Goal: Information Seeking & Learning: Check status

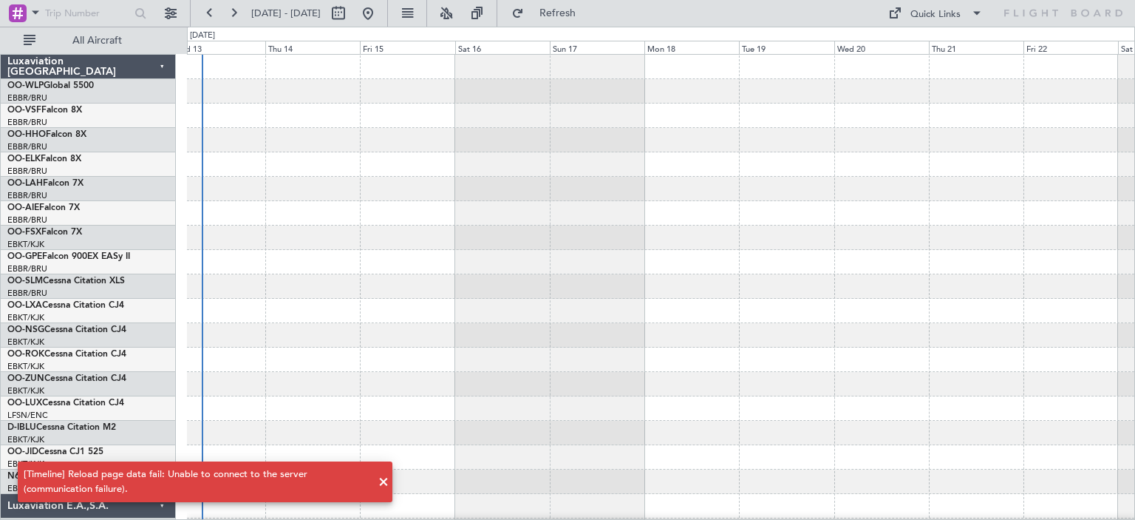
click at [639, 262] on div at bounding box center [660, 262] width 947 height 24
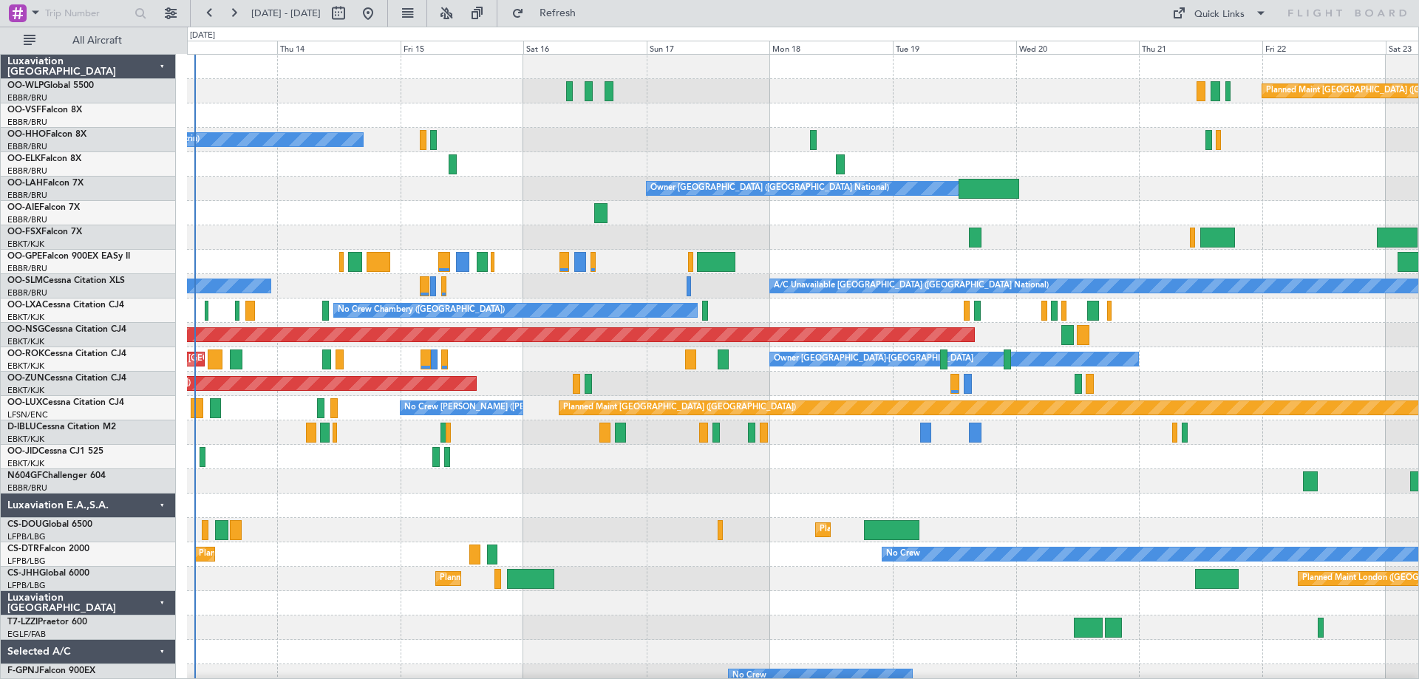
click at [282, 303] on div "Planned Maint [GEOGRAPHIC_DATA] ([GEOGRAPHIC_DATA]) A/C Unavailable Geneva (Coi…" at bounding box center [802, 494] width 1231 height 878
click at [458, 13] on button at bounding box center [447, 13] width 24 height 24
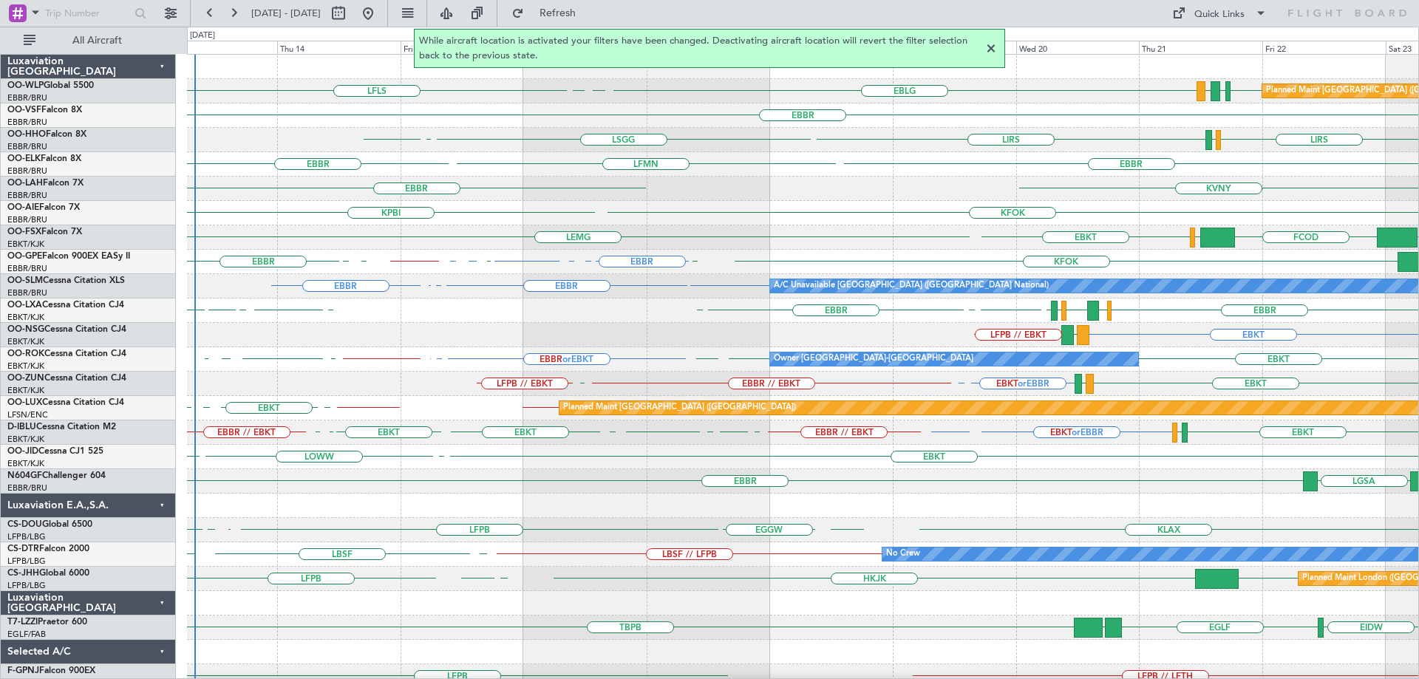
click at [990, 47] on div at bounding box center [991, 49] width 18 height 18
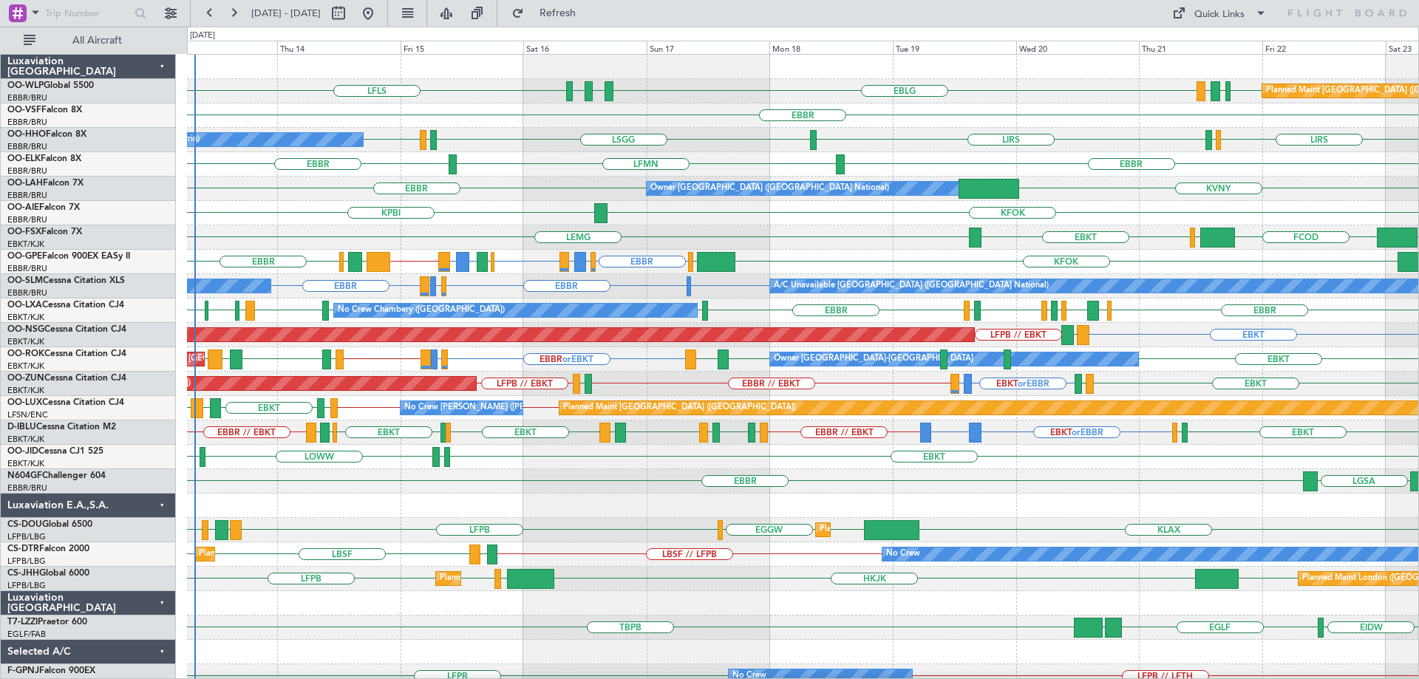
click at [687, 220] on div "KFOK KPBI" at bounding box center [802, 213] width 1231 height 24
click at [523, 138] on div "LIRS LSZH LIRS LSGG LIRS LSGG A/C Unavailable Geneva (Cointrin)" at bounding box center [802, 140] width 1231 height 24
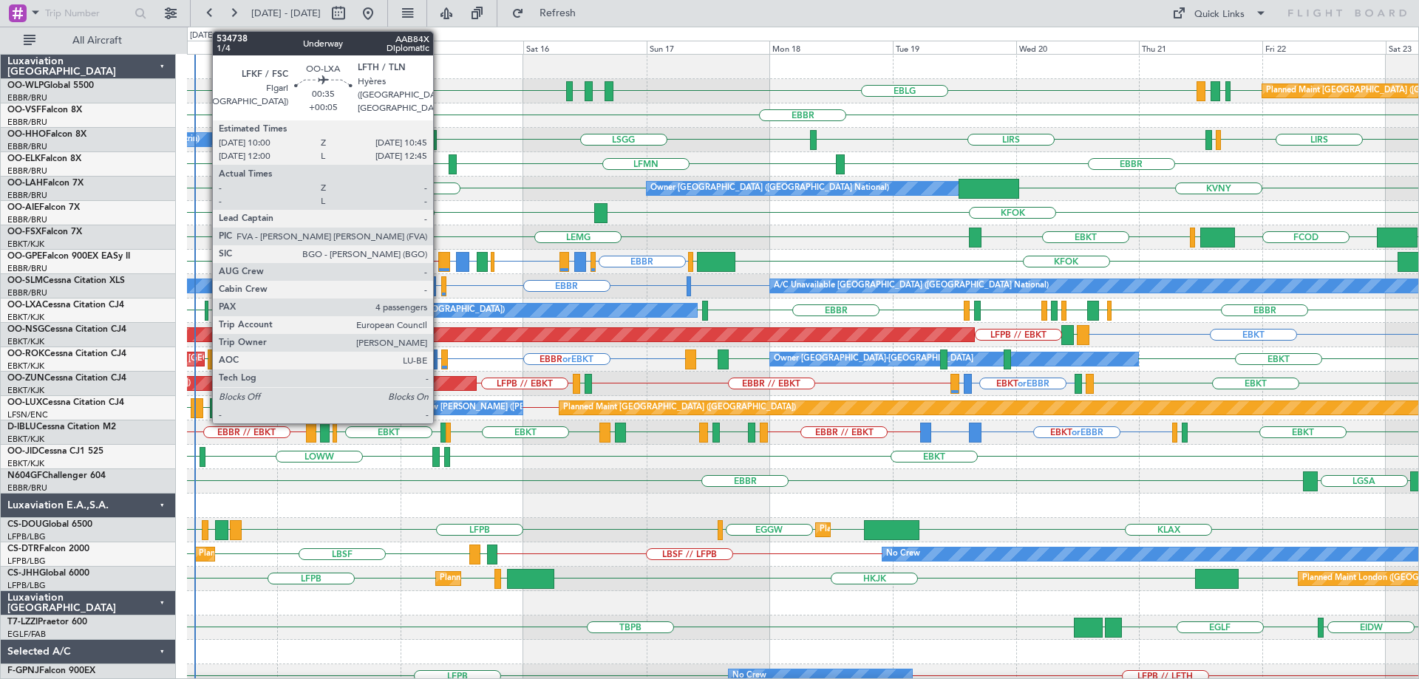
click at [205, 307] on div at bounding box center [207, 311] width 4 height 20
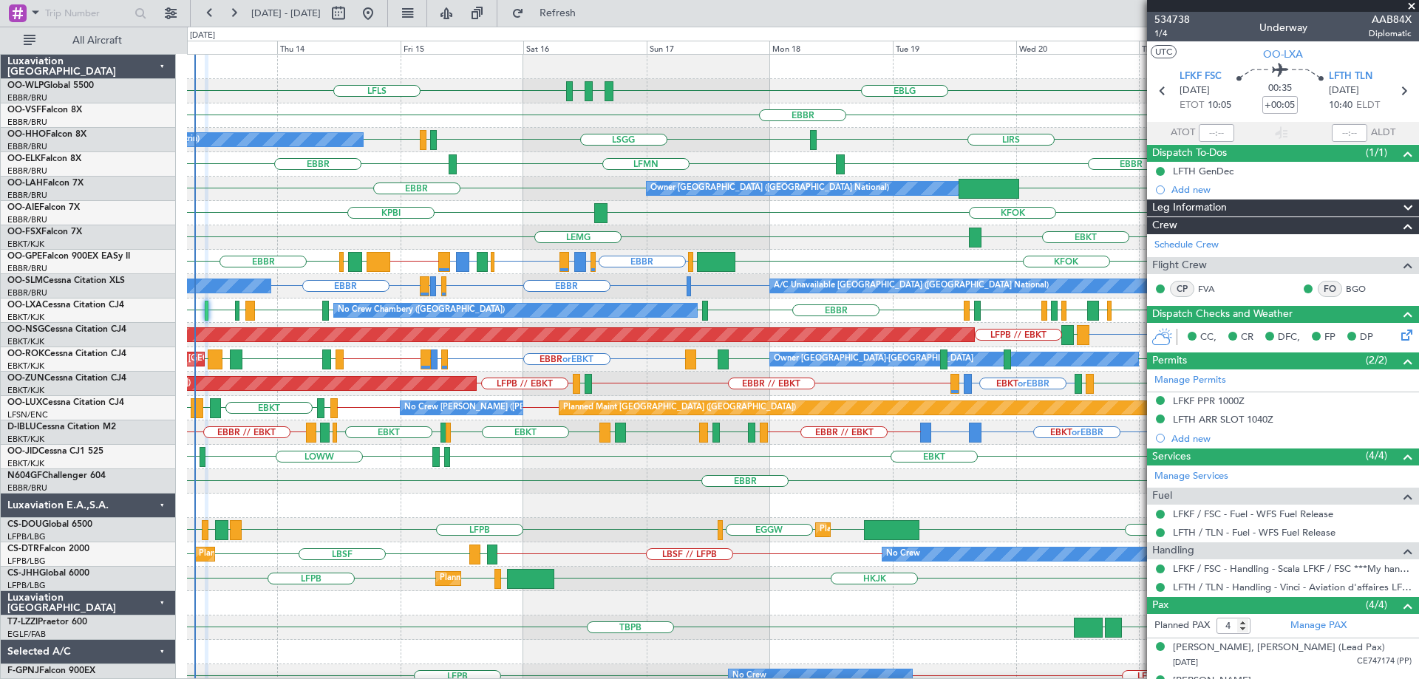
click at [1412, 7] on span at bounding box center [1411, 6] width 15 height 13
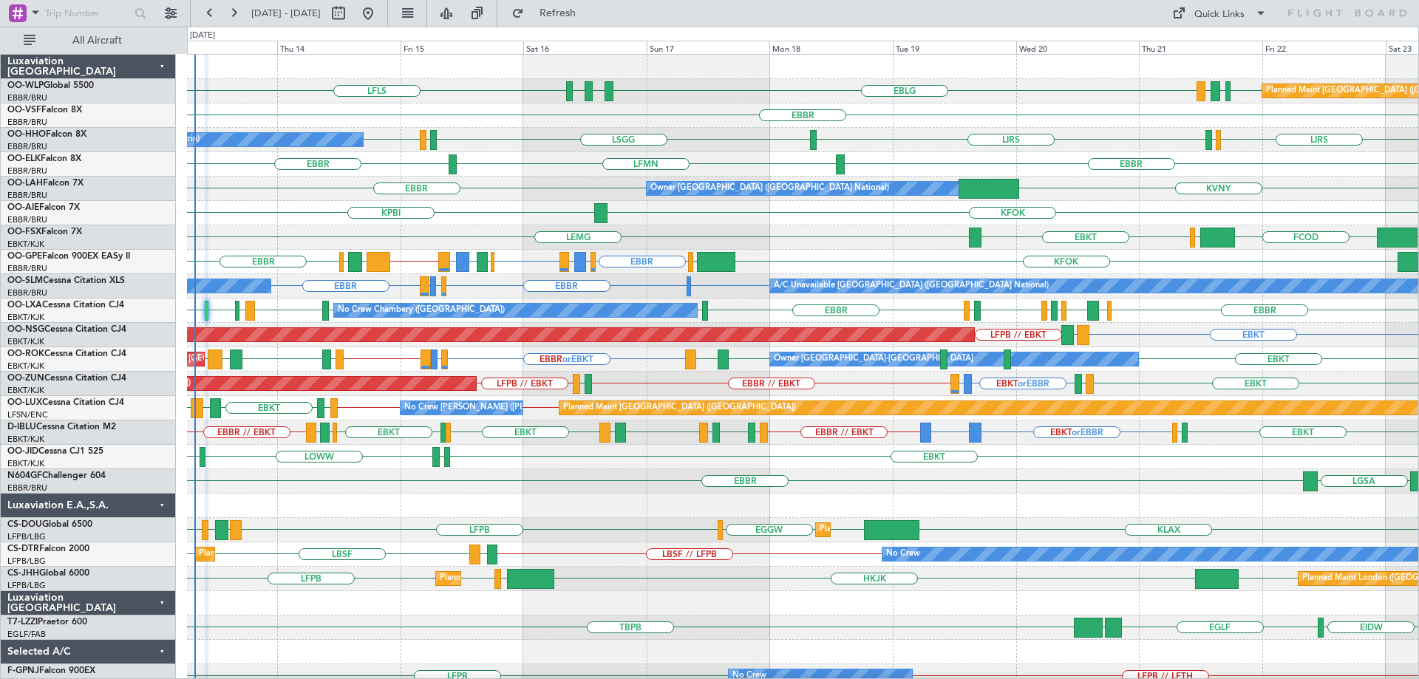
type input "0"
click at [494, 159] on div "EBBR LFMN EBBR" at bounding box center [802, 164] width 1231 height 24
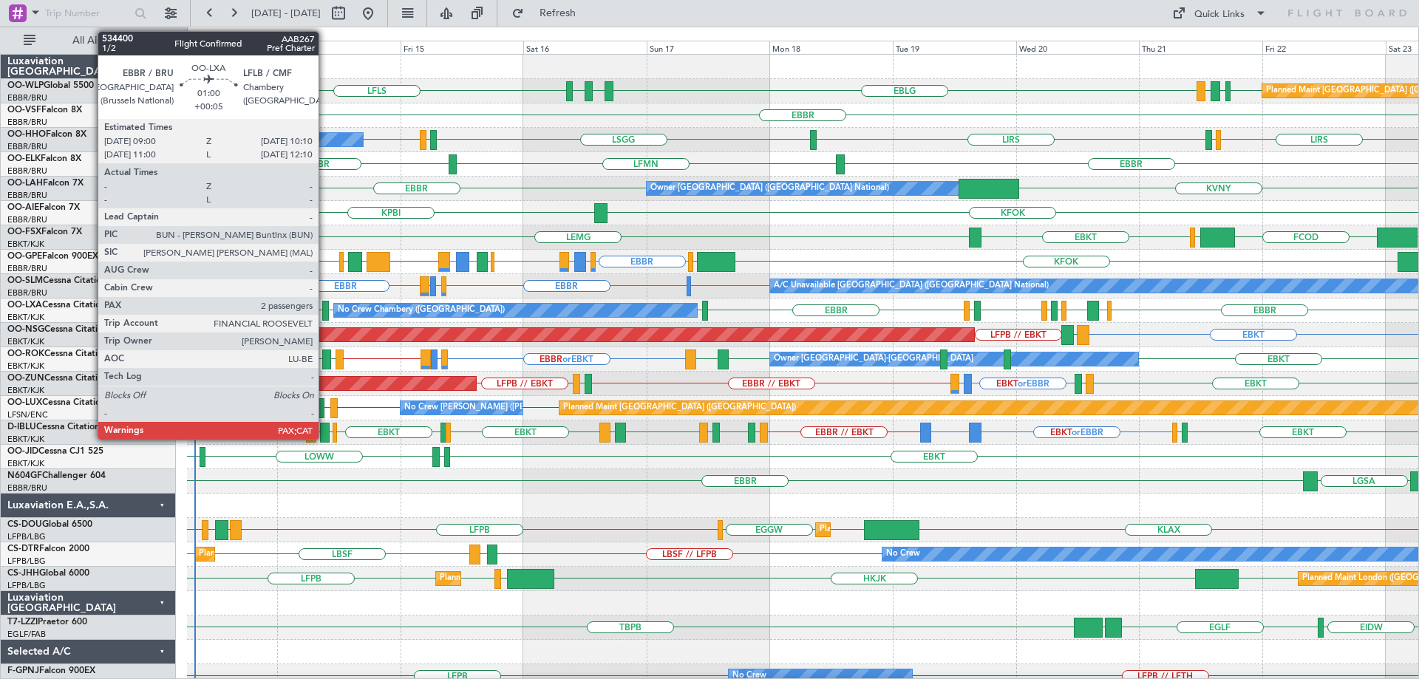
click at [325, 305] on div at bounding box center [325, 311] width 7 height 20
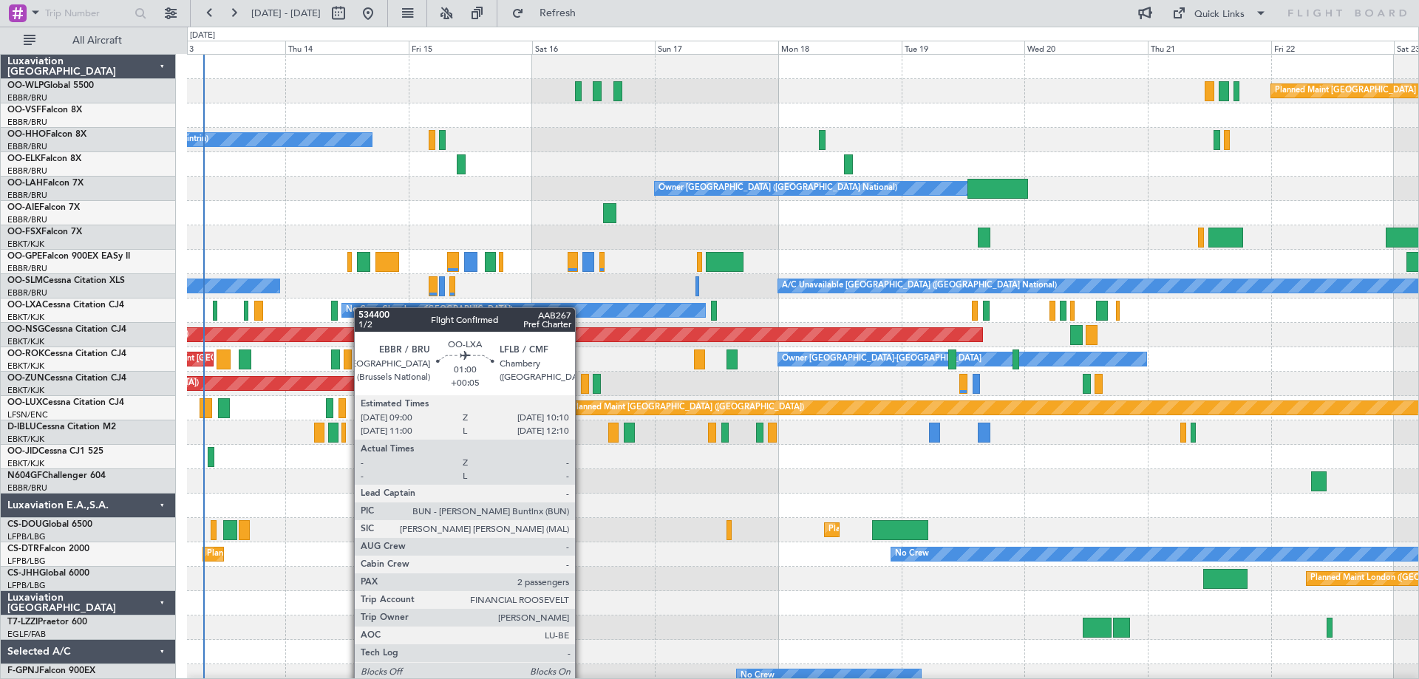
click at [335, 311] on div "Planned Maint Berlin (Brandenburg) A/C Unavailable Geneva (Cointrin) Owner Brus…" at bounding box center [802, 494] width 1231 height 878
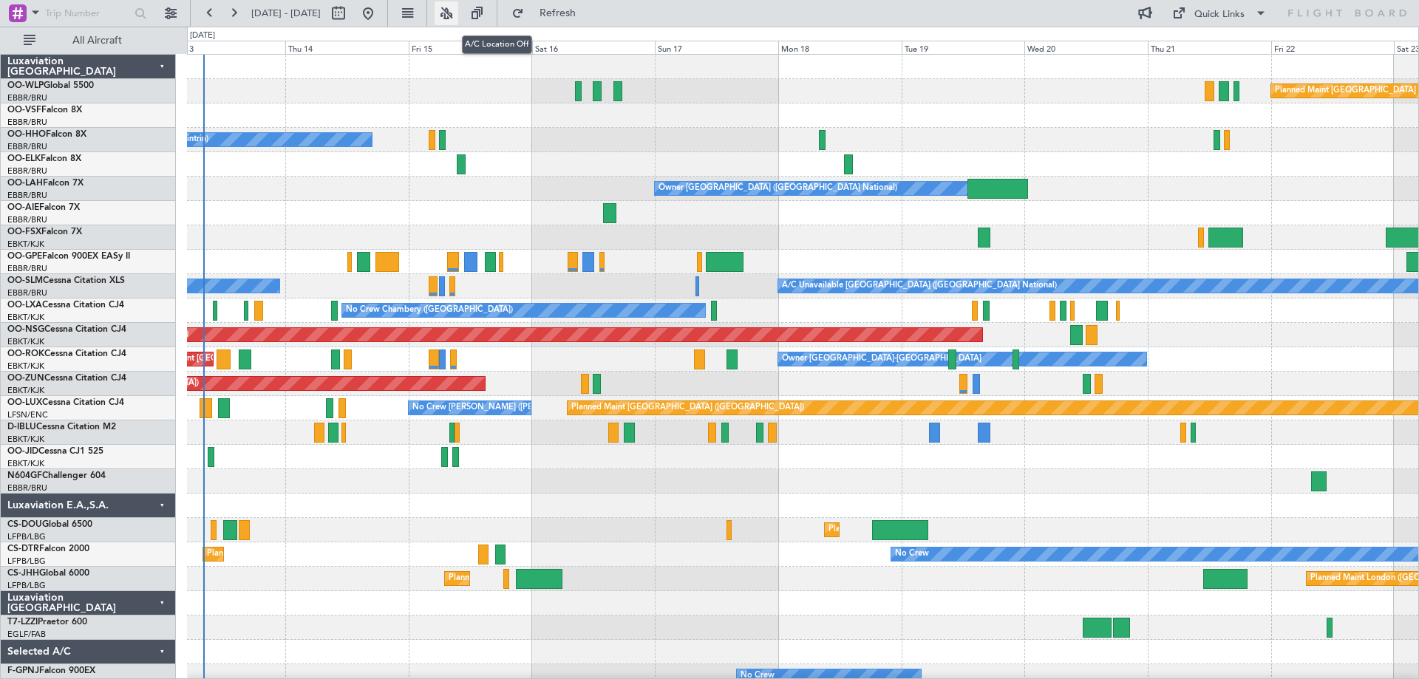
click at [458, 13] on button at bounding box center [447, 13] width 24 height 24
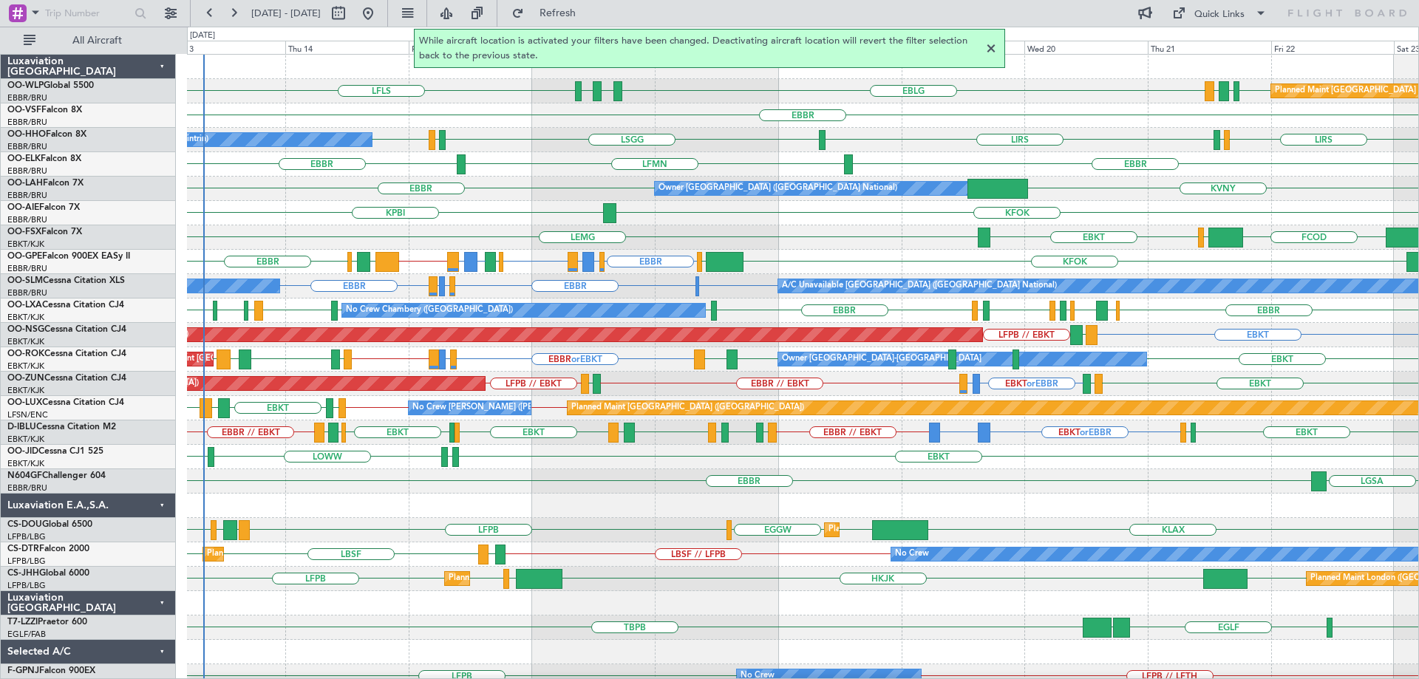
click at [990, 47] on div at bounding box center [991, 49] width 18 height 18
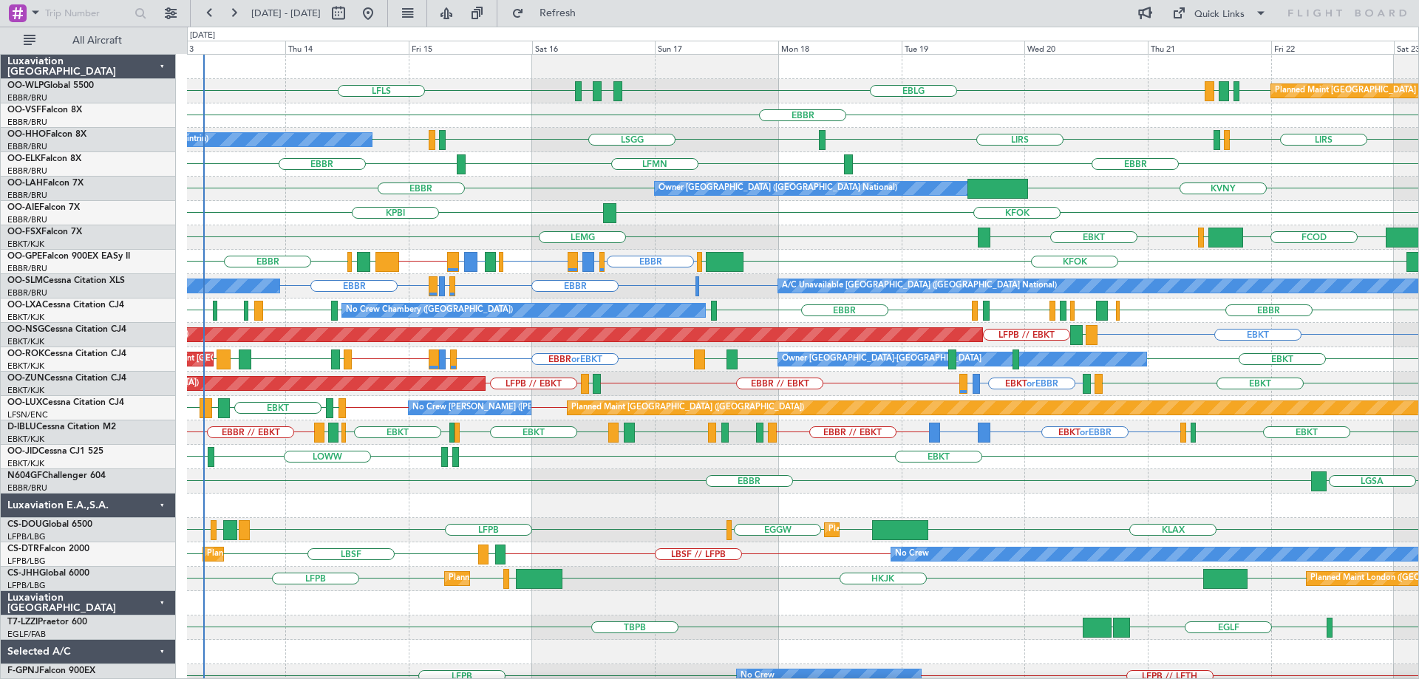
click at [540, 191] on div "KVNY EBBR Owner Brussels (Brussels National)" at bounding box center [802, 189] width 1231 height 24
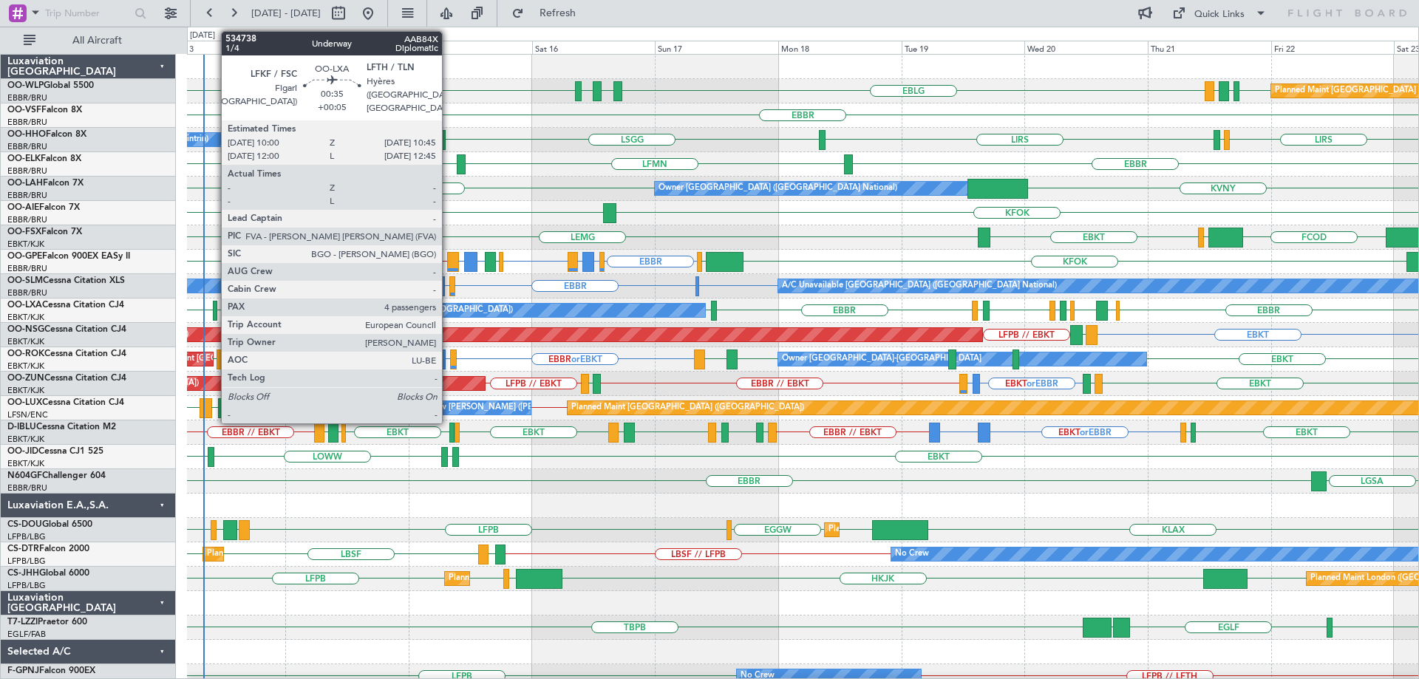
click at [214, 307] on div at bounding box center [215, 311] width 4 height 20
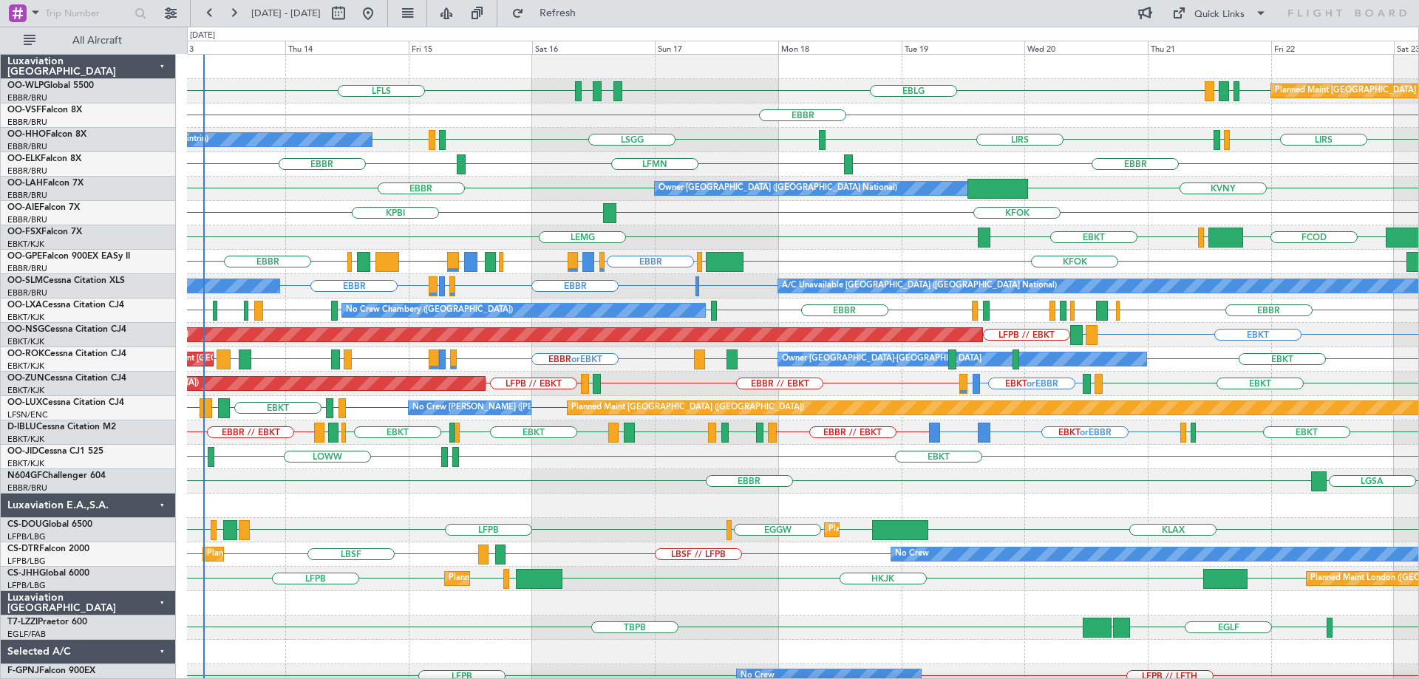
click at [523, 129] on div "LIRS LSZH LIRS LSGG LIRS LSGG A/C Unavailable Geneva (Cointrin)" at bounding box center [802, 140] width 1231 height 24
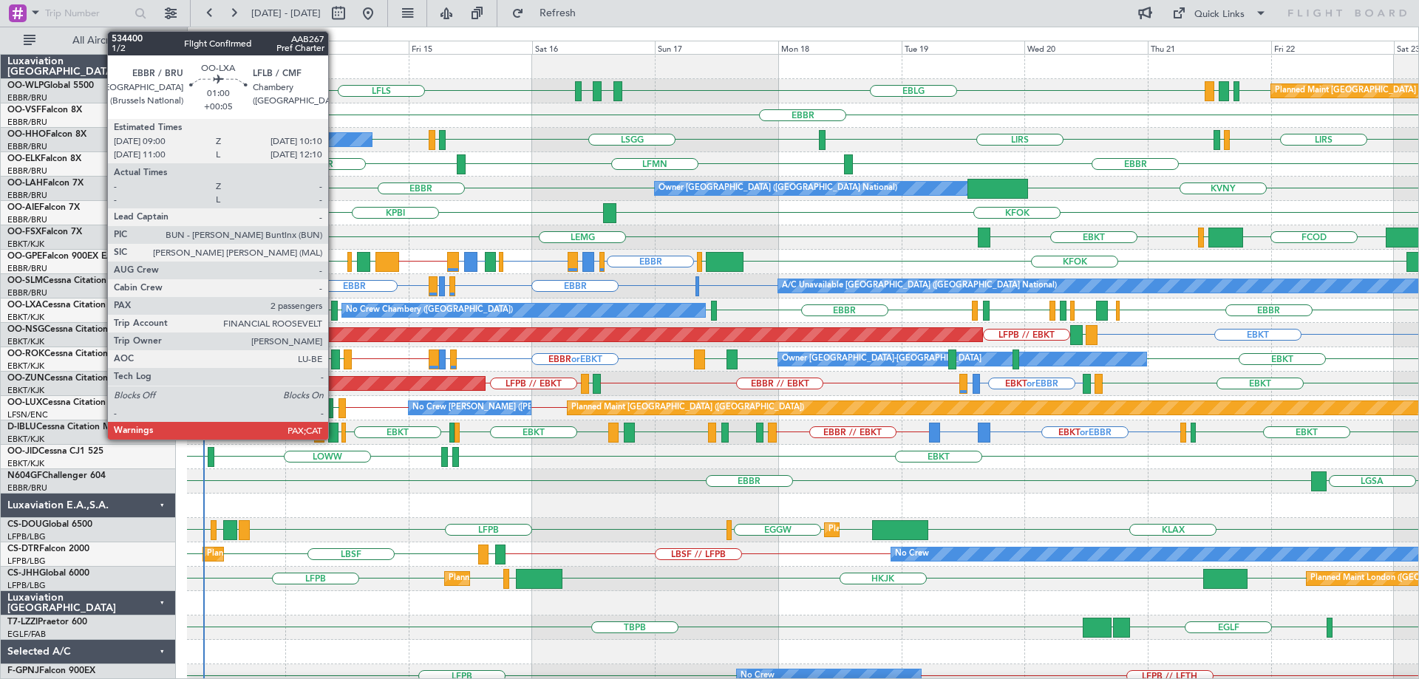
click at [335, 307] on div at bounding box center [334, 311] width 7 height 20
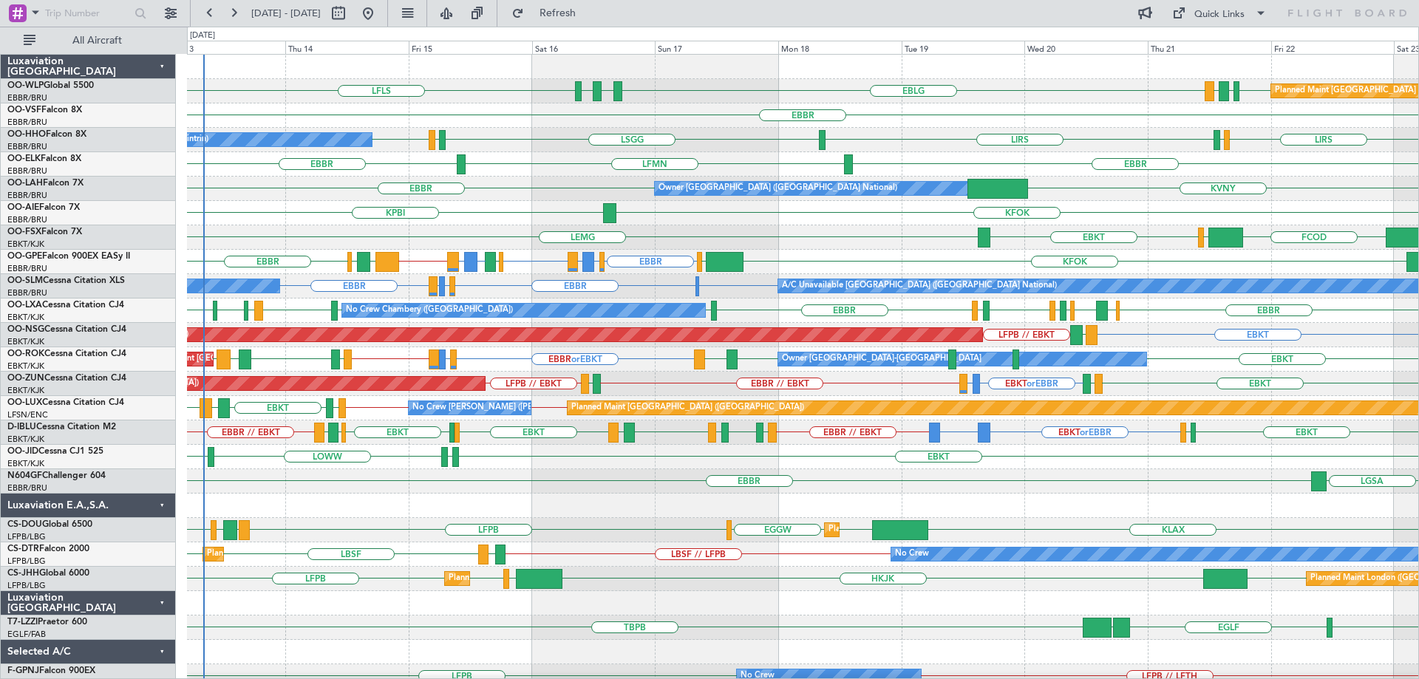
click at [528, 183] on div "KVNY EBBR Owner Brussels (Brussels National)" at bounding box center [802, 189] width 1231 height 24
click at [562, 154] on div "EBBR LFMN EBBR" at bounding box center [802, 164] width 1231 height 24
click at [461, 225] on div "FCOD LSGG EBKT LEMG" at bounding box center [802, 237] width 1231 height 24
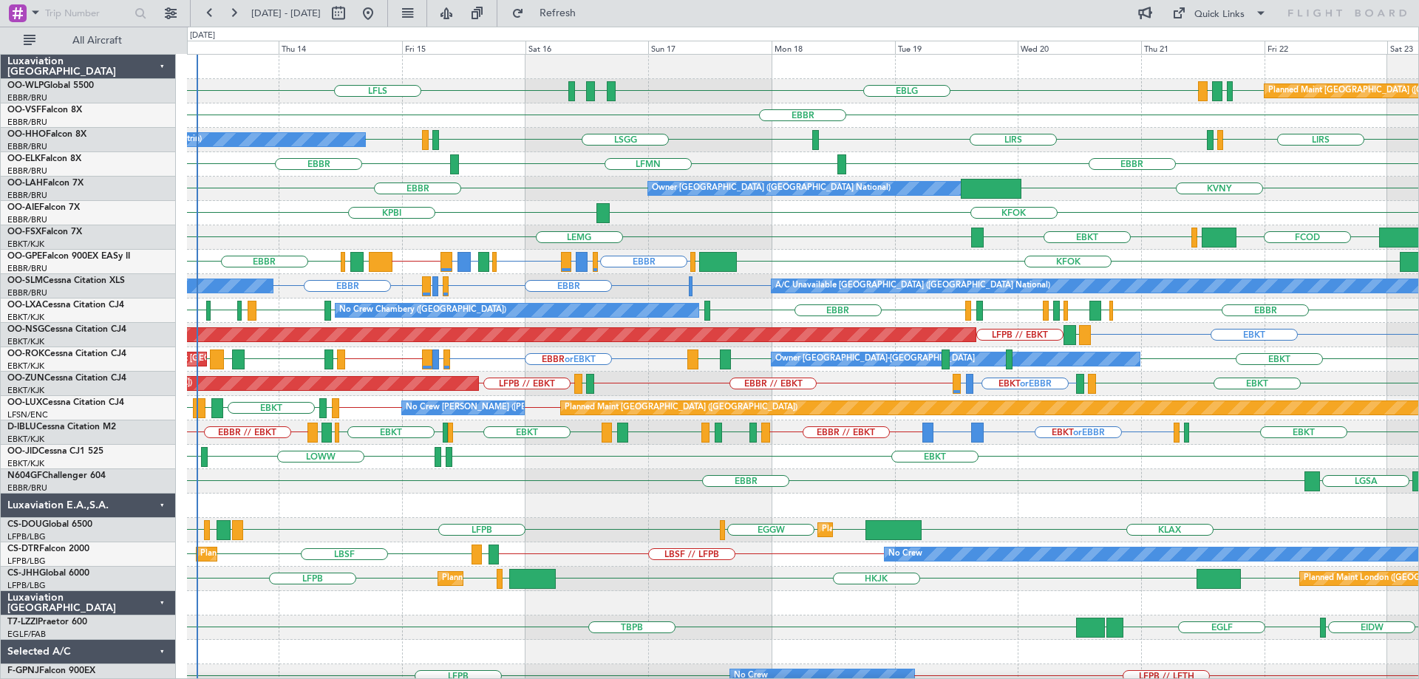
click at [313, 189] on div "KVNY [GEOGRAPHIC_DATA] Owner [GEOGRAPHIC_DATA] (Brussels National)" at bounding box center [802, 189] width 1231 height 24
click at [330, 493] on div "LGSA EBBR" at bounding box center [802, 481] width 1231 height 24
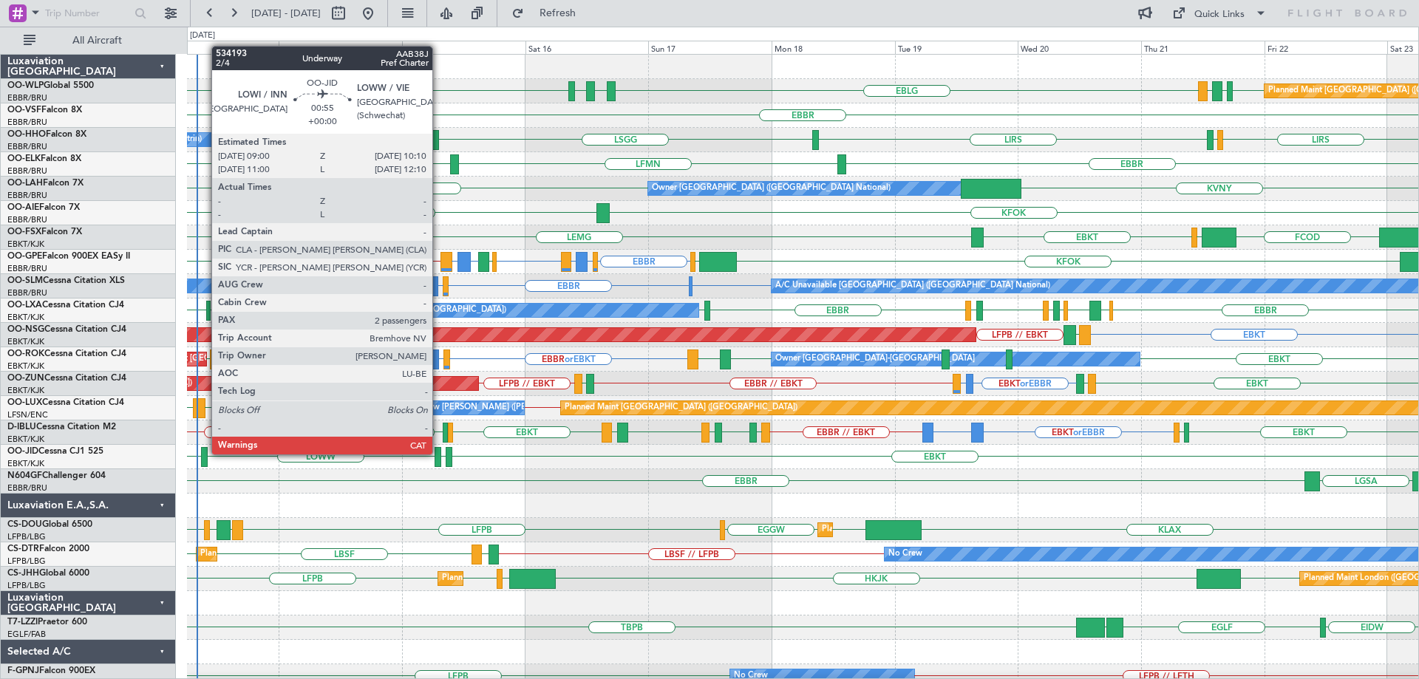
click at [204, 453] on div at bounding box center [204, 457] width 7 height 20
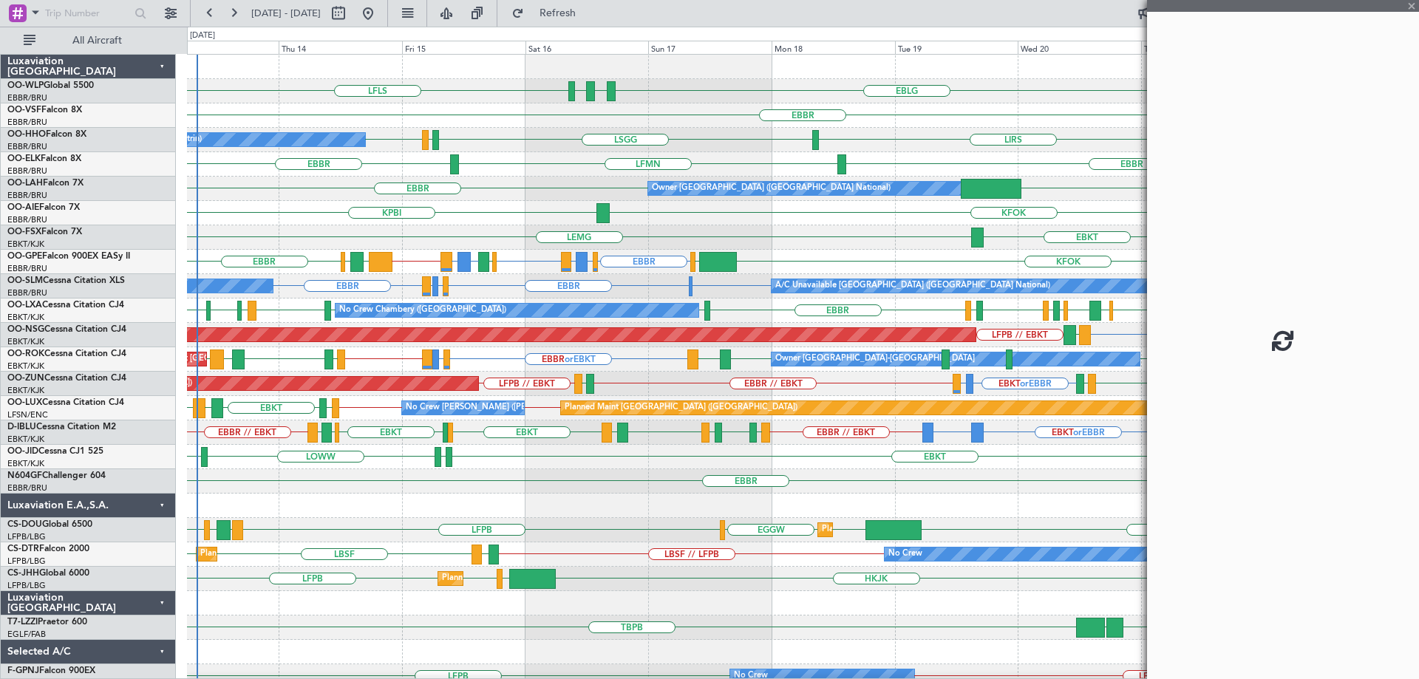
click at [204, 453] on div at bounding box center [204, 457] width 7 height 20
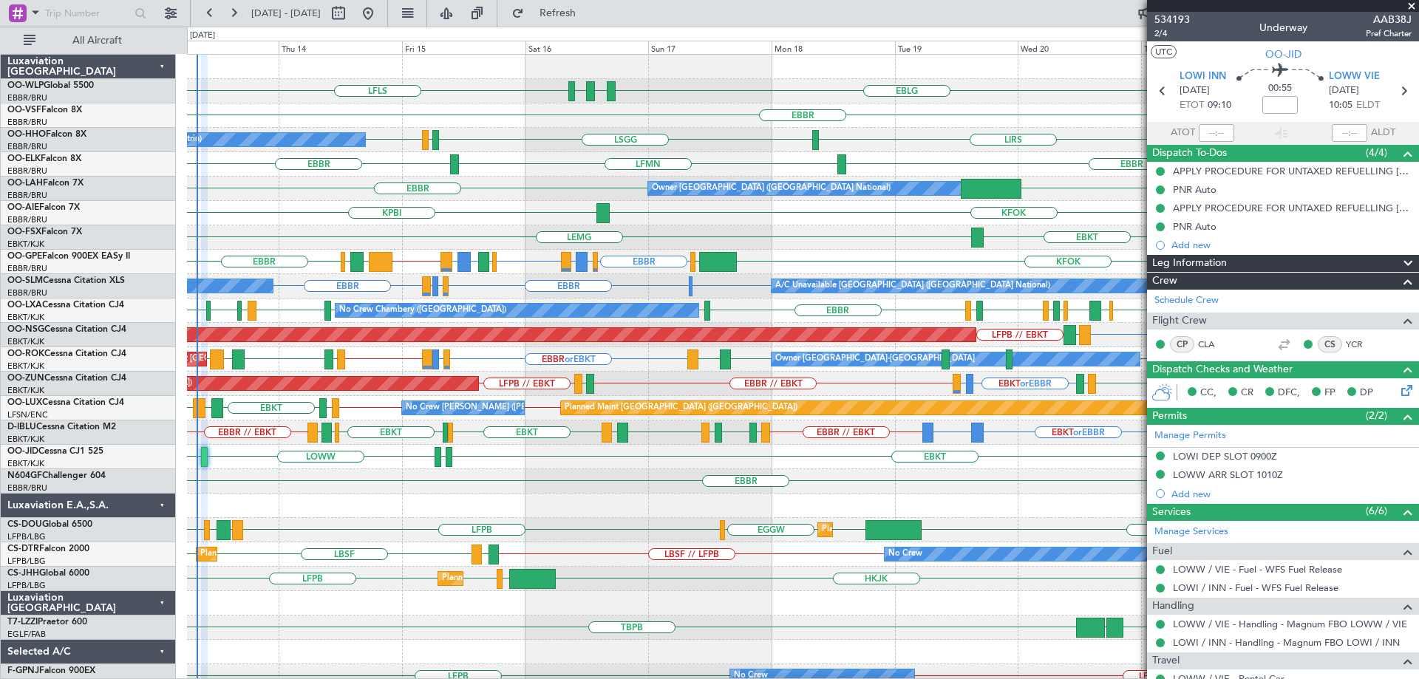
click at [690, 119] on div "EBBR" at bounding box center [802, 115] width 1231 height 24
click at [1408, 1] on span at bounding box center [1411, 6] width 15 height 13
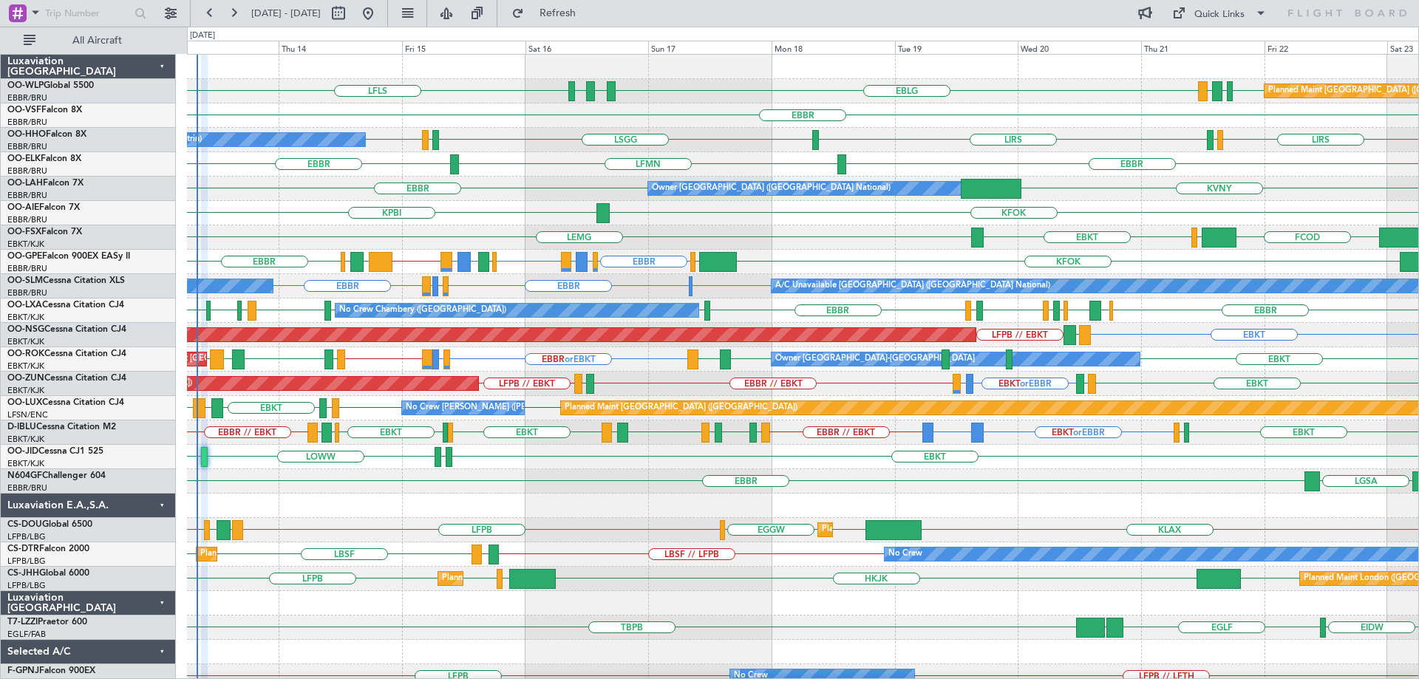
type input "0"
click at [520, 154] on div "EBBR EBBR LFMN" at bounding box center [802, 164] width 1231 height 24
click at [531, 130] on div "LSGG LIRS LSGG LIRS LIRS LSZH A/C Unavailable Geneva (Cointrin)" at bounding box center [802, 140] width 1231 height 24
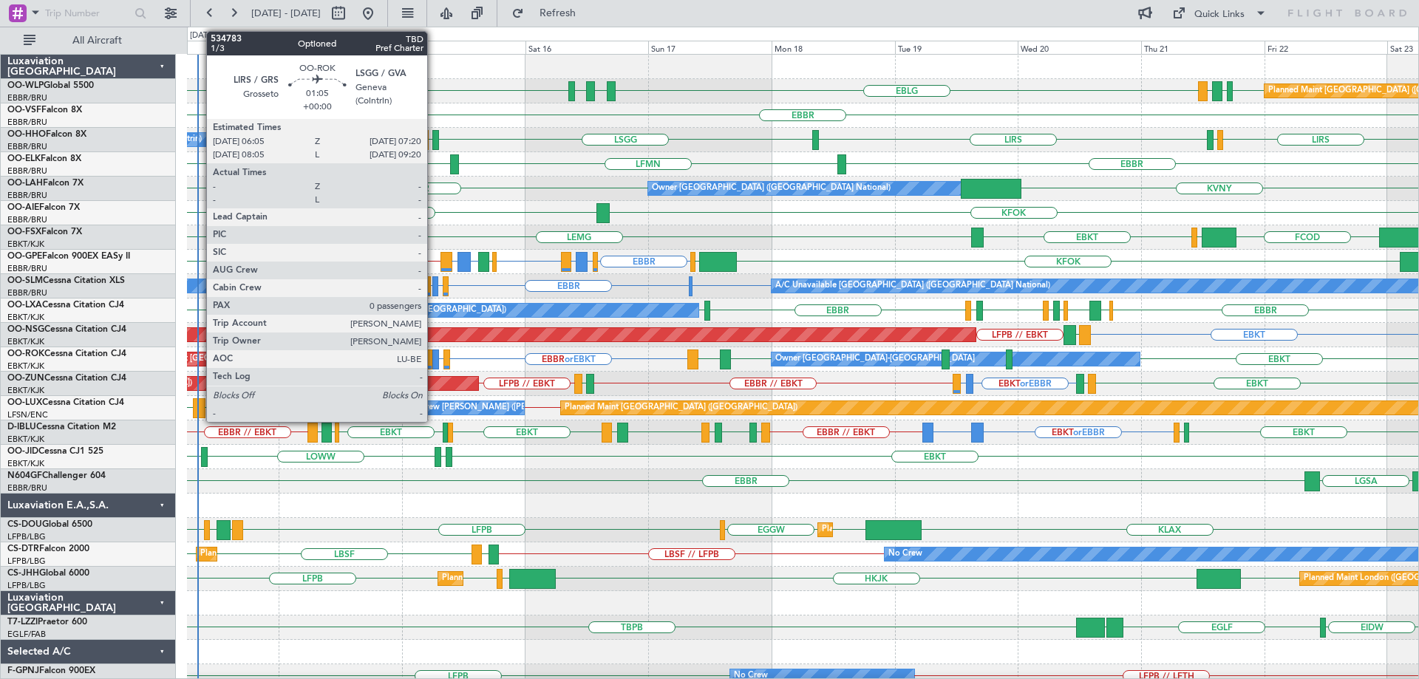
click at [434, 355] on div at bounding box center [435, 360] width 7 height 20
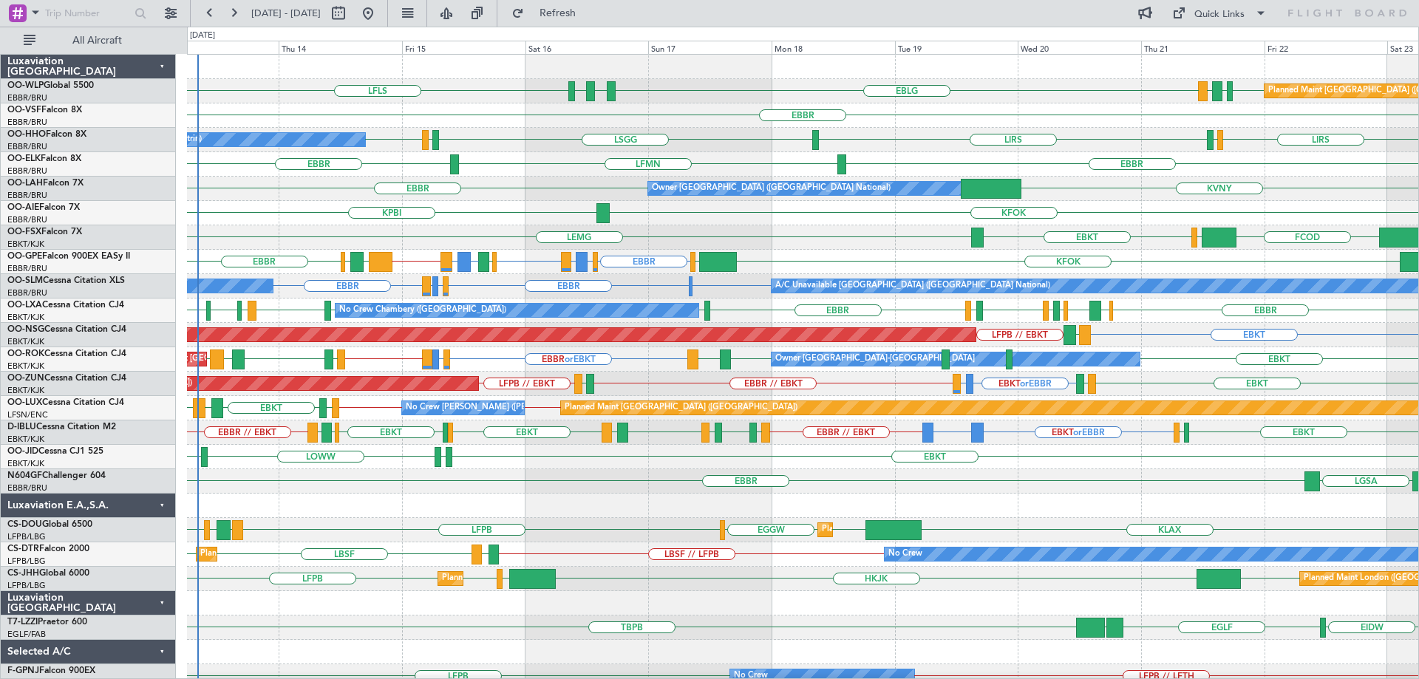
click at [516, 121] on div "EBBR" at bounding box center [802, 115] width 1231 height 24
click at [483, 157] on div "EBBR LFMN EBBR" at bounding box center [802, 164] width 1231 height 24
click at [345, 215] on div "KFOK KPBI" at bounding box center [802, 213] width 1231 height 24
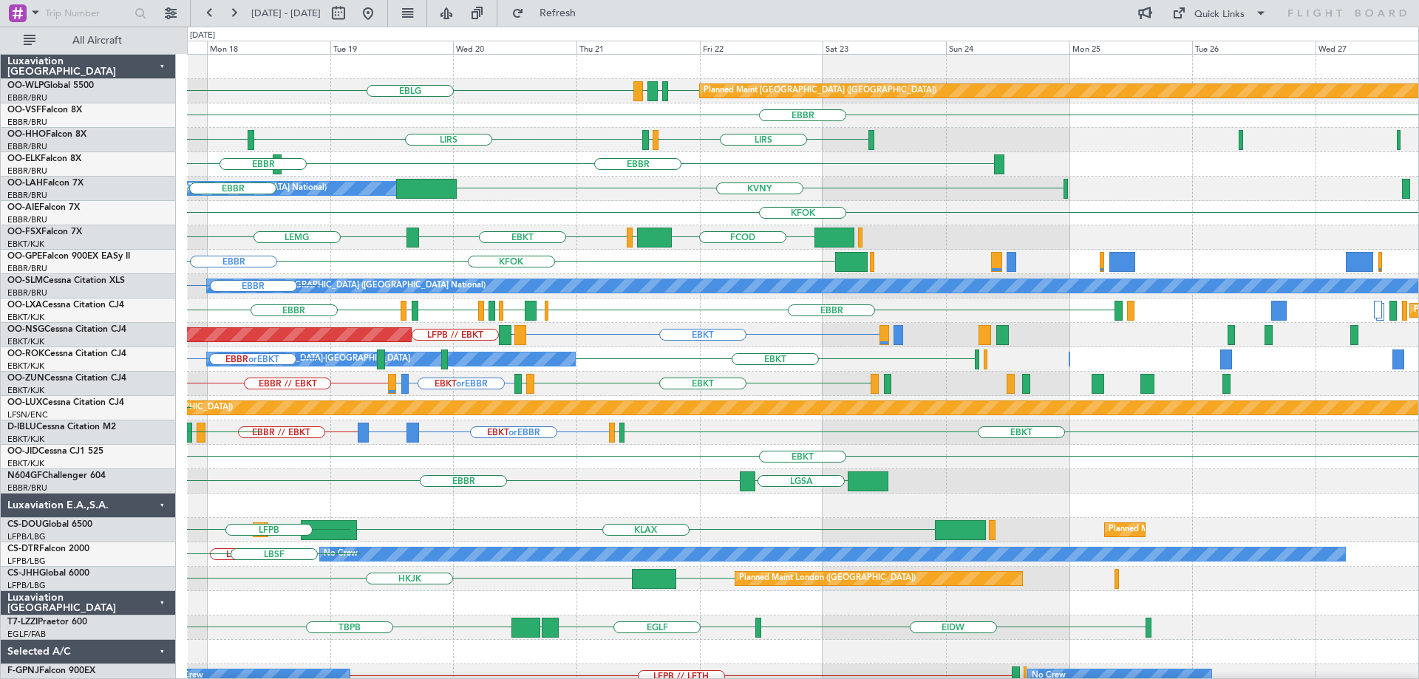
click at [349, 449] on div "EBLG EDDB EBLG LDDU Planned Maint Berlin (Brandenburg) EBLG LDSP LFLS EBBR LIRS…" at bounding box center [802, 494] width 1231 height 878
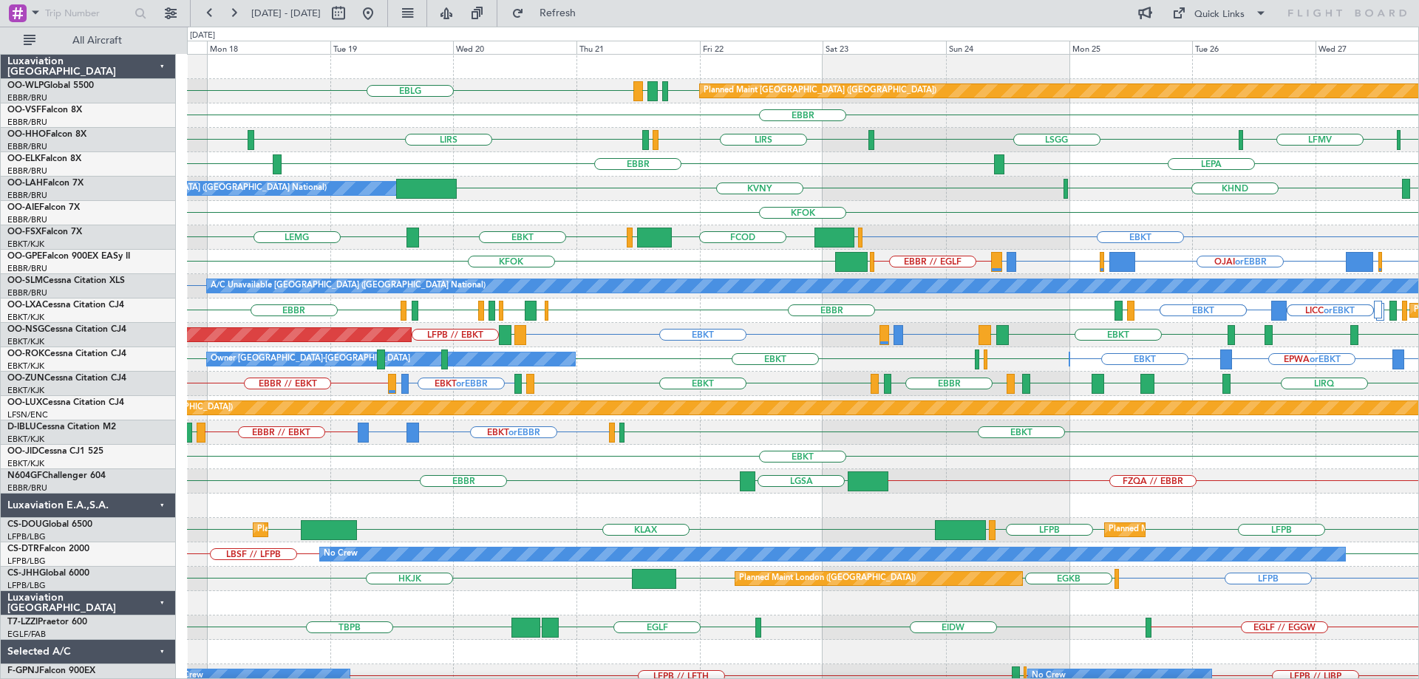
click at [688, 306] on div "LICC or EBKT LICC or EBKT EBKT EBKT LFSD EBKT LOWI EBBR EBBR LFPB LIRS EIDW EBB…" at bounding box center [802, 311] width 1231 height 24
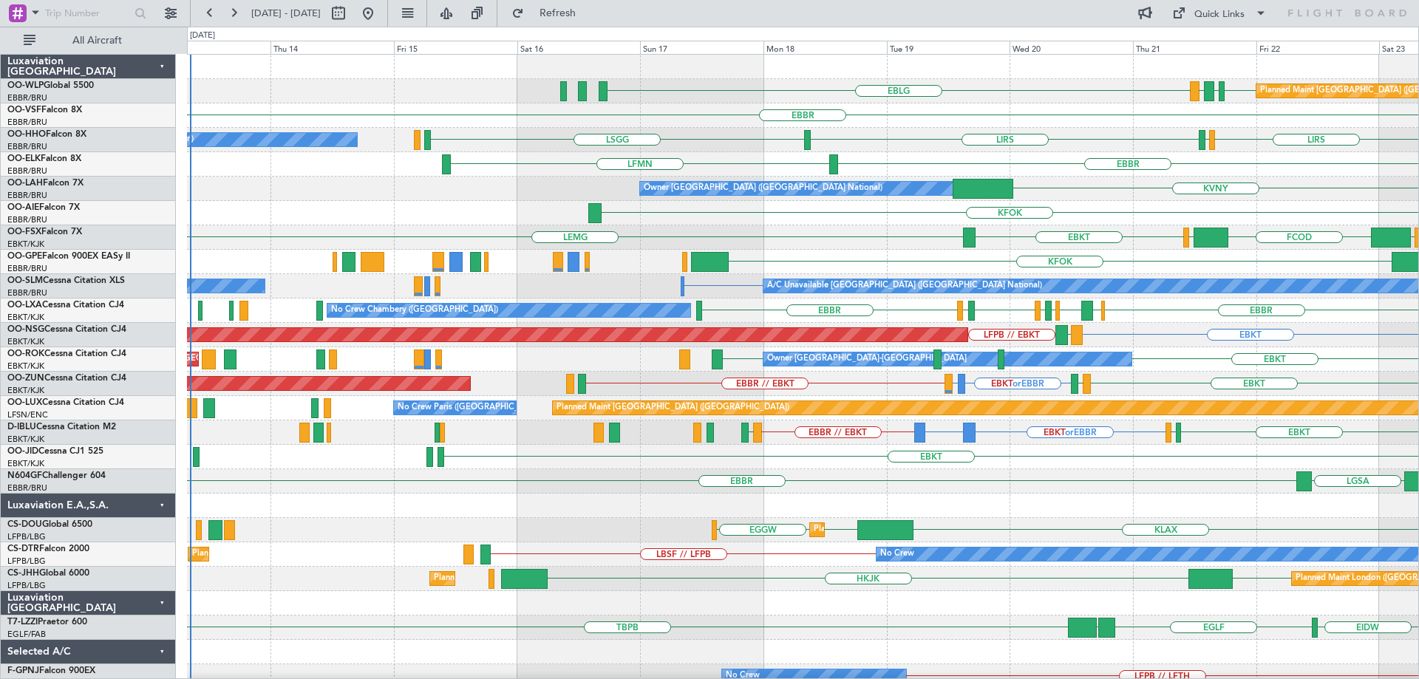
click at [1069, 233] on div "EBLG EDDB EBLG LDDU Planned Maint Berlin (Brandenburg) EBBR LIRS LSGG LIRS LSZH…" at bounding box center [802, 445] width 1231 height 780
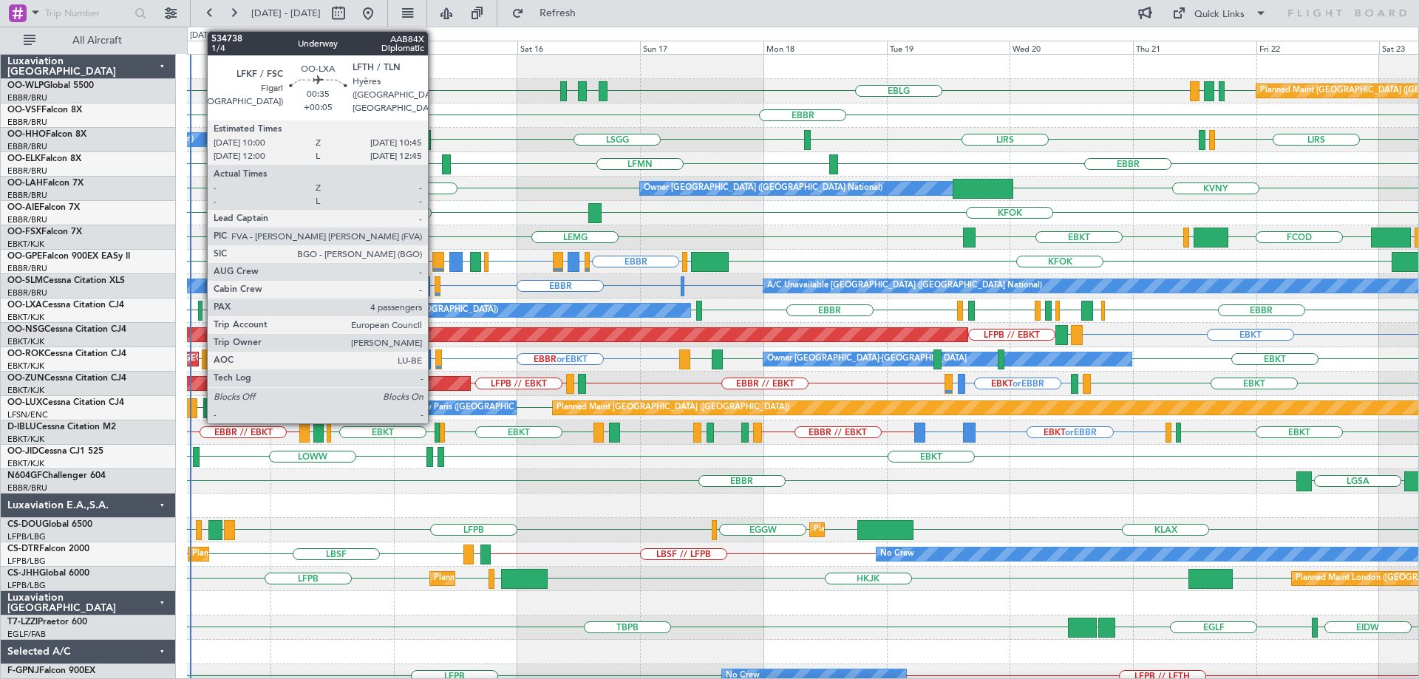
click at [200, 305] on div at bounding box center [200, 311] width 4 height 20
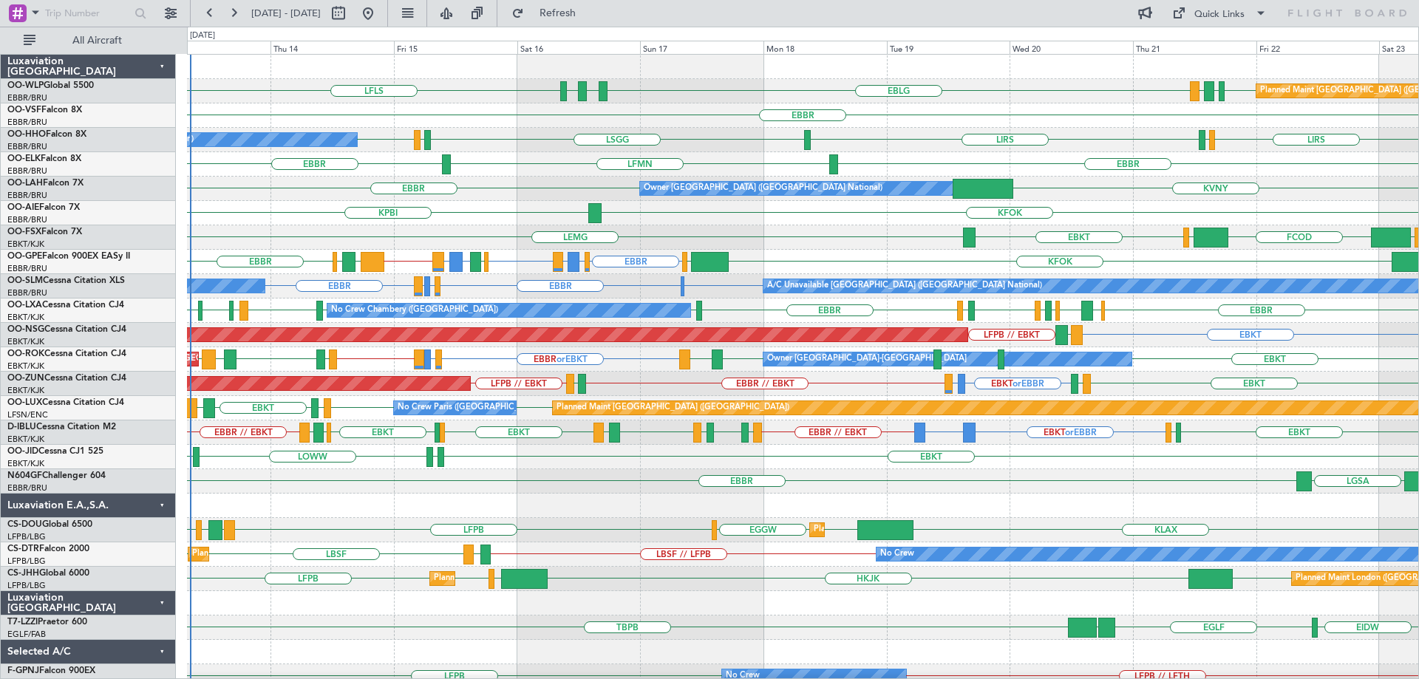
click at [682, 108] on div "EBBR" at bounding box center [802, 115] width 1231 height 24
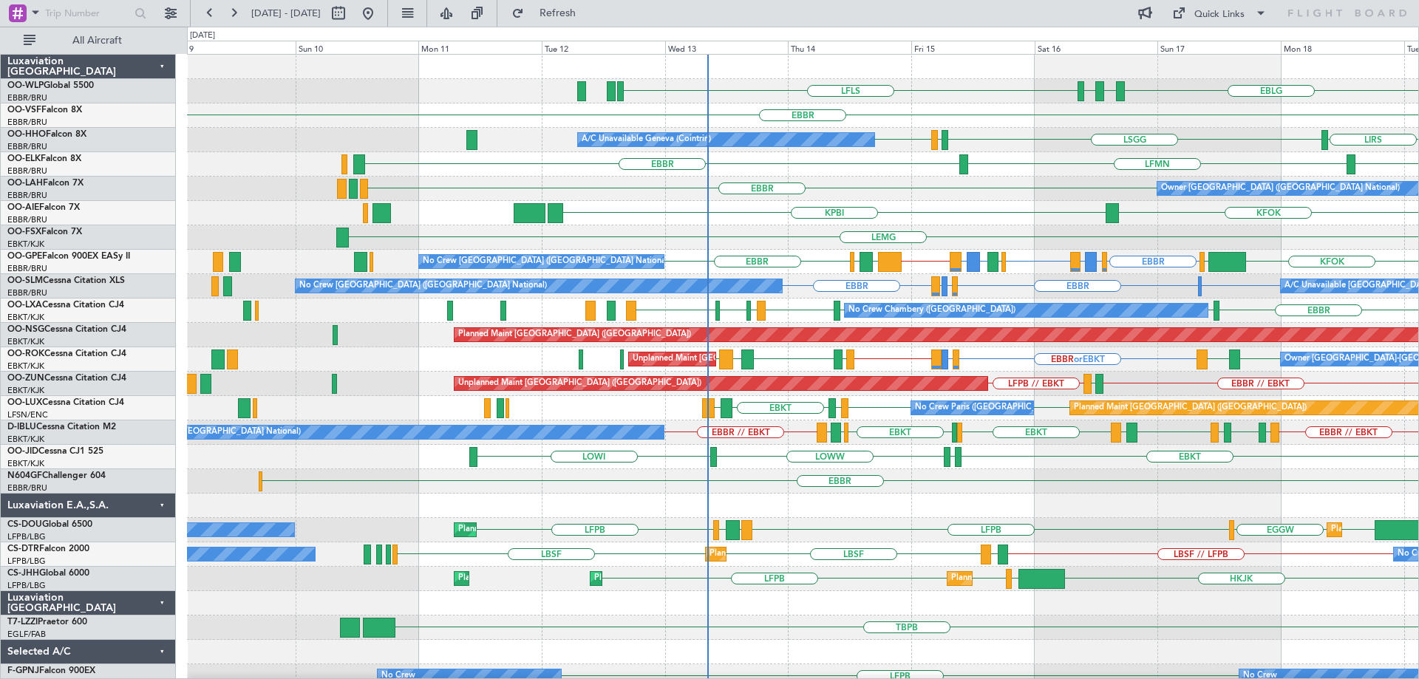
click at [1043, 288] on div "EBLG LDSP EBLG LFLS Planned Maint Milan (Linate) LDDU EBBR A/C Unavailable Gene…" at bounding box center [802, 494] width 1231 height 878
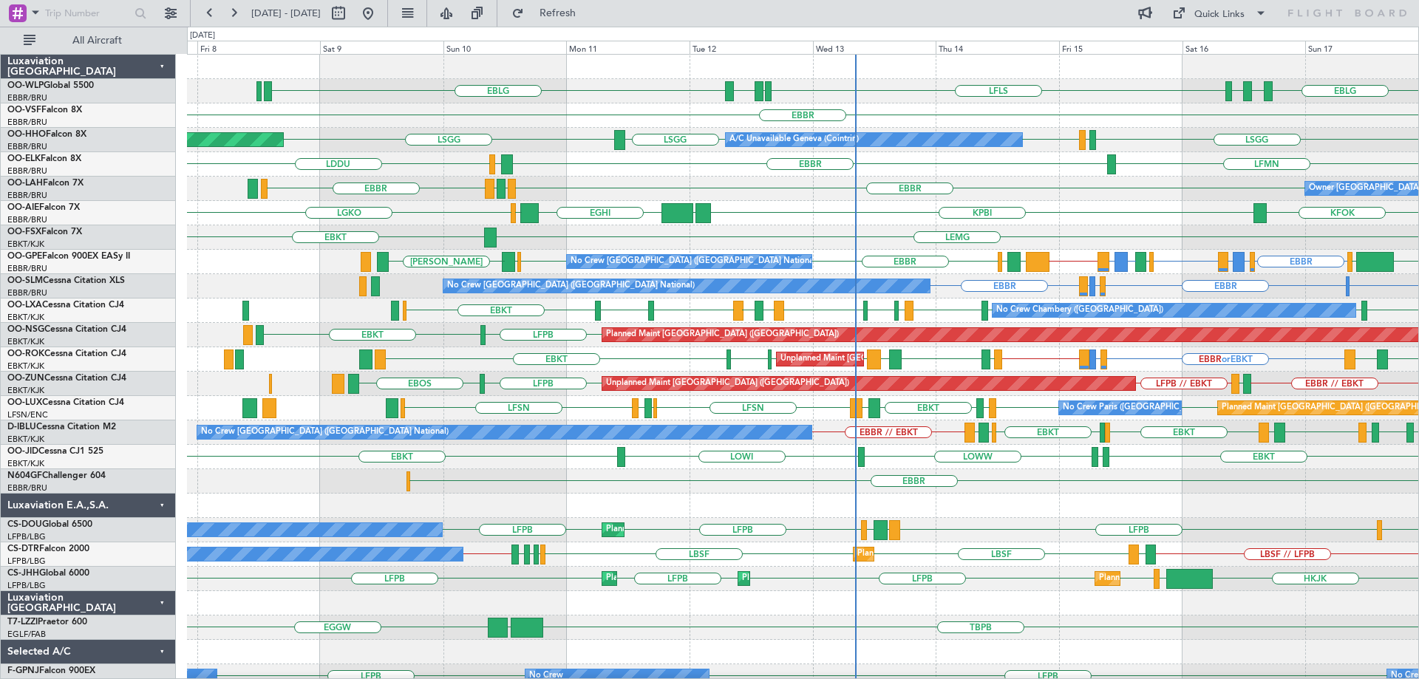
click at [537, 415] on div "LFSN LFPB LFPB LOWI EBKT LEAL LFSN ELLX LFMD Planned Maint Paris (Le Bourget) N…" at bounding box center [802, 408] width 1231 height 24
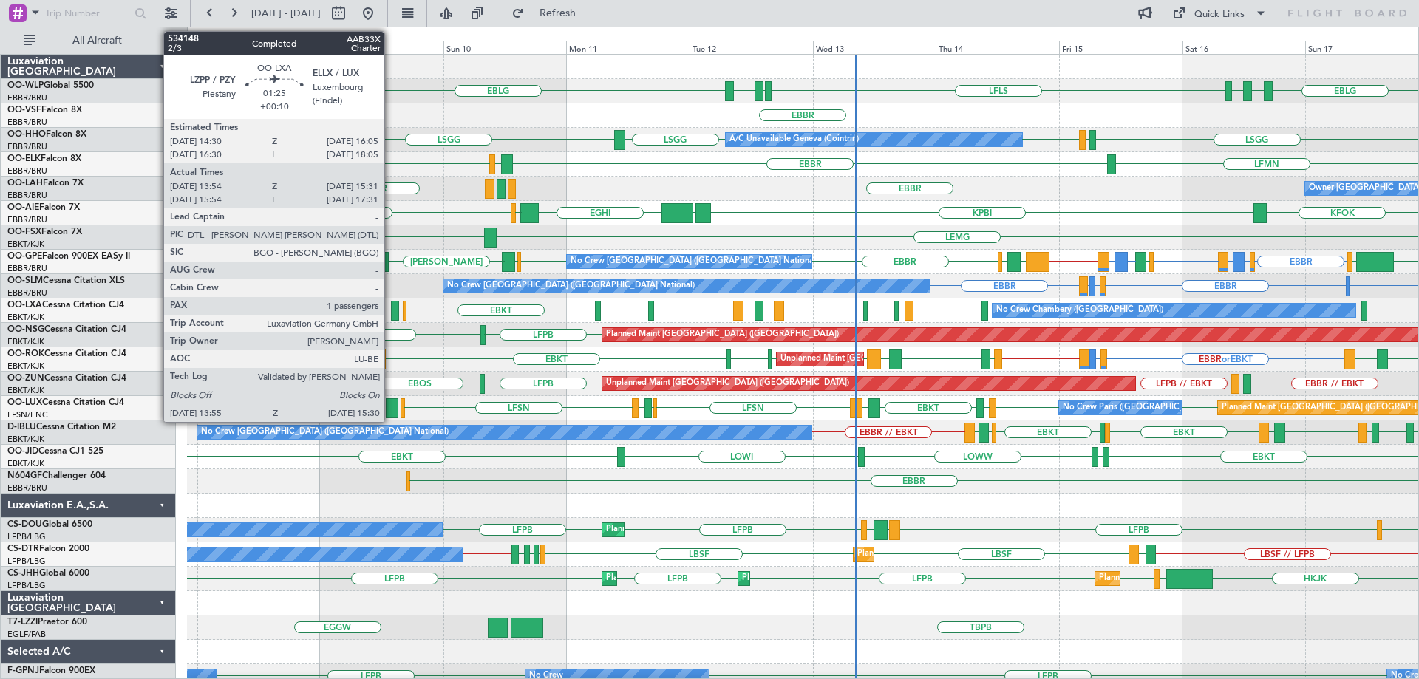
click at [391, 304] on div at bounding box center [395, 311] width 8 height 20
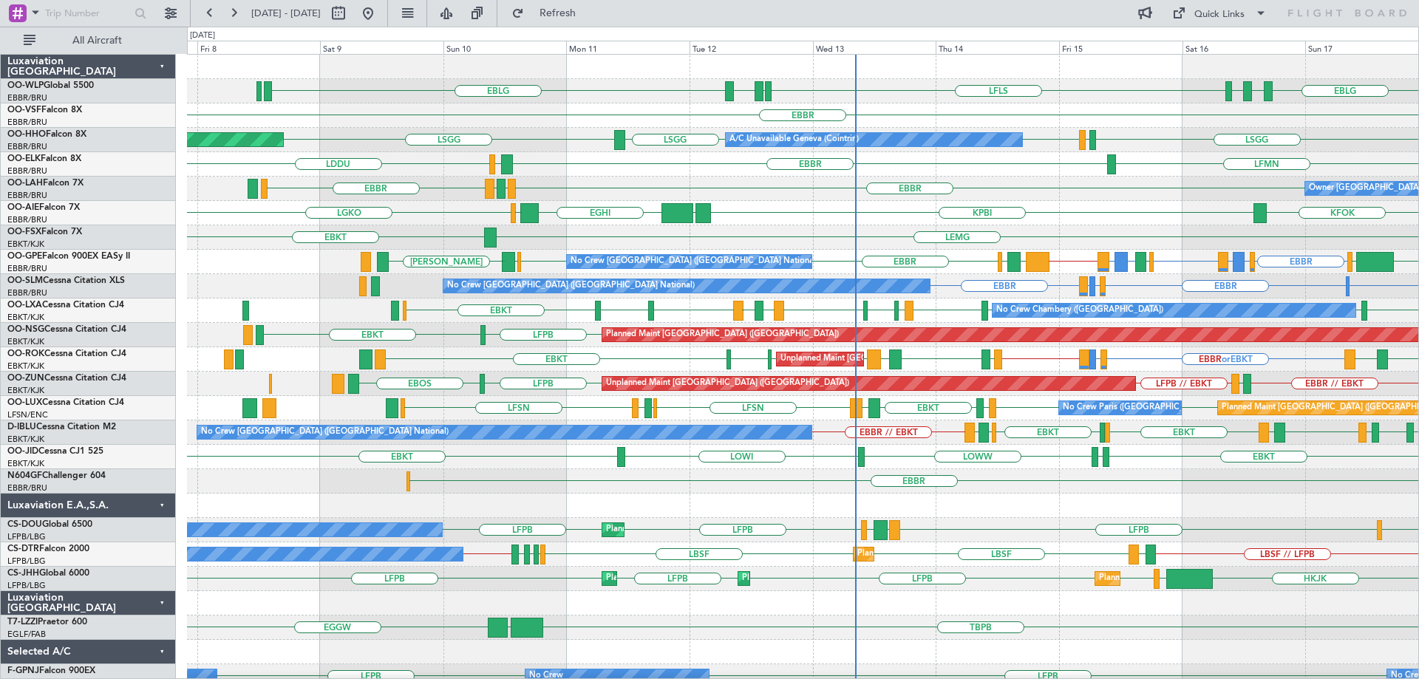
click at [685, 89] on div "EBLG EBLG LDSP EBLG LFLS EBLG LDZD Planned Maint Milan (Linate)" at bounding box center [802, 91] width 1231 height 24
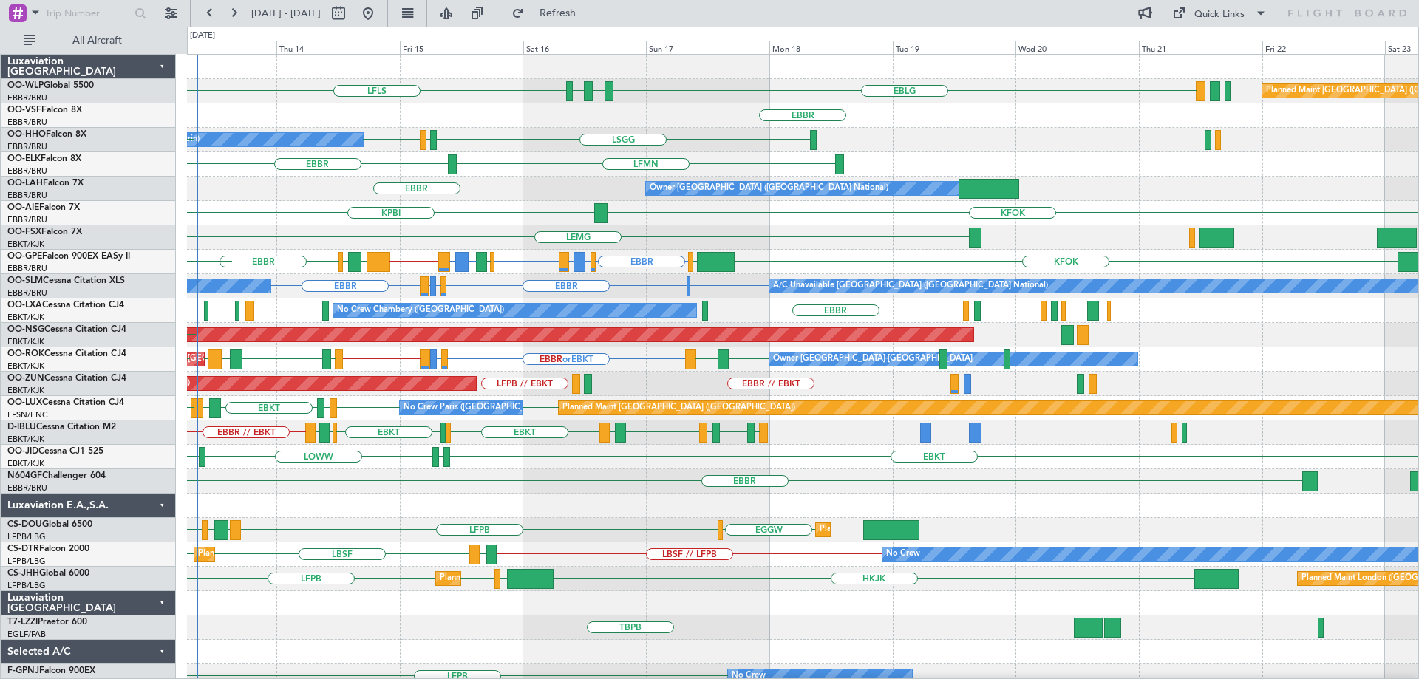
click at [349, 220] on div "EBLG LDSP EBLG LFLS Planned Maint Berlin (Brandenburg) EBLG LDZD EBLG EBBR A/C …" at bounding box center [802, 494] width 1231 height 878
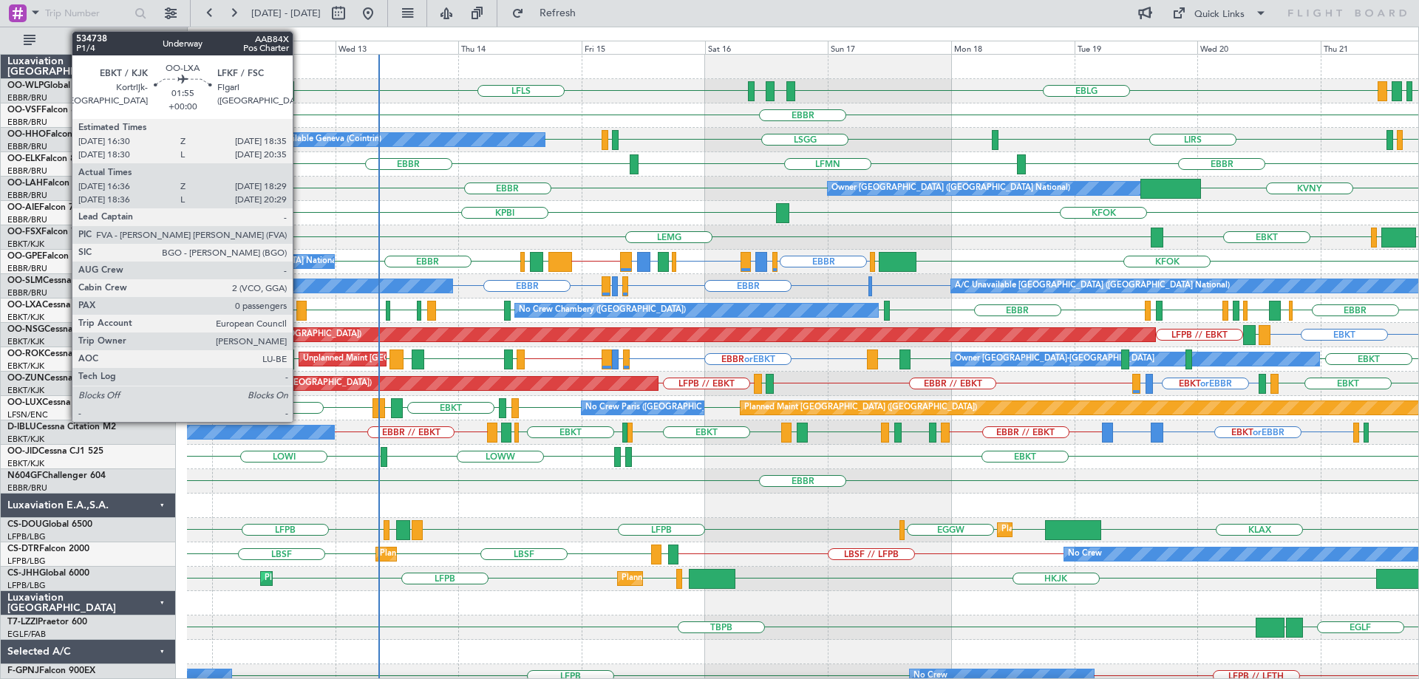
click at [299, 307] on div at bounding box center [301, 311] width 10 height 20
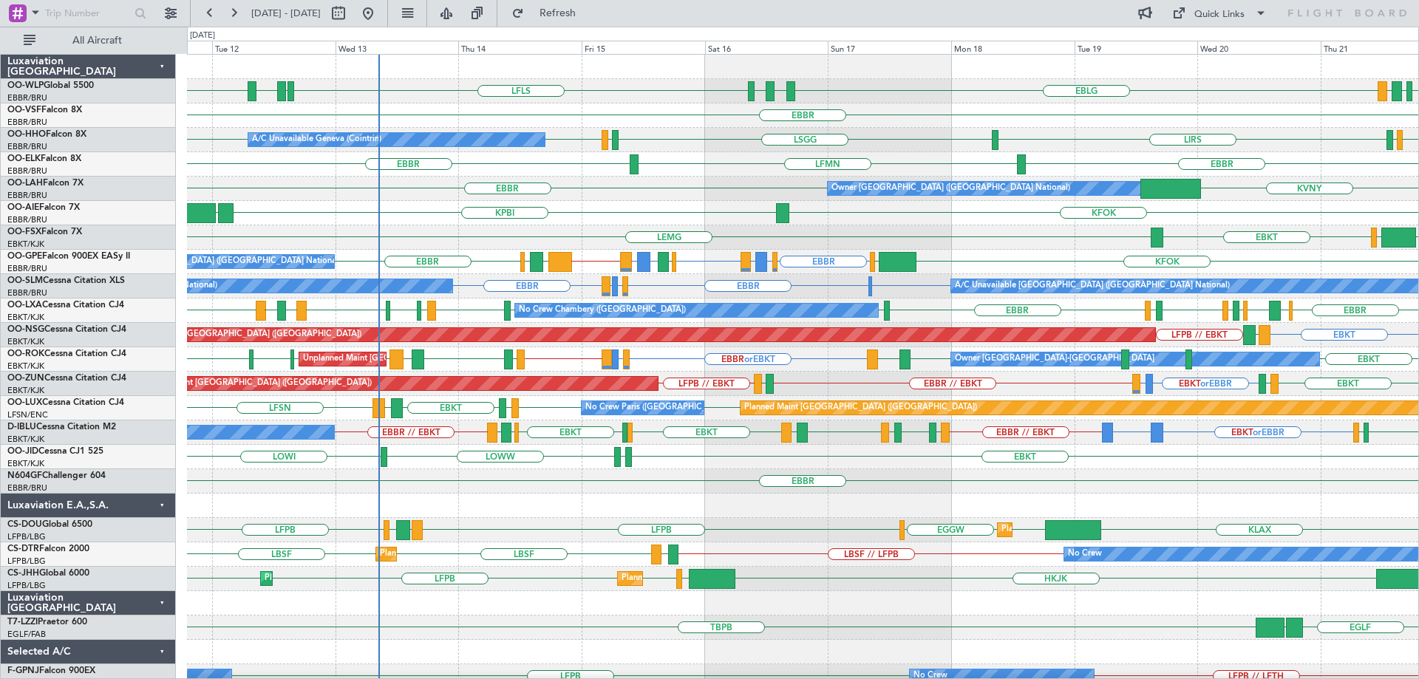
click at [689, 117] on div "EBBR" at bounding box center [802, 115] width 1231 height 24
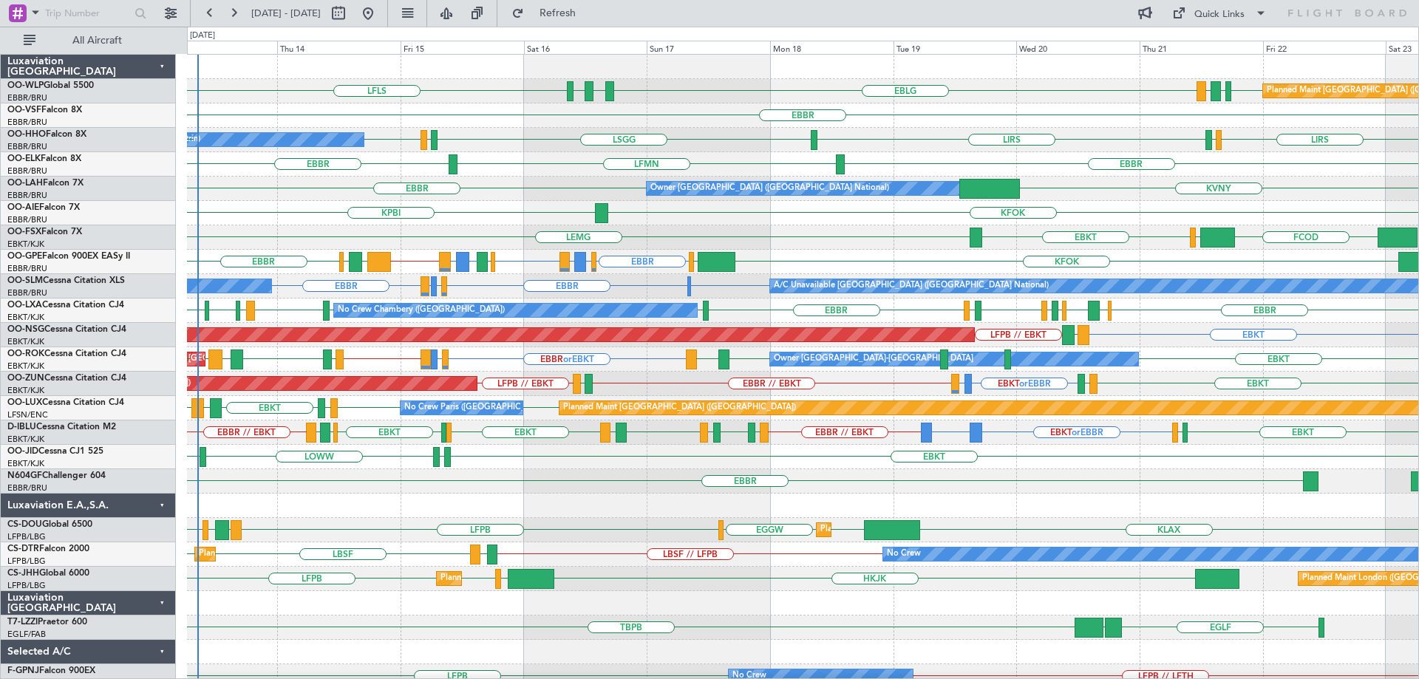
click at [527, 174] on div "EBLG LDSP EBLG LFLS EDDB EBLG LDDU Planned Maint Berlin (Brandenburg) EBLG LDZD…" at bounding box center [802, 494] width 1231 height 878
click at [707, 222] on div "KFOK KPBI" at bounding box center [802, 213] width 1231 height 24
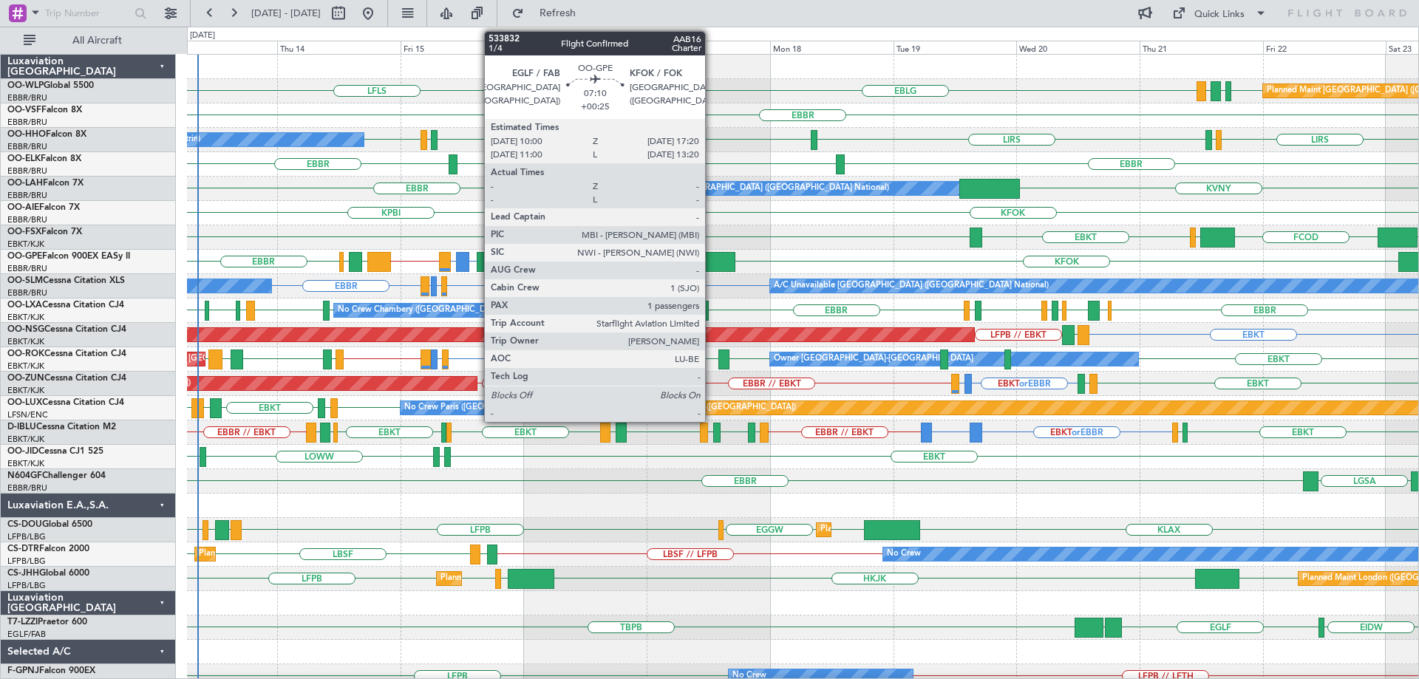
click at [712, 256] on div at bounding box center [717, 262] width 38 height 20
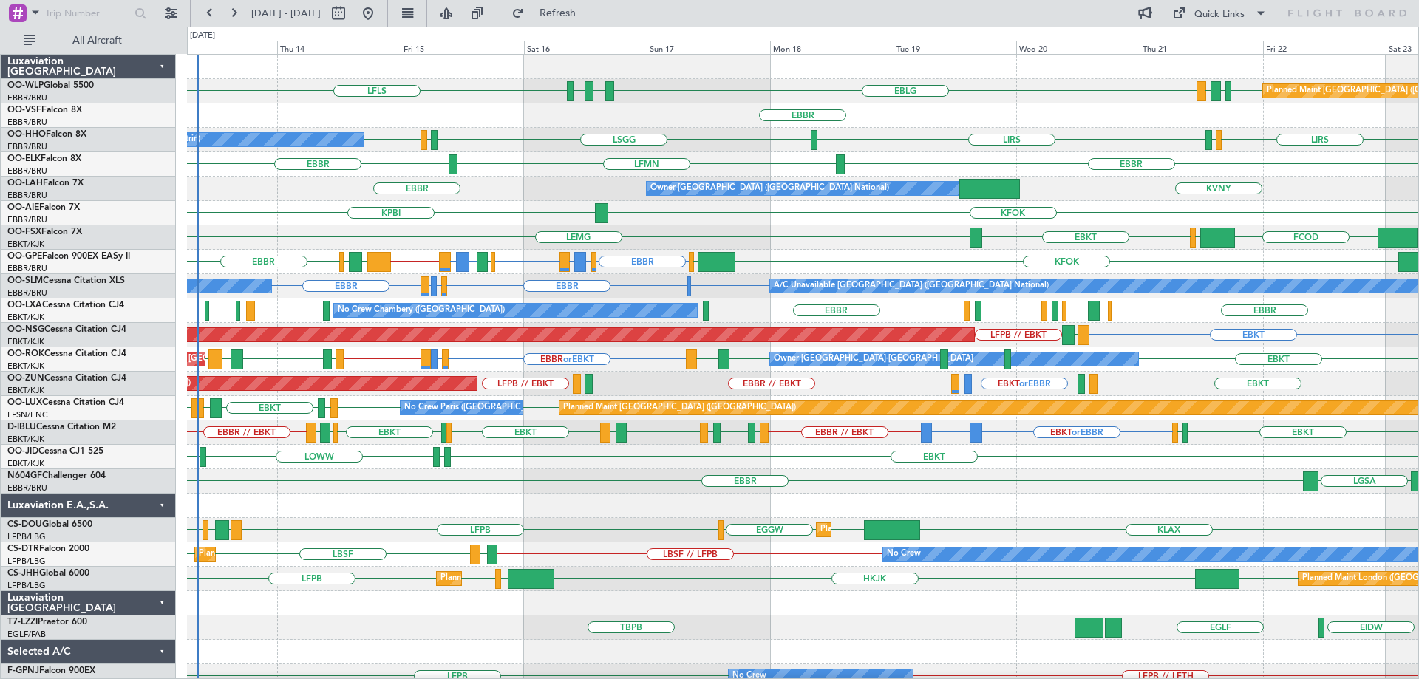
click at [706, 124] on div "EBBR" at bounding box center [802, 115] width 1231 height 24
click at [588, 15] on span "Refresh" at bounding box center [558, 13] width 62 height 10
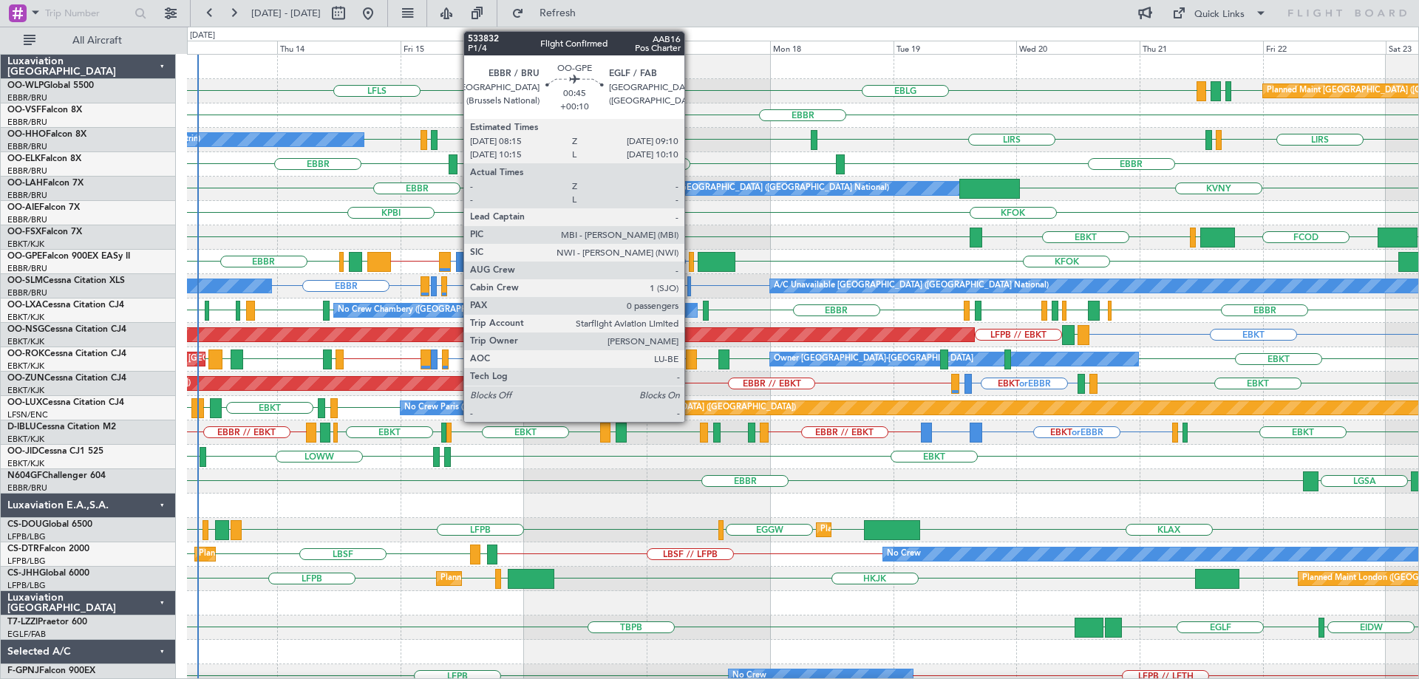
click at [691, 258] on div at bounding box center [691, 262] width 5 height 20
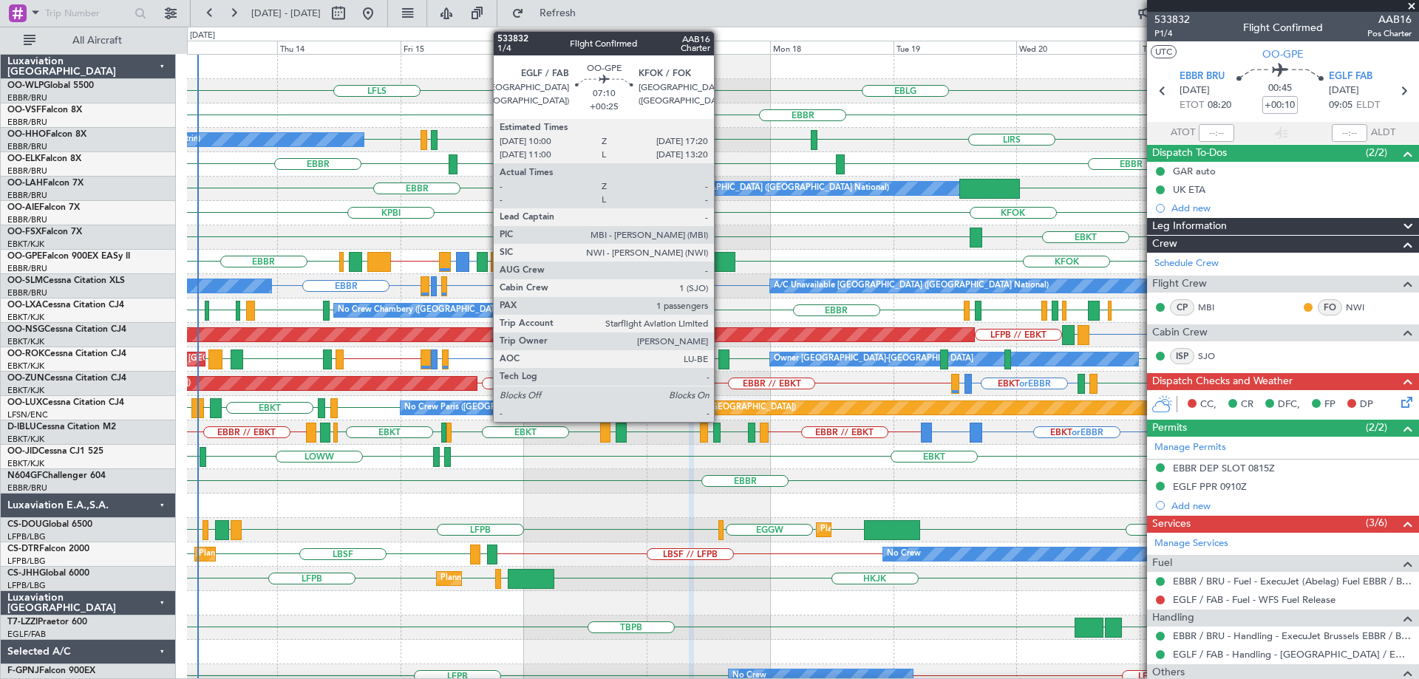
click at [721, 260] on div at bounding box center [717, 262] width 38 height 20
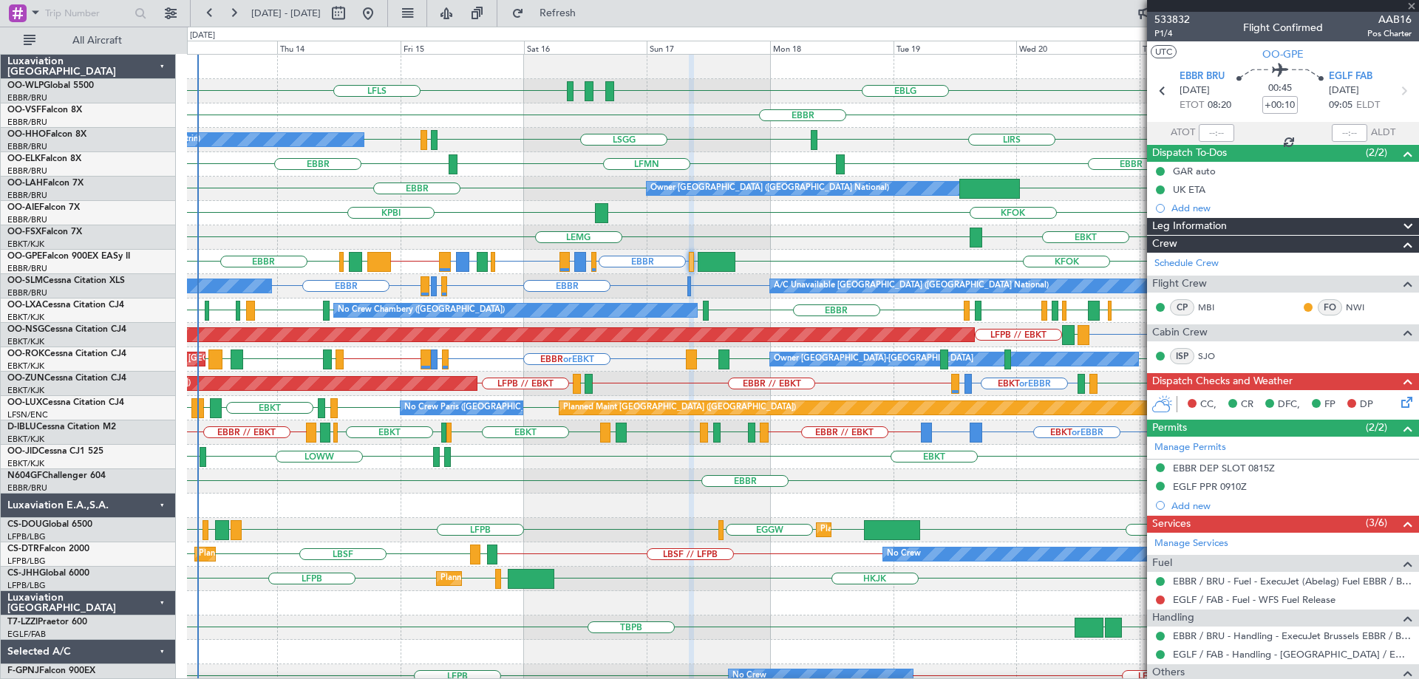
click at [721, 259] on div at bounding box center [717, 262] width 38 height 20
type input "+00:25"
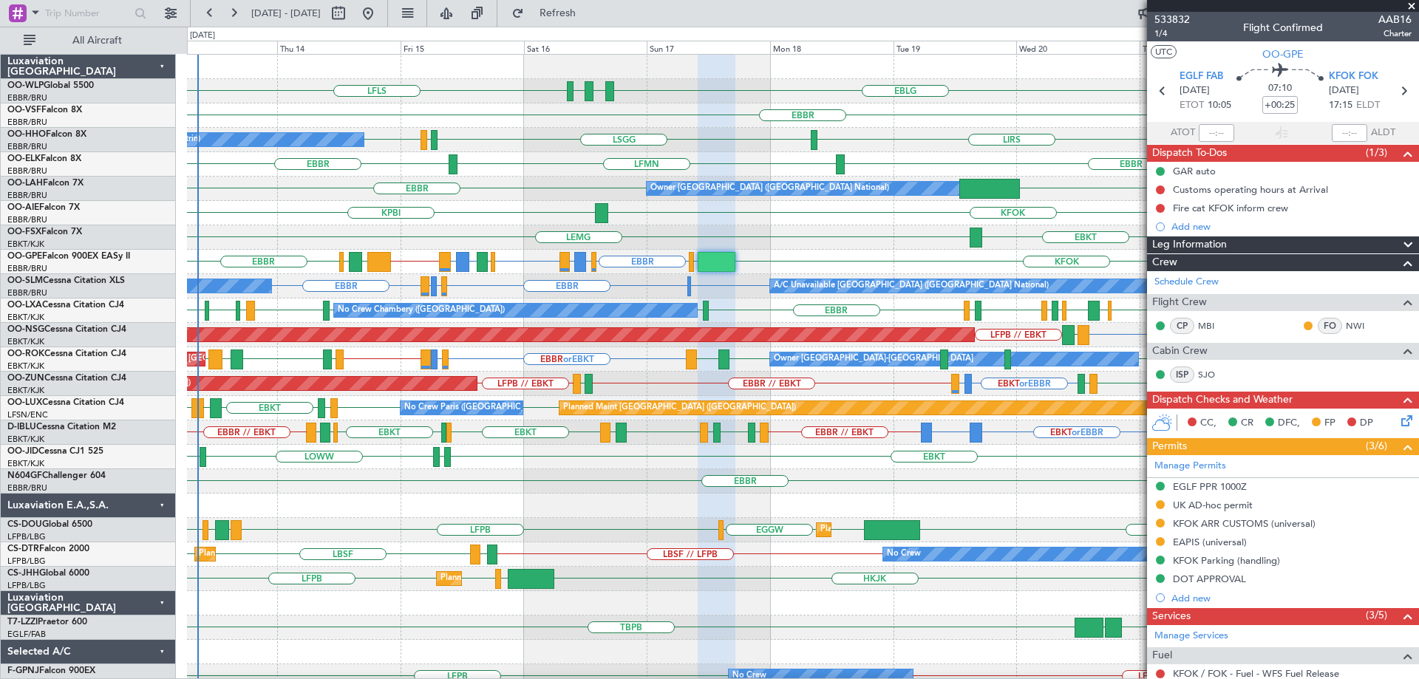
click at [725, 225] on div "LEMG EBKT EGGW FCOD LSGG" at bounding box center [802, 237] width 1231 height 24
drag, startPoint x: 1412, startPoint y: 7, endPoint x: 1362, endPoint y: 137, distance: 140.1
click at [1412, 7] on span at bounding box center [1411, 6] width 15 height 13
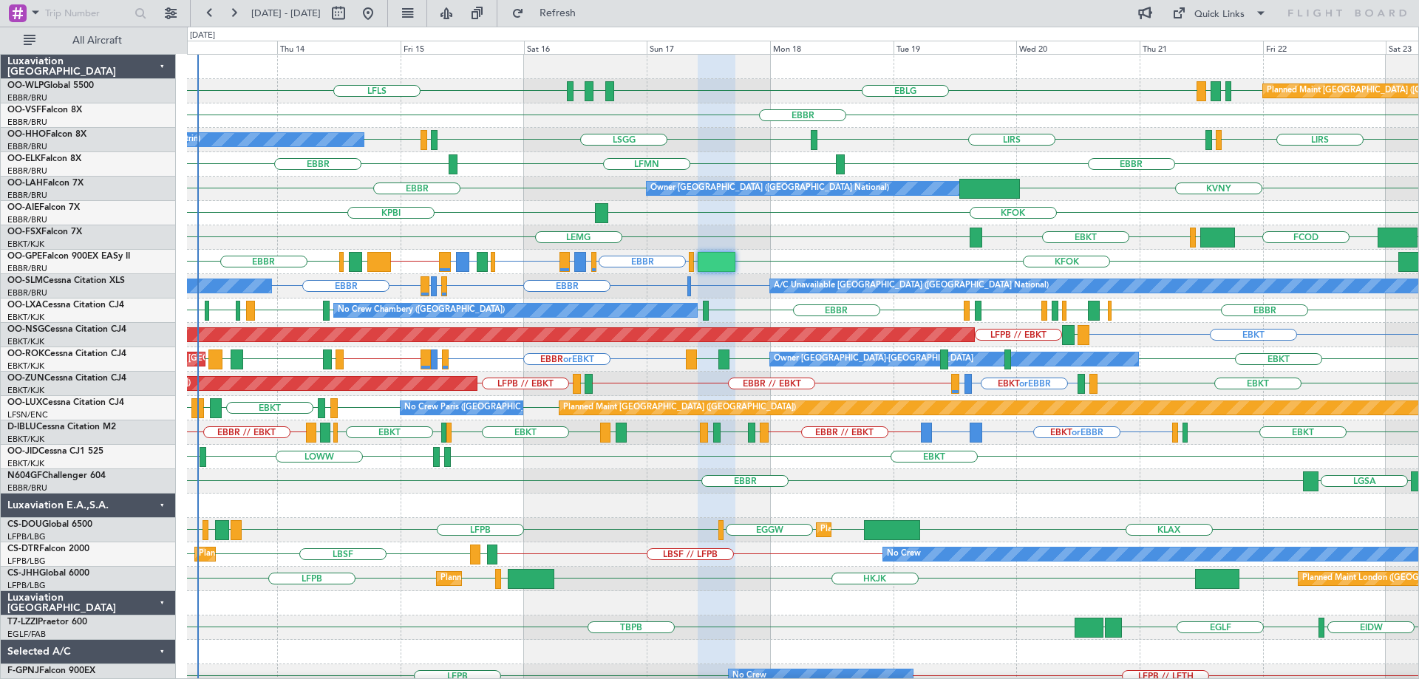
type input "0"
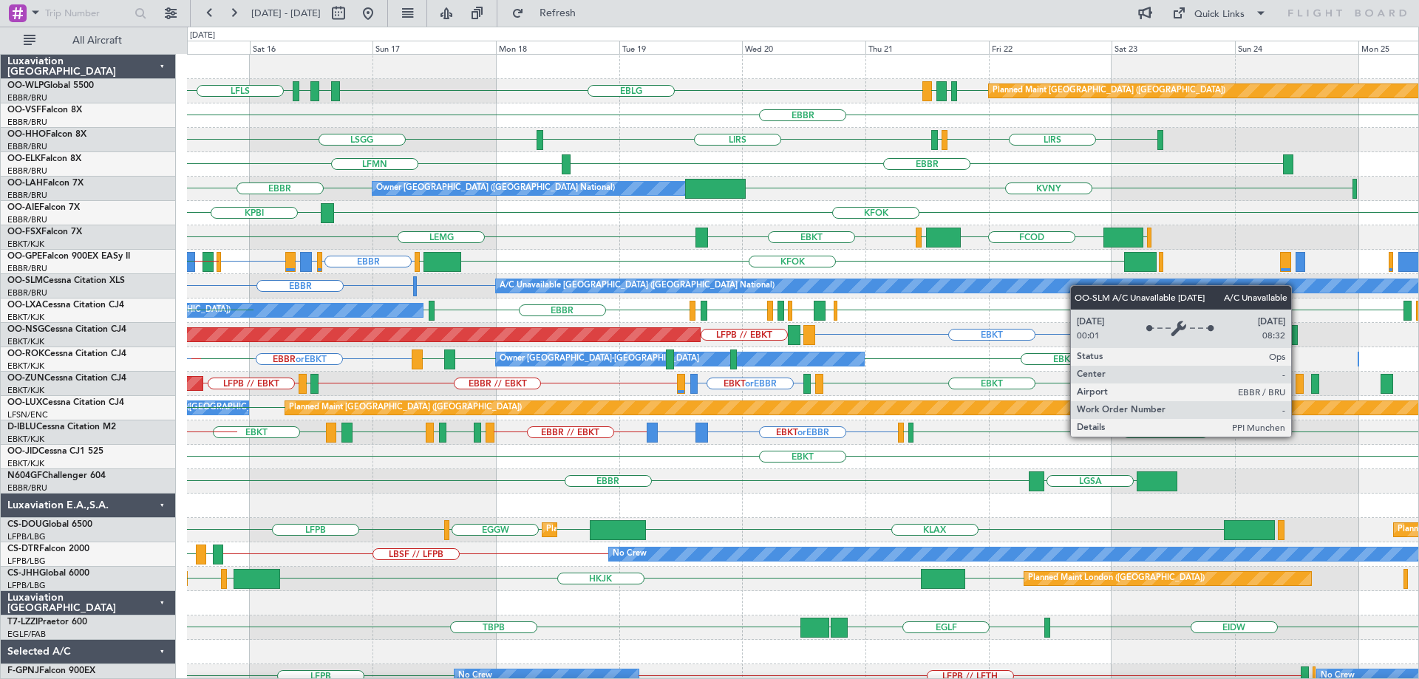
click at [996, 297] on div "LFLS EBLG LDSP EBLG EDDB EBLG LDDU Planned Maint Berlin (Brandenburg) EBBR LSGG…" at bounding box center [802, 494] width 1231 height 878
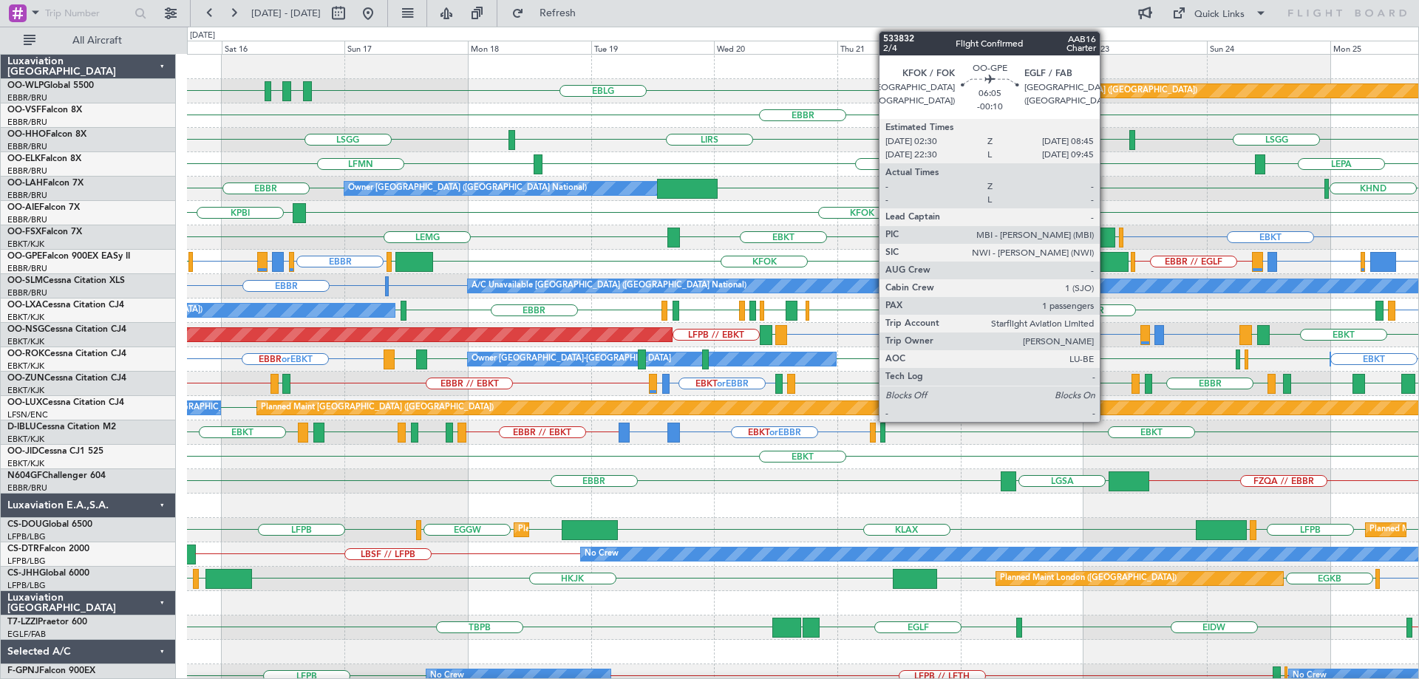
click at [1106, 259] on div at bounding box center [1112, 262] width 33 height 20
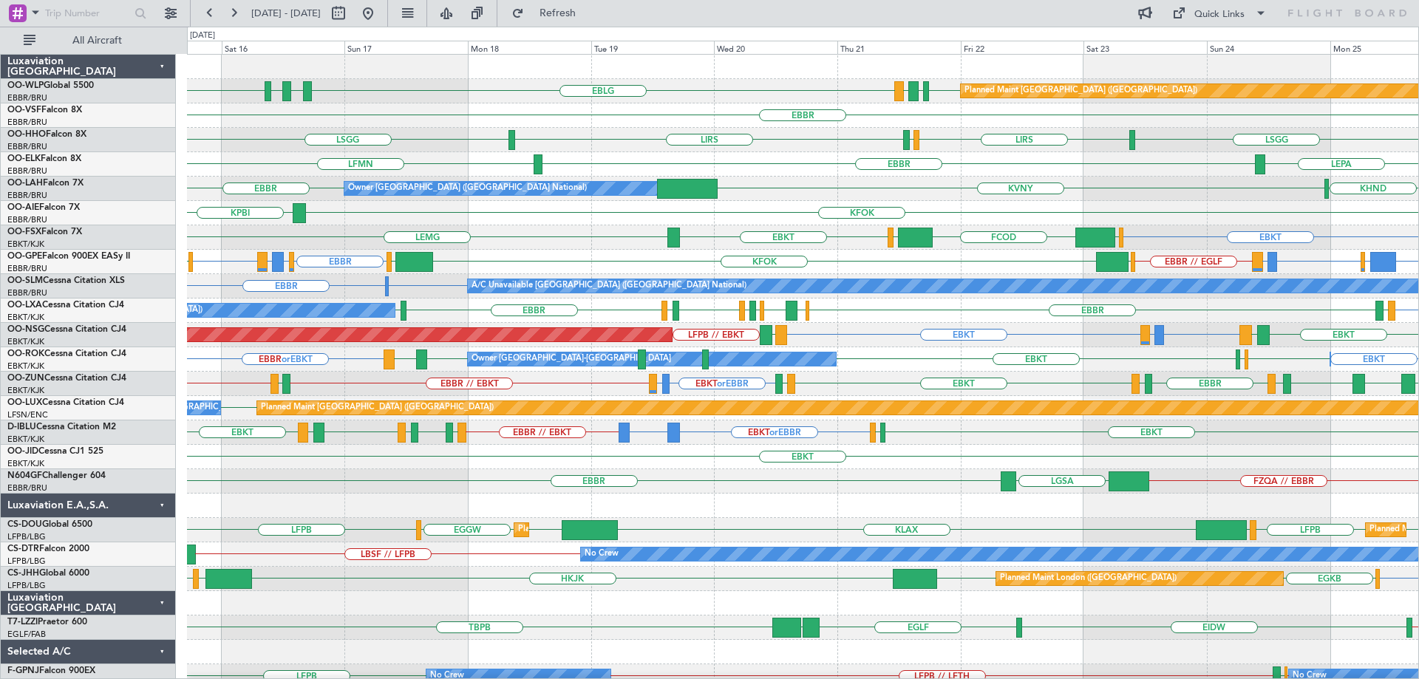
click at [782, 146] on div "LSGG LIRS LSGG LIRS LSZH A/C Unavailable Geneva (Cointrin)" at bounding box center [802, 140] width 1231 height 24
click at [792, 144] on div "LSGG LIRS LSGG LIRS LSZH A/C Unavailable Geneva (Cointrin)" at bounding box center [802, 140] width 1231 height 24
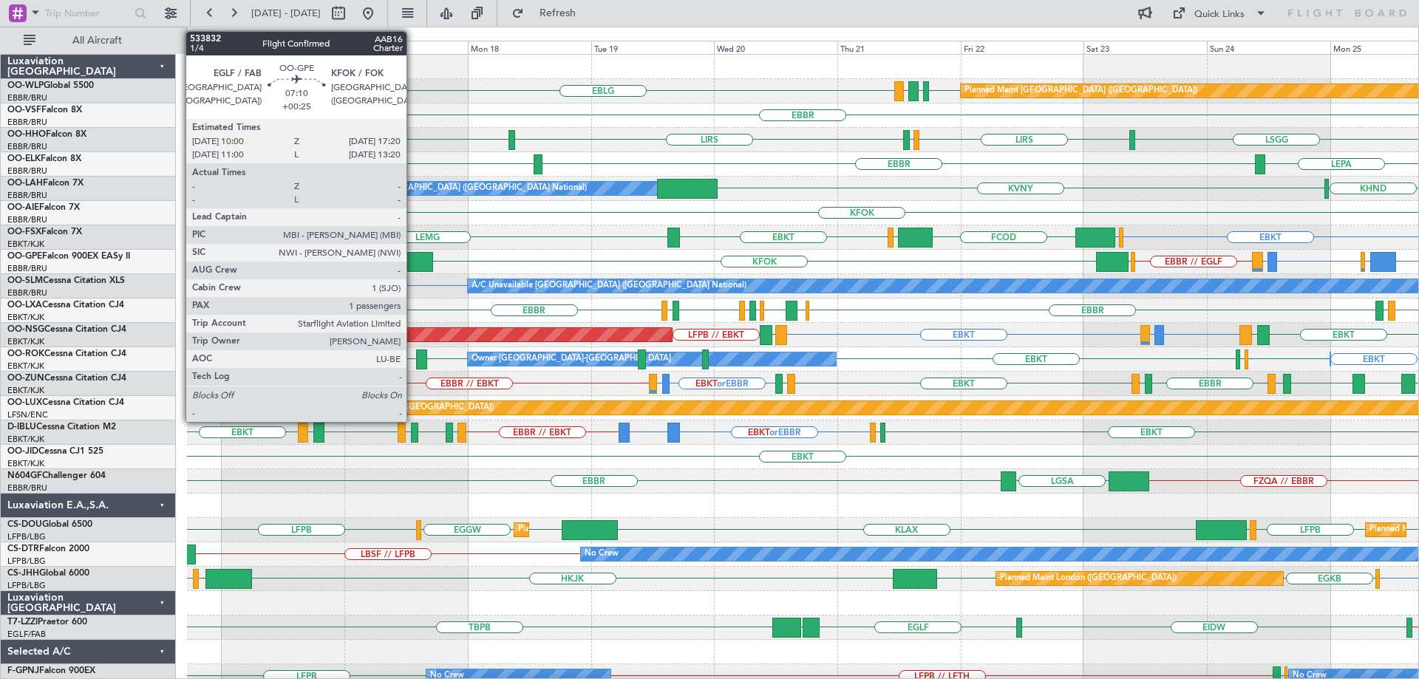
click at [413, 258] on div at bounding box center [414, 262] width 38 height 20
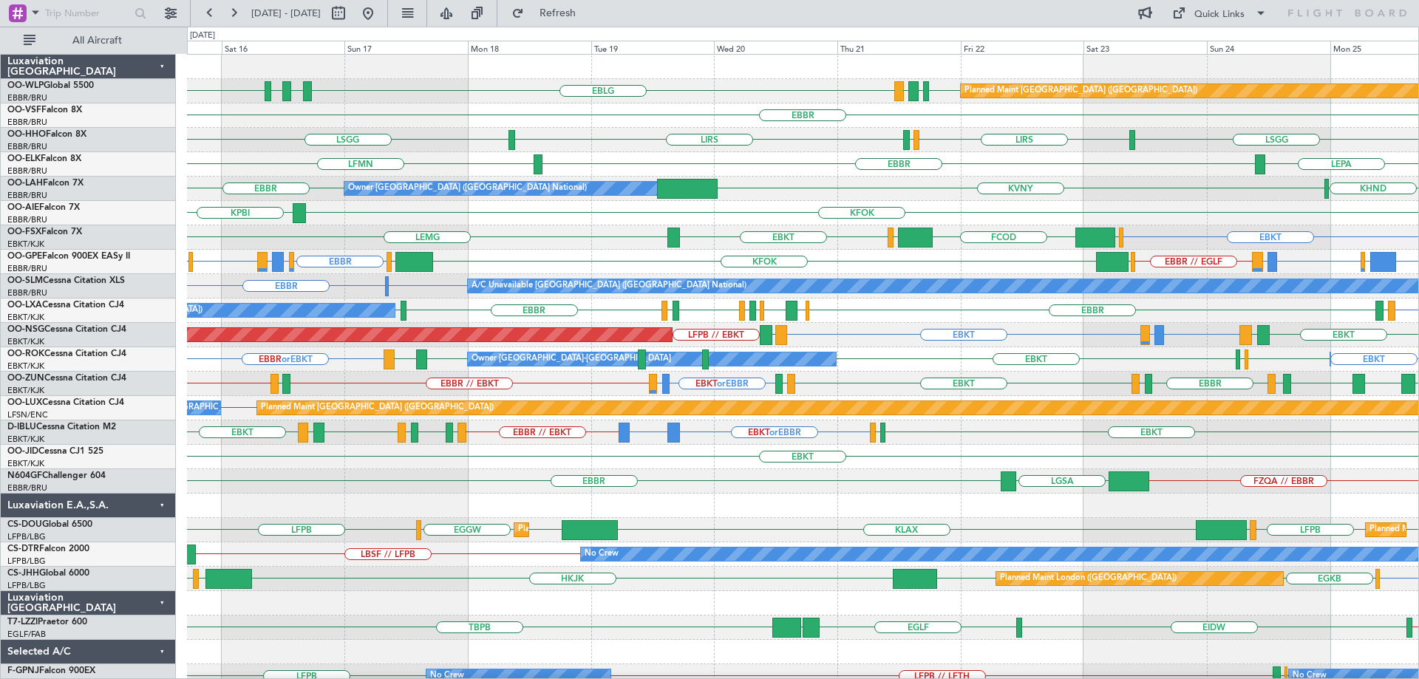
click at [639, 116] on div "EBBR" at bounding box center [802, 115] width 1231 height 24
click at [606, 241] on div "EBKT LEMG EGGW FCOD LSGG EBKT" at bounding box center [802, 237] width 1231 height 24
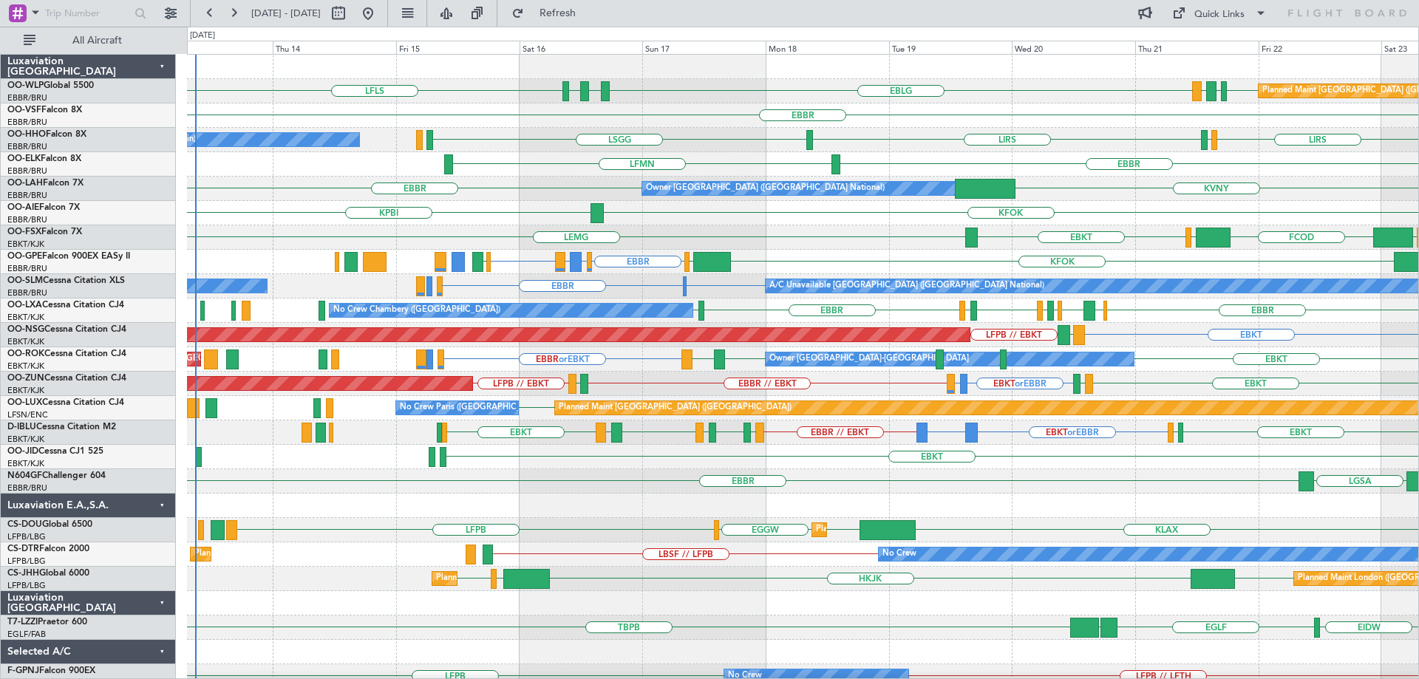
click at [762, 249] on div "LFLS EBLG LDSP EBLG LDDU EBLG EDDB Planned Maint Berlin (Brandenburg) EBBR LSGG…" at bounding box center [802, 445] width 1231 height 780
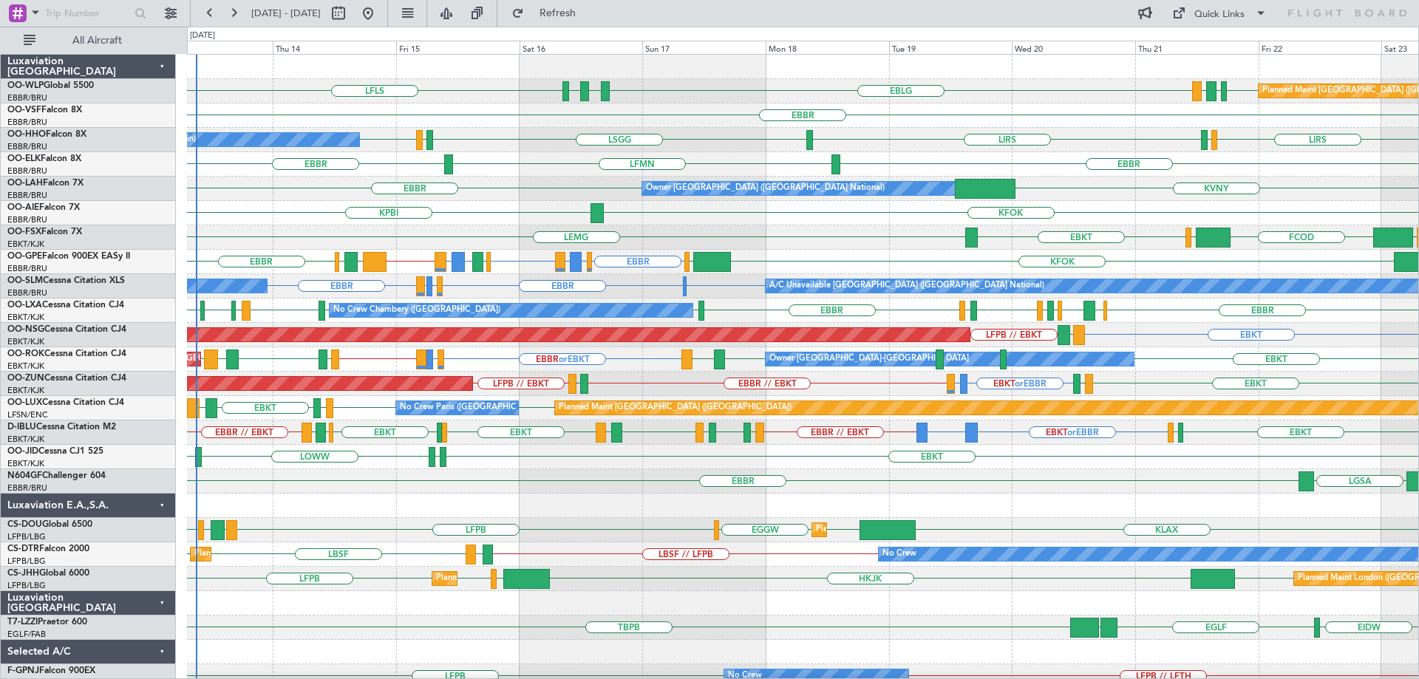
click at [412, 220] on div "KFOK KPBI" at bounding box center [802, 213] width 1231 height 24
click at [455, 224] on div "KFOK KPBI" at bounding box center [802, 213] width 1231 height 24
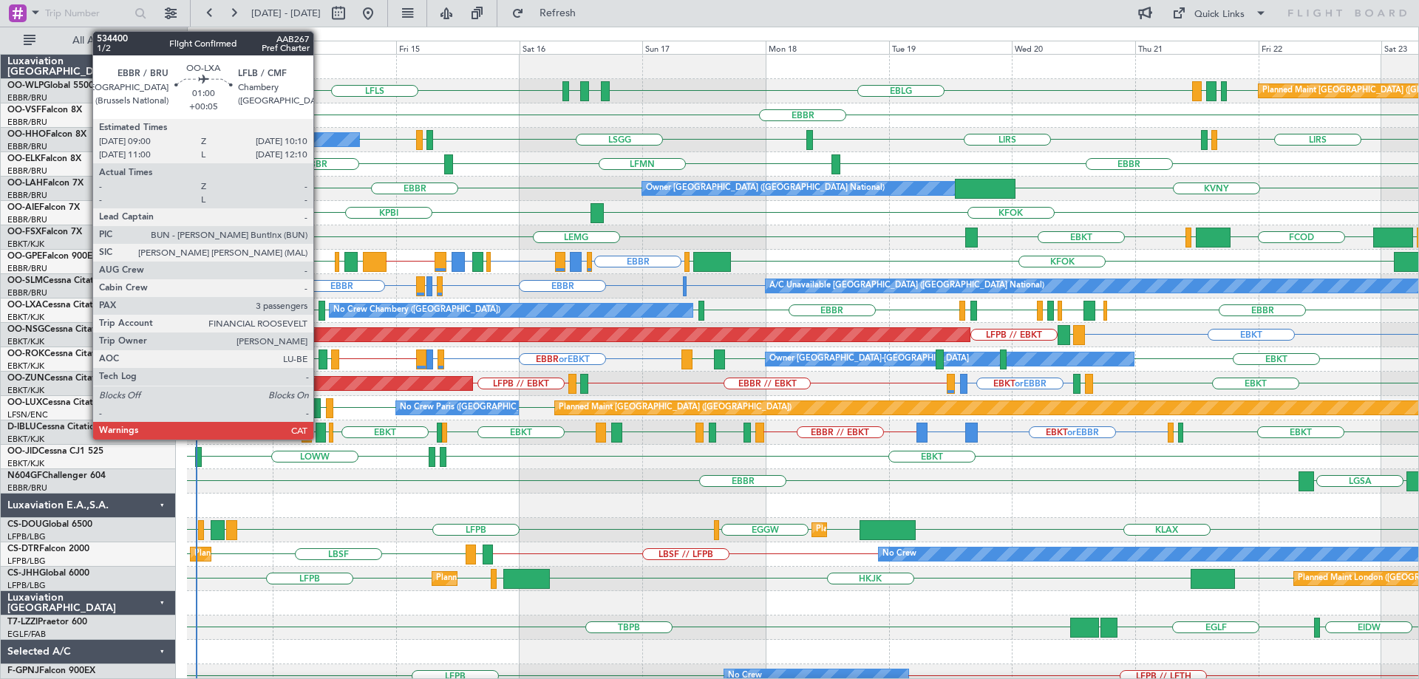
click at [320, 306] on div at bounding box center [322, 311] width 7 height 20
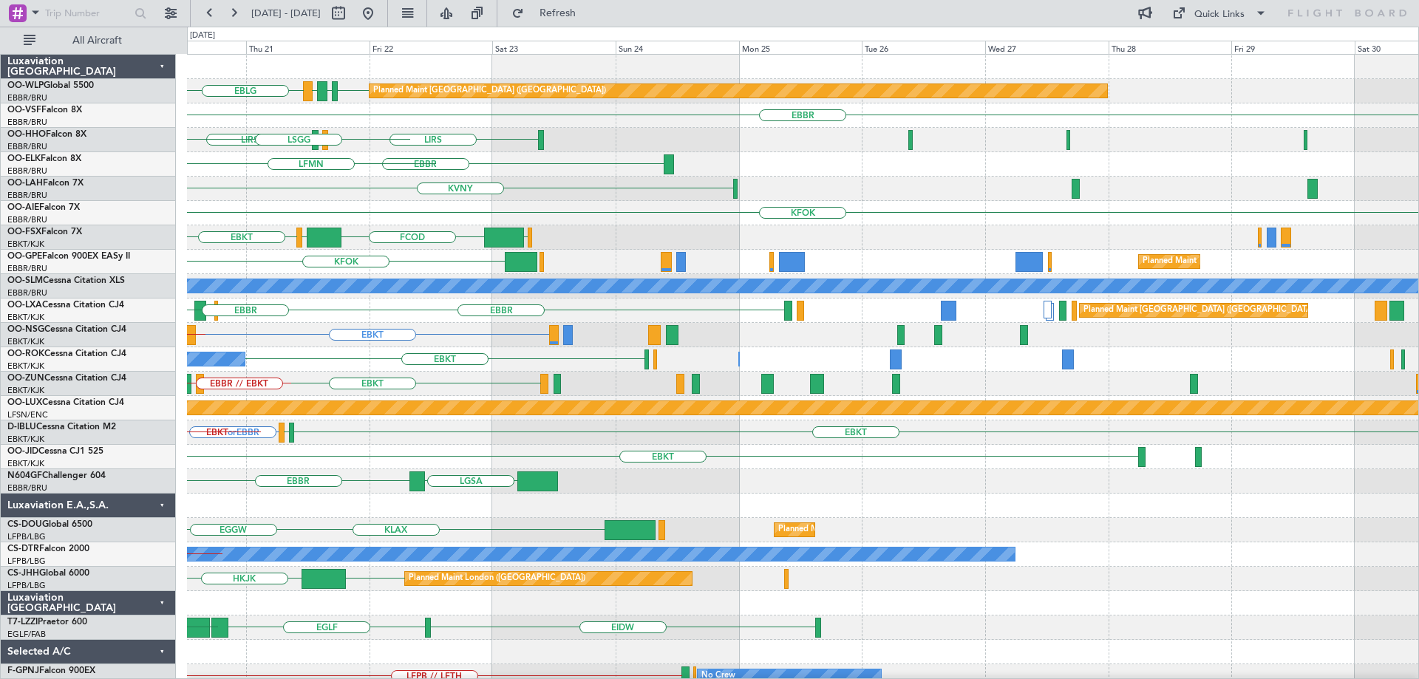
click at [325, 443] on div "EBLG EDDB EBLG LDDU Planned Maint Berlin (Brandenburg) EBBR LIRS LIRS LSZH LSGG…" at bounding box center [802, 494] width 1231 height 878
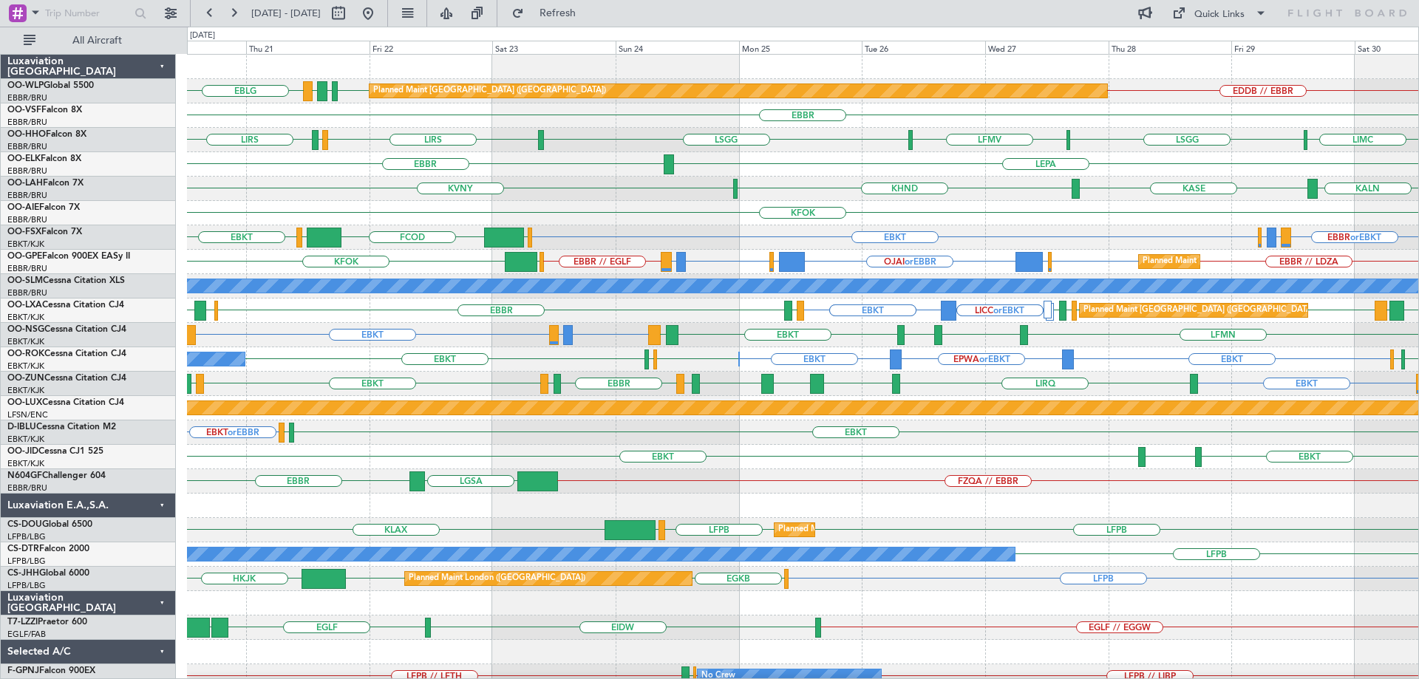
click at [655, 205] on div "KFOK Planned Maint London (Farnborough)" at bounding box center [802, 213] width 1231 height 24
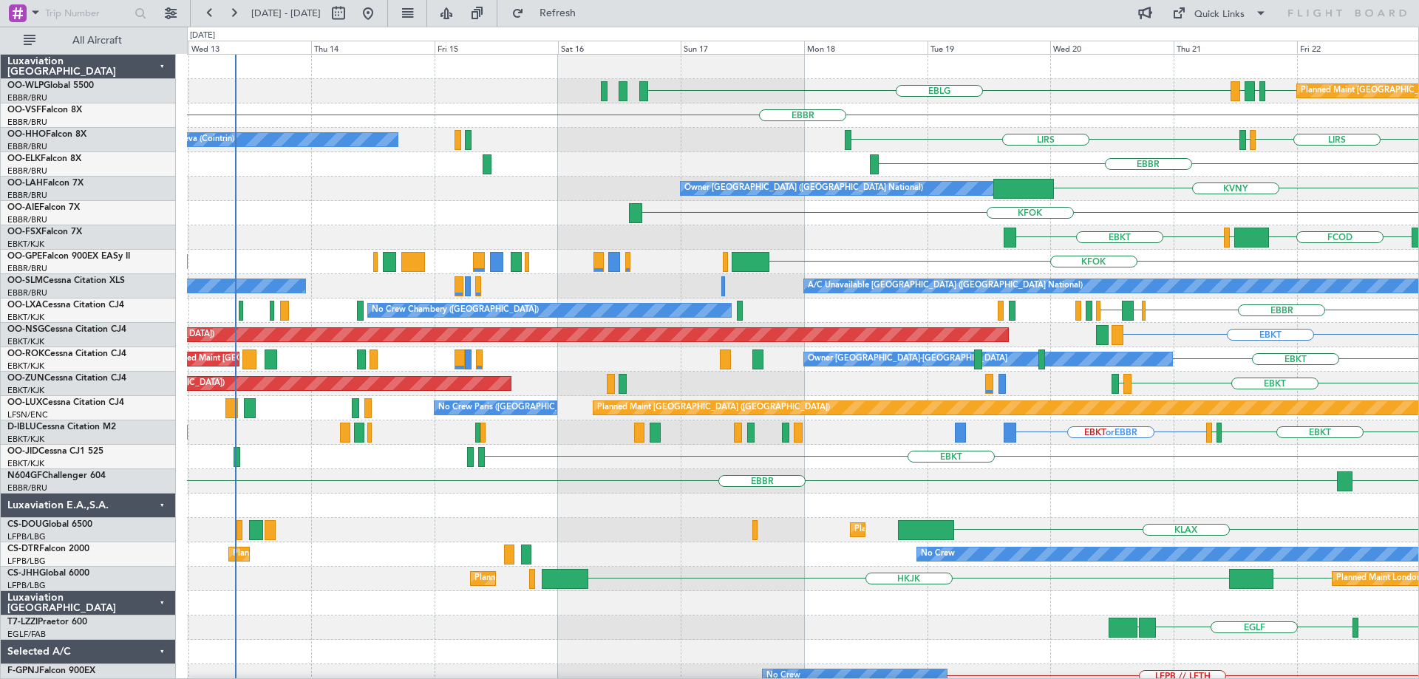
click at [1307, 486] on div "EBBR LGSA FZQA // EBBR" at bounding box center [802, 481] width 1231 height 24
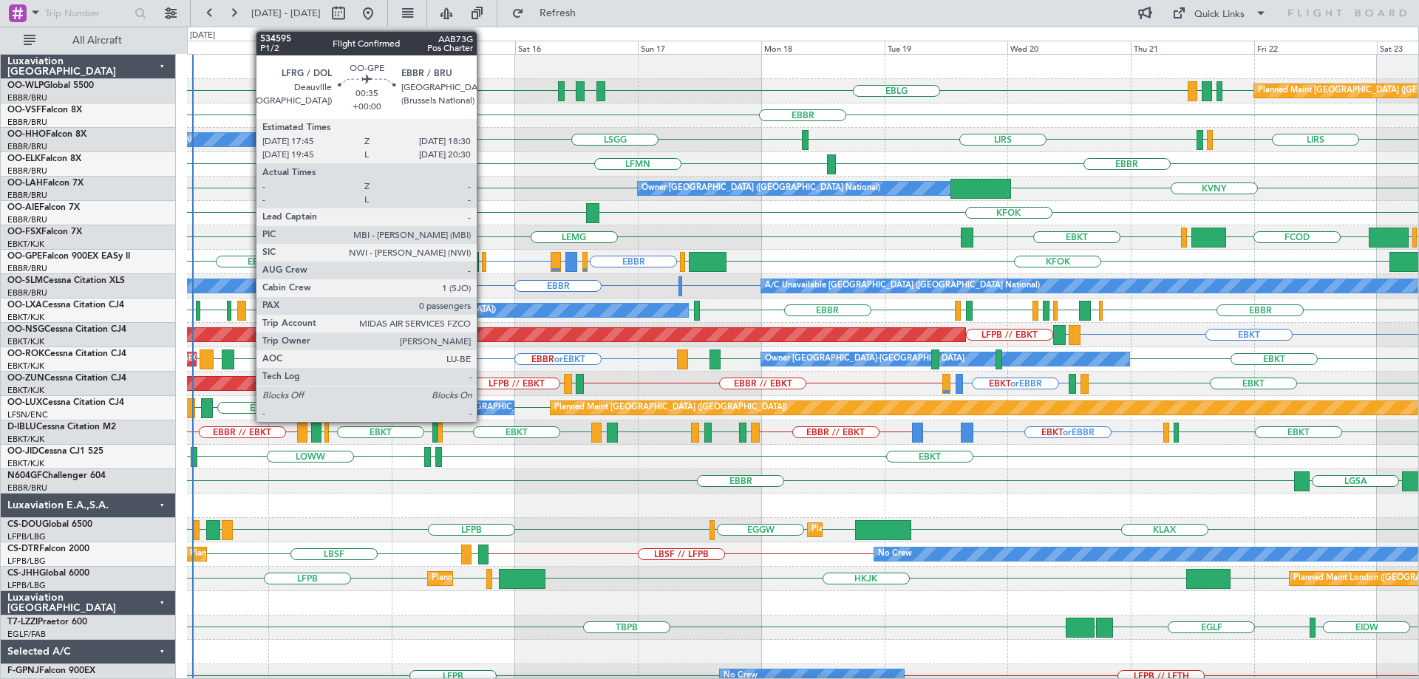
click at [483, 256] on div at bounding box center [484, 262] width 4 height 20
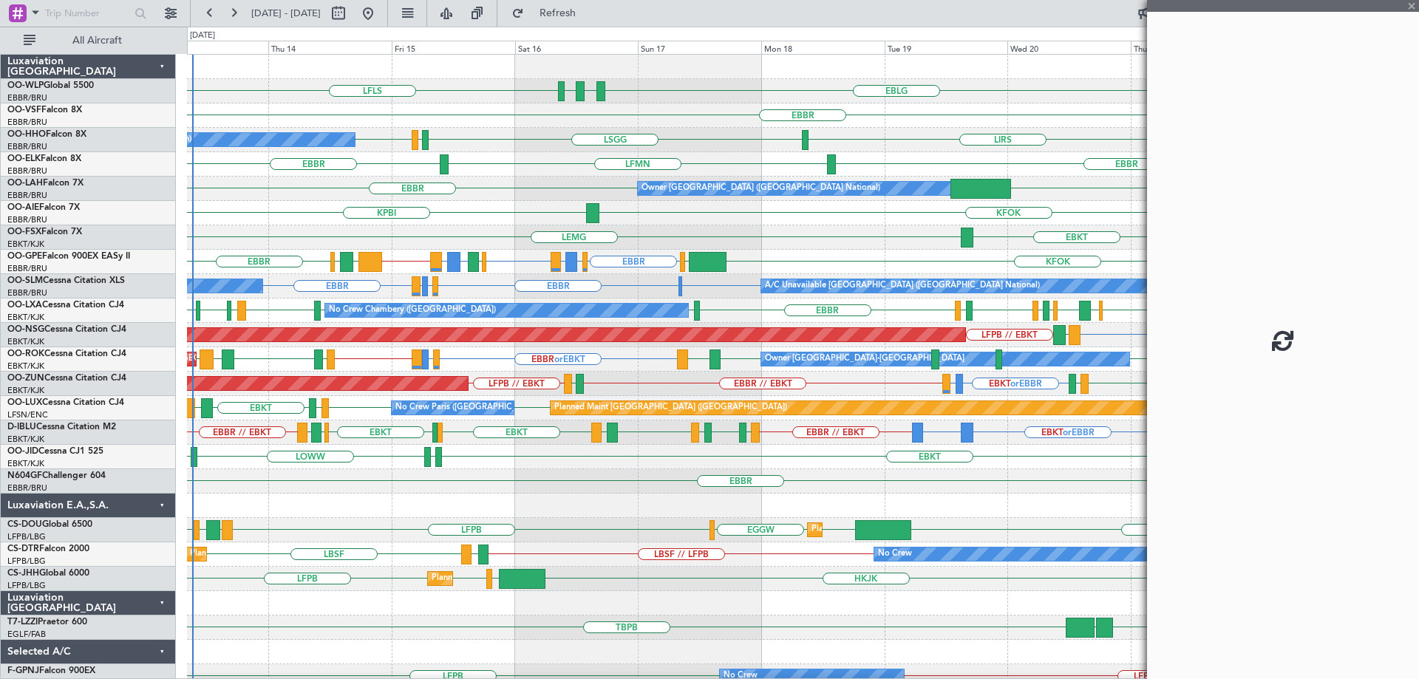
click at [483, 256] on div at bounding box center [484, 262] width 4 height 20
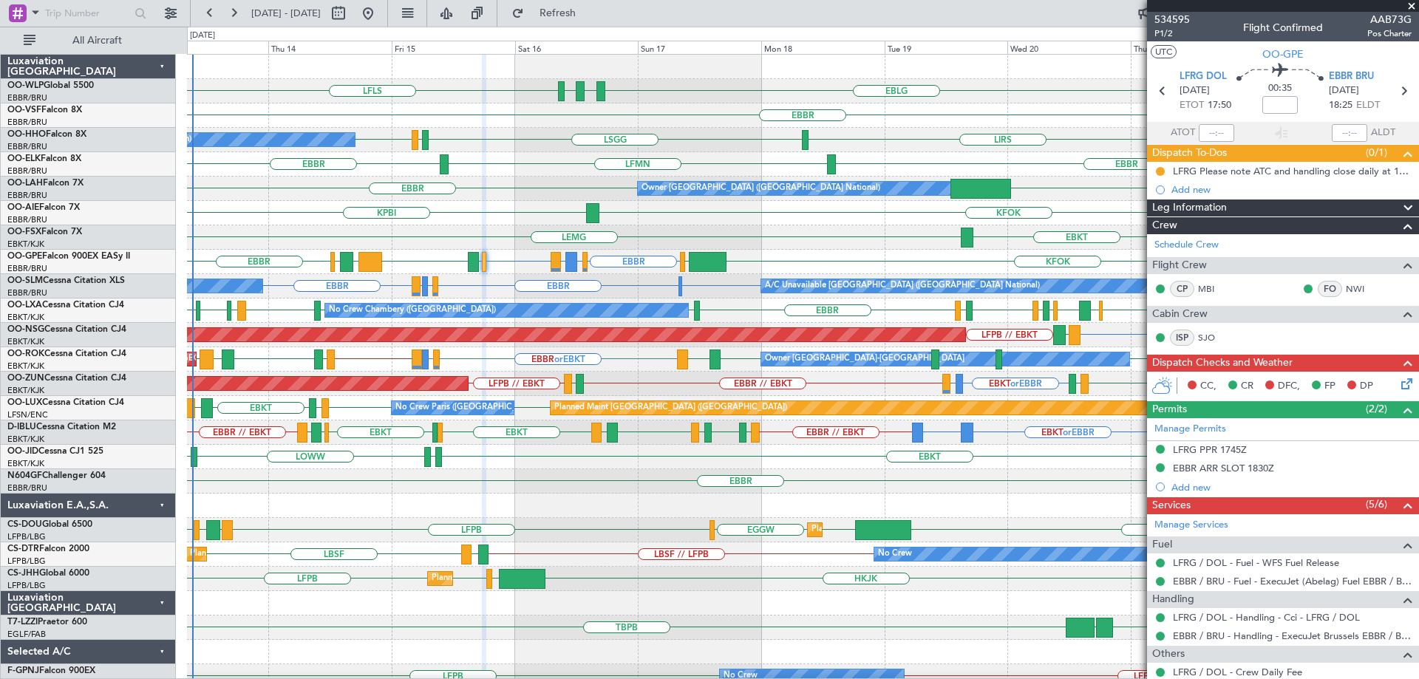
click at [716, 98] on div "EBLG LDSP EBLG LFLS EDDB EBLG LDDU Planned Maint Berlin (Brandenburg)" at bounding box center [802, 91] width 1231 height 24
click at [721, 98] on div "EBLG LDSP EBLG LFLS EDDB EBLG LDDU Planned Maint Berlin (Brandenburg)" at bounding box center [802, 91] width 1231 height 24
click at [490, 209] on div "KFOK KPBI" at bounding box center [802, 213] width 1231 height 24
click at [1358, 168] on div "LFRG Please note ATC and handling close daily at 18h00z" at bounding box center [1287, 171] width 228 height 13
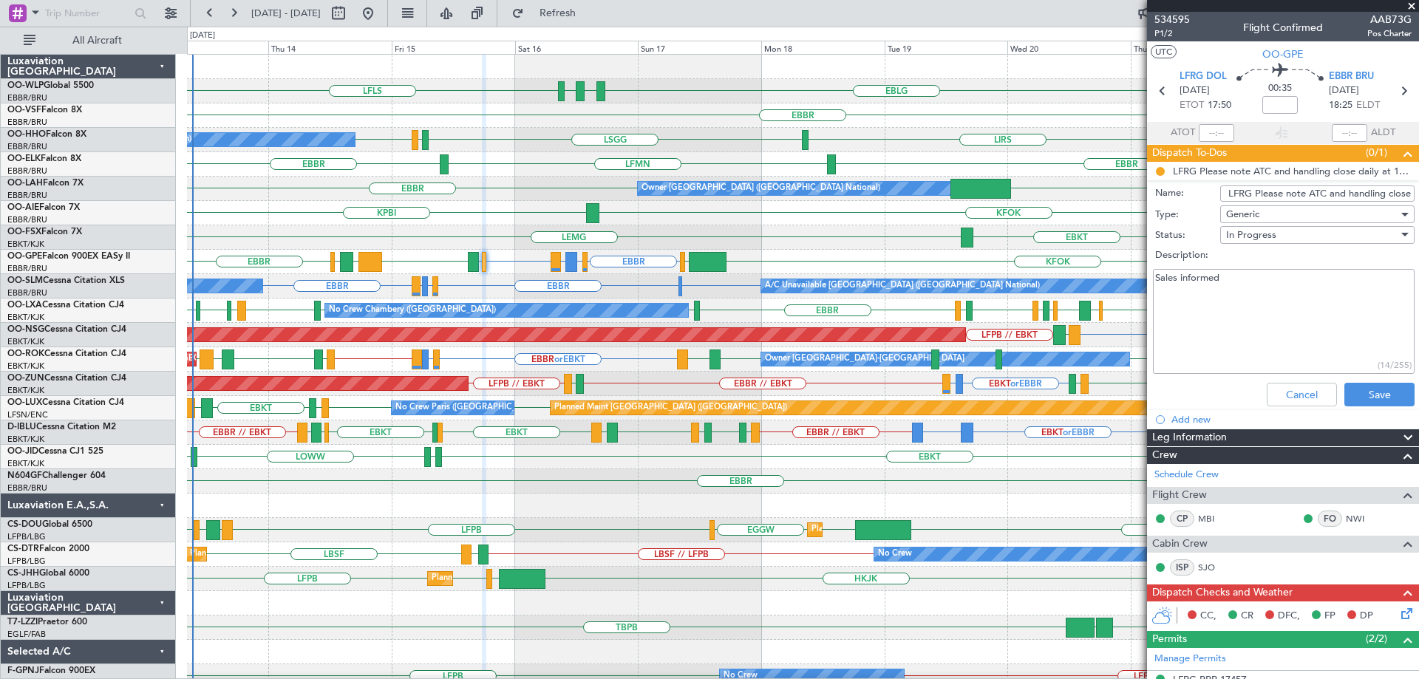
click at [1358, 193] on input "LFRG Please note ATC and handling close daily at 18h00z" at bounding box center [1317, 194] width 194 height 16
click at [1359, 390] on button "Save" at bounding box center [1379, 395] width 70 height 24
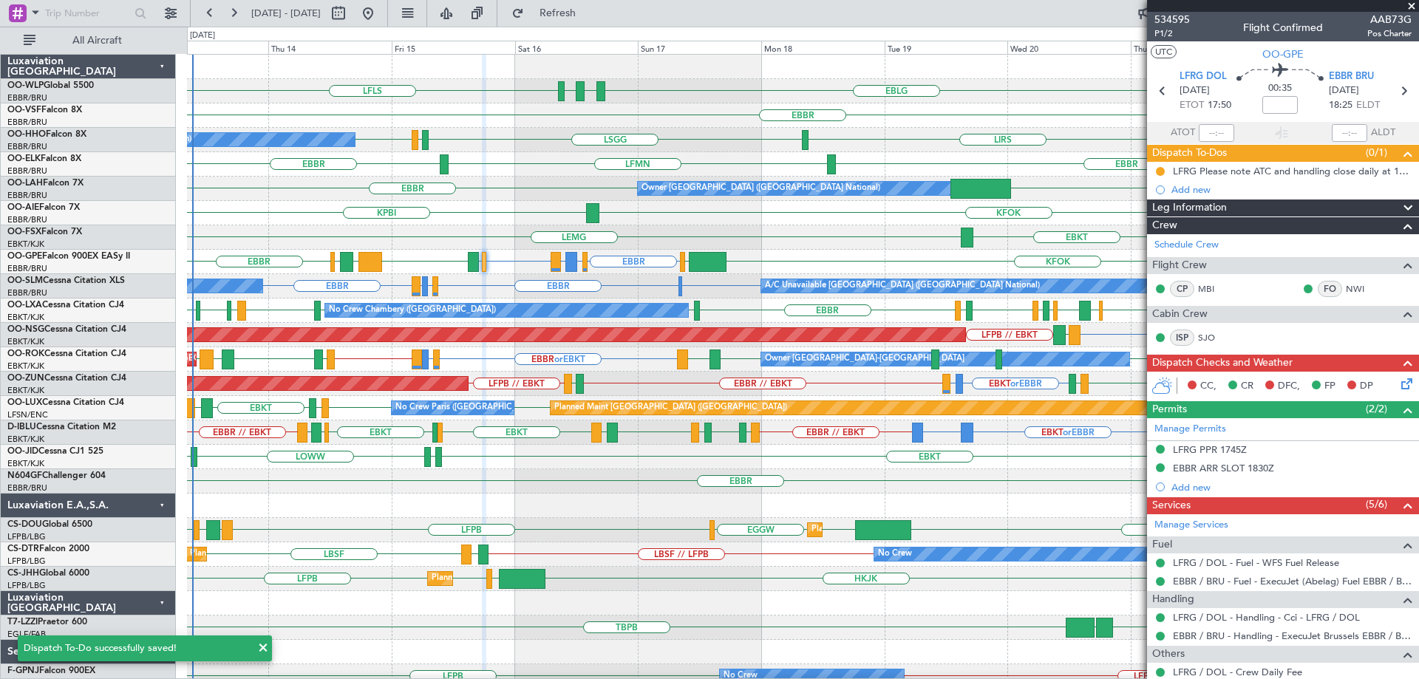
click at [1413, 1] on span at bounding box center [1411, 6] width 15 height 13
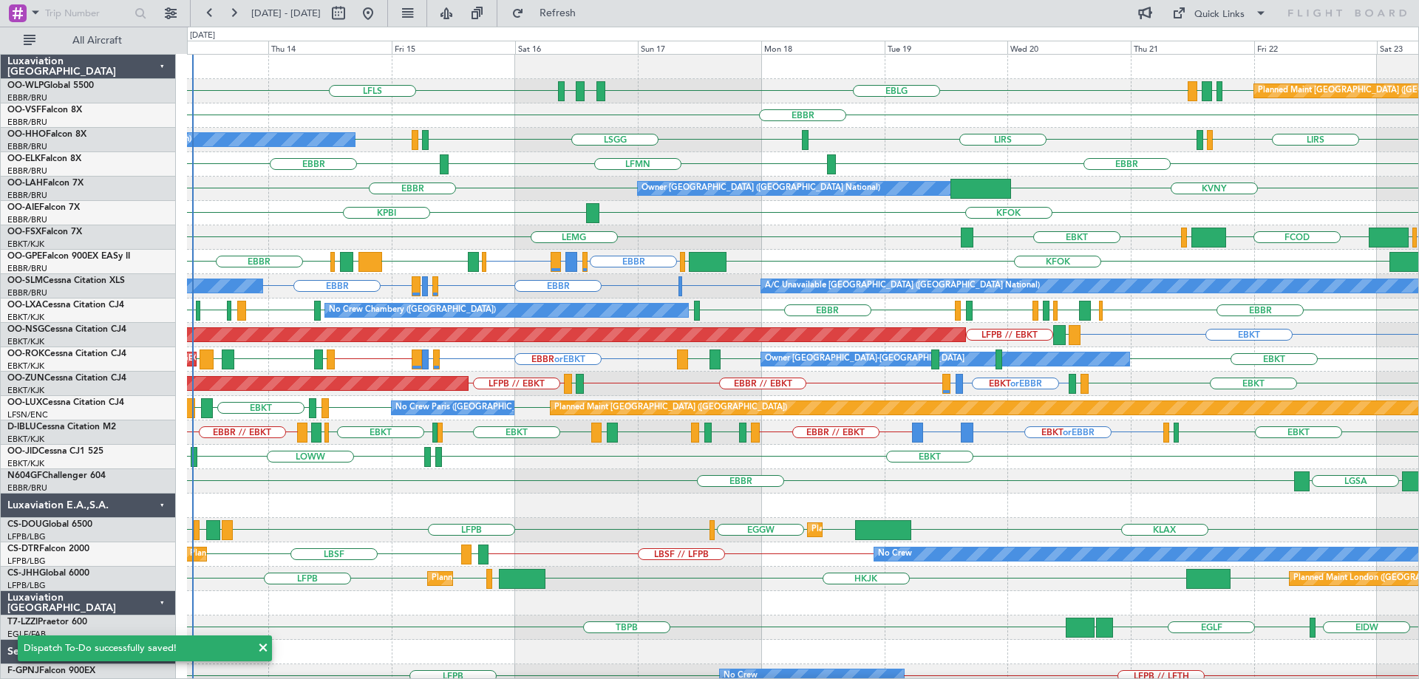
click at [941, 121] on div "EBBR" at bounding box center [802, 115] width 1231 height 24
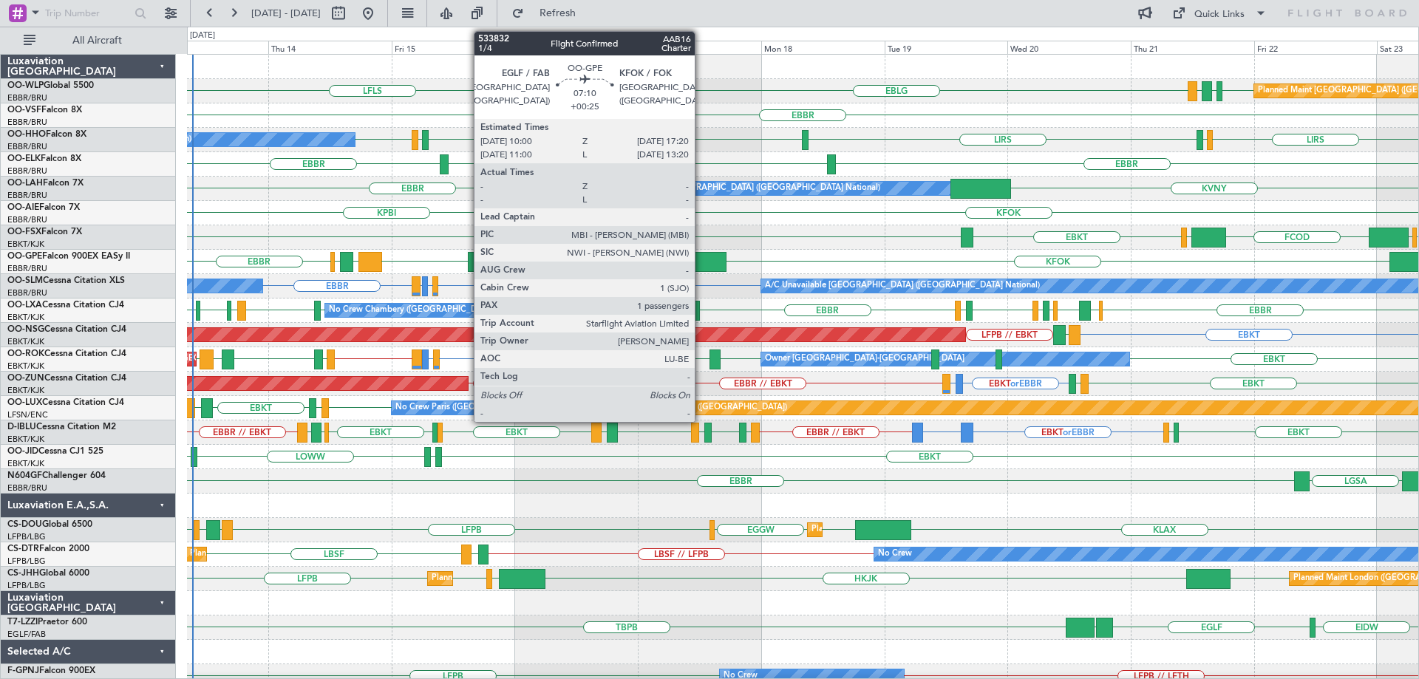
click at [701, 258] on div at bounding box center [708, 262] width 38 height 20
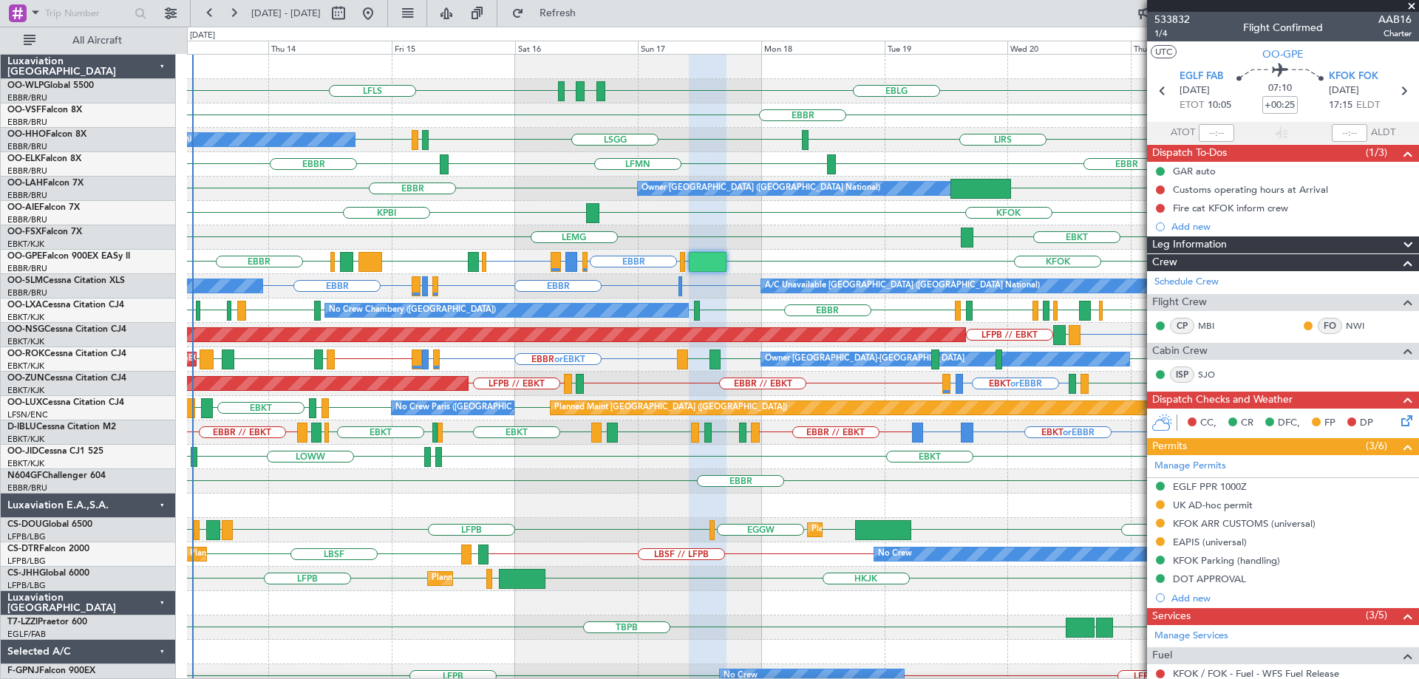
click at [757, 228] on div "EBKT EBKT LEMG EGGW FCOD LSGG" at bounding box center [802, 237] width 1231 height 24
click at [500, 184] on div "KVNY EBBR Owner Brussels (Brussels National)" at bounding box center [802, 189] width 1231 height 24
click at [524, 249] on div "EBLG LDSP EBLG LFLS EDDB EBLG LDDU Planned Maint Berlin (Brandenburg) EBBR LIRS…" at bounding box center [802, 494] width 1231 height 878
click at [1412, 4] on span at bounding box center [1411, 6] width 15 height 13
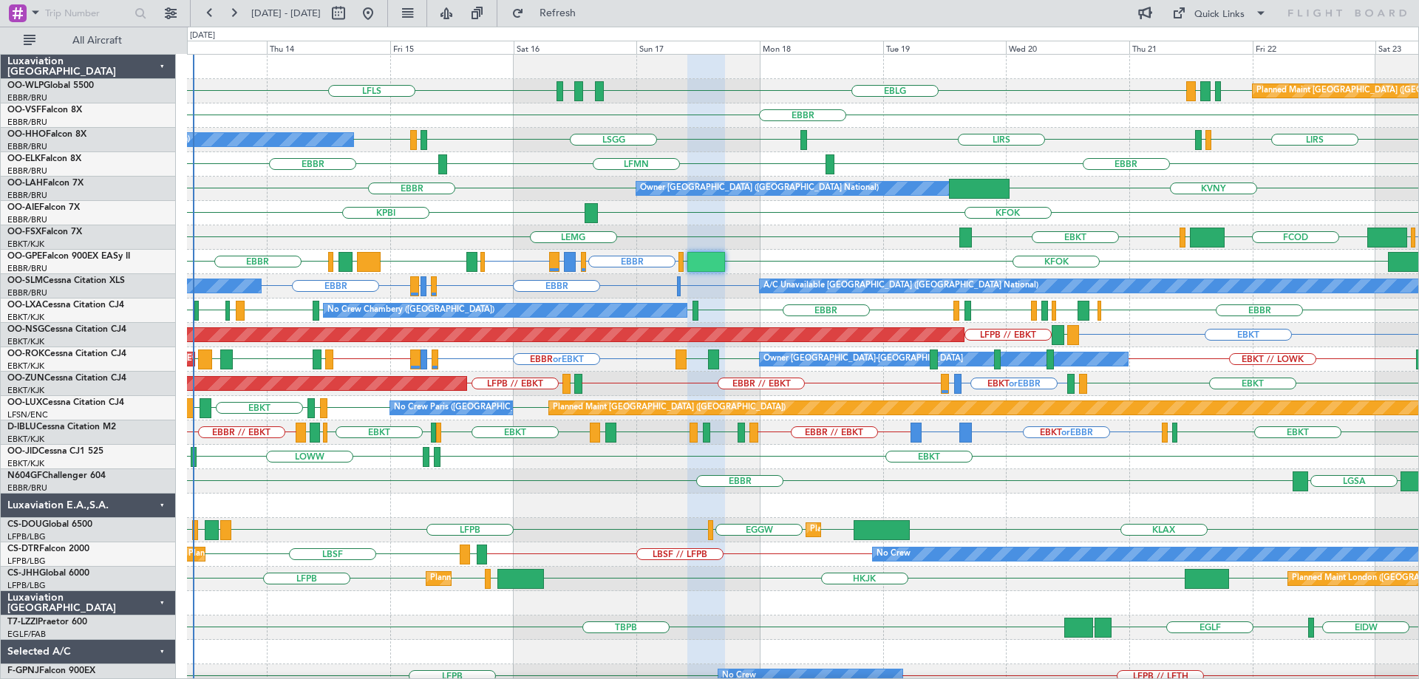
type input "0"
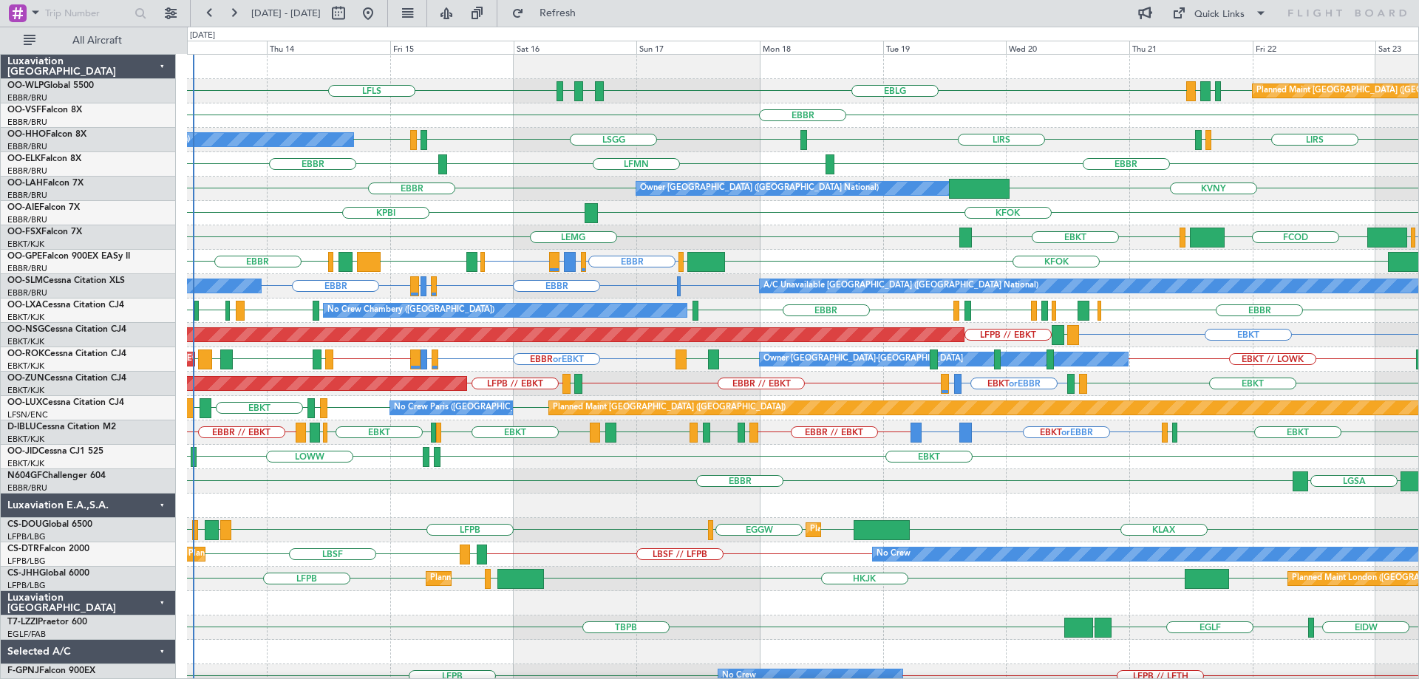
click at [792, 150] on div "LIRS LSGG LIRS LSGG LIRS LSZH A/C Unavailable Geneva (Cointrin)" at bounding box center [802, 140] width 1231 height 24
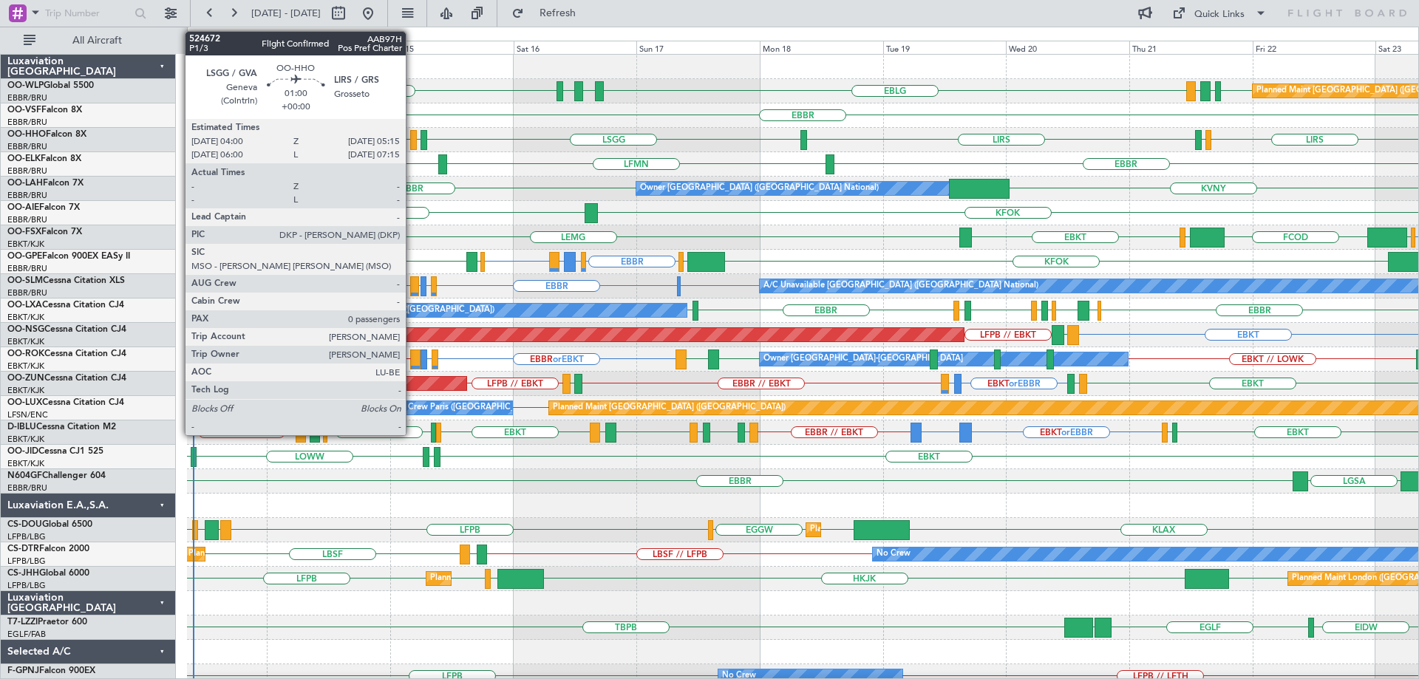
click at [412, 135] on div at bounding box center [413, 140] width 7 height 20
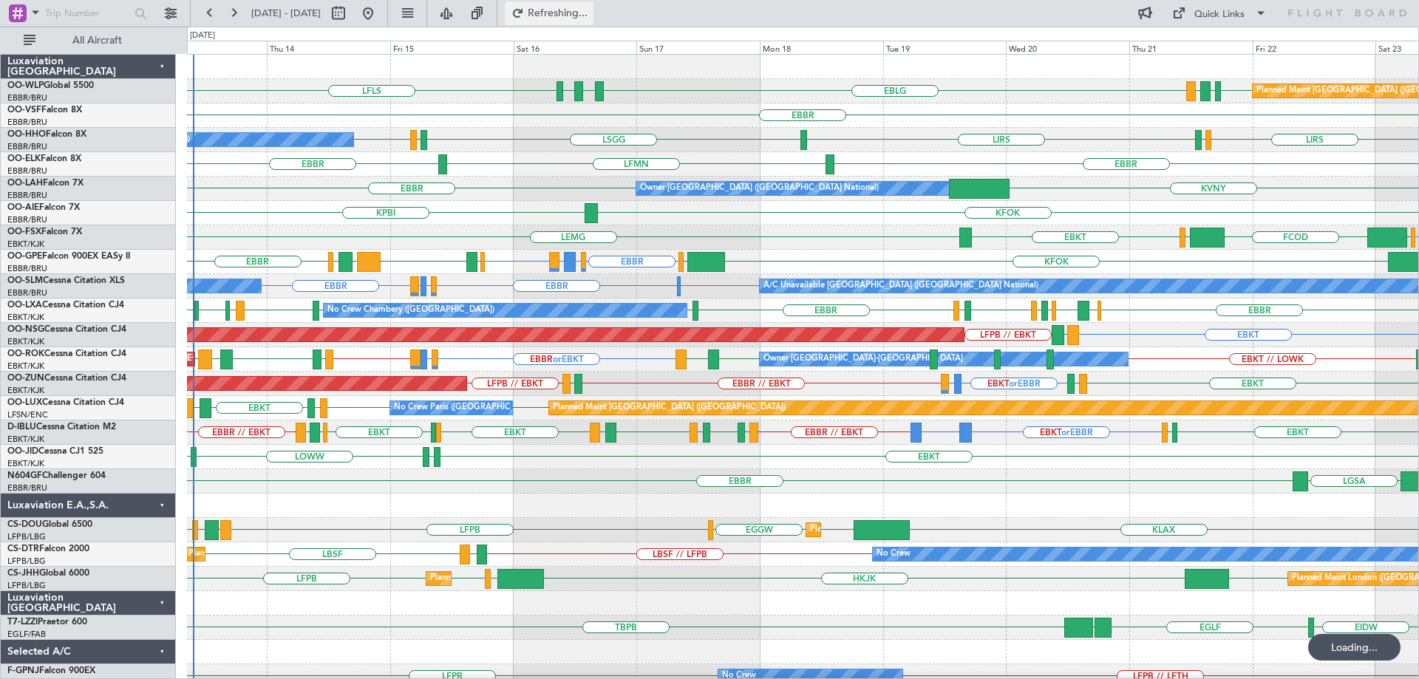
click at [585, 14] on span "Refreshing..." at bounding box center [558, 13] width 62 height 10
click at [541, 184] on div "EBBR KVNY Owner Brussels (Brussels National)" at bounding box center [802, 189] width 1231 height 24
click at [578, 6] on button "Refresh" at bounding box center [549, 13] width 89 height 24
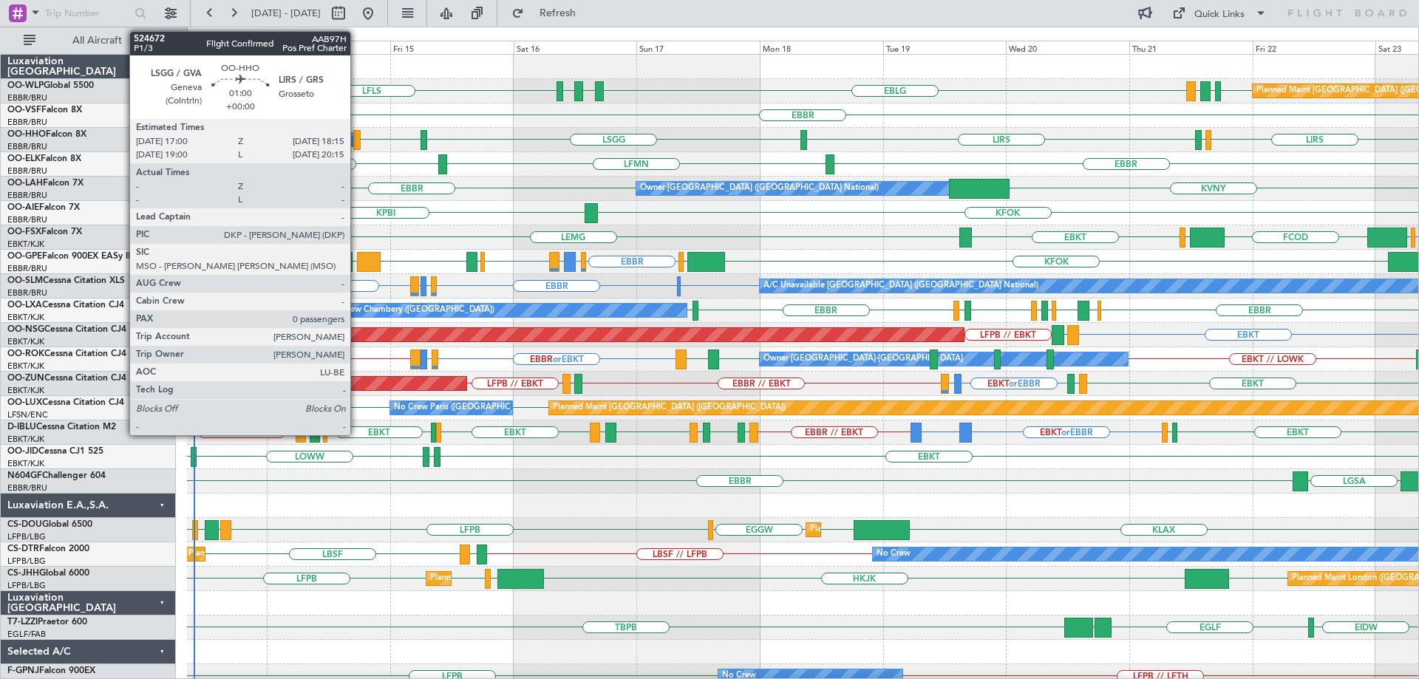
click at [357, 135] on div at bounding box center [356, 140] width 7 height 20
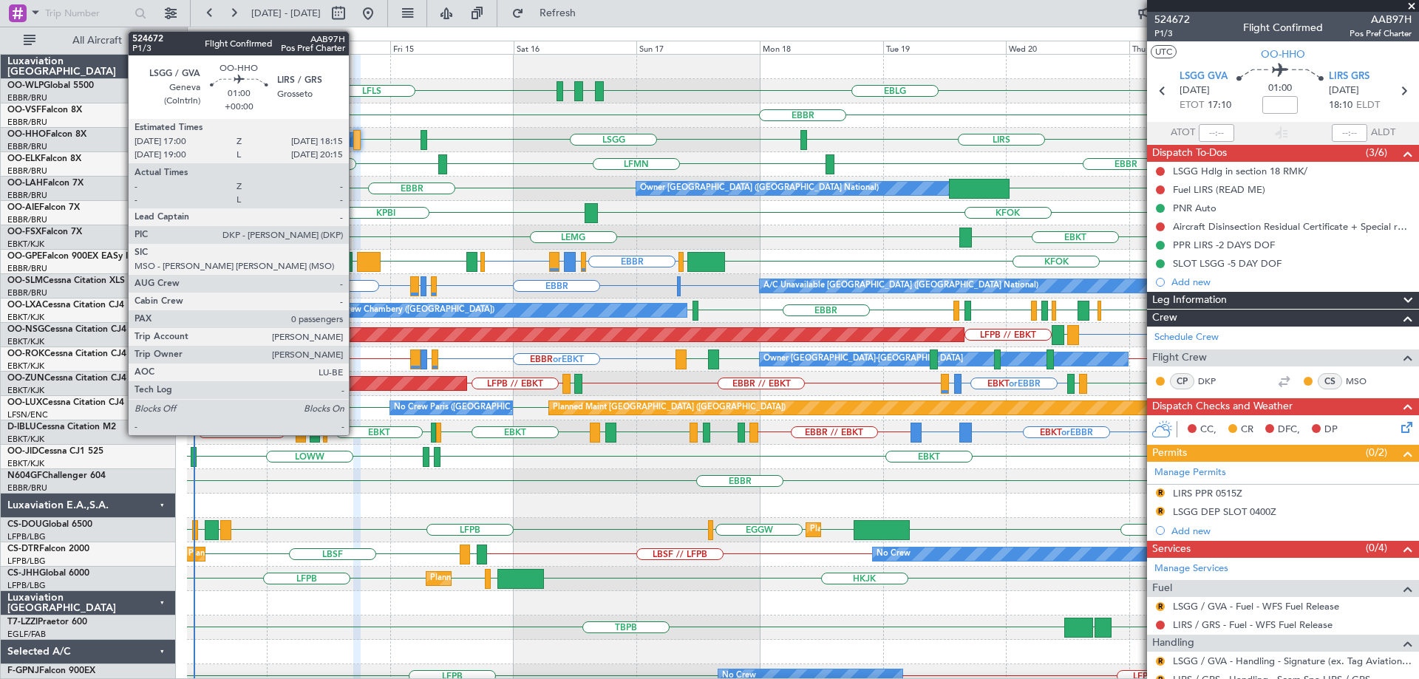
click at [355, 137] on div at bounding box center [356, 140] width 7 height 20
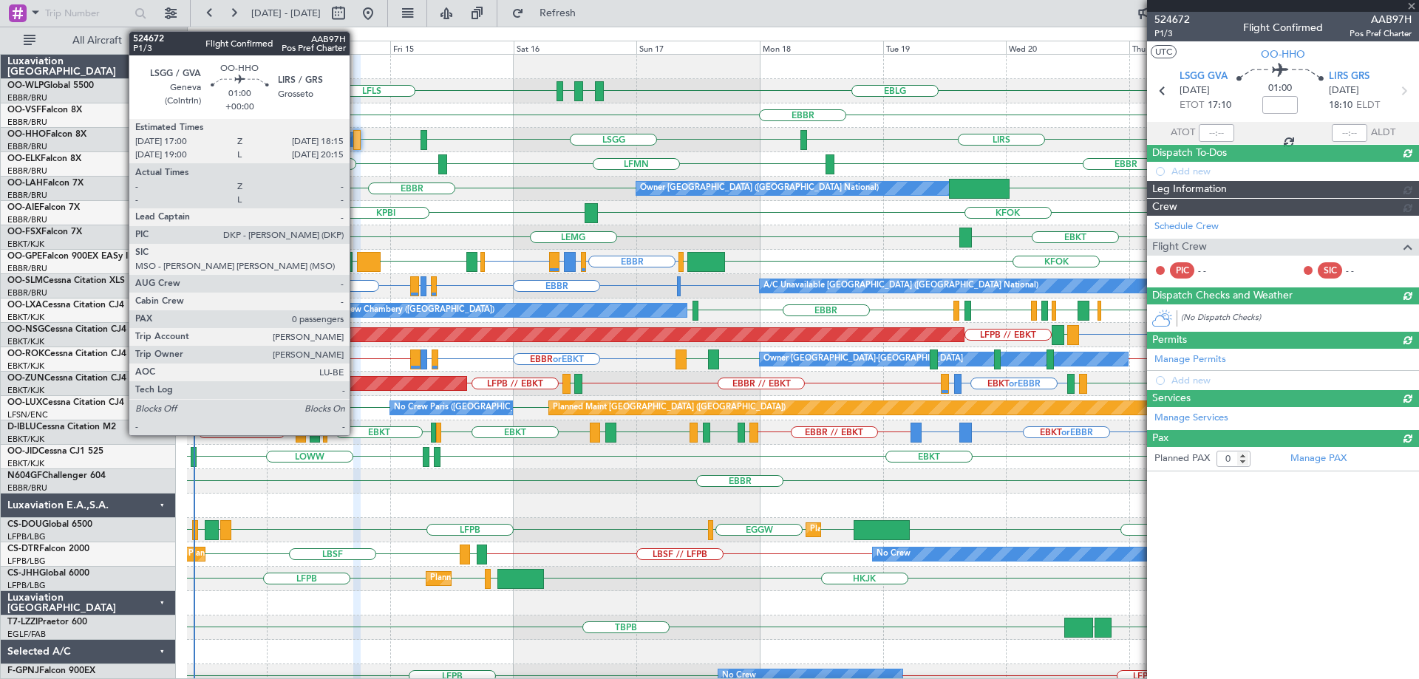
click at [356, 140] on div at bounding box center [356, 140] width 7 height 20
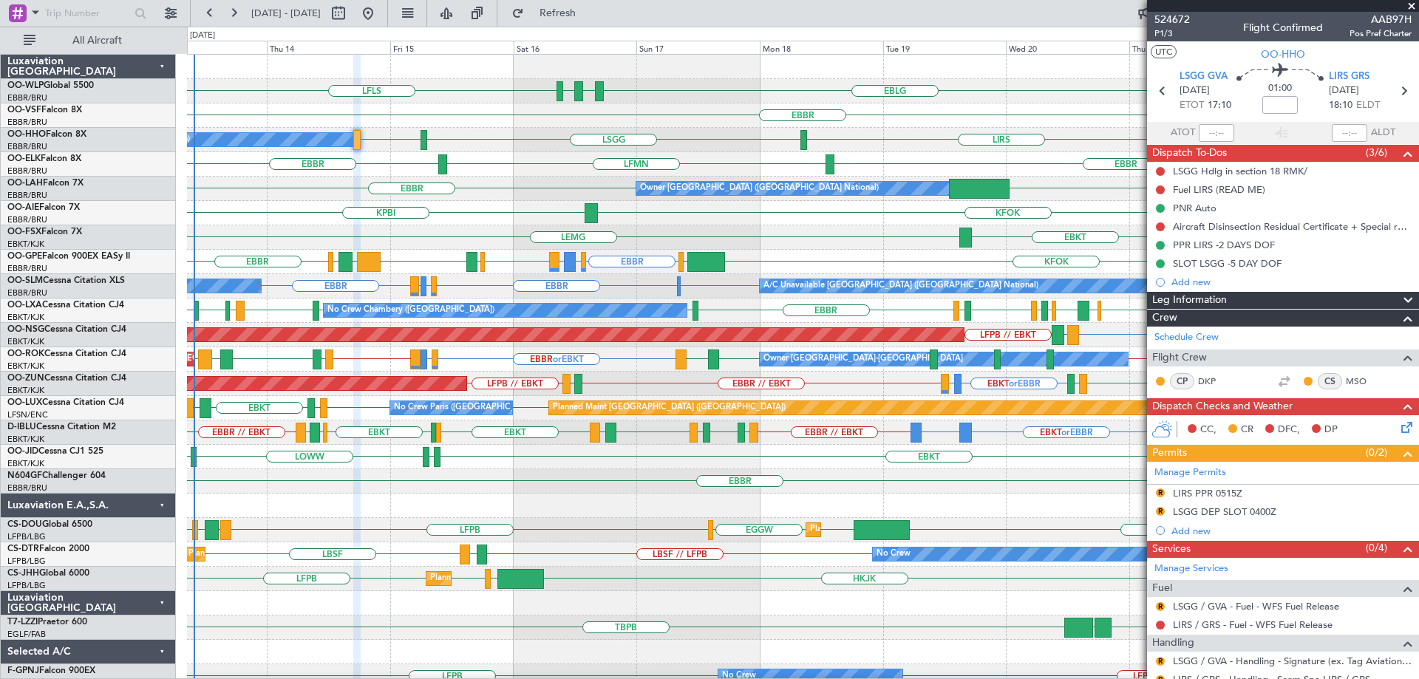
click at [549, 157] on div "EBBR LFMN EBBR" at bounding box center [802, 164] width 1231 height 24
click at [1411, 4] on span at bounding box center [1411, 6] width 15 height 13
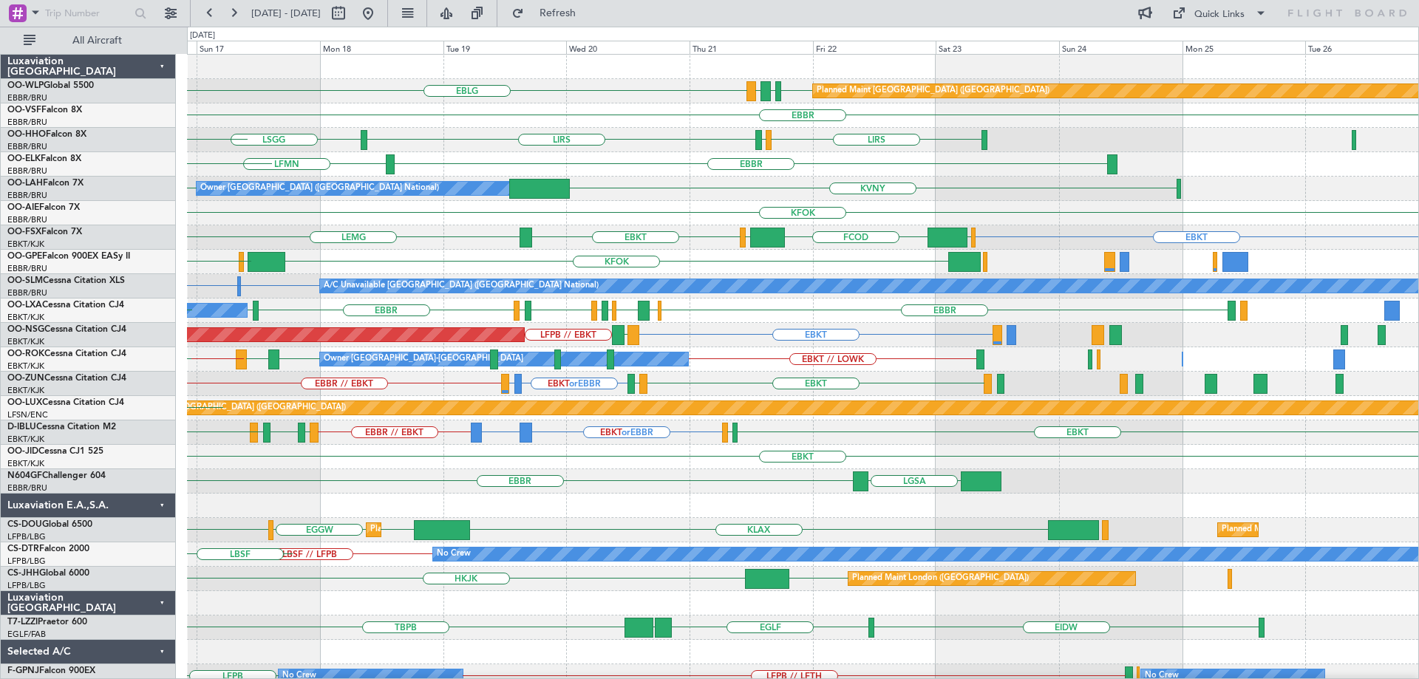
click at [630, 203] on div "EBLG EDDB EBLG LDDU Planned Maint Berlin (Brandenburg) EBLG LDSP LFLS EBBR LIRS…" at bounding box center [802, 494] width 1231 height 878
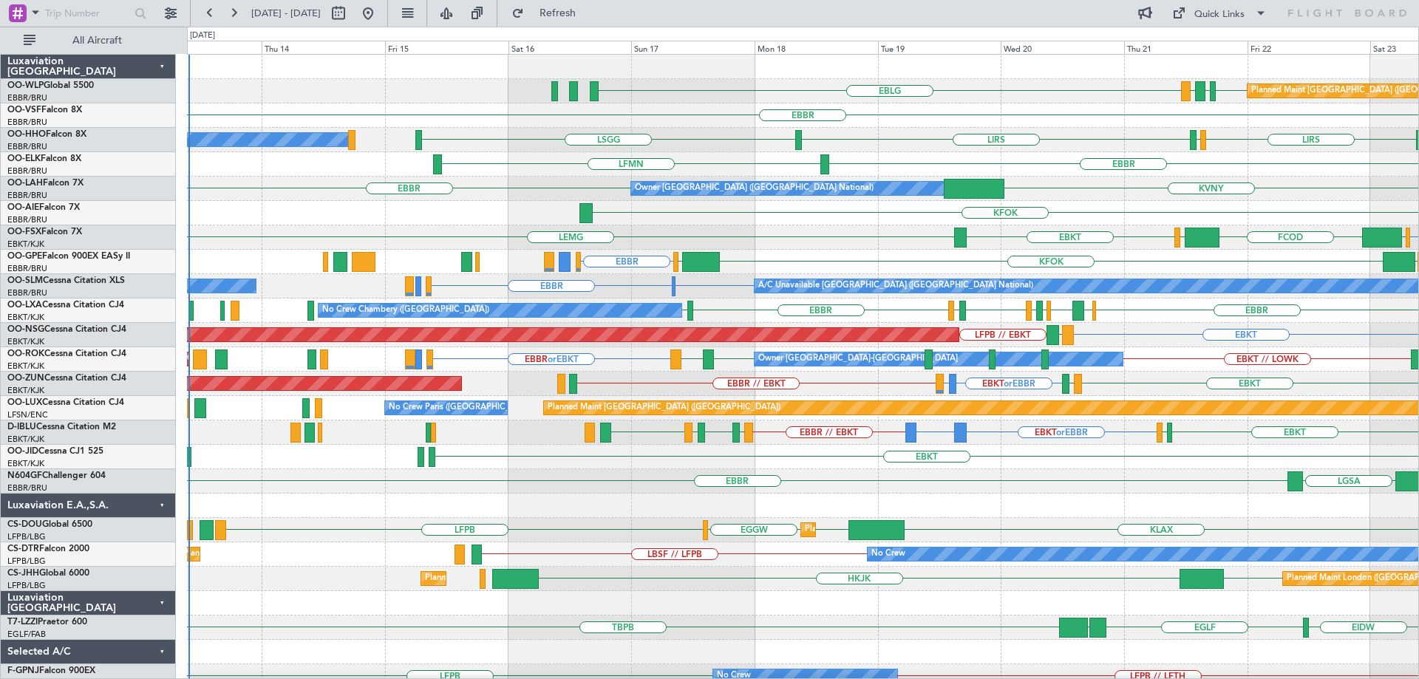
click at [1044, 251] on div "Planned Maint Berlin (Brandenburg) EBLG EDDB EBLG LDDU EBBR LIRS LSGG LIRS LSZH…" at bounding box center [802, 445] width 1231 height 780
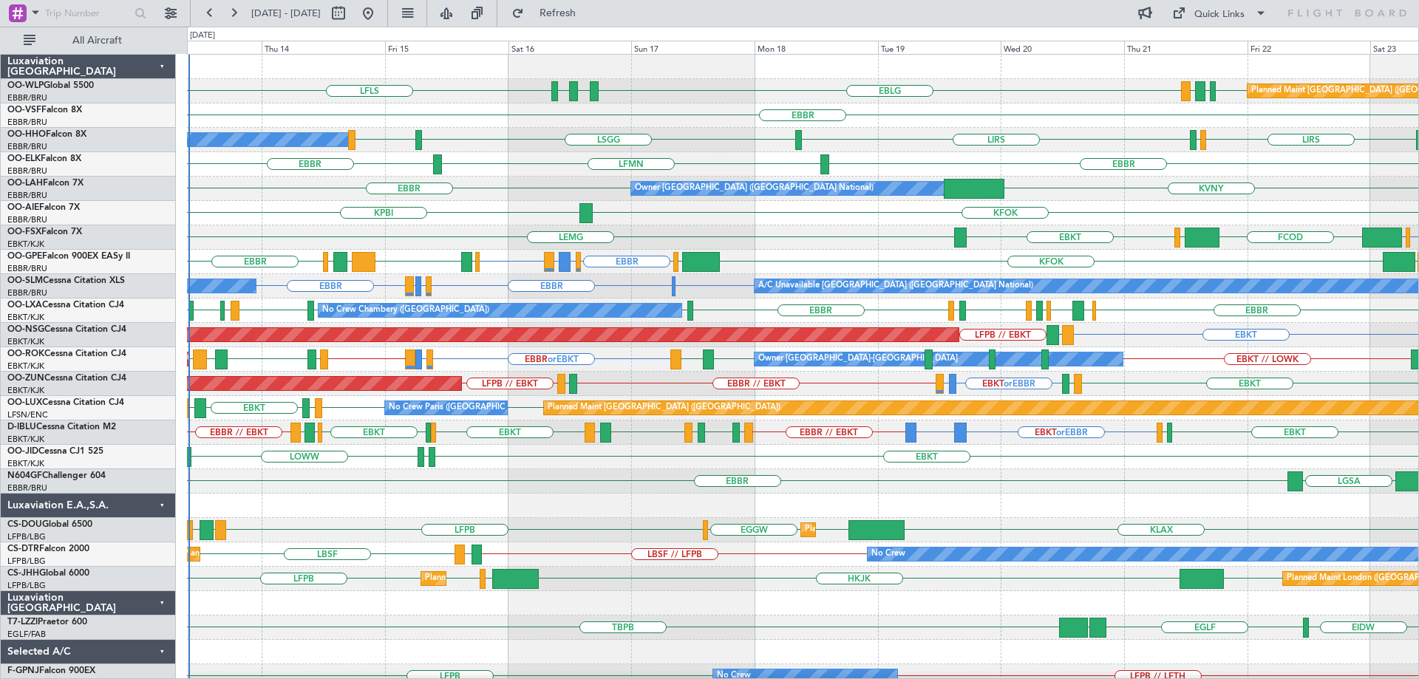
click at [455, 353] on div "Owner Kortrijk-Wevelgem Unplanned Maint Kortrijk-Wevelgem EBBR or EBKT LSGG or …" at bounding box center [802, 359] width 1231 height 24
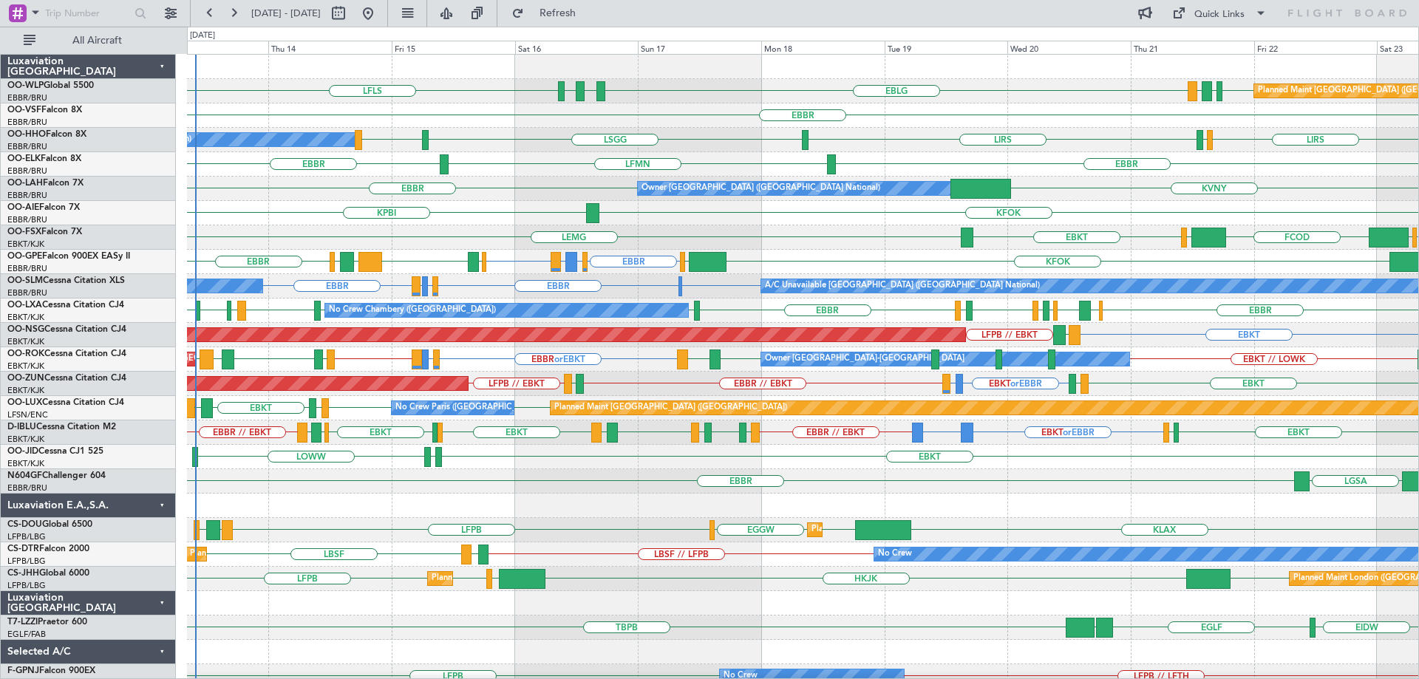
click at [460, 354] on div "Owner Kortrijk-Wevelgem Unplanned Maint Kortrijk-Wevelgem EBBR or EBKT LSGG or …" at bounding box center [802, 359] width 1231 height 24
click at [454, 219] on div "KFOK KPBI" at bounding box center [802, 213] width 1231 height 24
click at [450, 231] on div "EBKT EBKT LEMG EGGW FCOD LSGG" at bounding box center [802, 237] width 1231 height 24
click at [579, 540] on div "LFPB LPFR EGGD LFPB KLAX EGGW EGGW Planned Maint London (Luton) Planned Maint P…" at bounding box center [802, 530] width 1231 height 24
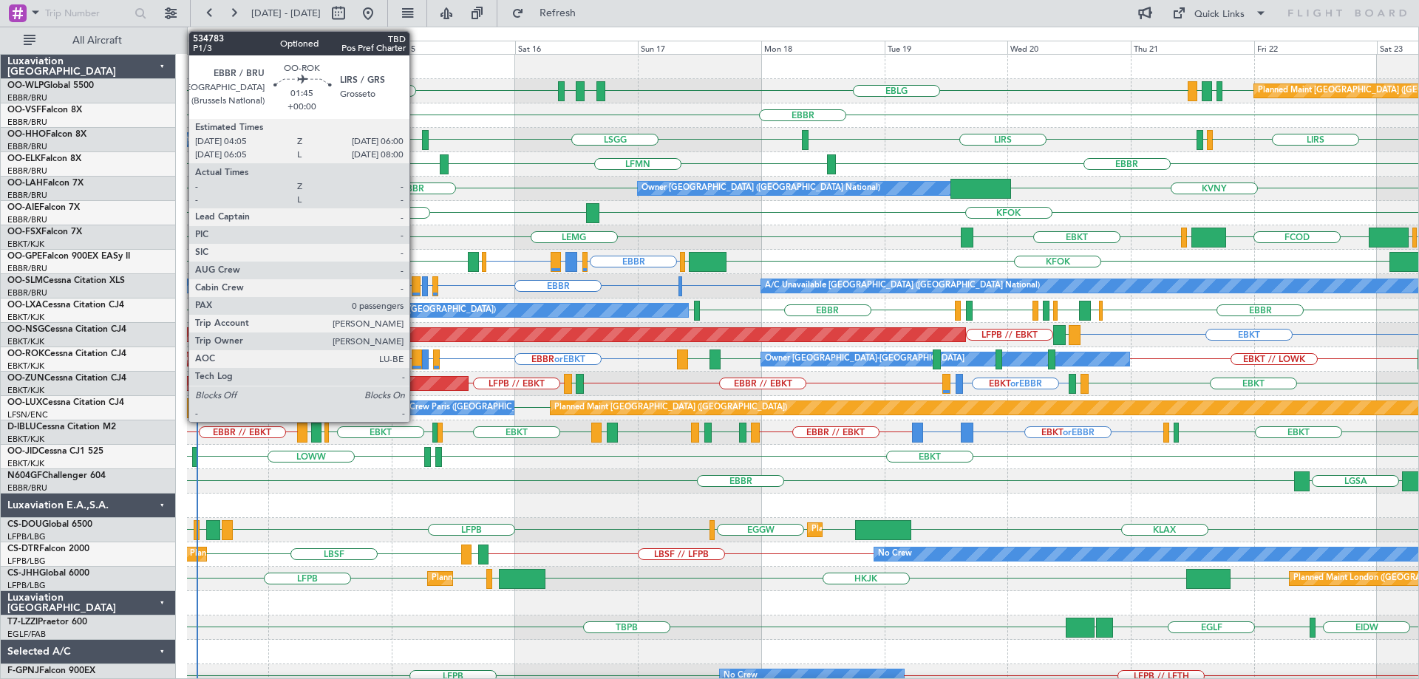
click at [416, 354] on div at bounding box center [417, 360] width 10 height 20
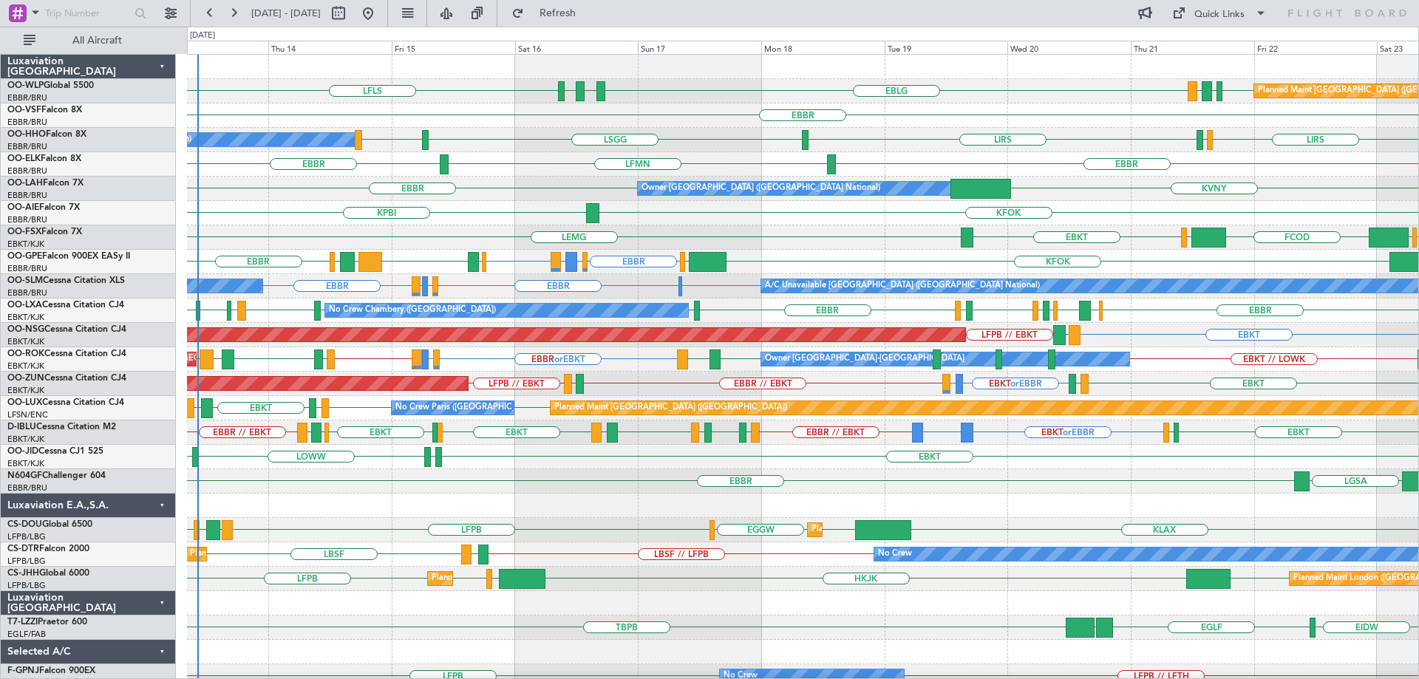
click at [664, 92] on div "LFLS EBLG LDSP EBLG EDDB EBLG LDDU Planned Maint Berlin (Brandenburg)" at bounding box center [802, 91] width 1231 height 24
click at [589, 10] on span "Refresh" at bounding box center [558, 13] width 62 height 10
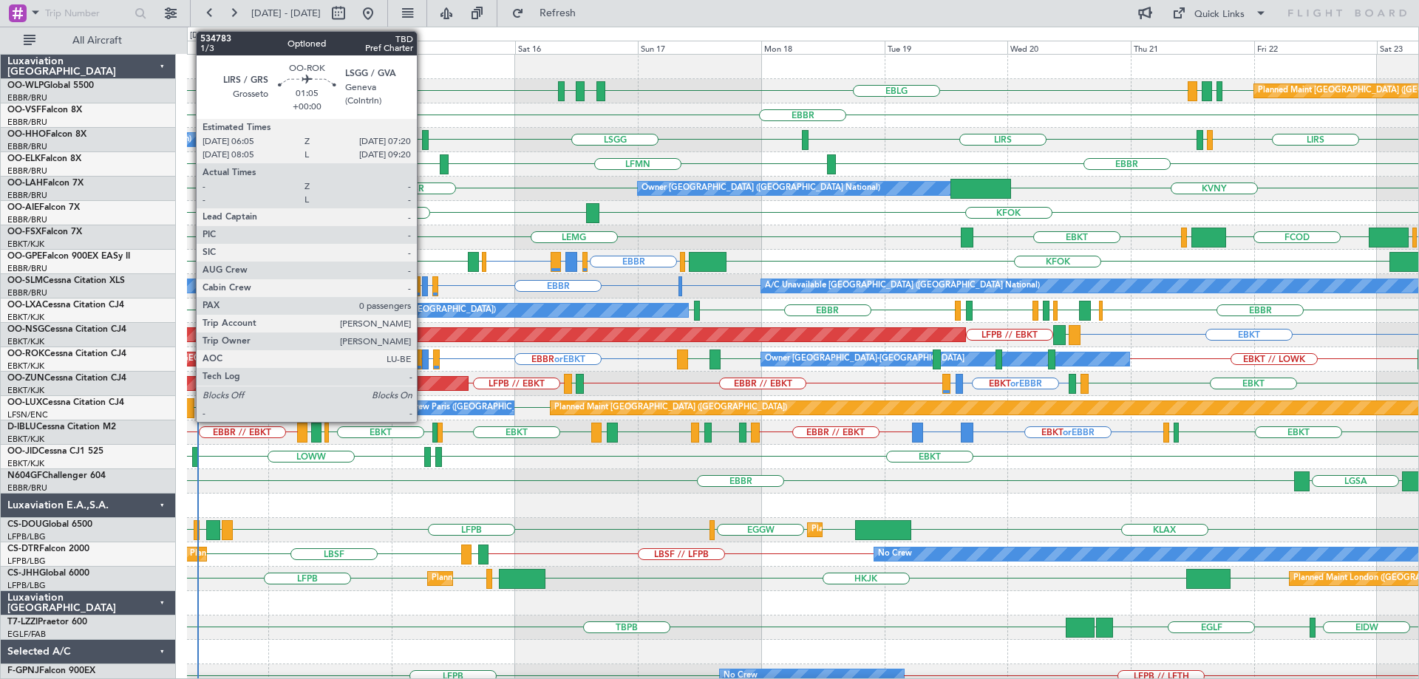
click at [423, 356] on div at bounding box center [425, 360] width 7 height 20
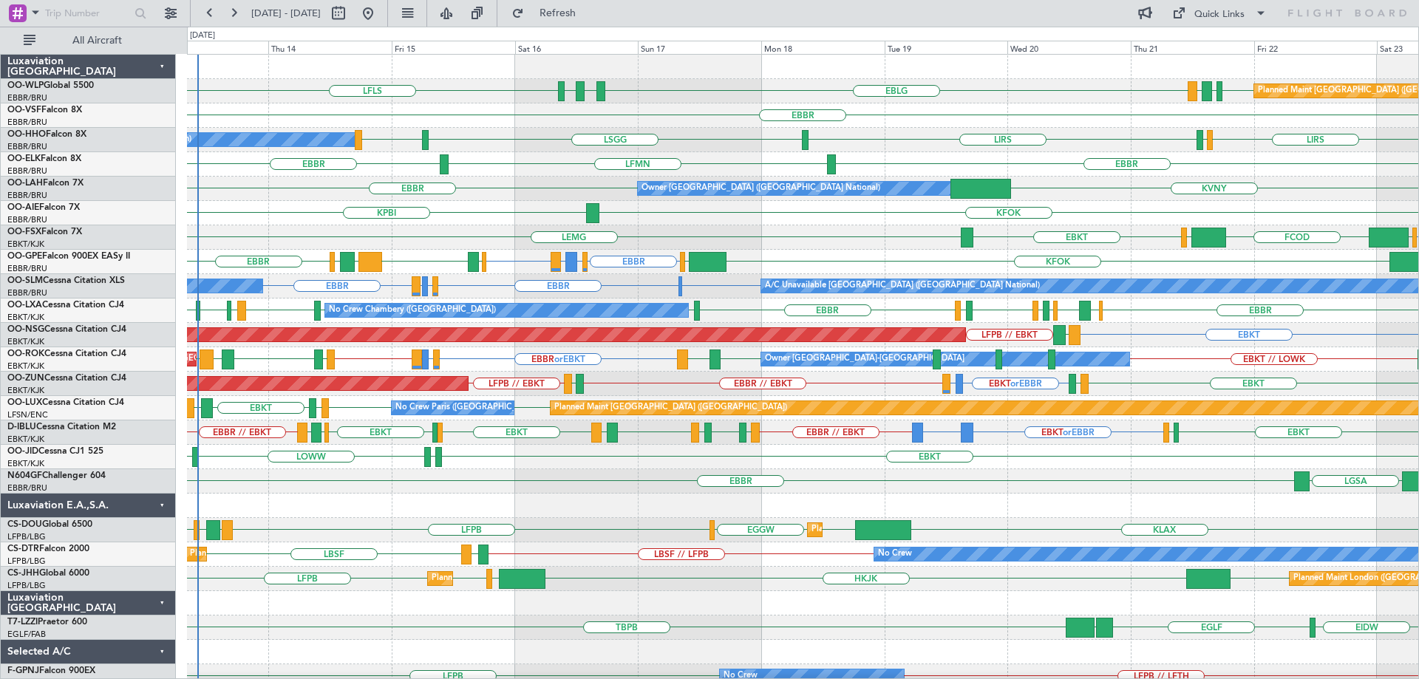
click at [718, 129] on div "LSGG LIRS LIRS LIRS LSZH A/C Unavailable Geneva (Cointrin)" at bounding box center [802, 140] width 1231 height 24
click at [440, 225] on div "KPBI KFOK" at bounding box center [802, 213] width 1231 height 24
click at [594, 511] on div at bounding box center [802, 506] width 1231 height 24
click at [634, 358] on div "LSGG or EBKT LIRS or EBKT EBKT // EBBR EBBR or EBKT LFMD EBKT LEMG EBKT EBKT LF…" at bounding box center [802, 359] width 1231 height 24
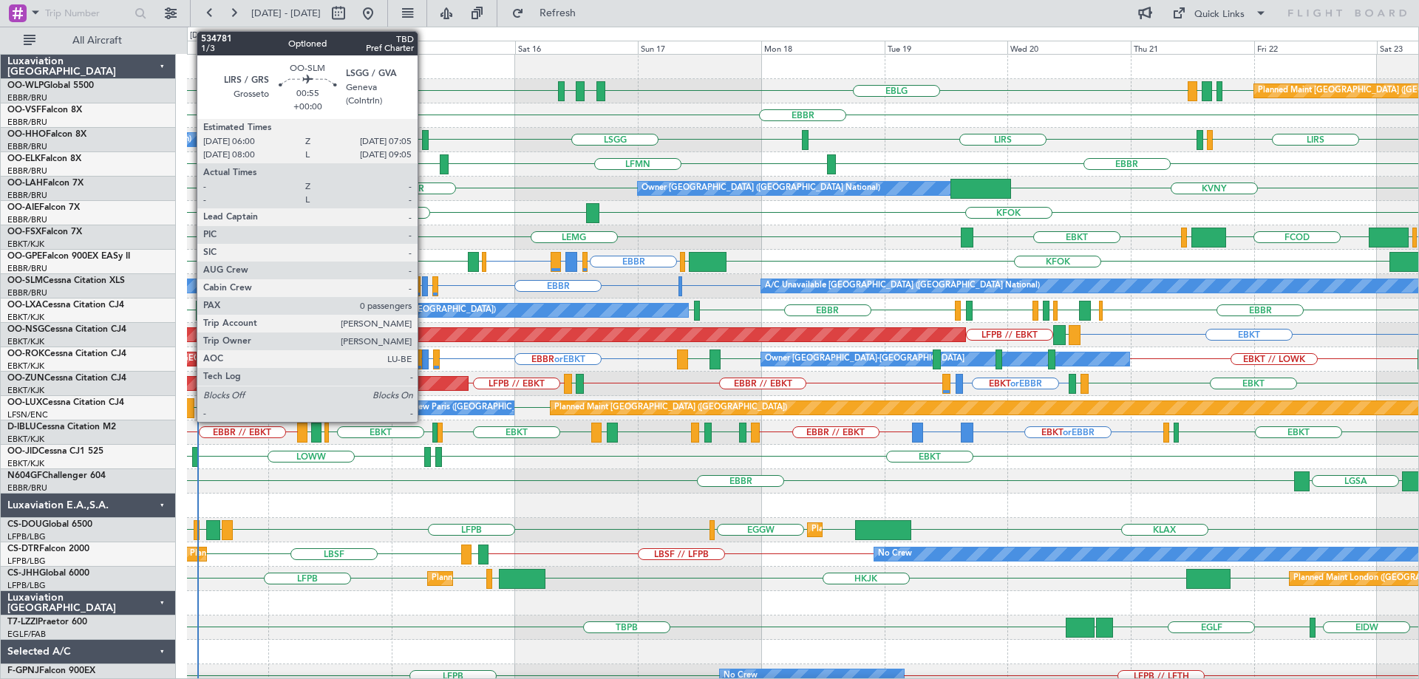
click at [424, 281] on div at bounding box center [425, 286] width 6 height 20
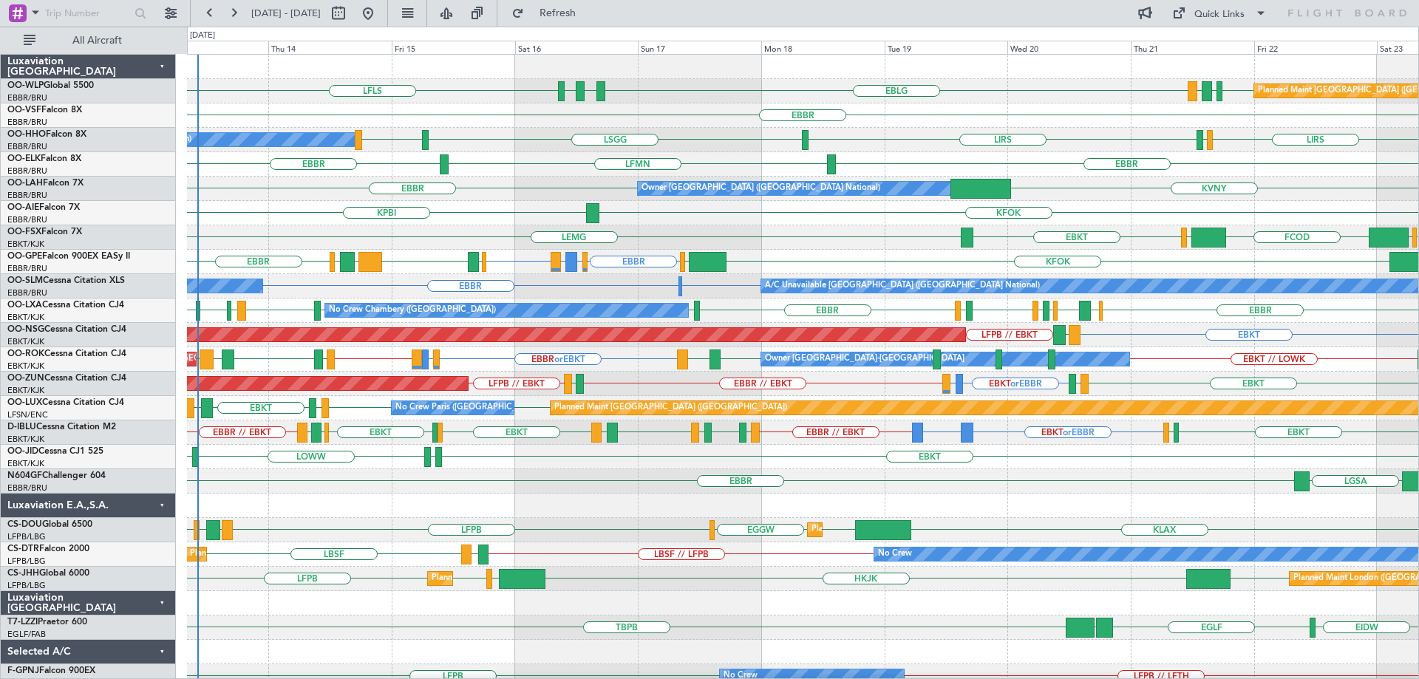
click at [474, 460] on div "EDDS LOWW LOWI EBKT" at bounding box center [802, 457] width 1231 height 24
click at [404, 501] on div at bounding box center [802, 506] width 1231 height 24
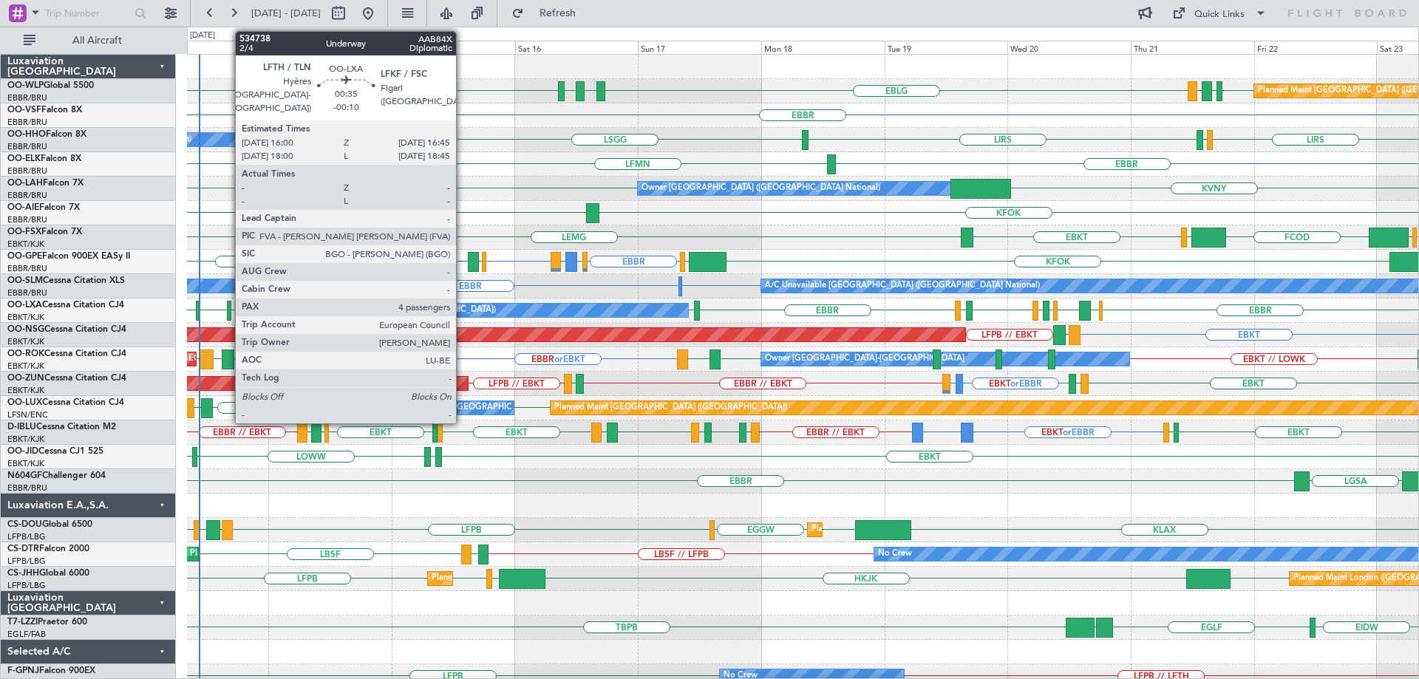
click at [228, 307] on div at bounding box center [229, 311] width 4 height 20
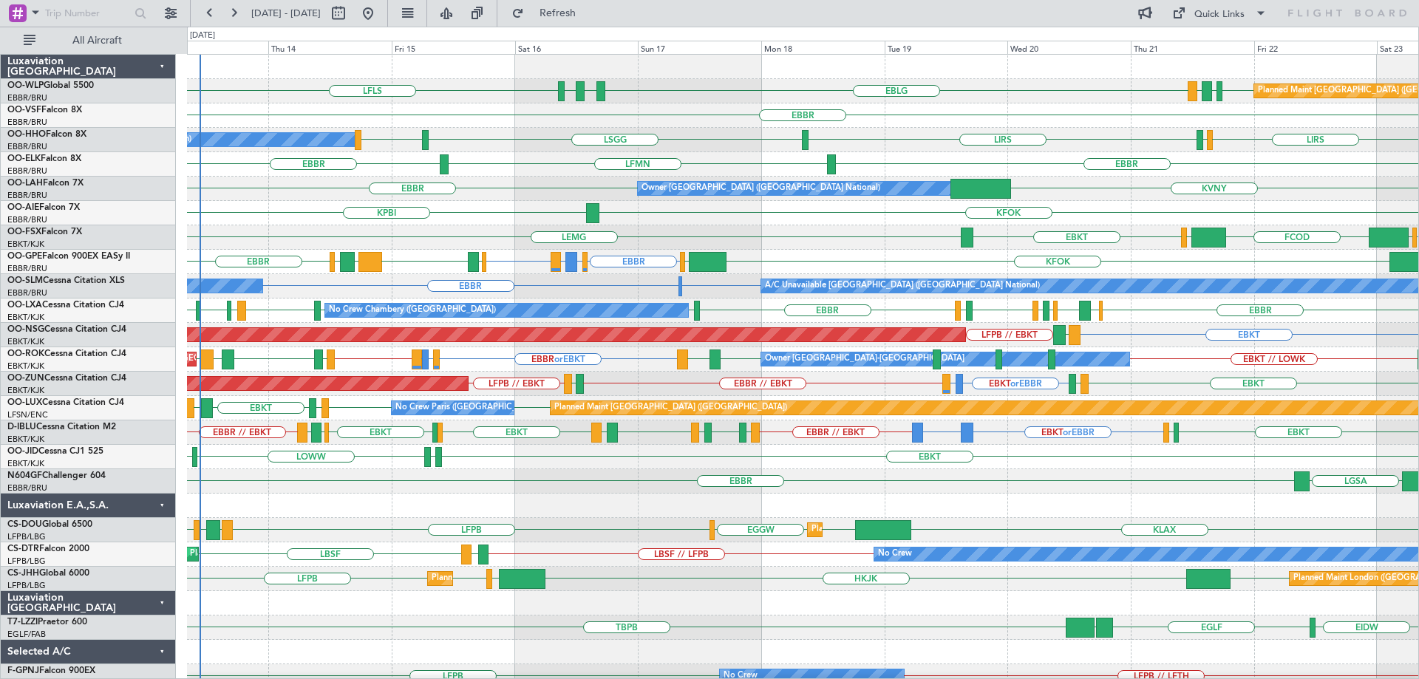
click at [657, 92] on div "EBLG LDSP EBLG LFLS EDDB EBLG LDDU Planned Maint Berlin (Brandenburg)" at bounding box center [802, 91] width 1231 height 24
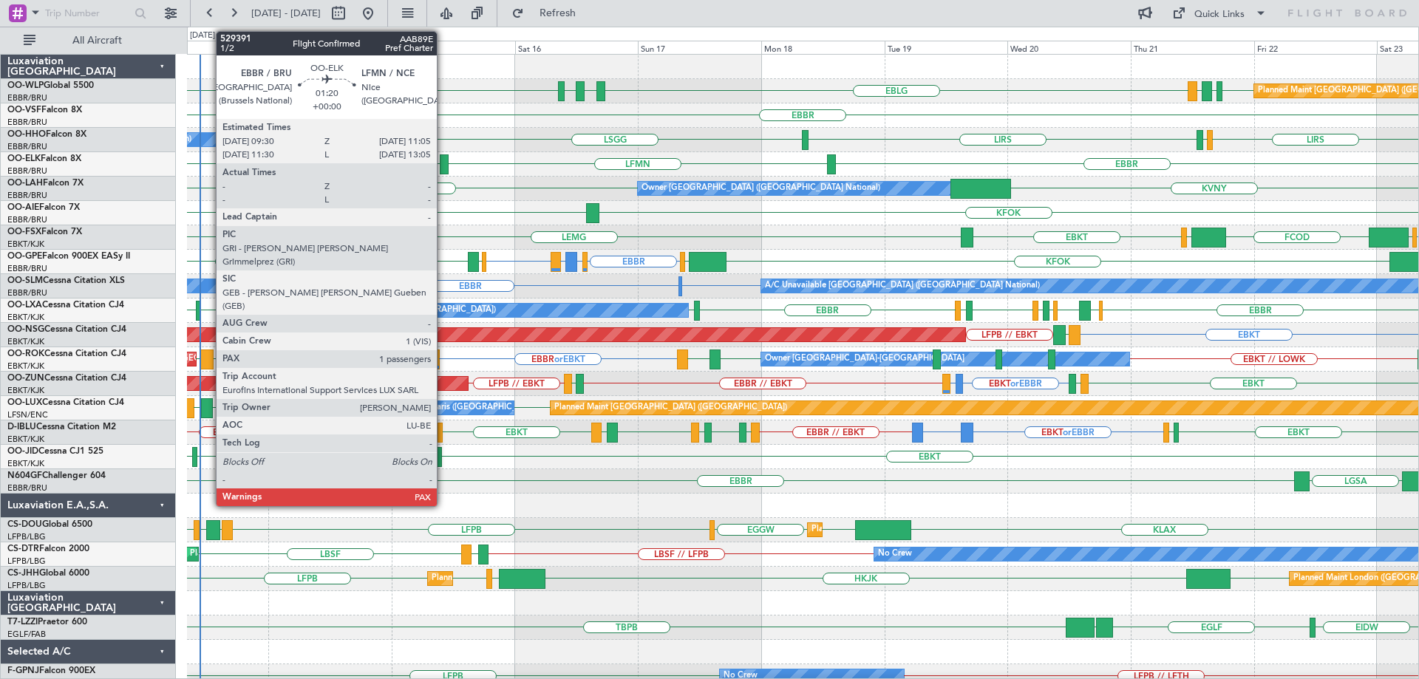
click at [446, 173] on div at bounding box center [444, 164] width 8 height 20
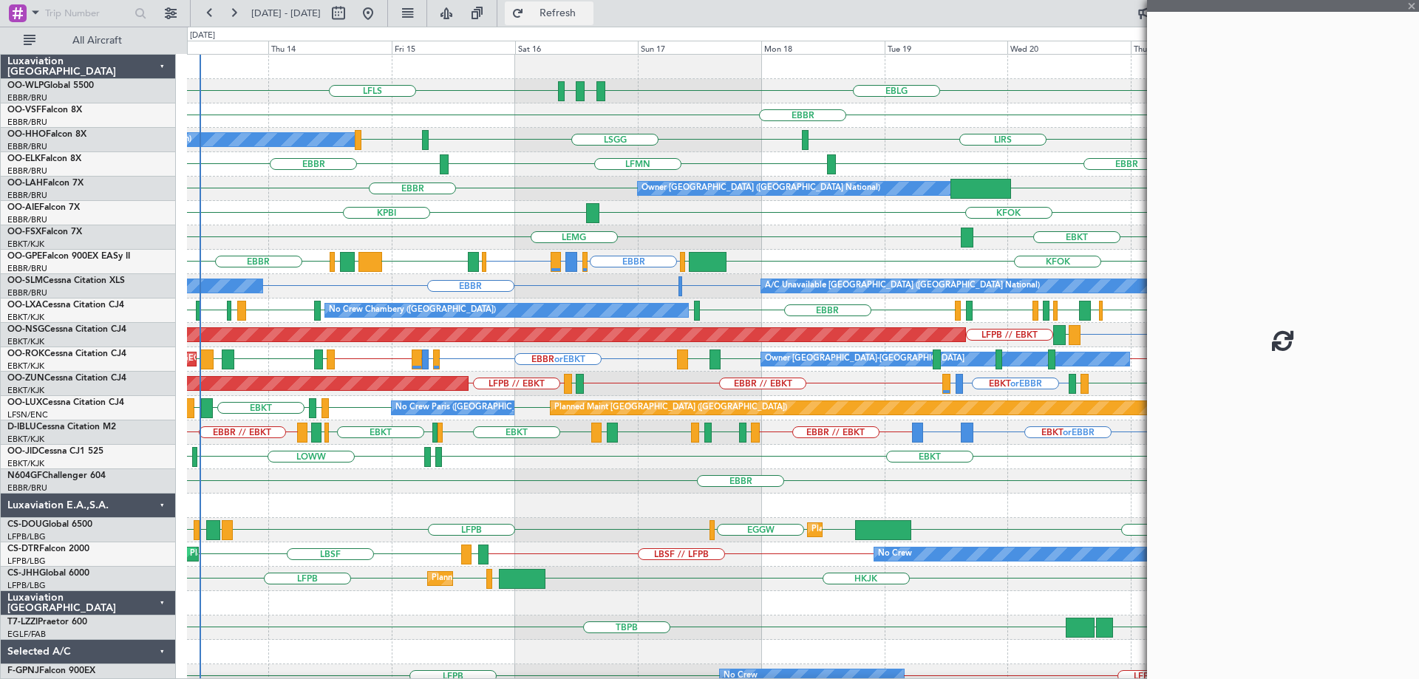
click at [593, 21] on button "Refresh" at bounding box center [549, 13] width 89 height 24
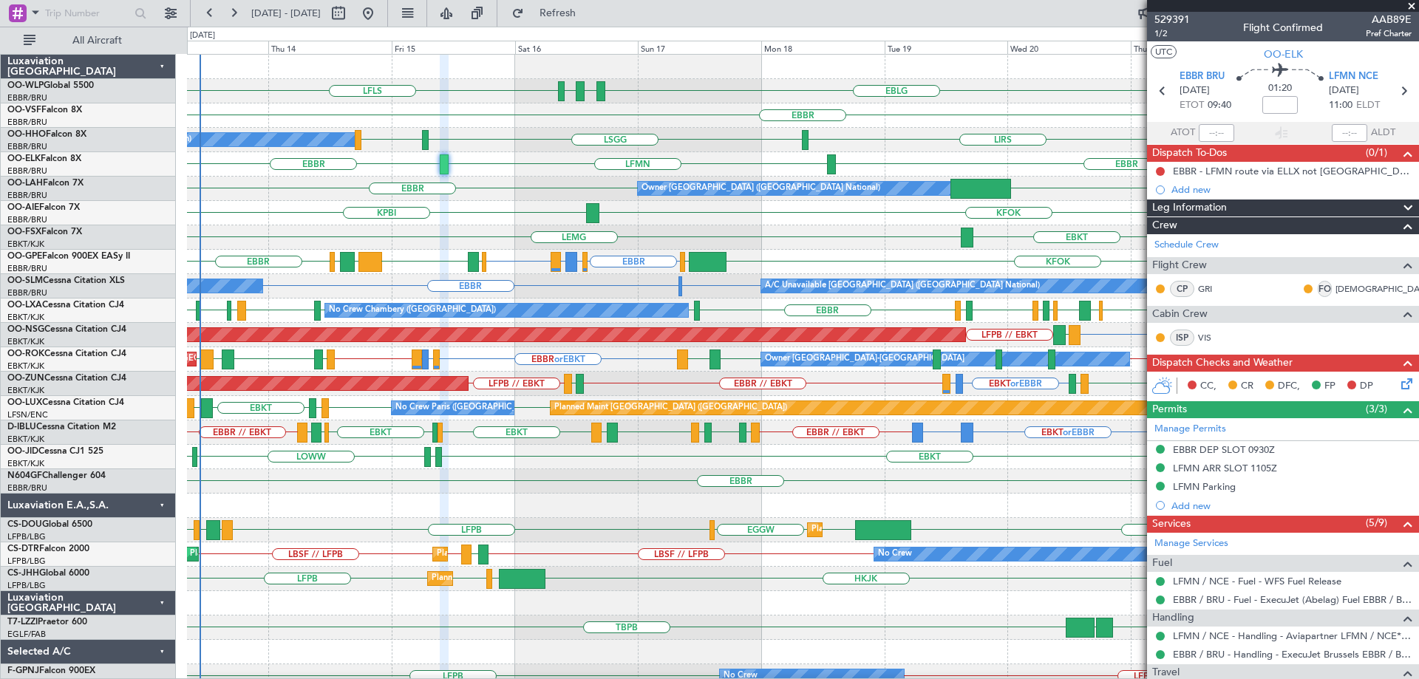
click at [1412, 6] on span at bounding box center [1411, 6] width 15 height 13
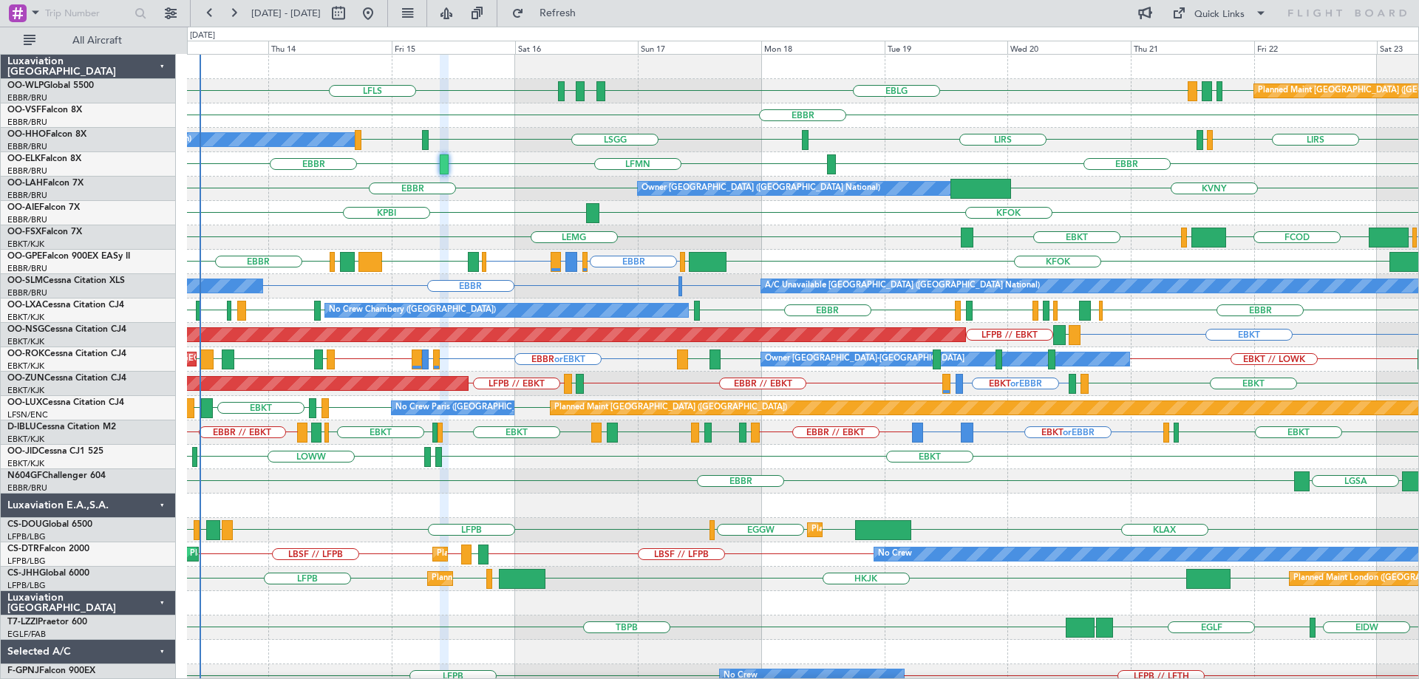
type input "0"
click at [446, 234] on div "EBKT [GEOGRAPHIC_DATA] EBKT EGGW FCOD [GEOGRAPHIC_DATA]" at bounding box center [802, 237] width 1231 height 24
click at [441, 237] on div "EBKT [GEOGRAPHIC_DATA] EBKT EGGW FCOD [GEOGRAPHIC_DATA]" at bounding box center [802, 237] width 1231 height 24
click at [409, 248] on div "EBKT [GEOGRAPHIC_DATA] EBKT EGGW FCOD [GEOGRAPHIC_DATA]" at bounding box center [802, 237] width 1231 height 24
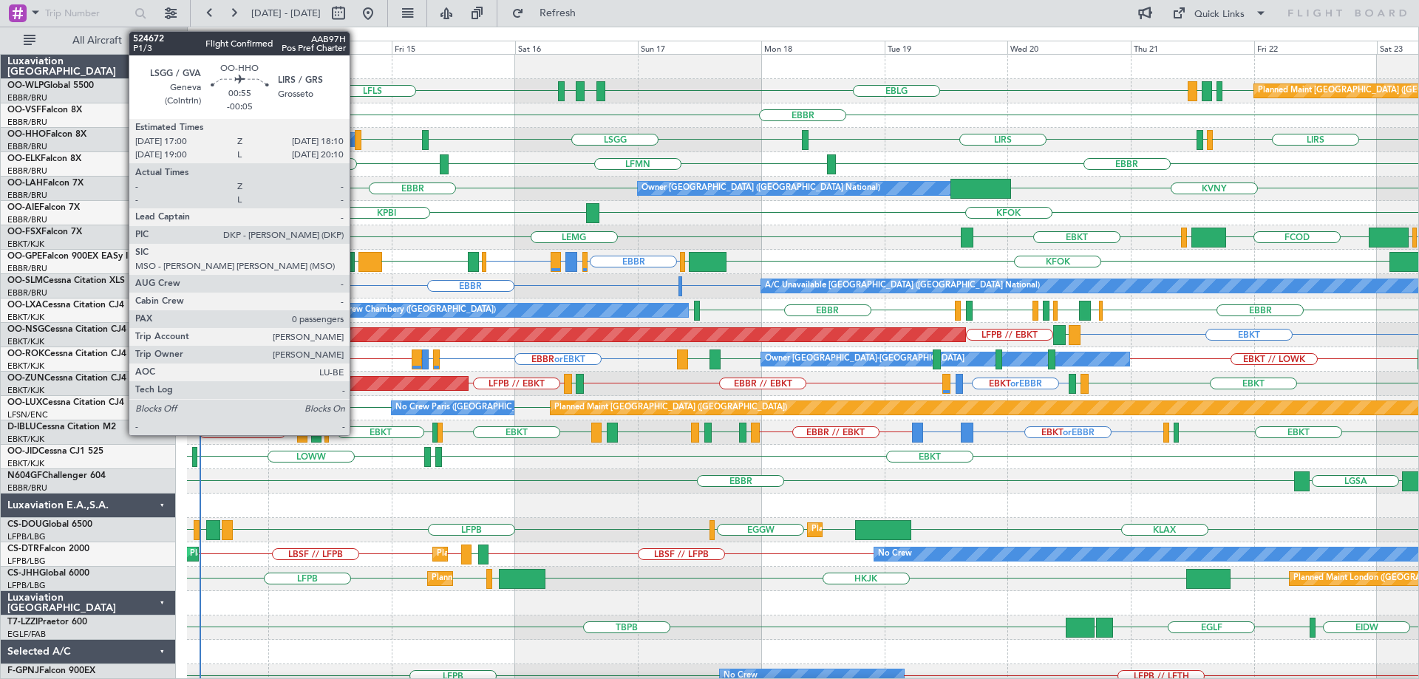
click at [356, 137] on div at bounding box center [358, 140] width 7 height 20
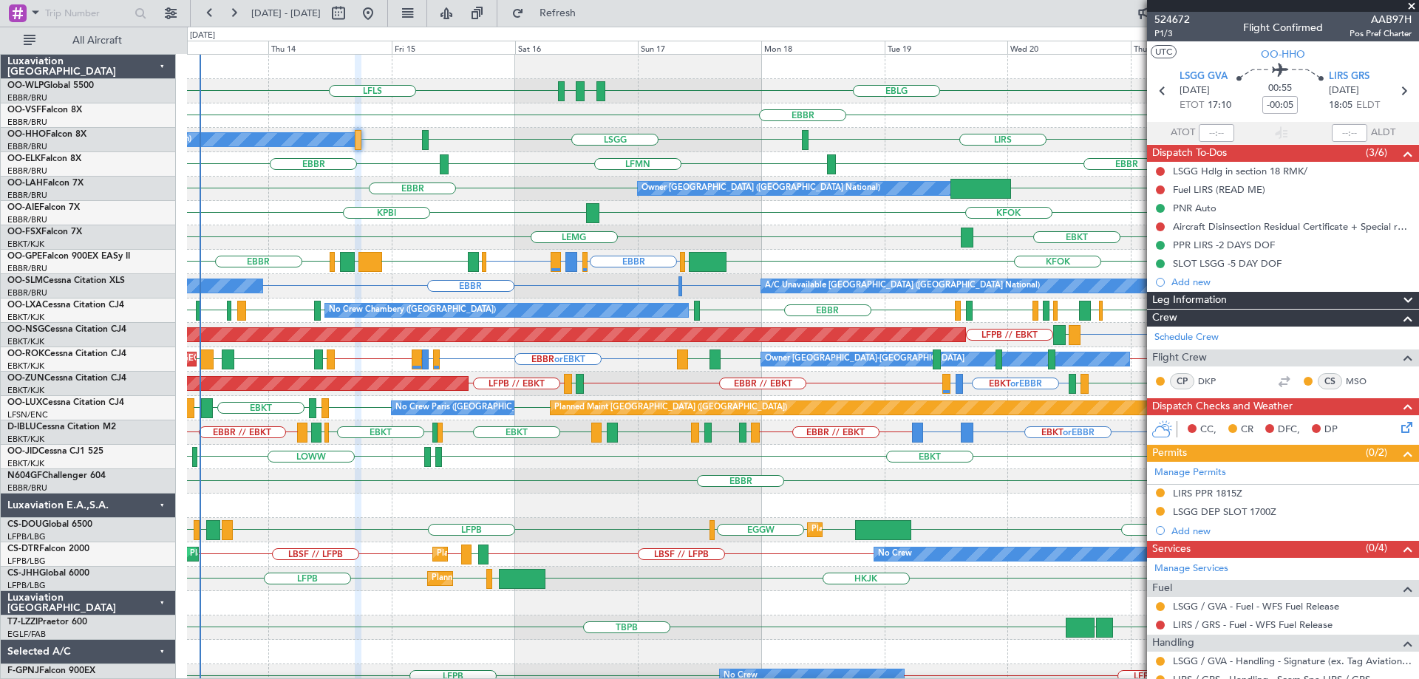
click at [469, 127] on div "EBBR" at bounding box center [802, 115] width 1231 height 24
click at [539, 168] on div "EBBR [GEOGRAPHIC_DATA] LFMN" at bounding box center [802, 164] width 1231 height 24
click at [588, 565] on div "LBSF // LFPB LIEO LFPB // LBSF LBSF // LFPB No Crew Planned Maint Paris (Le Bou…" at bounding box center [802, 554] width 1231 height 24
click at [575, 7] on button "Refresh" at bounding box center [549, 13] width 89 height 24
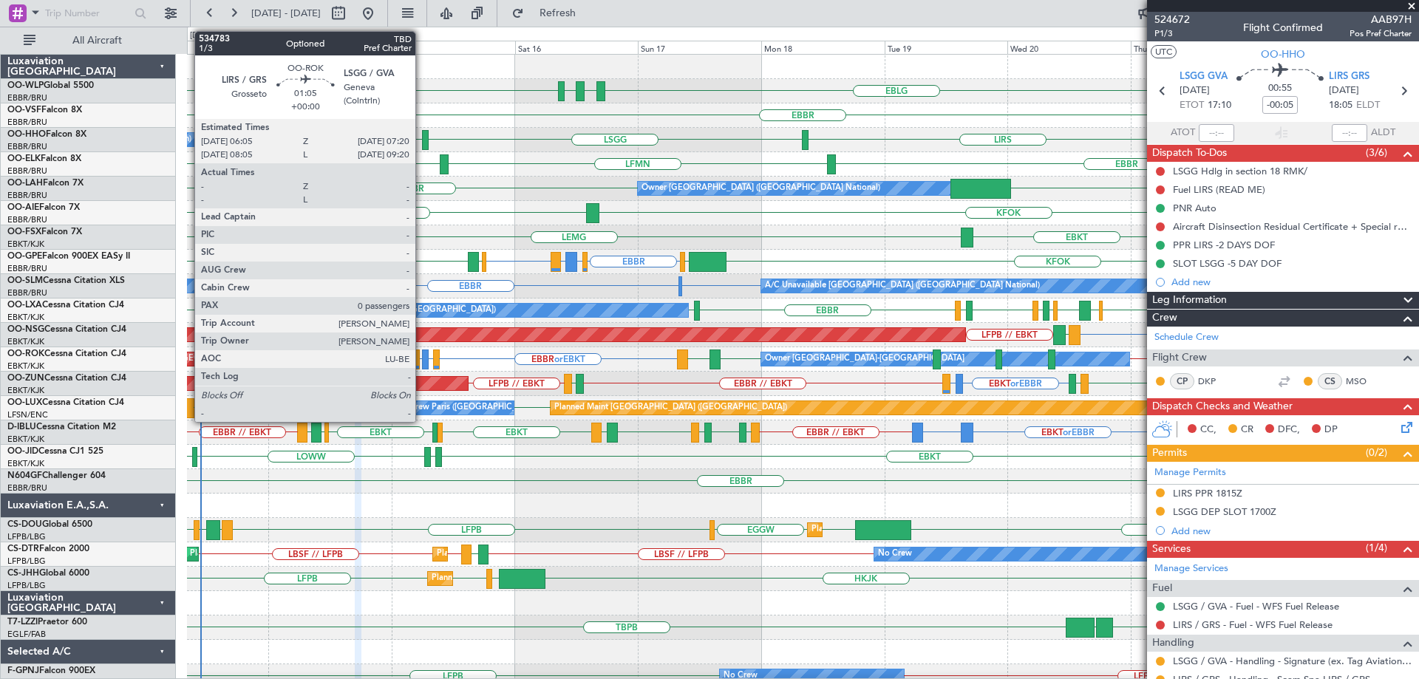
click at [422, 355] on div at bounding box center [425, 360] width 7 height 20
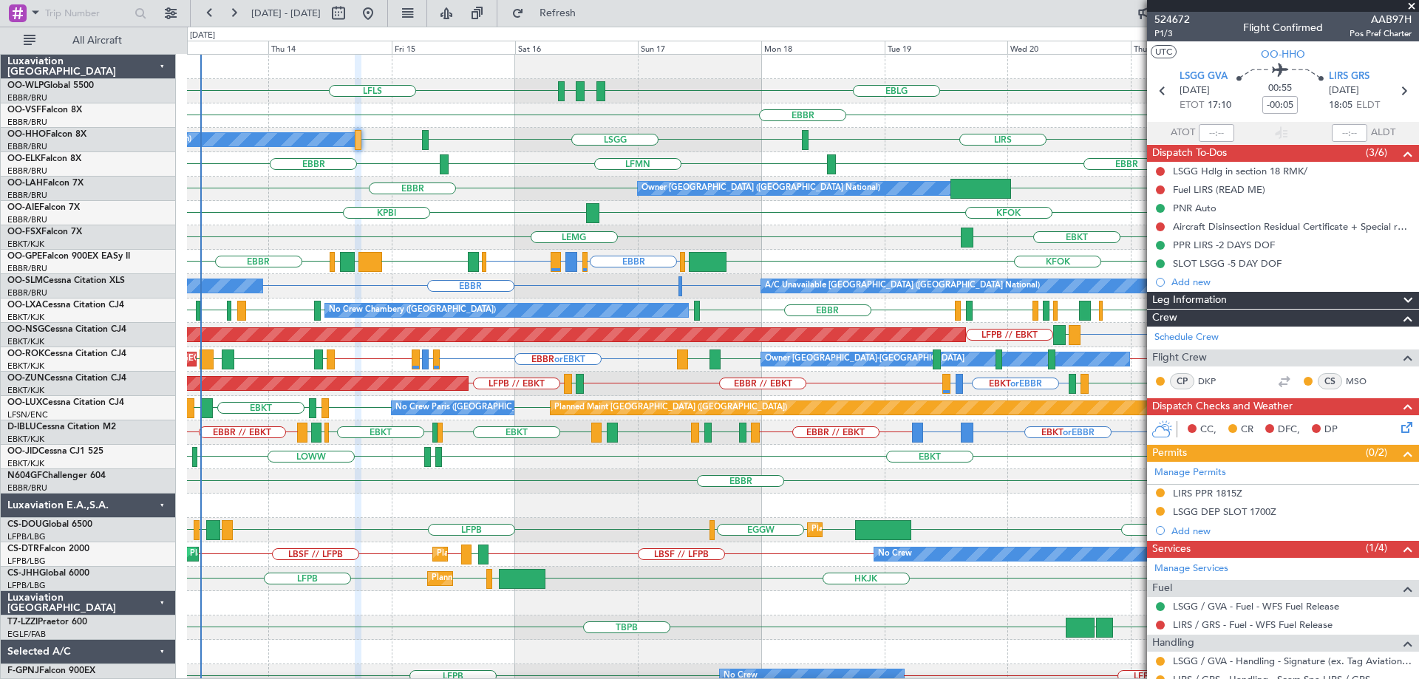
click at [655, 81] on div "LFLS EDDB EBLG LDDU EBLG LDSP EBLG Planned Maint Berlin (Brandenburg)" at bounding box center [802, 91] width 1231 height 24
click at [593, 8] on button "Refresh" at bounding box center [549, 13] width 89 height 24
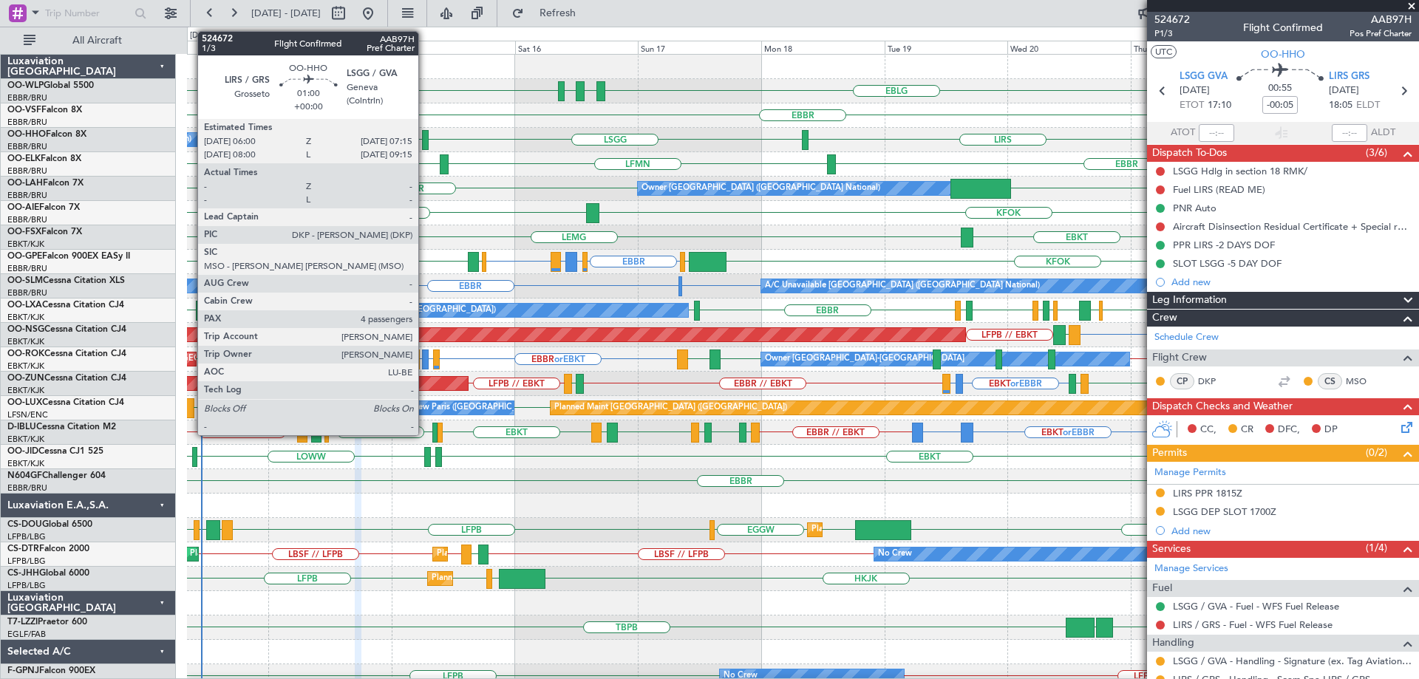
click at [425, 137] on div at bounding box center [425, 140] width 7 height 20
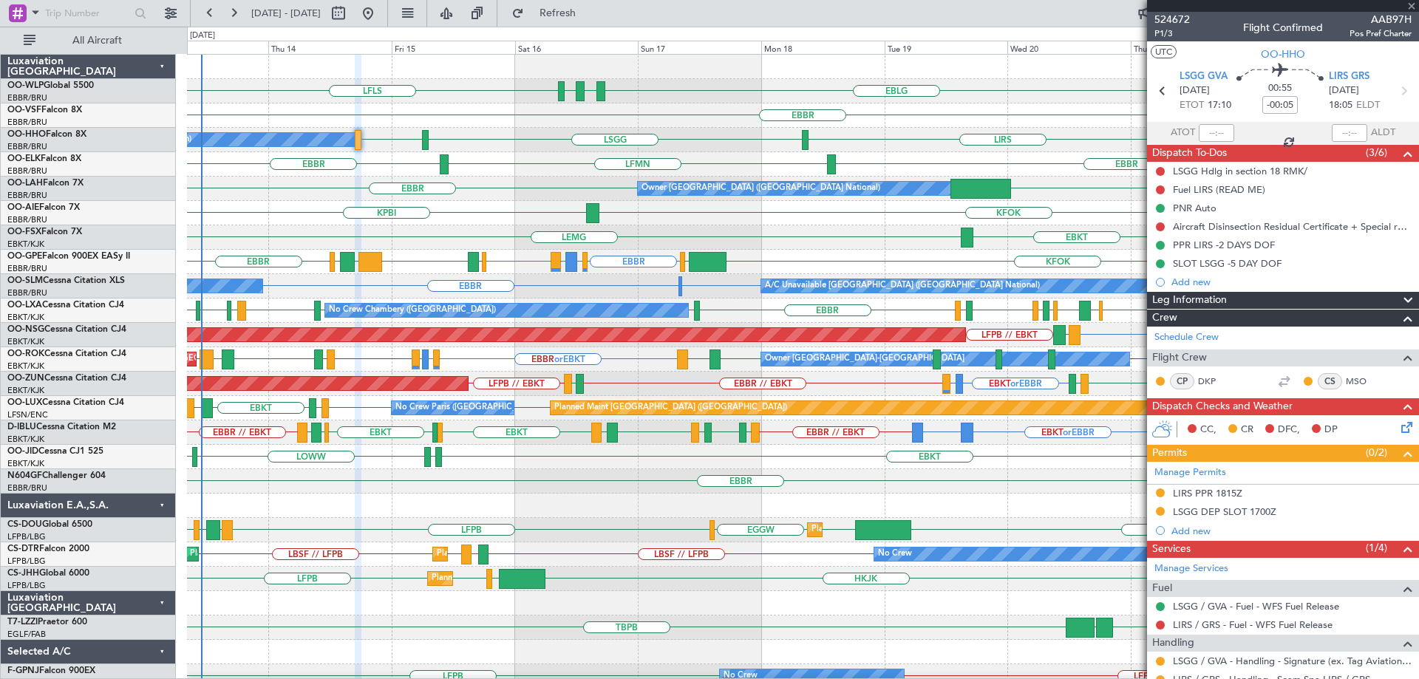
type input "4"
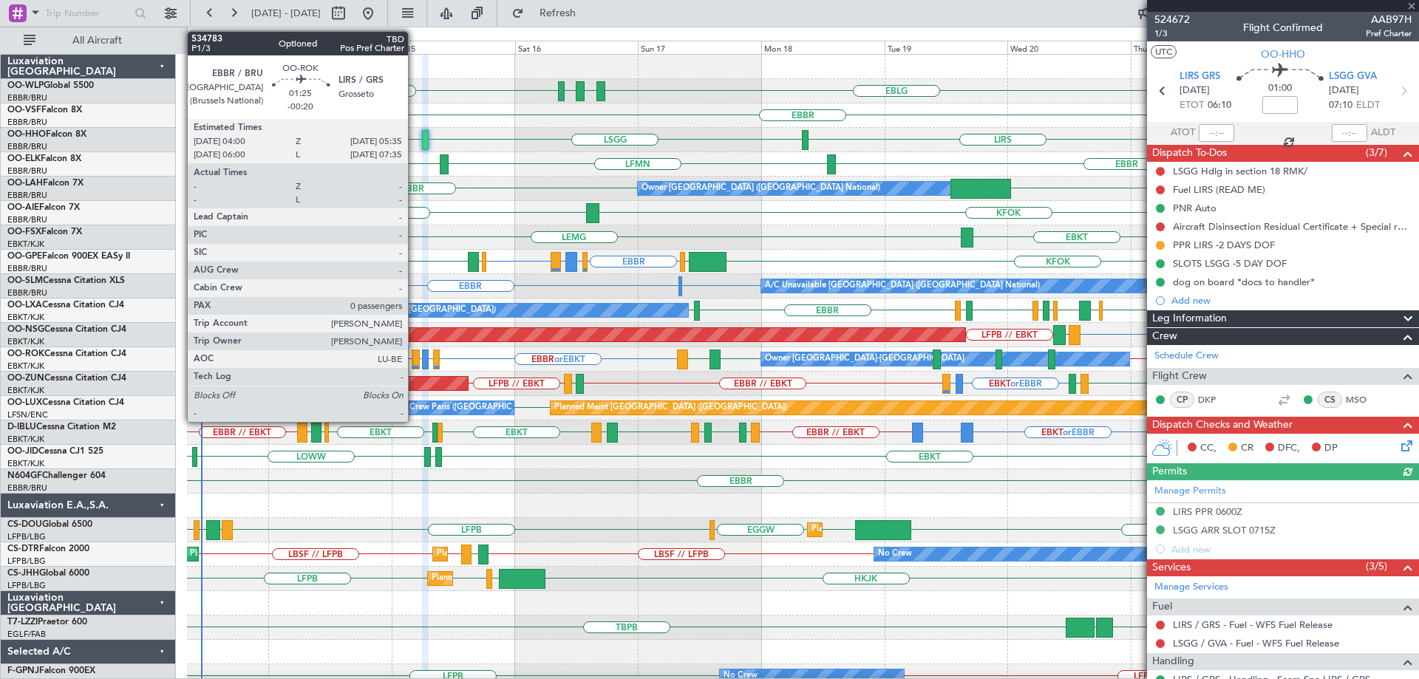
click at [415, 352] on div at bounding box center [416, 360] width 8 height 20
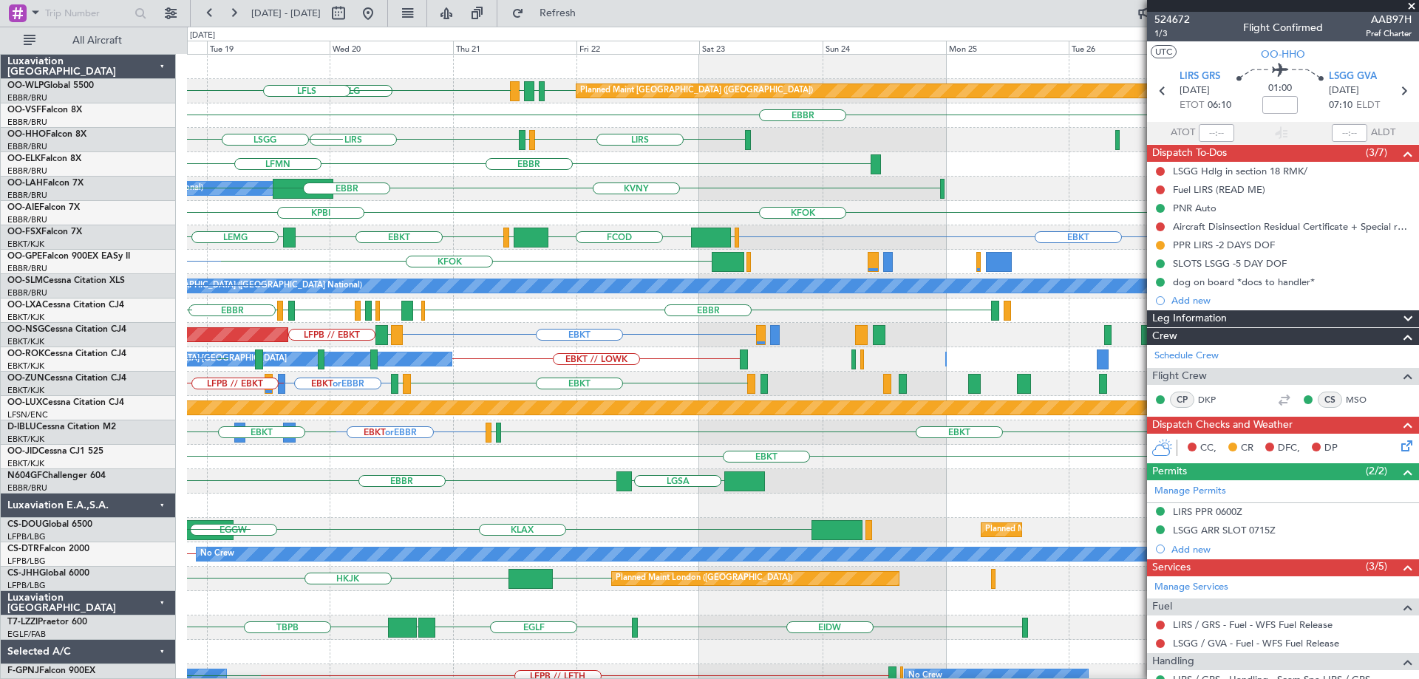
click at [219, 301] on div "EBLG EDDB EBLG LDDU Planned Maint Berlin (Brandenburg) EBLG LDSP LFLS EBBR LIRS…" at bounding box center [802, 494] width 1231 height 878
click at [336, 367] on div "EBLG EDDB EBLG LDDU Planned Maint Berlin (Brandenburg) EBLG LDSP LFLS EBBR LIRS…" at bounding box center [802, 494] width 1231 height 878
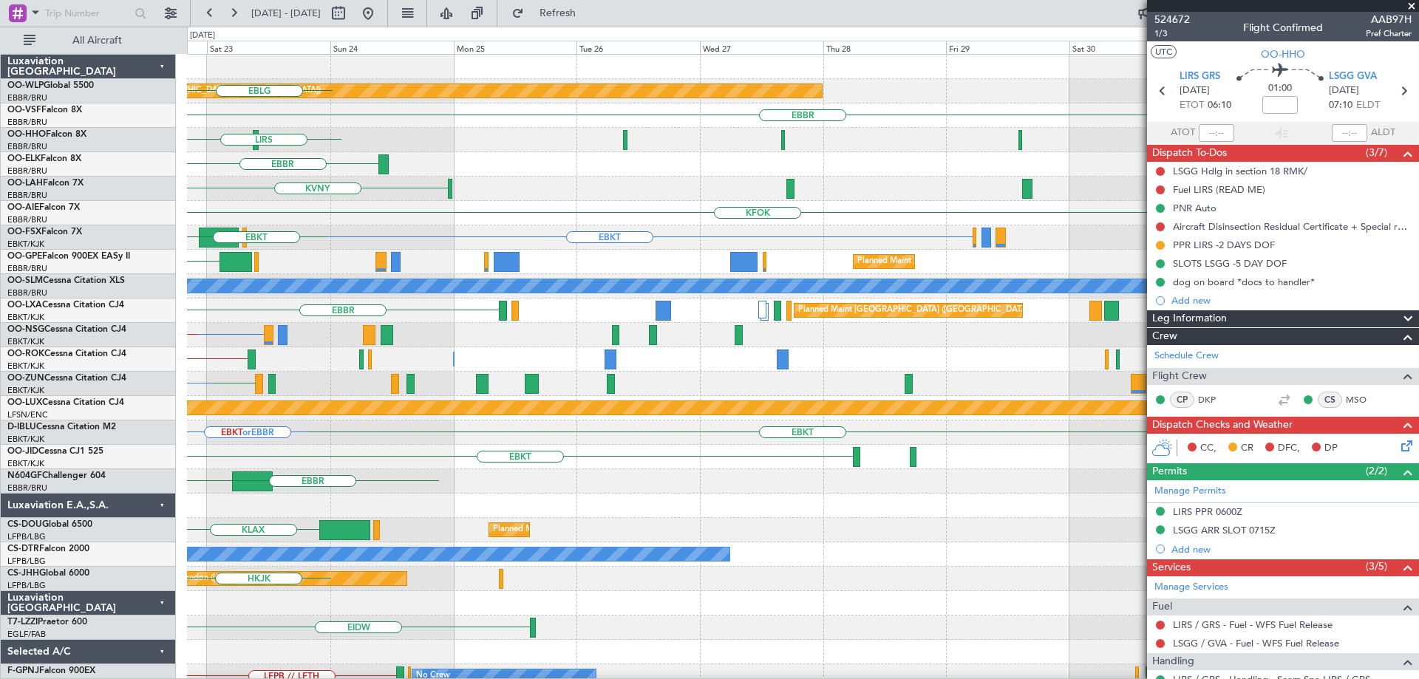
click at [406, 388] on div "Planned Maint Berlin (Brandenburg) LDDU EBLG EDDB EBLG EBBR LIRS LSZH LIRS EBBR…" at bounding box center [802, 494] width 1231 height 878
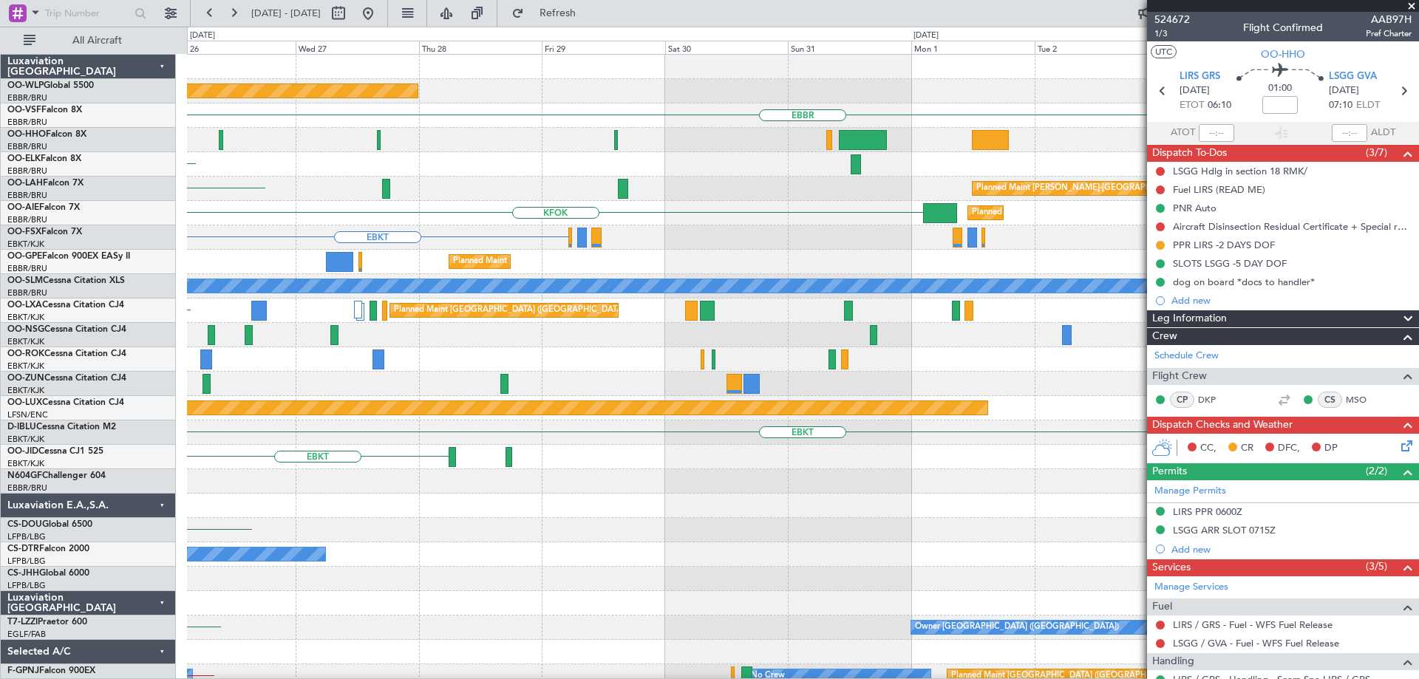
click at [443, 431] on div "Planned Maint Berlin (Brandenburg) EBBR EBBR Planned Maint Alton-st Louis (St L…" at bounding box center [802, 494] width 1231 height 878
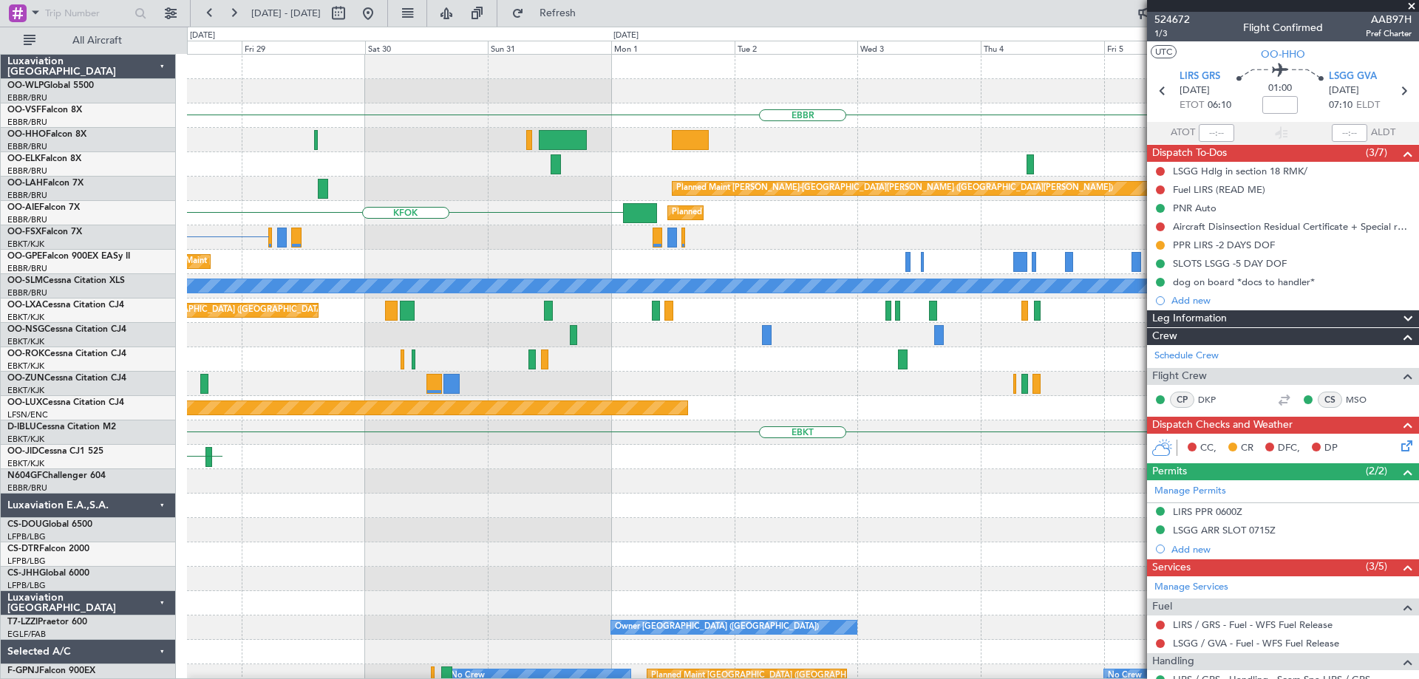
click at [498, 477] on div "Planned Maint Berlin (Brandenburg) EBBR Planned Maint Kortrijk-Wevelgem Planned…" at bounding box center [802, 494] width 1231 height 878
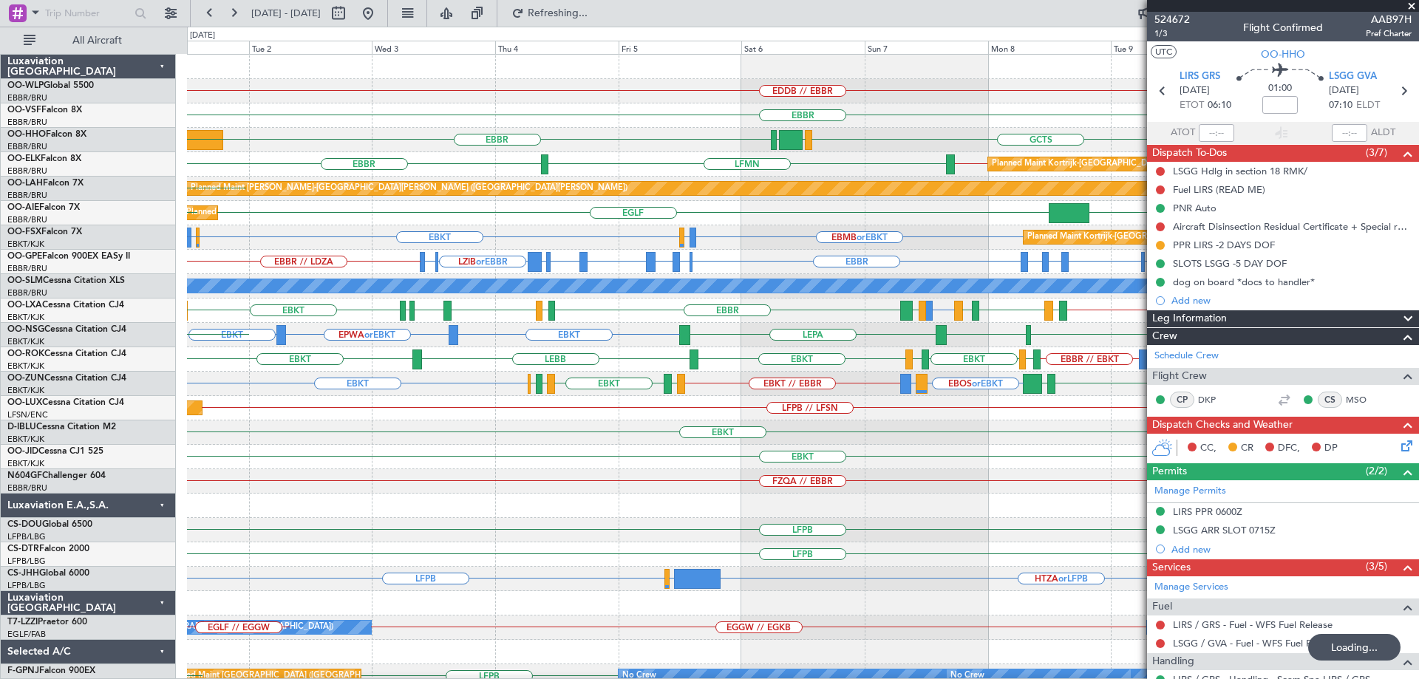
click at [500, 487] on div "FZQA // EBBR" at bounding box center [802, 481] width 1231 height 24
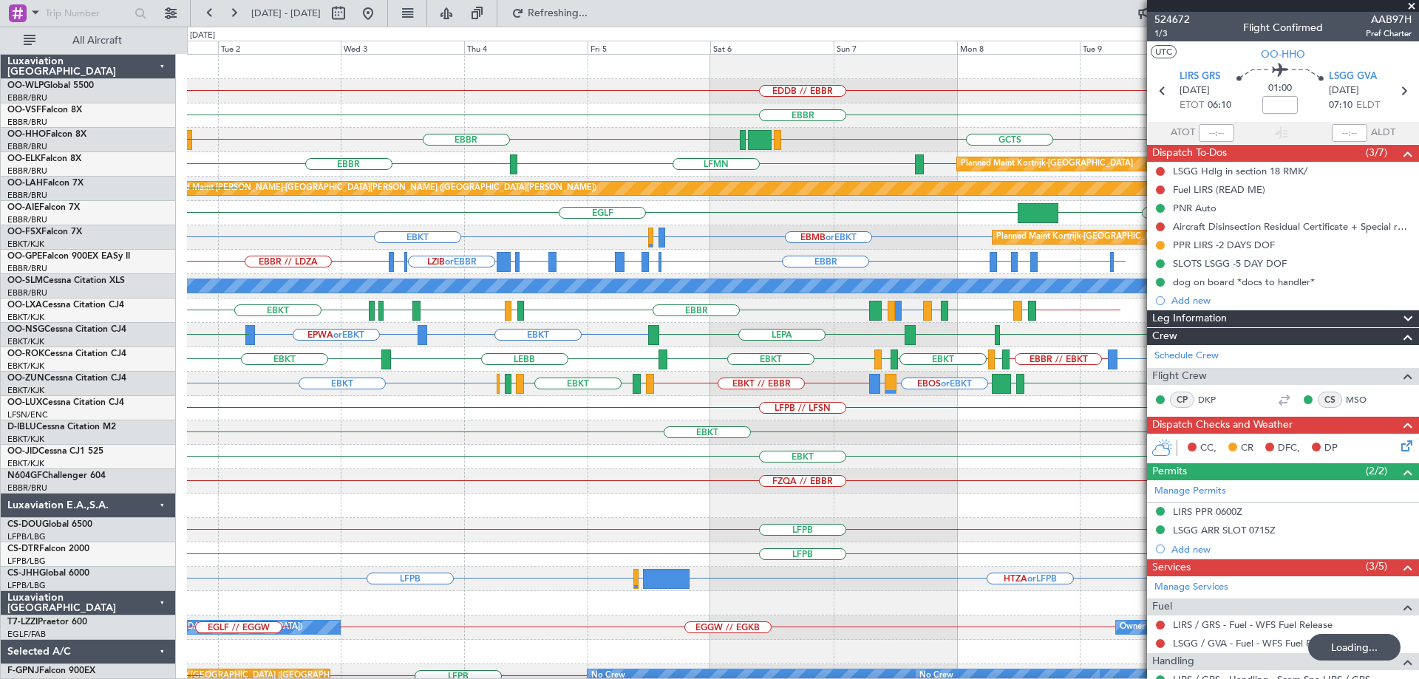
click at [529, 499] on div at bounding box center [802, 506] width 1231 height 24
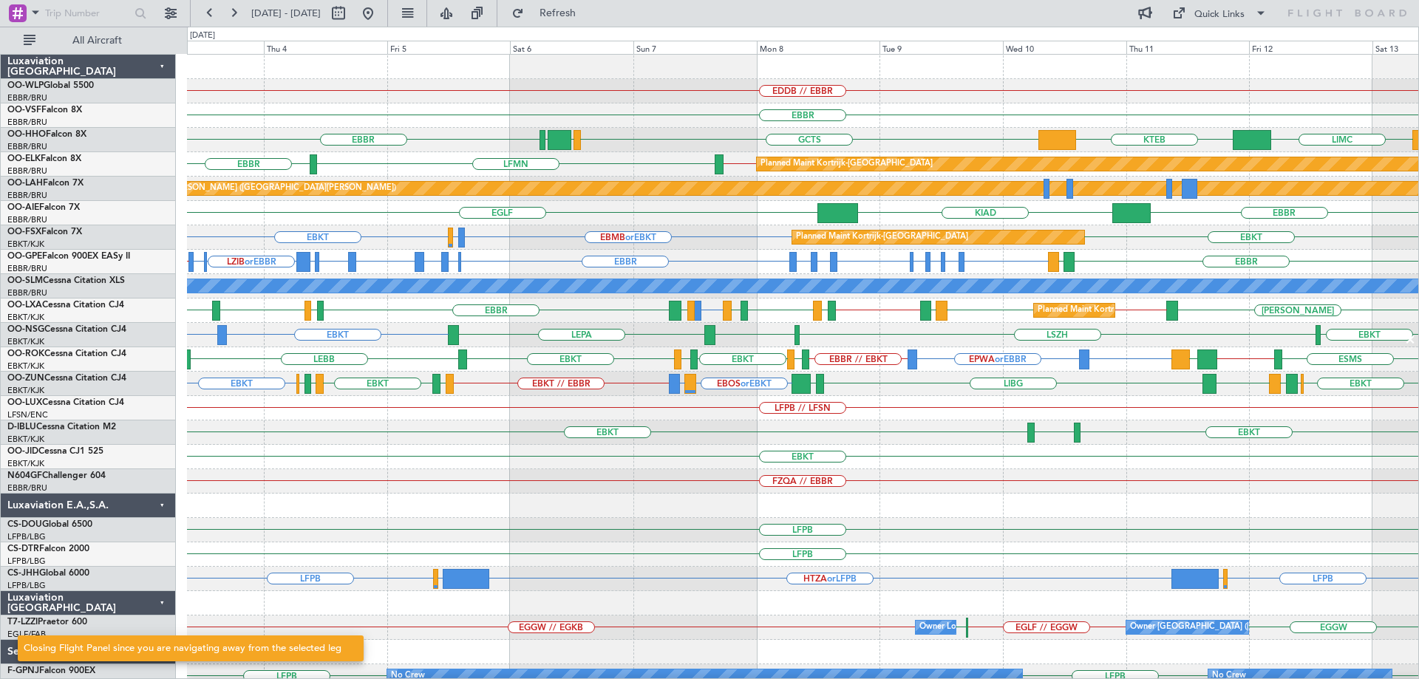
click at [665, 467] on div "EBKT" at bounding box center [802, 457] width 1231 height 24
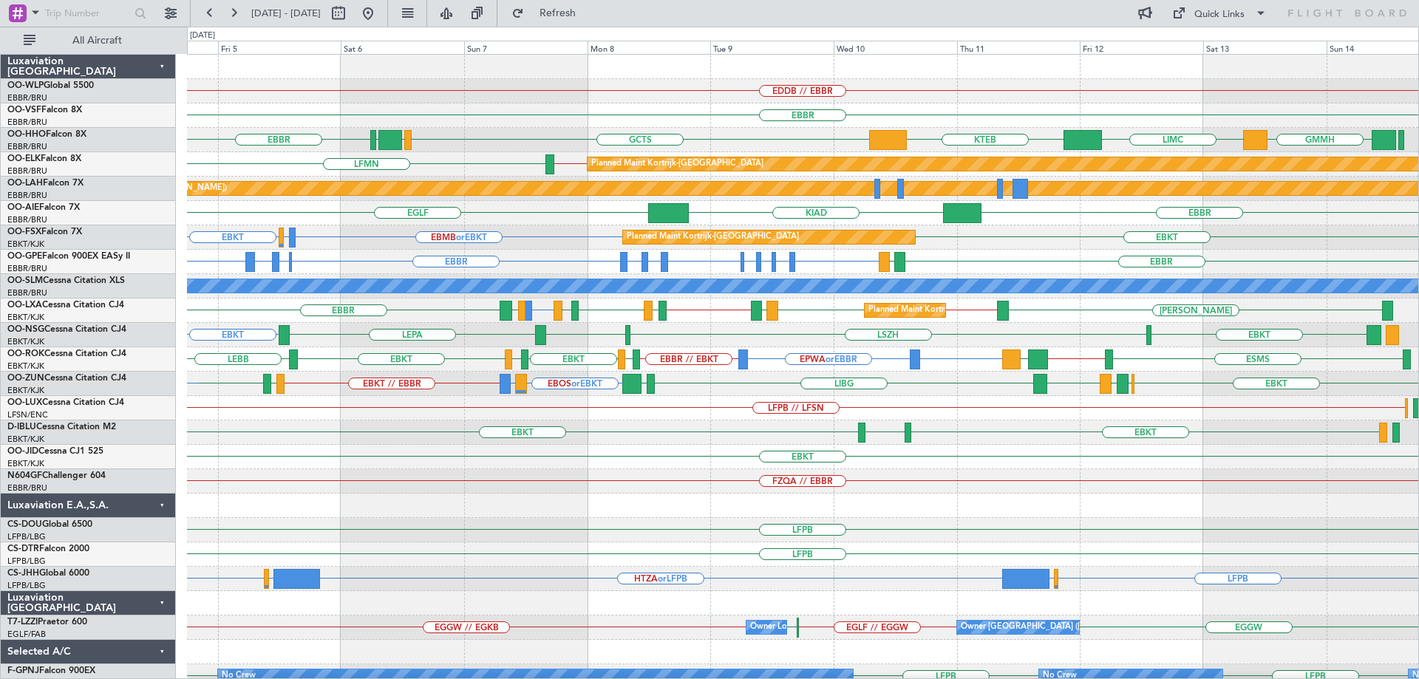
click at [540, 433] on div "EBKT EBKT LSZH" at bounding box center [802, 433] width 1231 height 24
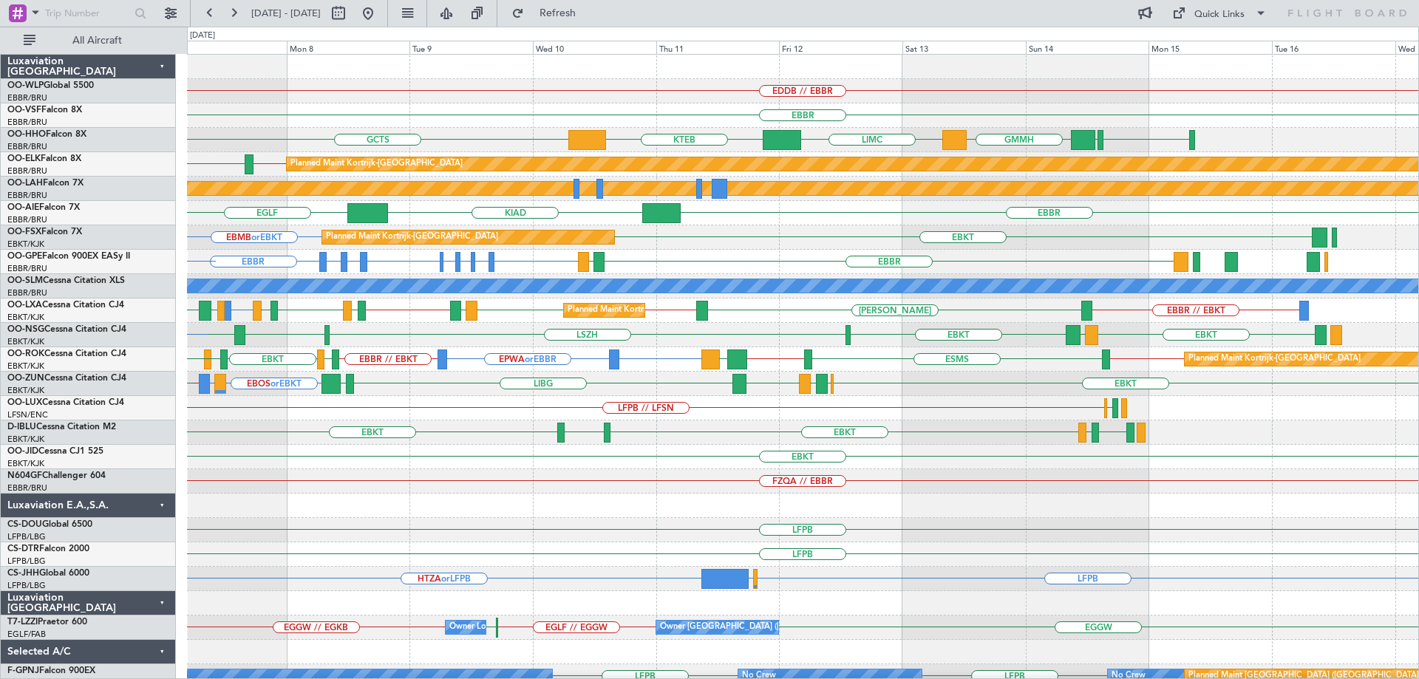
click at [882, 523] on div "EDDB // EBBR [GEOGRAPHIC_DATA] [GEOGRAPHIC_DATA] [GEOGRAPHIC_DATA] GMMH GCTS LI…" at bounding box center [802, 445] width 1231 height 780
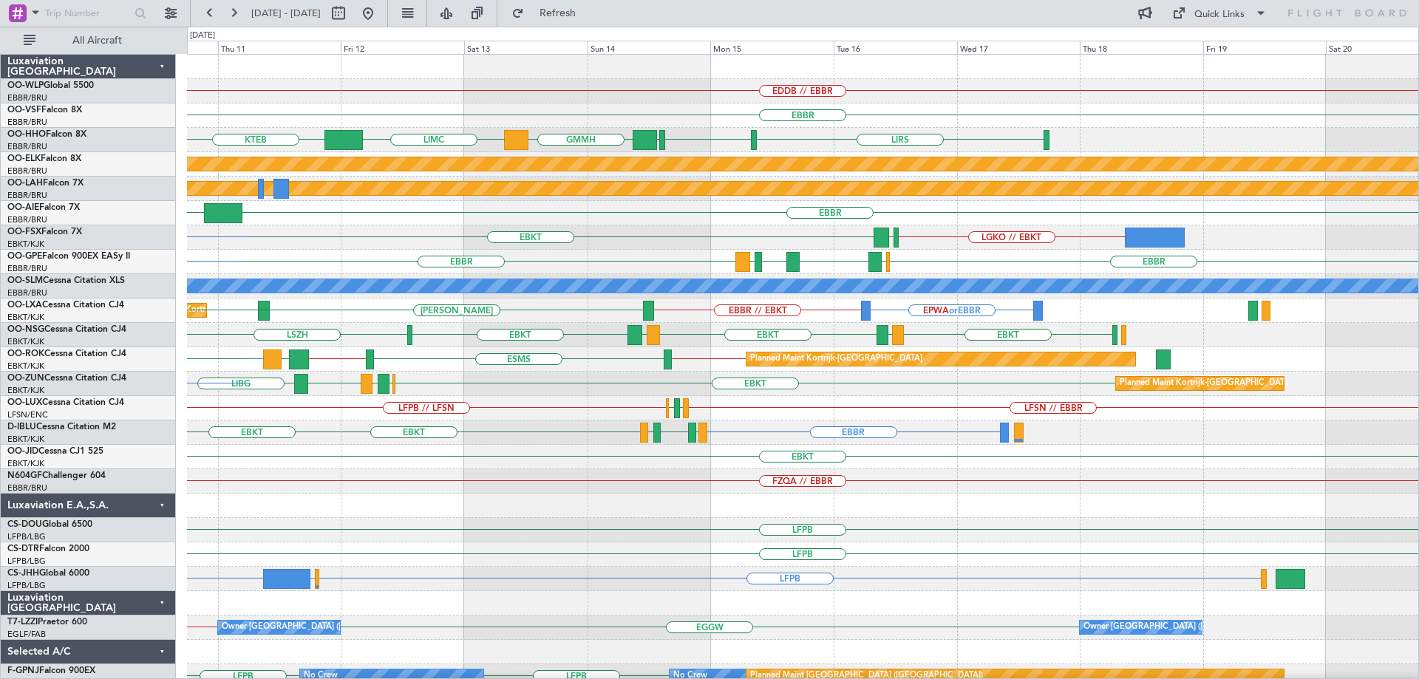
click at [713, 564] on div "LFPB" at bounding box center [802, 554] width 1231 height 24
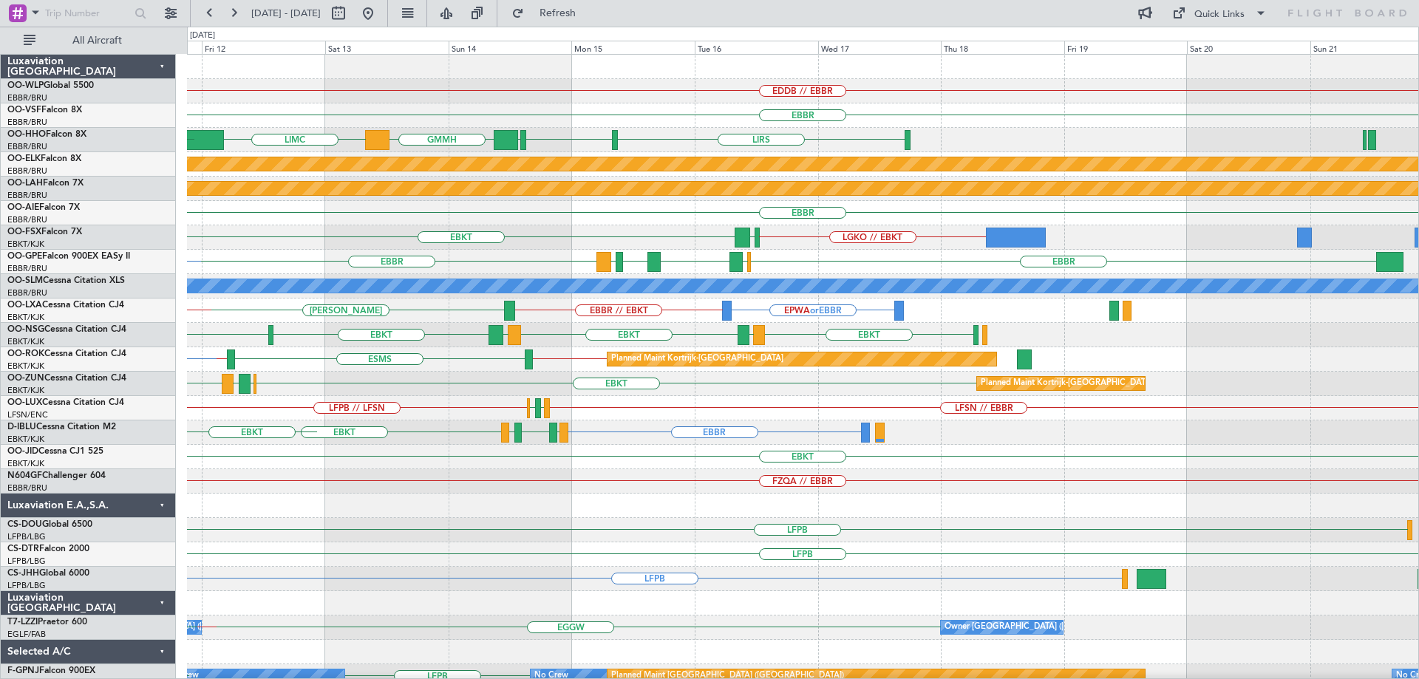
click at [610, 568] on div "EDDB // EBBR [GEOGRAPHIC_DATA] LIRS [GEOGRAPHIC_DATA] [GEOGRAPHIC_DATA] GMMH LI…" at bounding box center [802, 445] width 1231 height 780
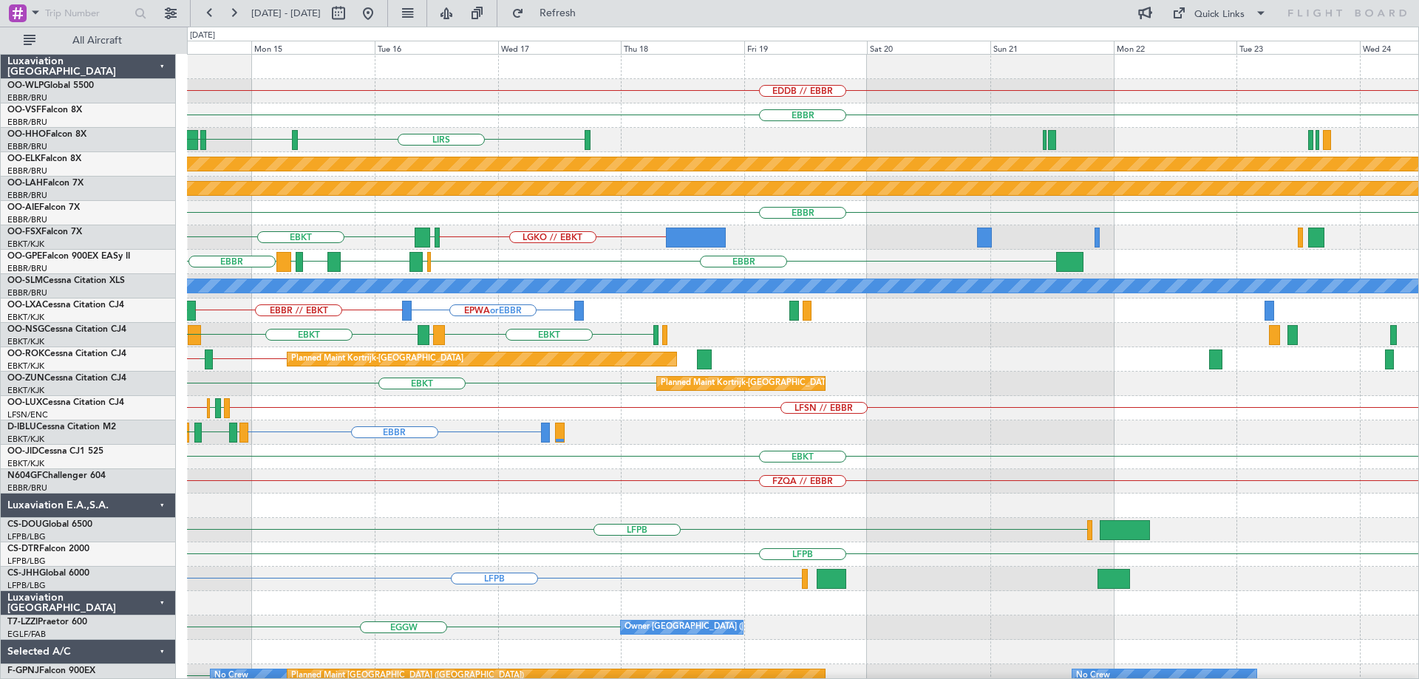
click at [571, 560] on div "EDDB // EBBR [GEOGRAPHIC_DATA] LIRS [GEOGRAPHIC_DATA] [GEOGRAPHIC_DATA] GMMH LI…" at bounding box center [802, 445] width 1231 height 780
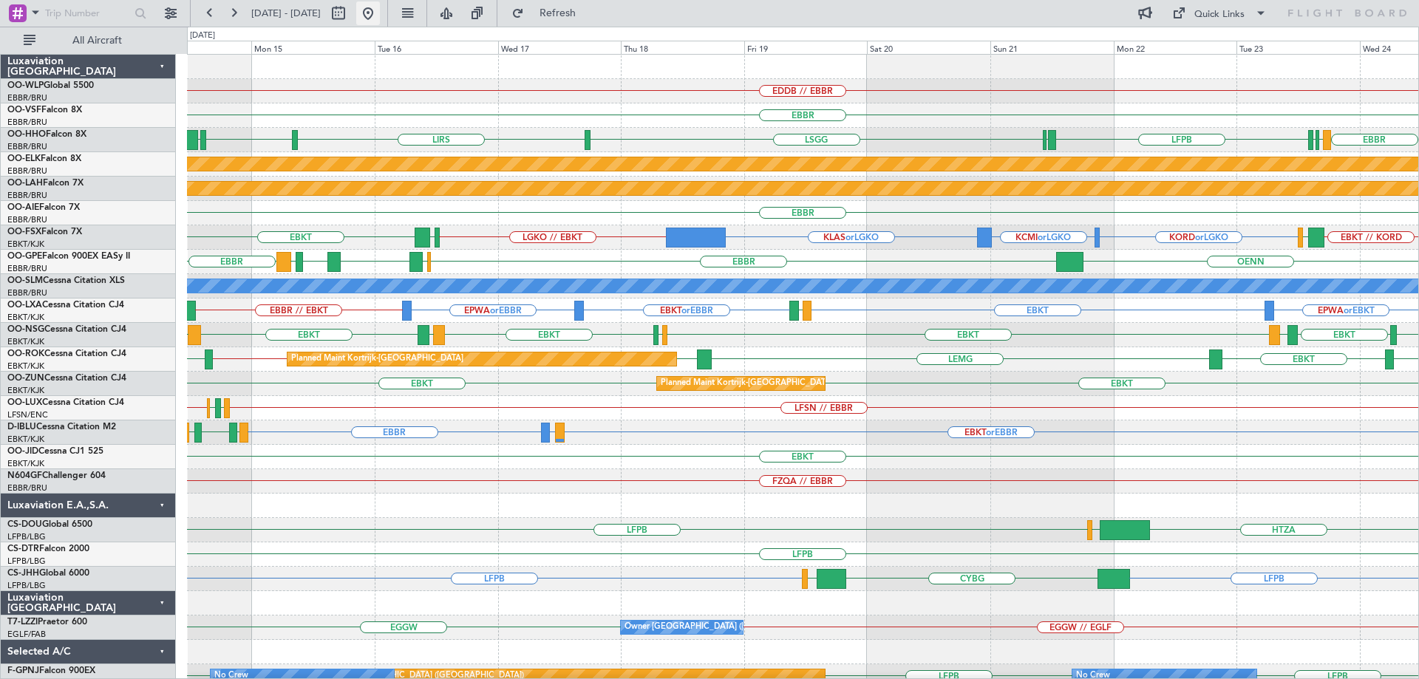
click at [380, 18] on button at bounding box center [368, 13] width 24 height 24
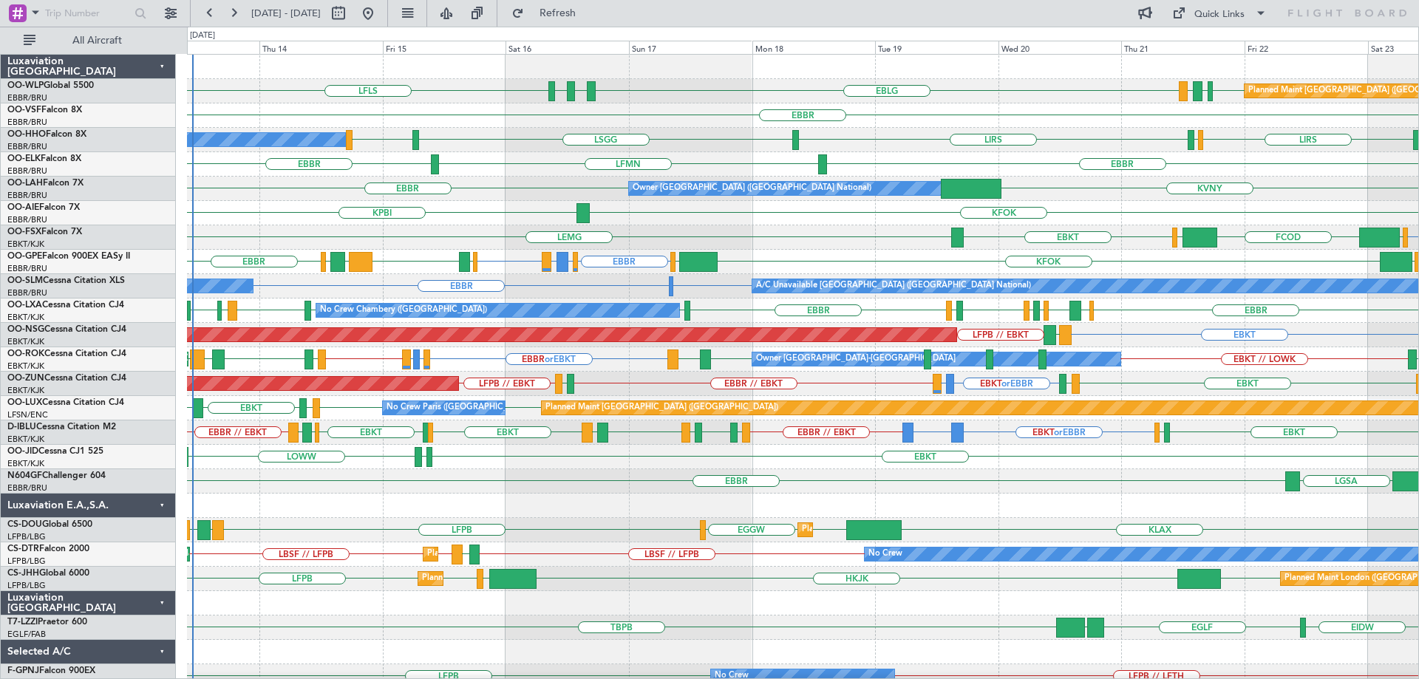
click at [586, 500] on div at bounding box center [802, 506] width 1231 height 24
click at [681, 91] on div "Planned Maint [GEOGRAPHIC_DATA] ([GEOGRAPHIC_DATA]) EDDB EBLG LDDU EBLG LFLS LD…" at bounding box center [802, 91] width 1231 height 24
click at [490, 157] on div "EBBR [GEOGRAPHIC_DATA] LFMN" at bounding box center [802, 164] width 1231 height 24
click at [483, 187] on div "Owner [GEOGRAPHIC_DATA] ([GEOGRAPHIC_DATA] National) KVNY [GEOGRAPHIC_DATA]" at bounding box center [802, 189] width 1231 height 24
click at [248, 355] on div "Owner [GEOGRAPHIC_DATA]-[GEOGRAPHIC_DATA] Unplanned Maint [GEOGRAPHIC_DATA]-[GE…" at bounding box center [802, 359] width 1231 height 24
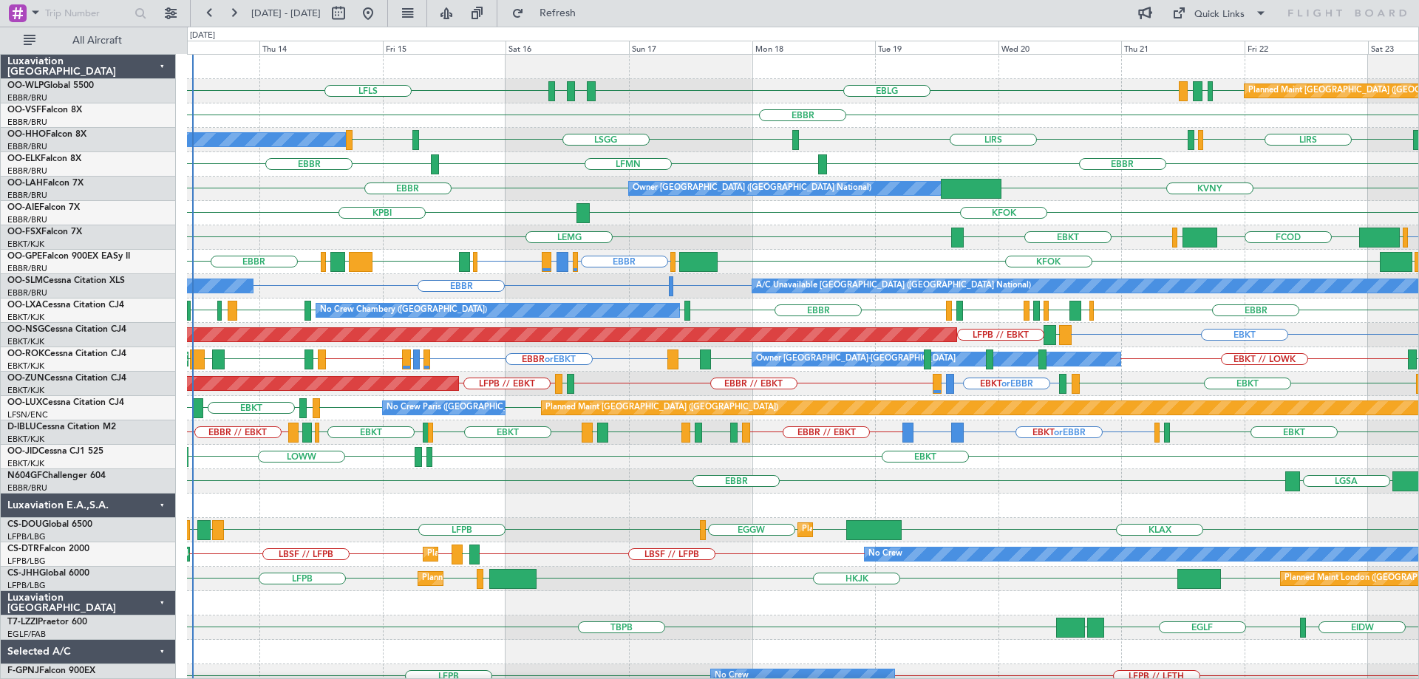
click at [324, 215] on div "KFOK KPBI" at bounding box center [802, 213] width 1231 height 24
click at [317, 197] on div "Owner Brussels (Brussels National) KVNY EBBR" at bounding box center [802, 189] width 1231 height 24
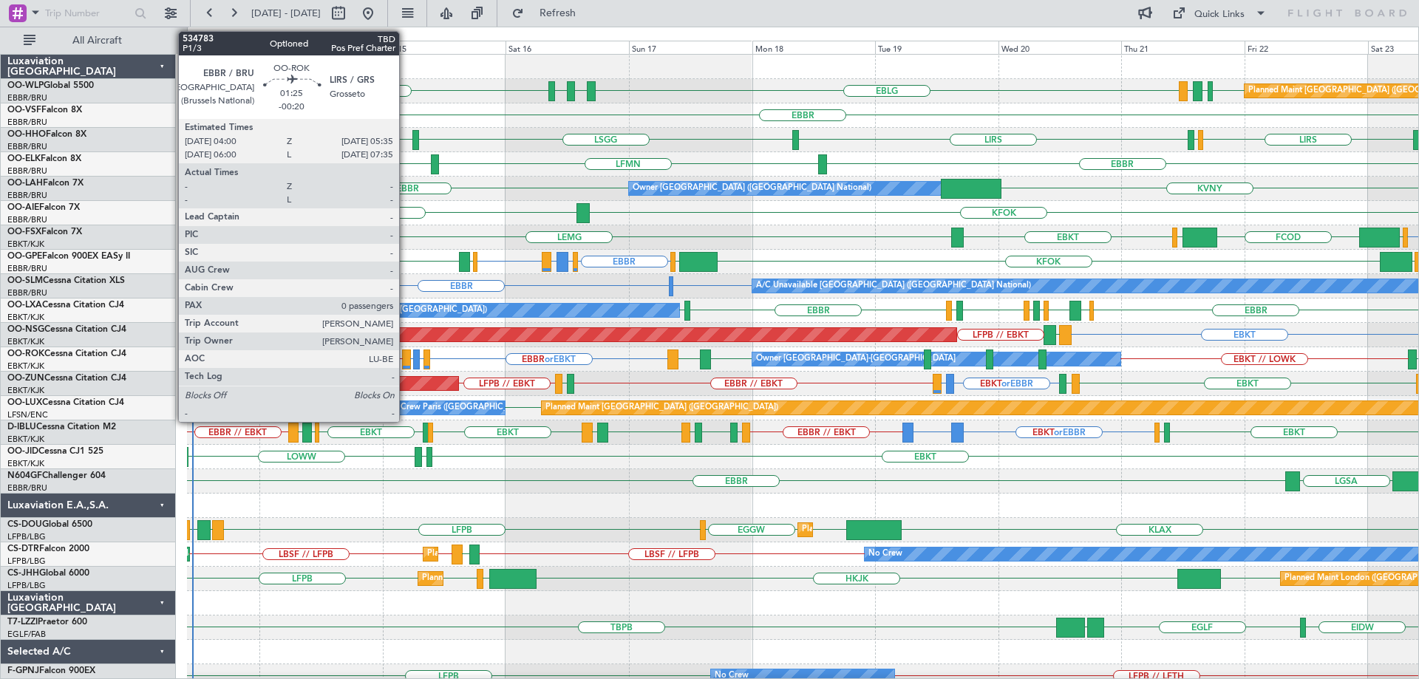
click at [406, 353] on div at bounding box center [406, 360] width 8 height 20
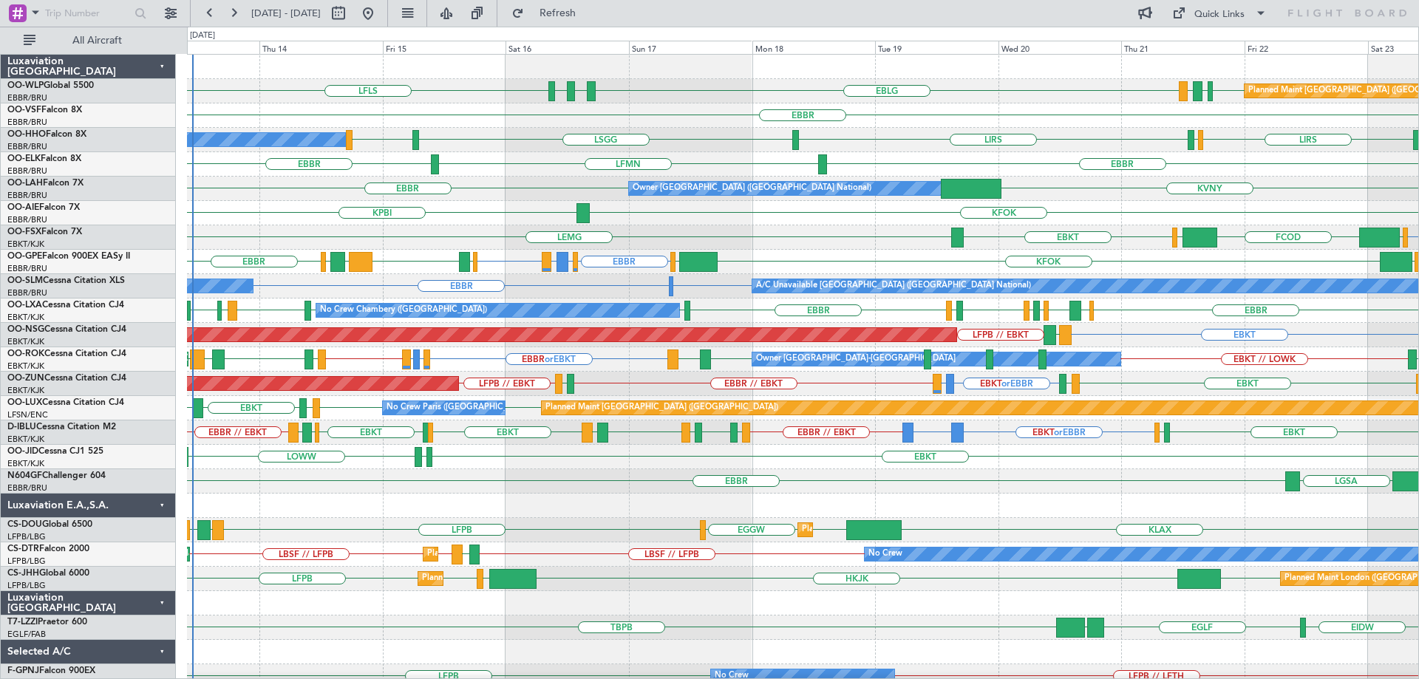
click at [637, 91] on div "Planned Maint Berlin (Brandenburg) EDDB EBLG LDDU EBLG LFLS LDSP EBLG" at bounding box center [802, 91] width 1231 height 24
click at [457, 143] on div "A/C Unavailable Geneva (Cointrin) LIRS LSZH LIRS LSGG LIRS" at bounding box center [802, 140] width 1231 height 24
click at [352, 511] on div at bounding box center [802, 506] width 1231 height 24
click at [411, 230] on div "EBKT EGGW FCOD LSGG EBKT LEMG" at bounding box center [802, 237] width 1231 height 24
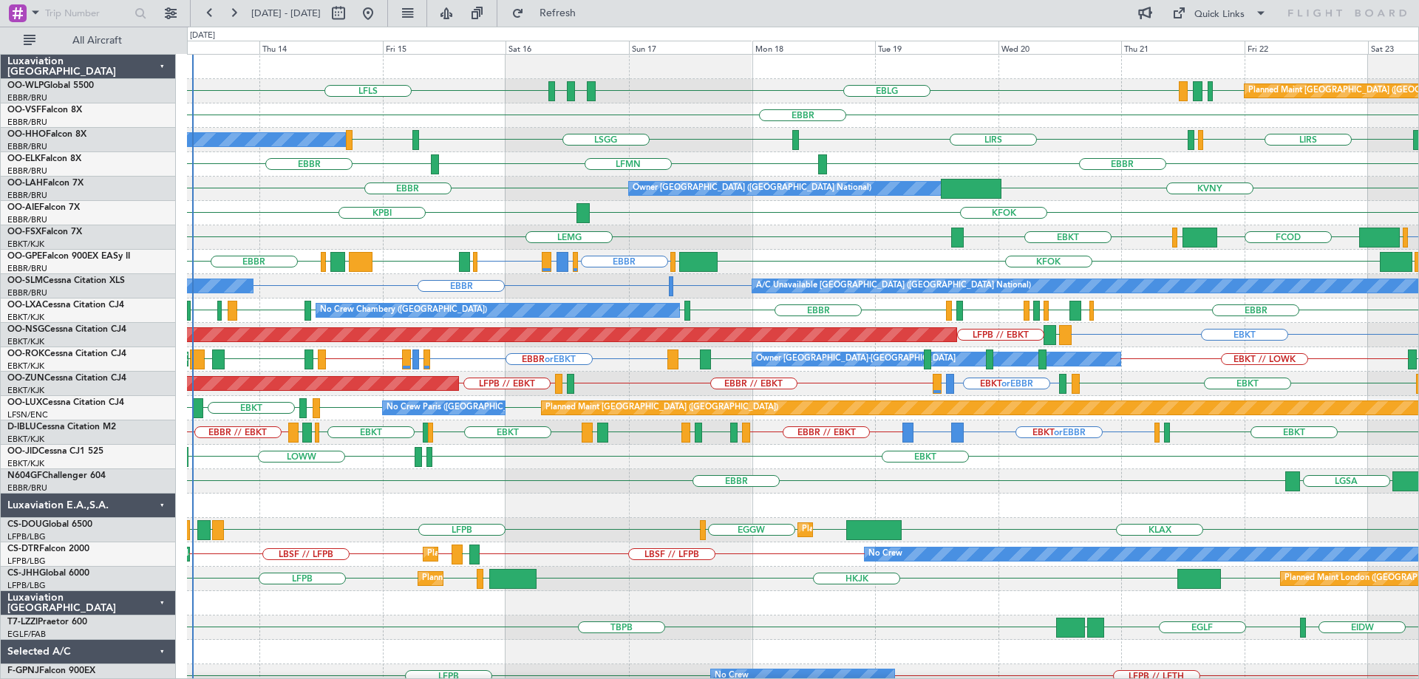
click at [411, 126] on div "EBBR" at bounding box center [802, 115] width 1231 height 24
click at [565, 9] on button "Refresh" at bounding box center [549, 13] width 89 height 24
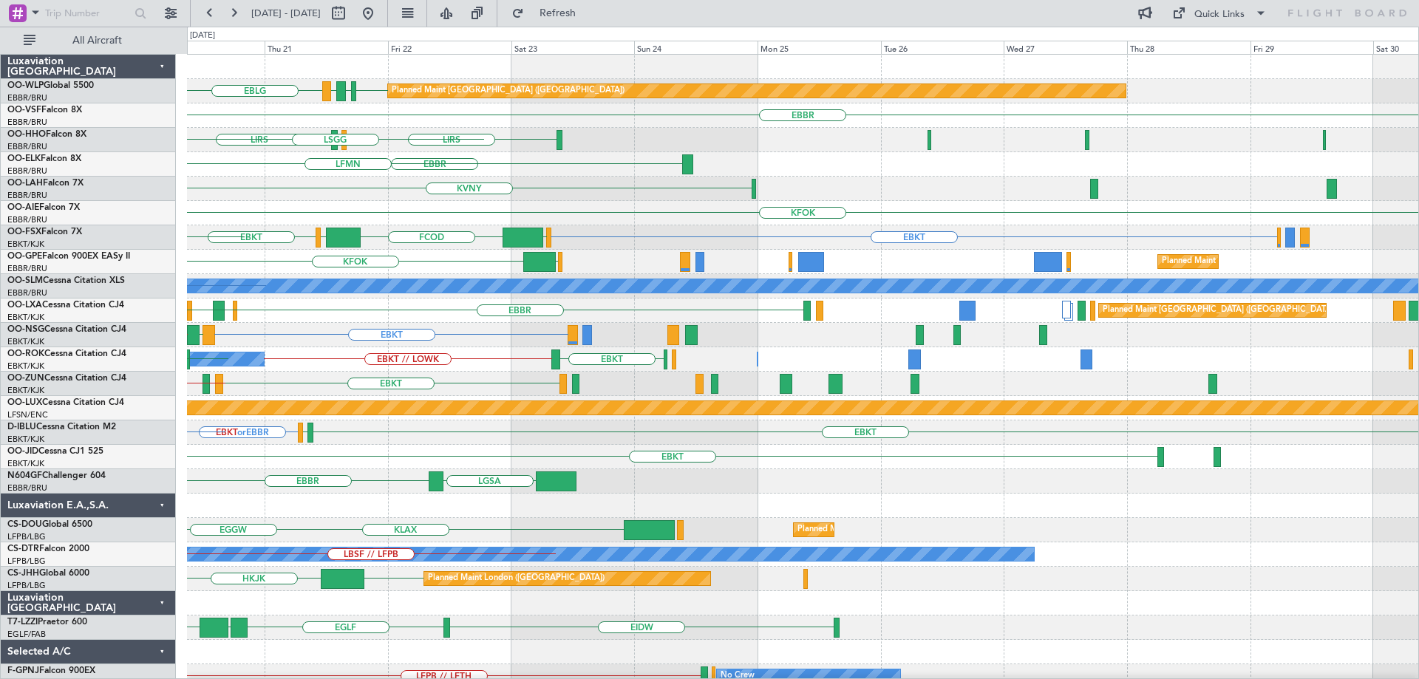
click at [403, 506] on div "EDDB EBLG LDDU EBLG Planned Maint Berlin (Brandenburg) EBBR LIRS LSZH LIRS LSGG…" at bounding box center [802, 494] width 1231 height 878
click at [541, 519] on div "EDDB EBLG LDDU EBLG Planned Maint Berlin (Brandenburg) EBBR LIRS LSZH LIRS LSGG…" at bounding box center [802, 494] width 1231 height 878
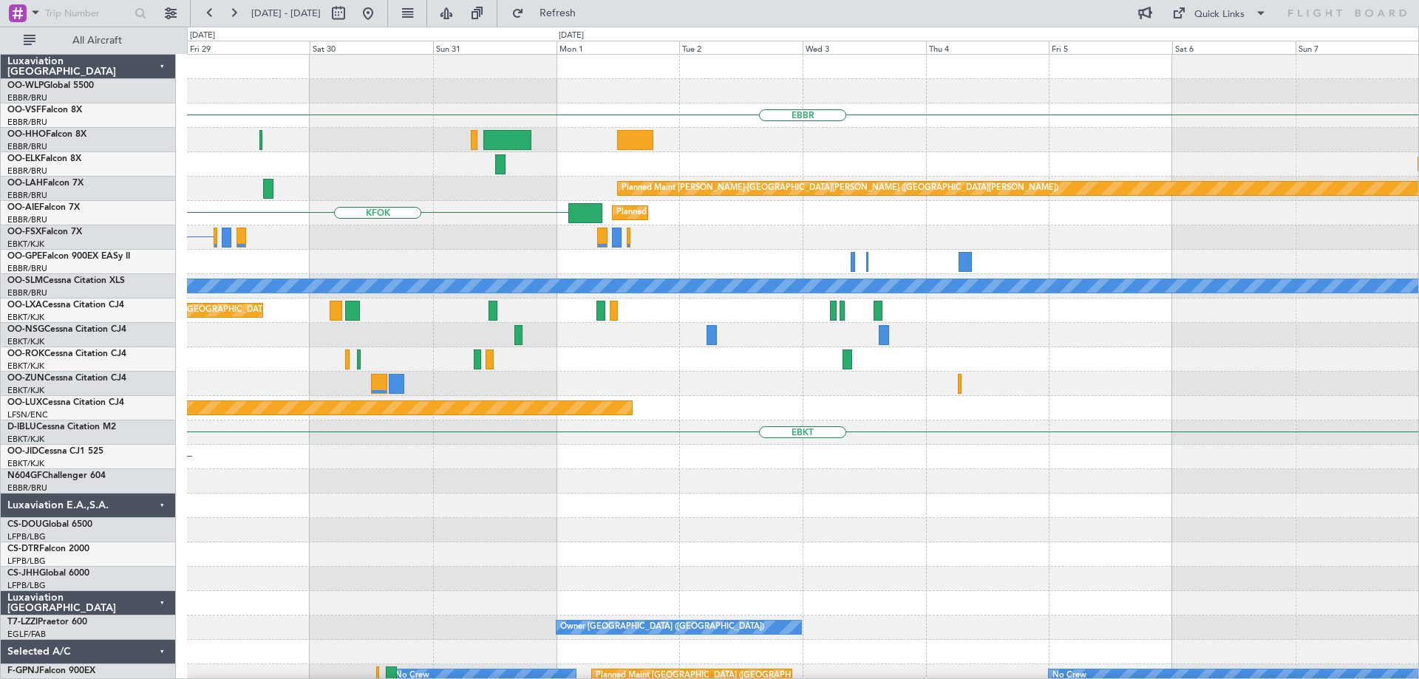
click at [403, 585] on div "Planned Maint Berlin (Brandenburg) EBBR Planned Maint Kortrijk-Wevelgem Planned…" at bounding box center [802, 494] width 1231 height 878
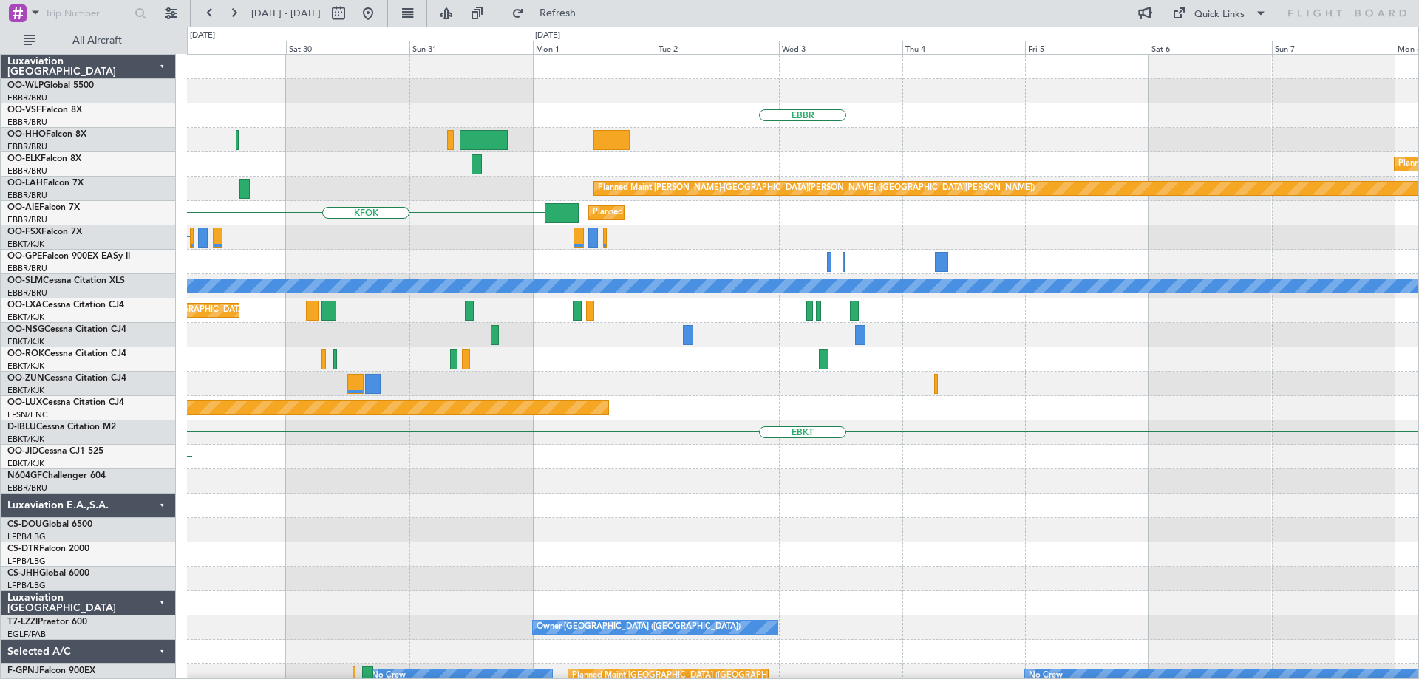
click at [602, 619] on div "Planned Maint Berlin (Brandenburg) EBBR Planned Maint Kortrijk-Wevelgem Planned…" at bounding box center [802, 494] width 1231 height 878
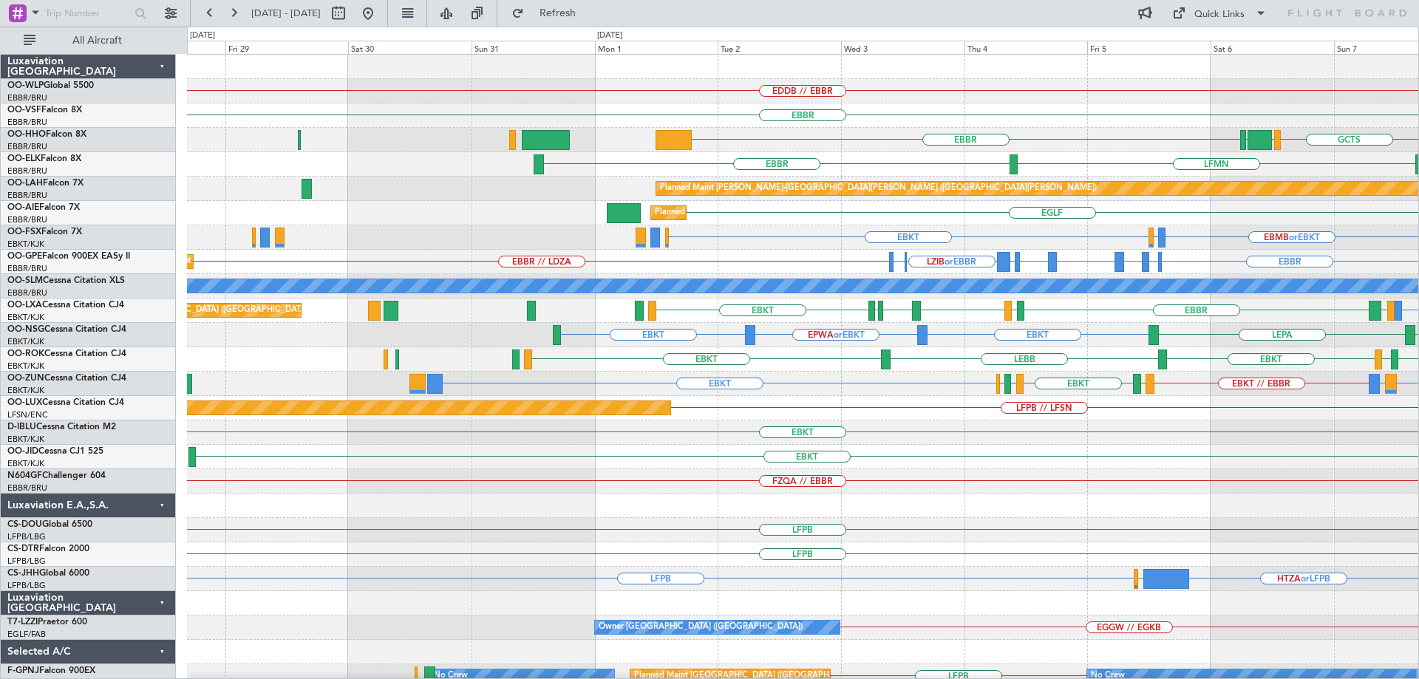
click at [922, 268] on div "EDDB // EBBR Planned Maint Berlin (Brandenburg) EBBR EBBR GCTS GMMH LSGG EBBR L…" at bounding box center [802, 469] width 1231 height 829
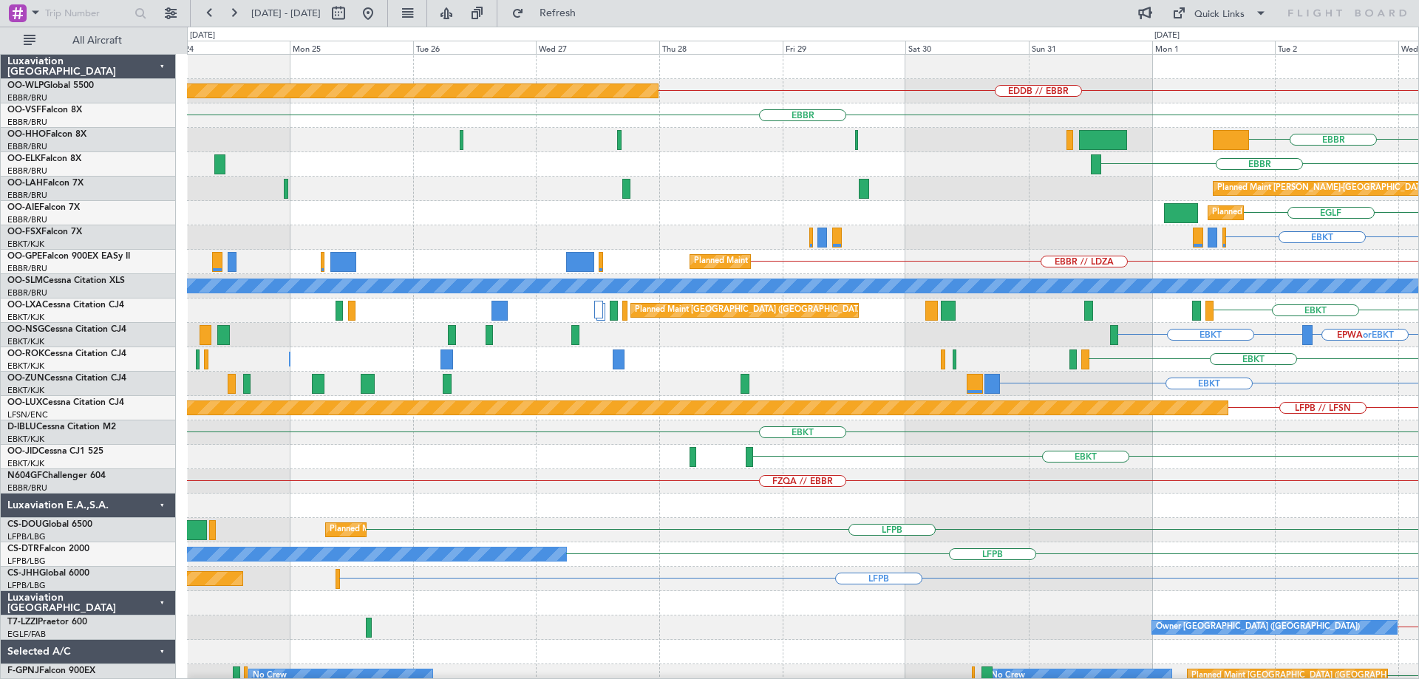
click at [1102, 351] on div "EDDB // EBBR Planned Maint Berlin (Brandenburg) EBBR EBBR EBBR LFMN Planned Mai…" at bounding box center [802, 469] width 1231 height 829
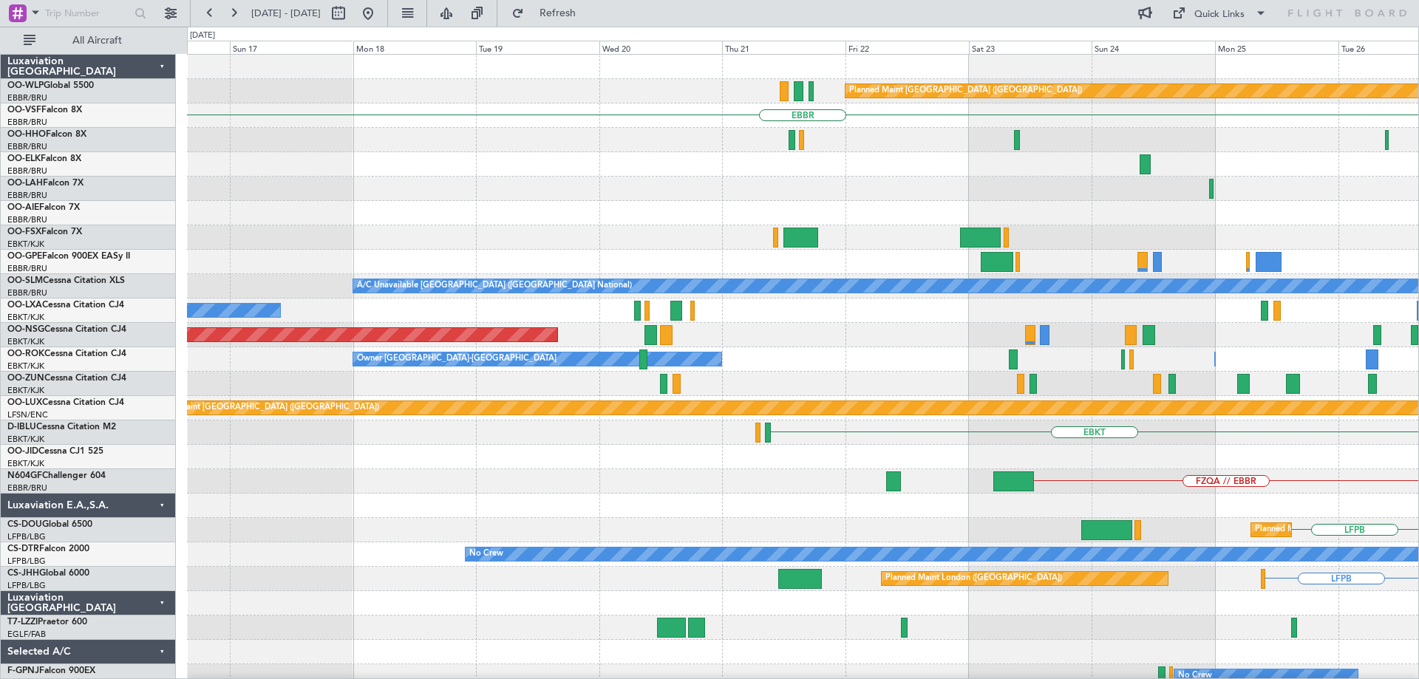
click at [1305, 426] on div "Planned Maint Berlin (Brandenburg) EDDB // EBBR EBBR Planned Maint Brussels (Br…" at bounding box center [802, 469] width 1231 height 829
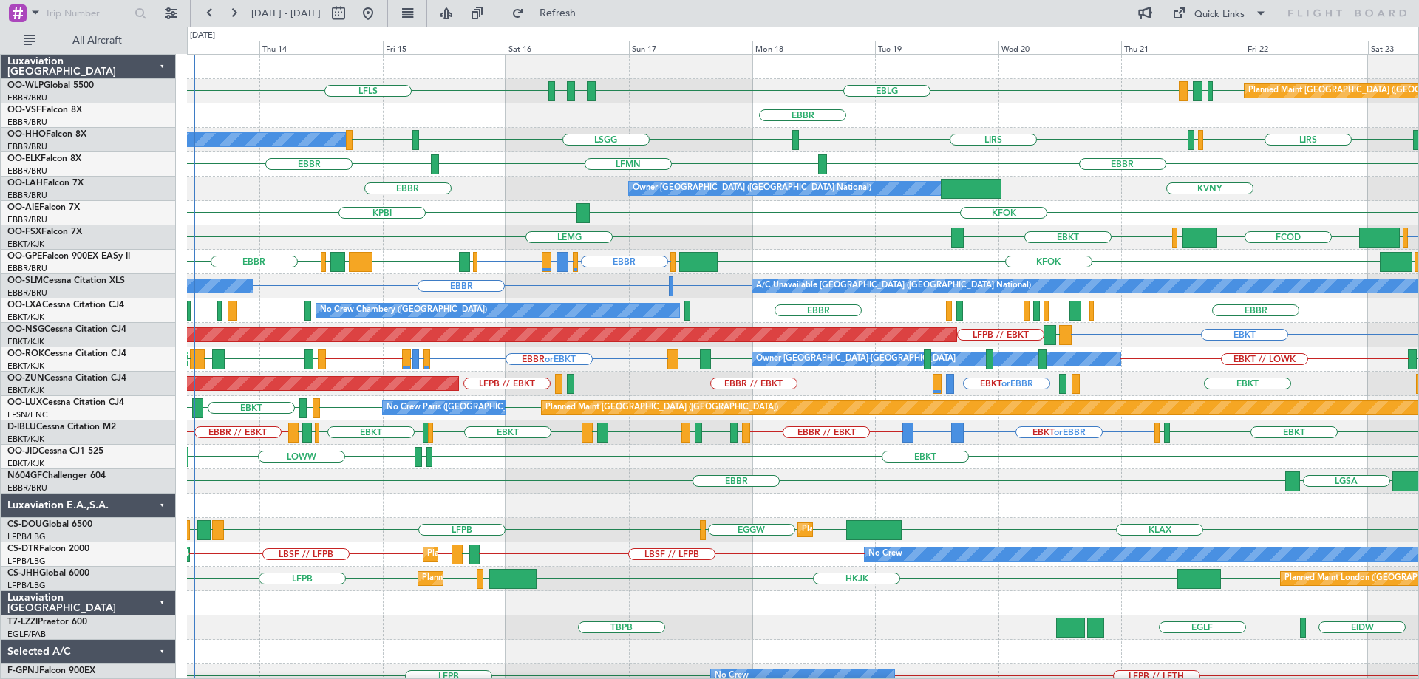
click at [826, 215] on div "KPBI KFOK" at bounding box center [802, 213] width 1231 height 24
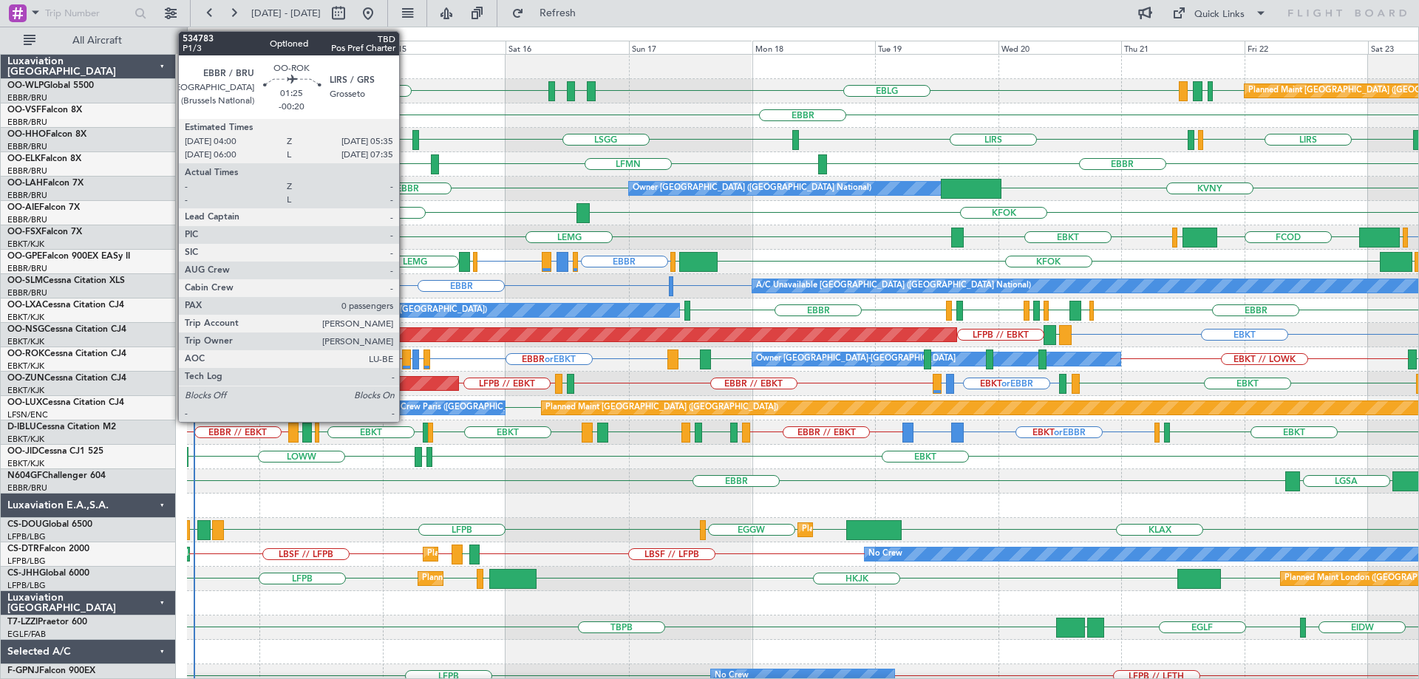
click at [406, 352] on div at bounding box center [406, 360] width 8 height 20
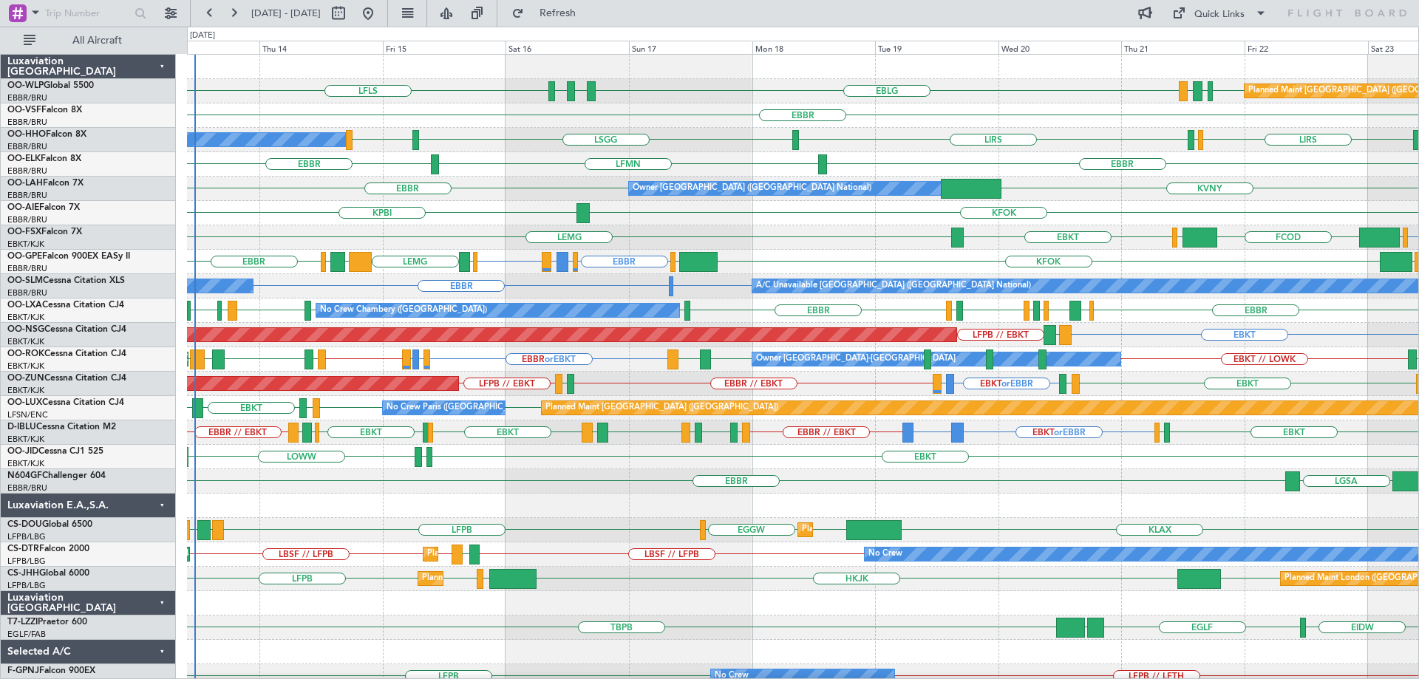
click at [341, 357] on div "EBBR or EBKT LSGG or EBKT LIRS or EBKT EBKT // EBBR EBKT LFKF LFMD EBKT LEMG EB…" at bounding box center [802, 359] width 1231 height 24
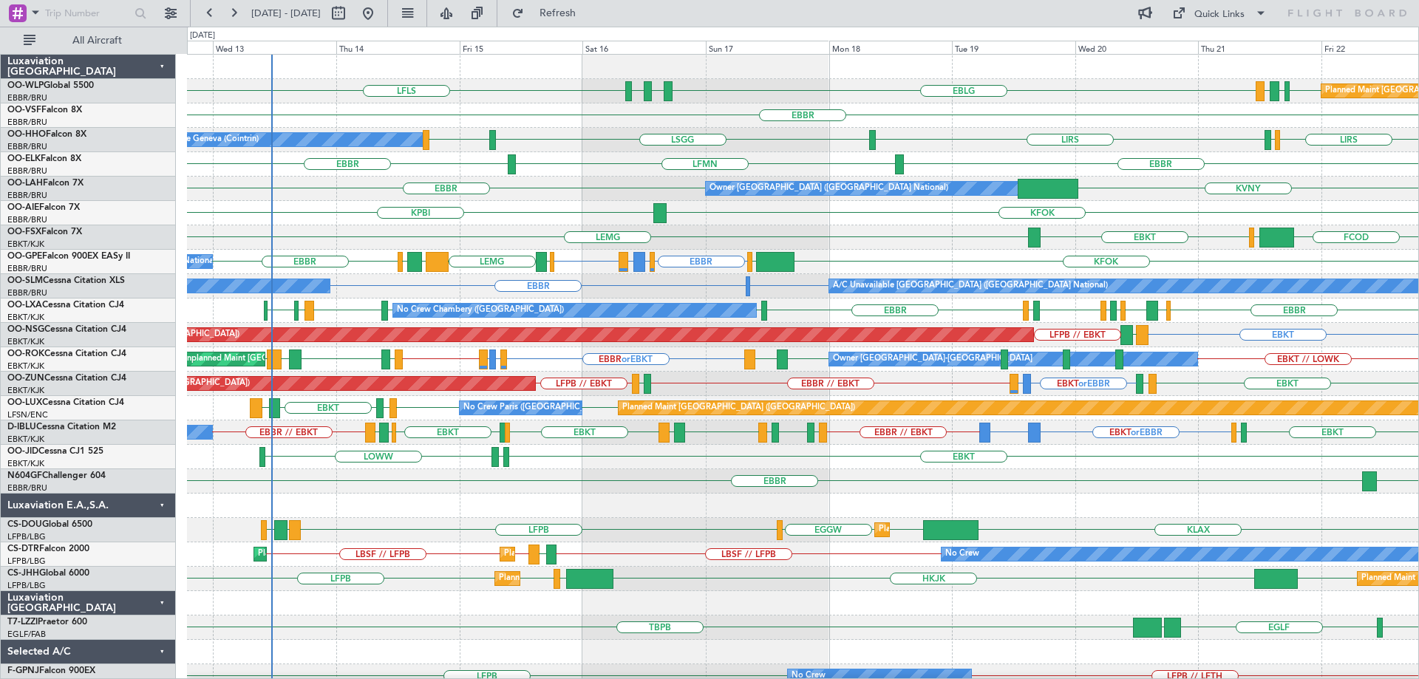
click at [328, 370] on div "EBBR or EBKT LSGG or EBKT LIRS or EBKT EBKT // EBBR EBKT LFKF LFMD EBKT LEMG EB…" at bounding box center [802, 359] width 1231 height 24
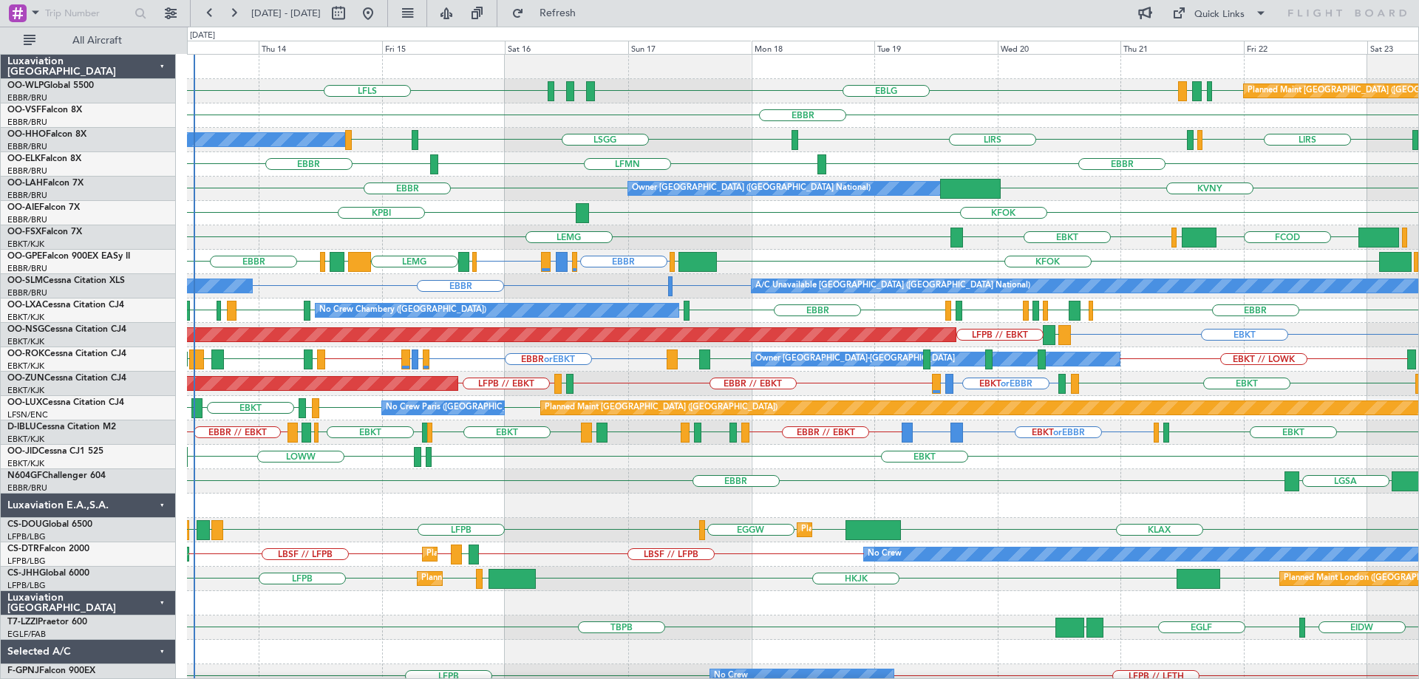
click at [463, 237] on div "Planned Maint Berlin (Brandenburg) EBLG LDSP EBLG LFLS EDDB EBLG LDDU EBBR A/C …" at bounding box center [802, 494] width 1231 height 878
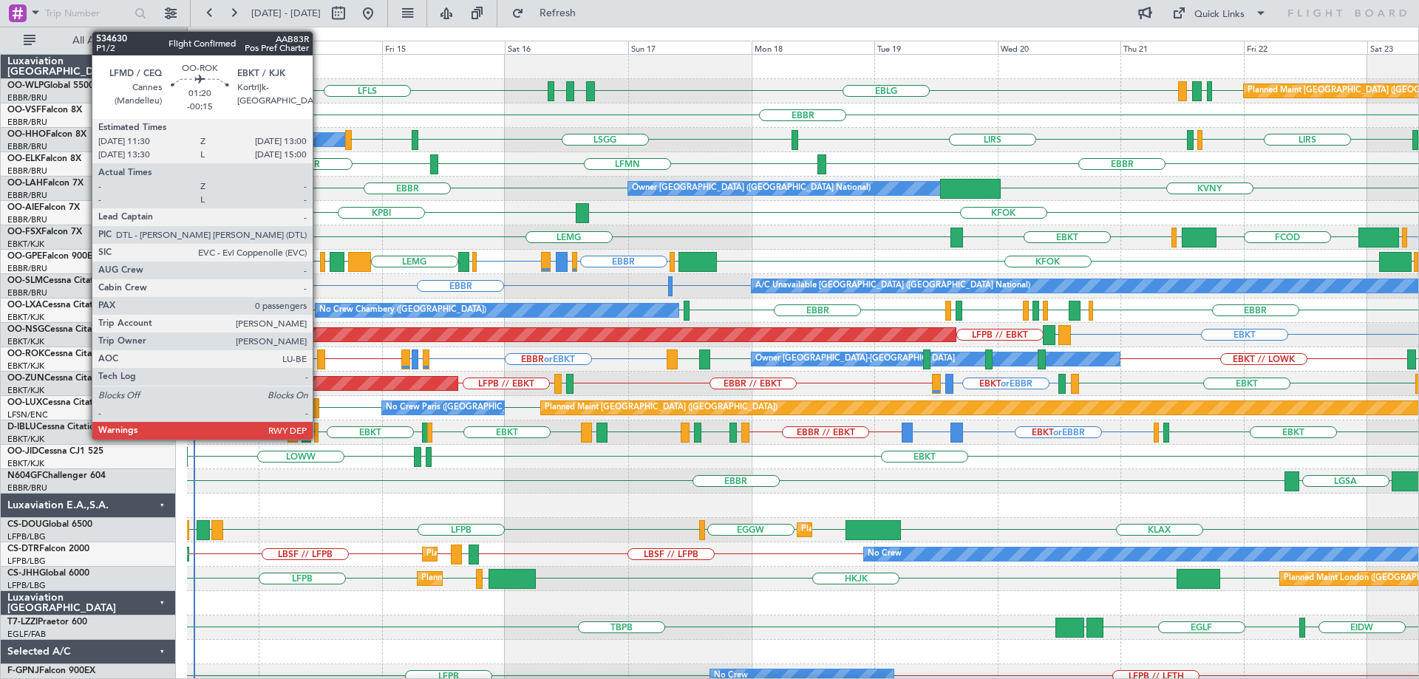
click at [319, 350] on div at bounding box center [321, 360] width 8 height 20
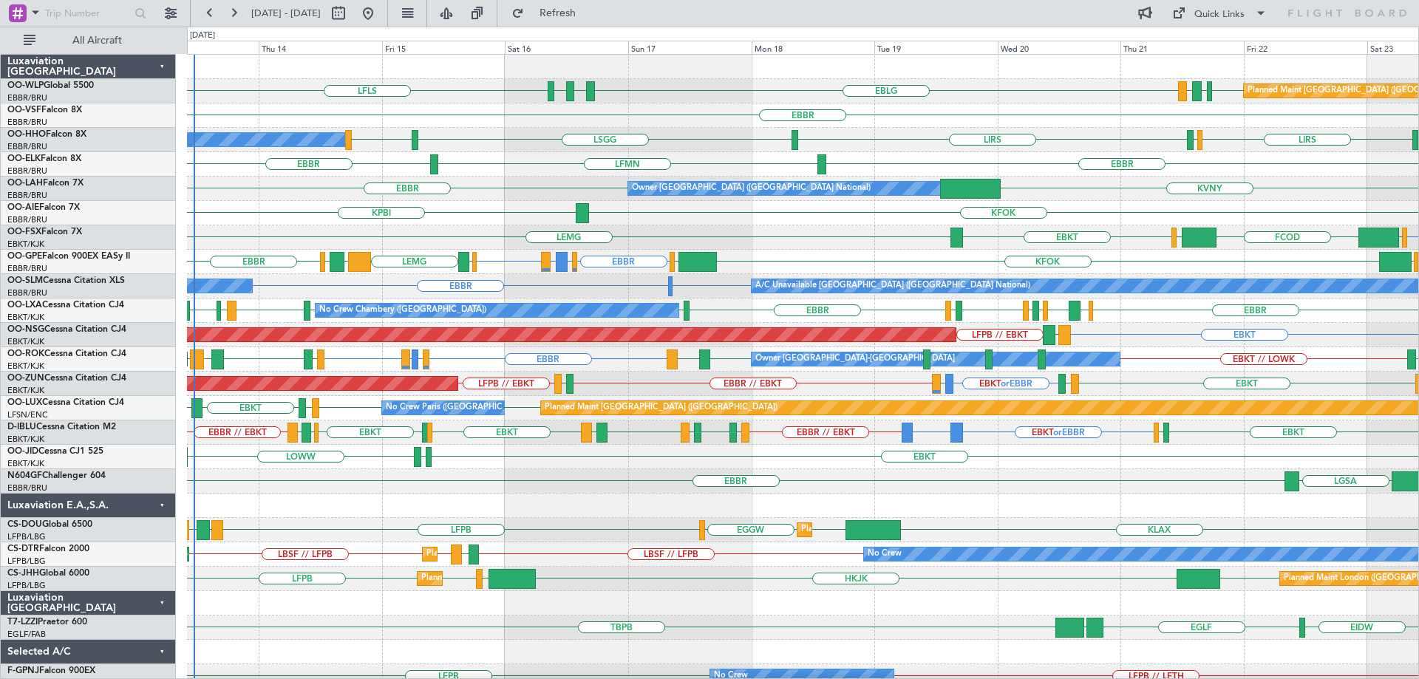
click at [767, 214] on div "KFOK KPBI" at bounding box center [802, 213] width 1231 height 24
click at [500, 208] on div "KFOK KPBI" at bounding box center [802, 213] width 1231 height 24
click at [455, 152] on div "LIRS LSGG LSGG LIRS LIRS LSZH A/C Unavailable Geneva (Cointrin)" at bounding box center [802, 140] width 1231 height 24
click at [435, 216] on div "KFOK KPBI" at bounding box center [802, 213] width 1231 height 24
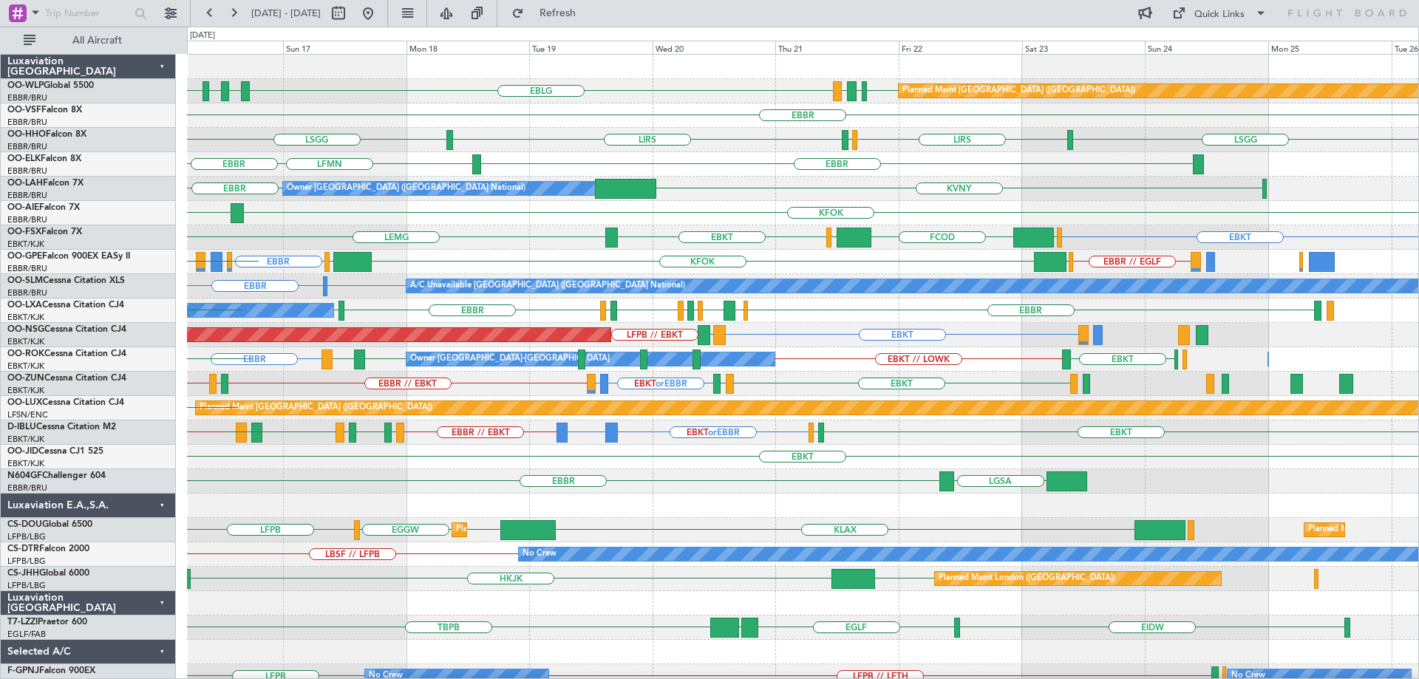
click at [614, 395] on div "EBLG LDSP EBLG LFLS EDDB EBLG LDDU Planned Maint Berlin (Brandenburg) EBBR LIRS…" at bounding box center [802, 494] width 1231 height 878
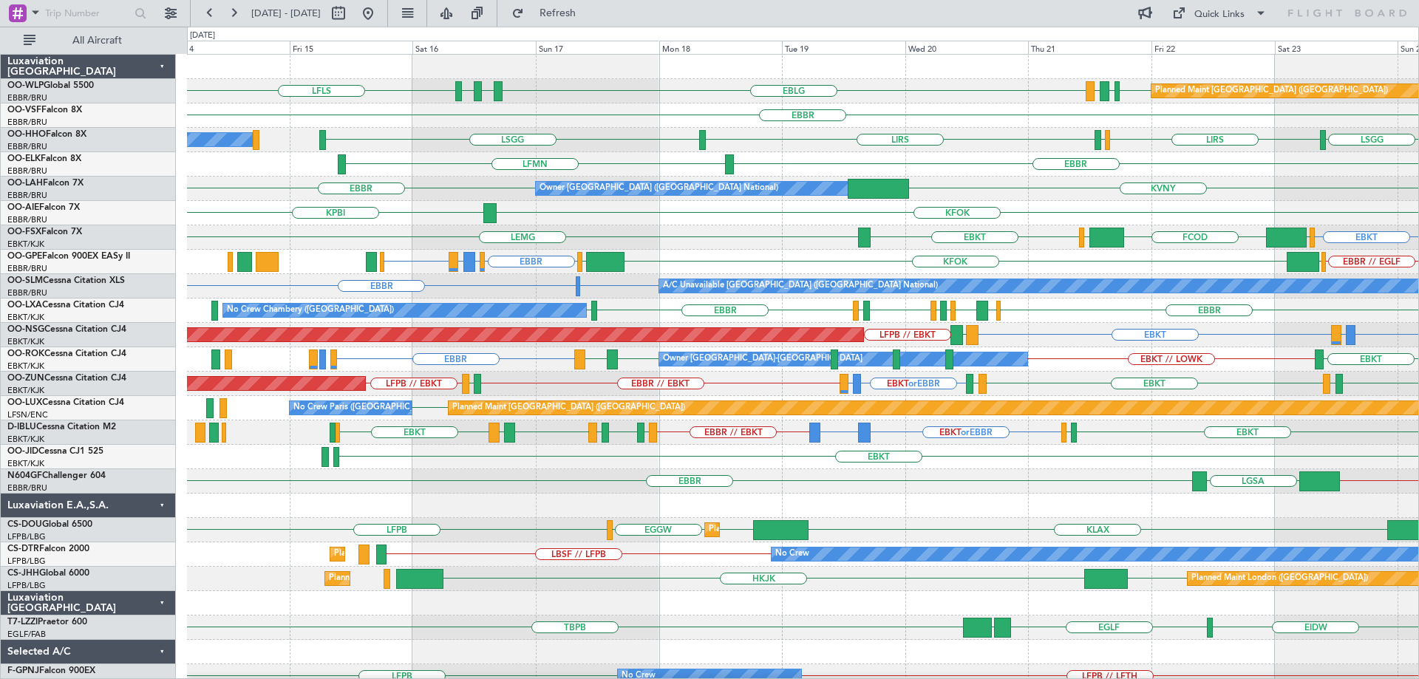
click at [848, 244] on div "Planned Maint Berlin (Brandenburg) EBLG LDSP EBLG LFLS EDDB EBLG LDDU EBBR LIRS…" at bounding box center [802, 445] width 1231 height 780
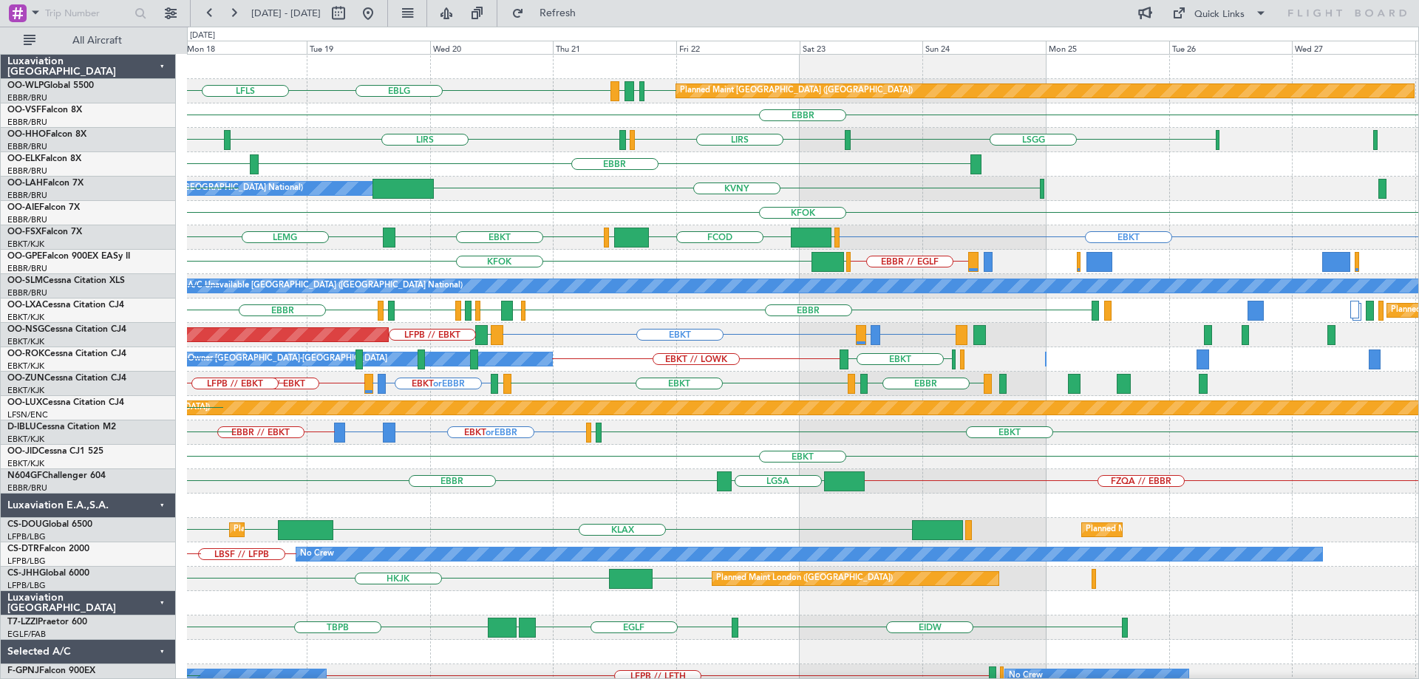
click at [650, 438] on div "EBLG EDDB EBLG LDDU Planned Maint Berlin (Brandenburg) EBLG LDSP LFLS EBBR LIRS…" at bounding box center [802, 482] width 1231 height 854
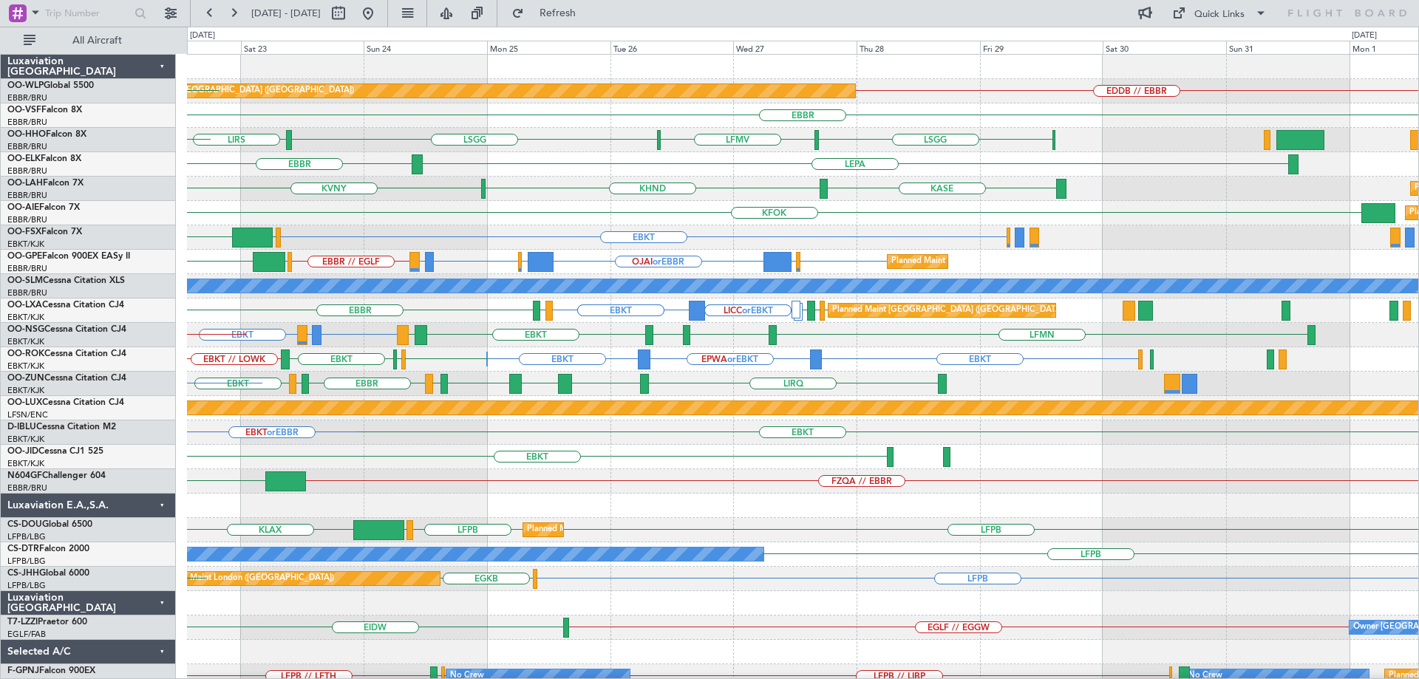
click at [379, 214] on div "KFOK Planned Maint London (Farnborough)" at bounding box center [802, 213] width 1231 height 24
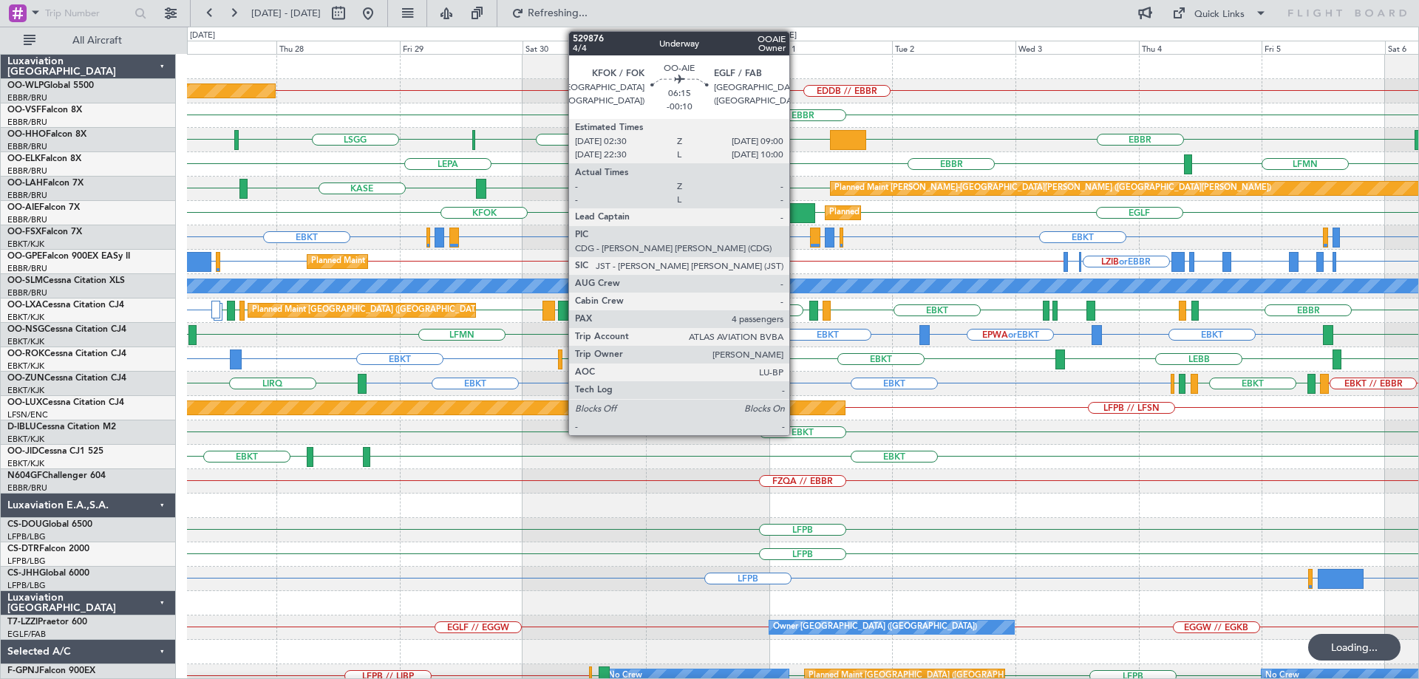
click at [795, 208] on div at bounding box center [798, 213] width 34 height 20
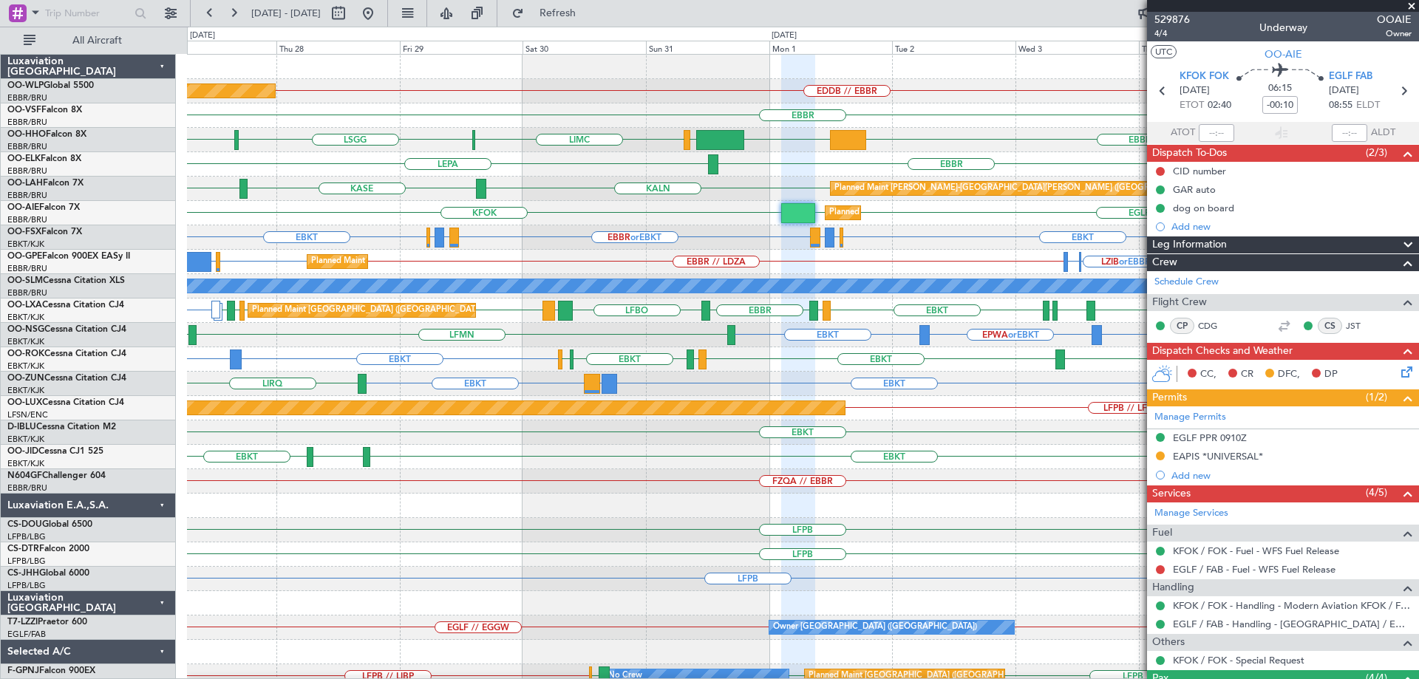
click at [1049, 432] on div "EBKT" at bounding box center [802, 433] width 1231 height 24
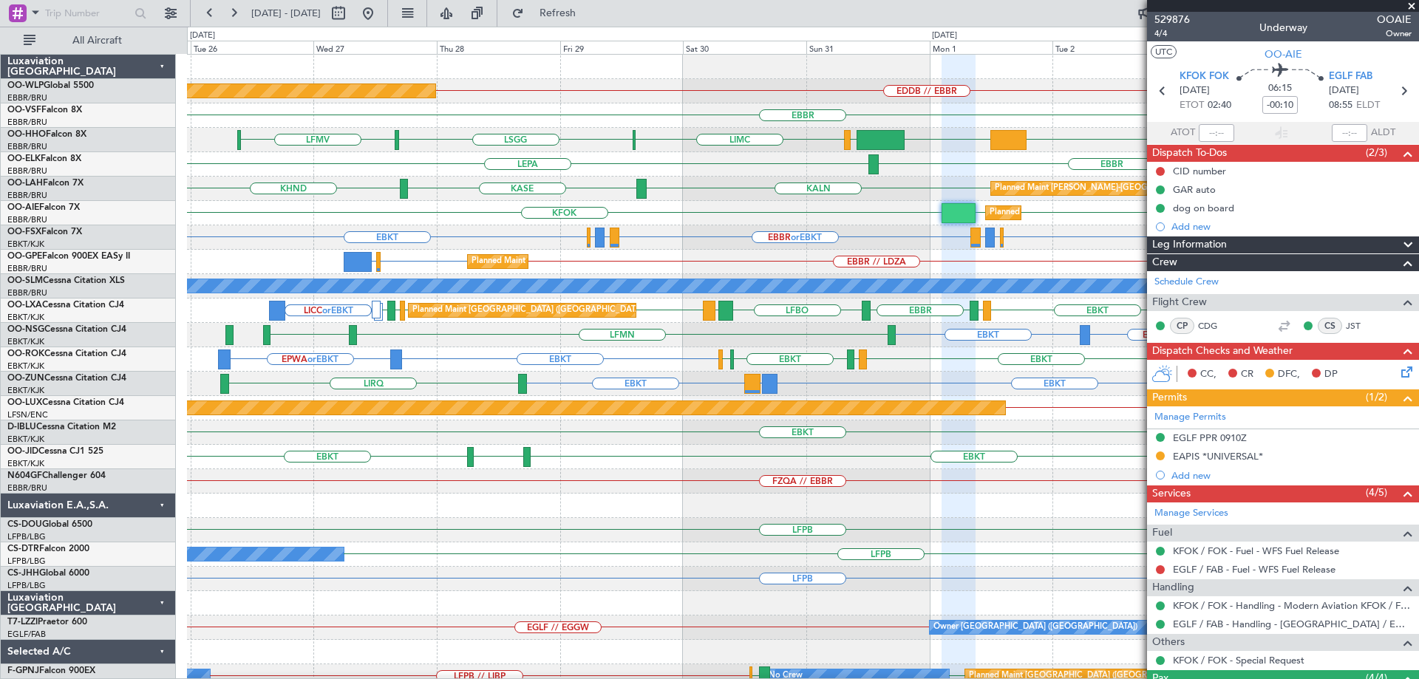
click at [716, 251] on div "EDDB // EBBR Planned Maint Berlin (Brandenburg) EBBR EBBR KTEB LIEO LIMC LSGG L…" at bounding box center [802, 482] width 1231 height 854
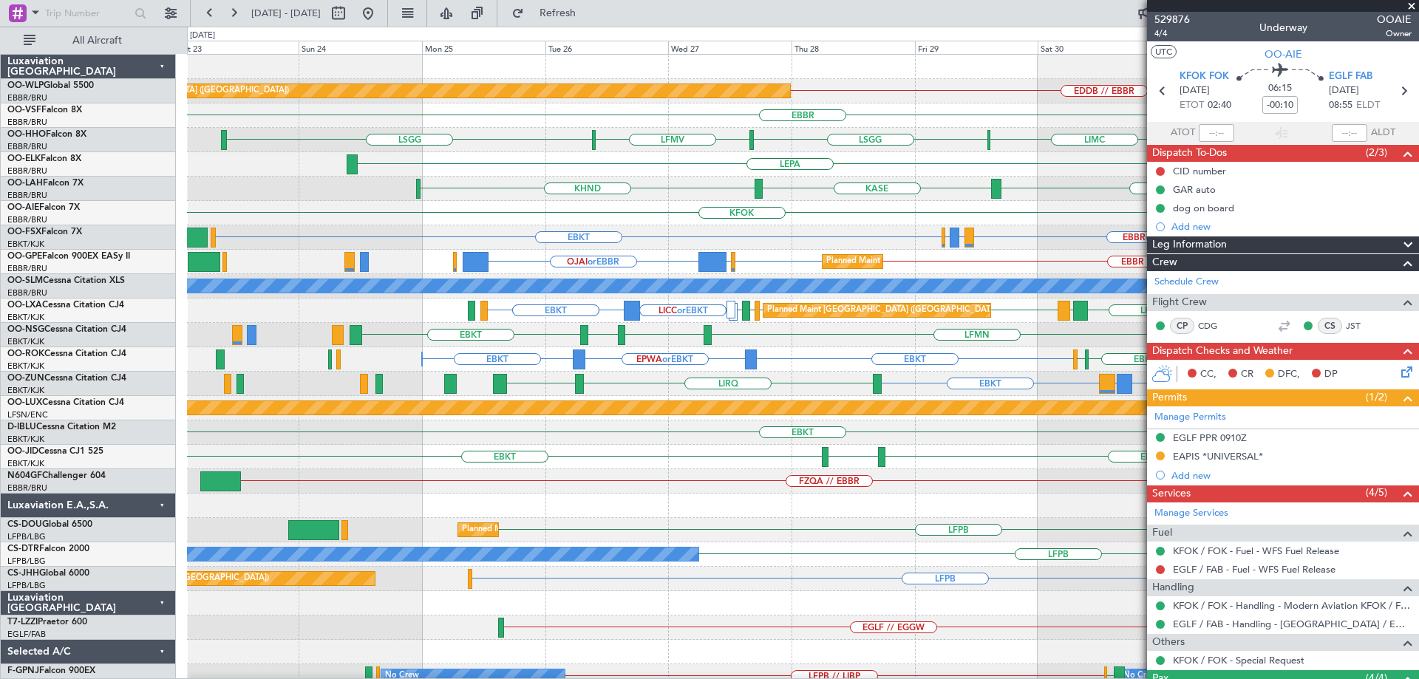
click at [745, 256] on div "Planned Maint Berlin (Brandenburg) EDDB // EBBR EBBR EBBR LSGG KTEB LIEO LIMC L…" at bounding box center [802, 482] width 1231 height 854
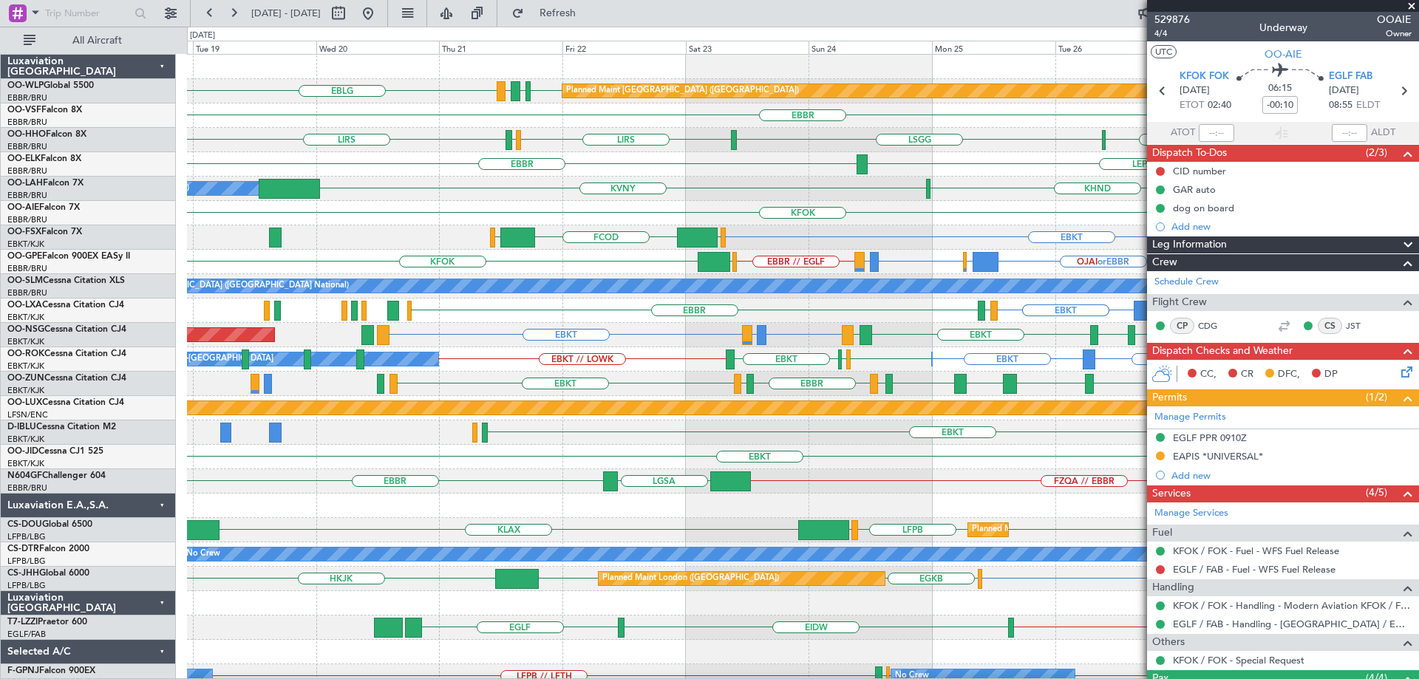
click at [783, 228] on div "Planned Maint Berlin (Brandenburg) EBLG EDDB // EBBR EDDB EBLG LDDU EBBR LIRS L…" at bounding box center [802, 469] width 1231 height 829
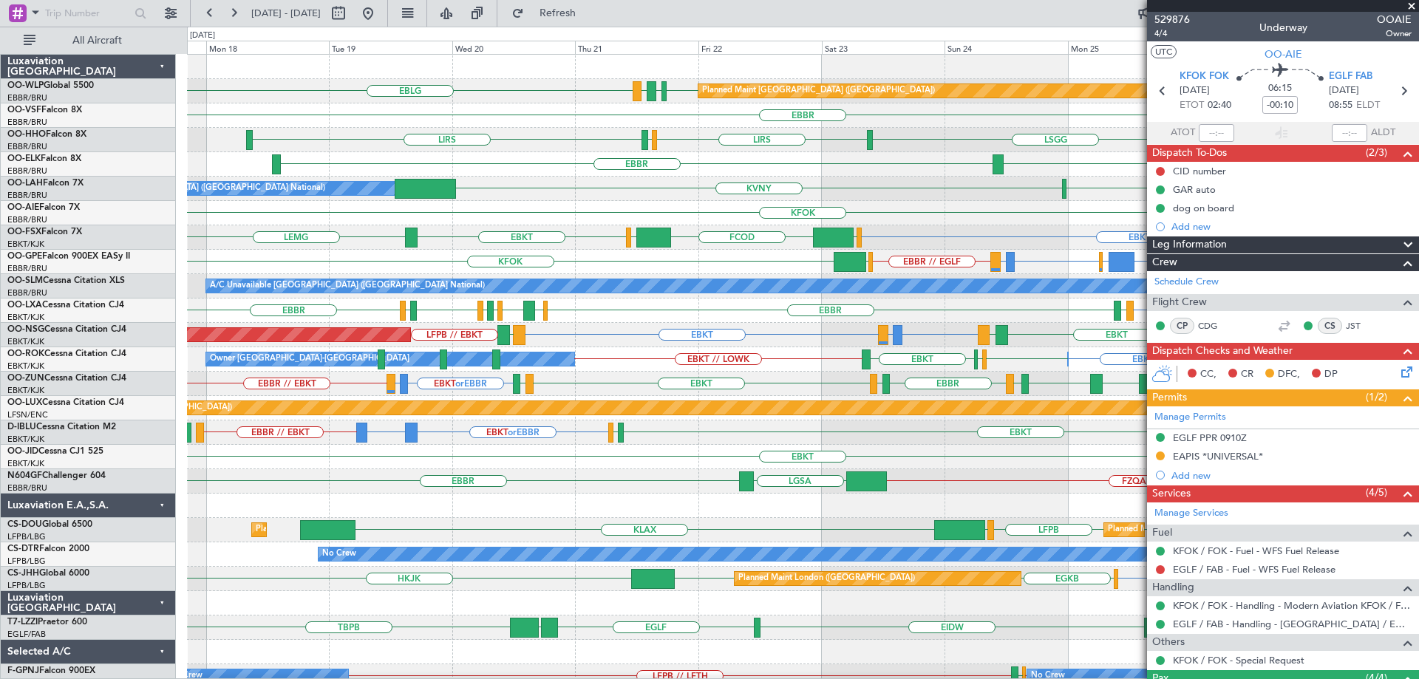
click at [584, 222] on div "Planned Maint Berlin (Brandenburg) EBLG EDDB EBLG LDDU EDDB // EBBR EBBR LIRS L…" at bounding box center [802, 445] width 1231 height 780
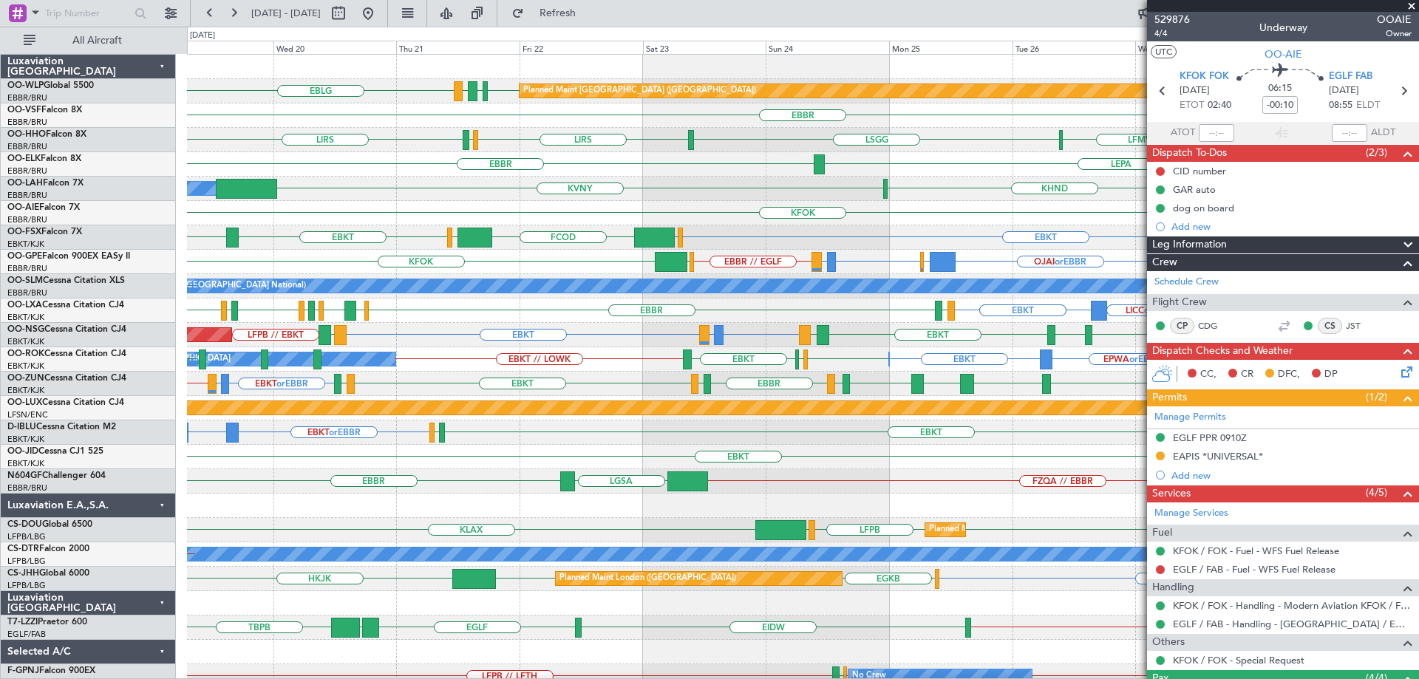
click at [609, 265] on div "EGLF or EBBR EBLG or EBBR LIRA or EBBR EBBR // EGLF EBBR EGLF or EBBR OJAI or E…" at bounding box center [802, 262] width 1231 height 24
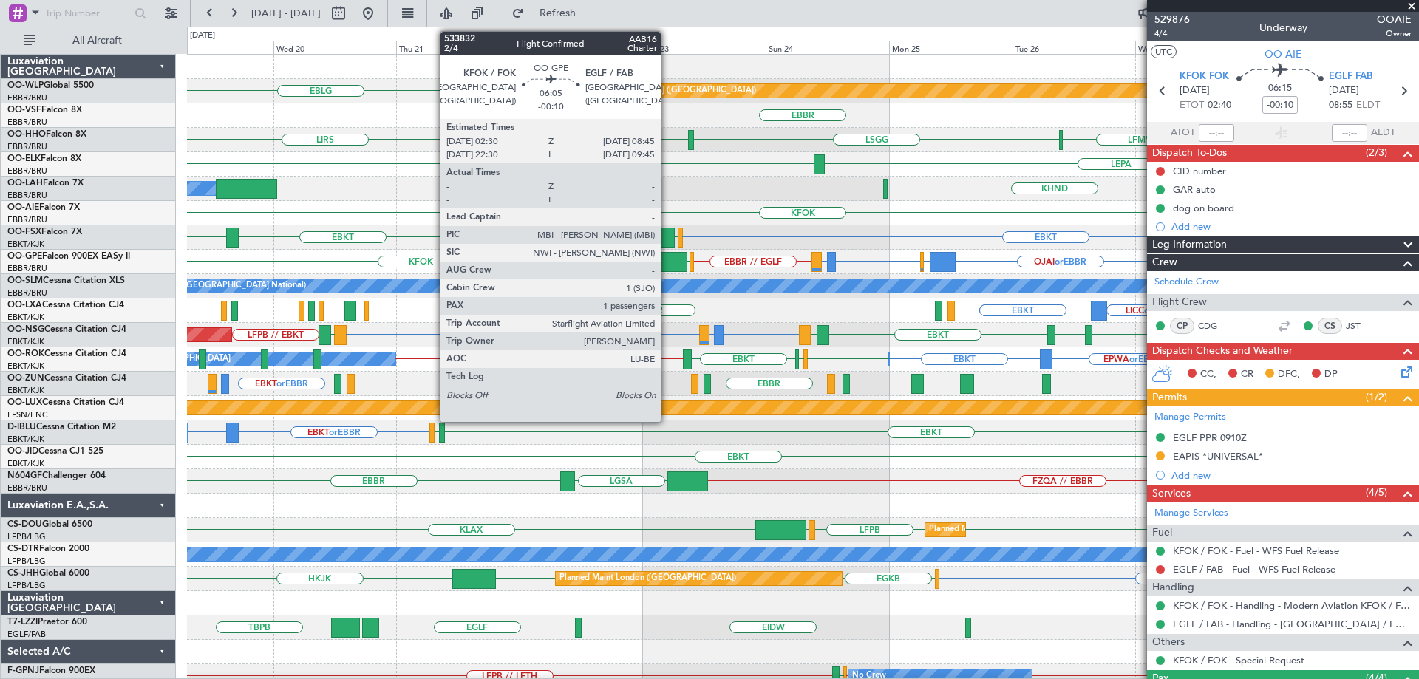
click at [667, 254] on div at bounding box center [671, 262] width 33 height 20
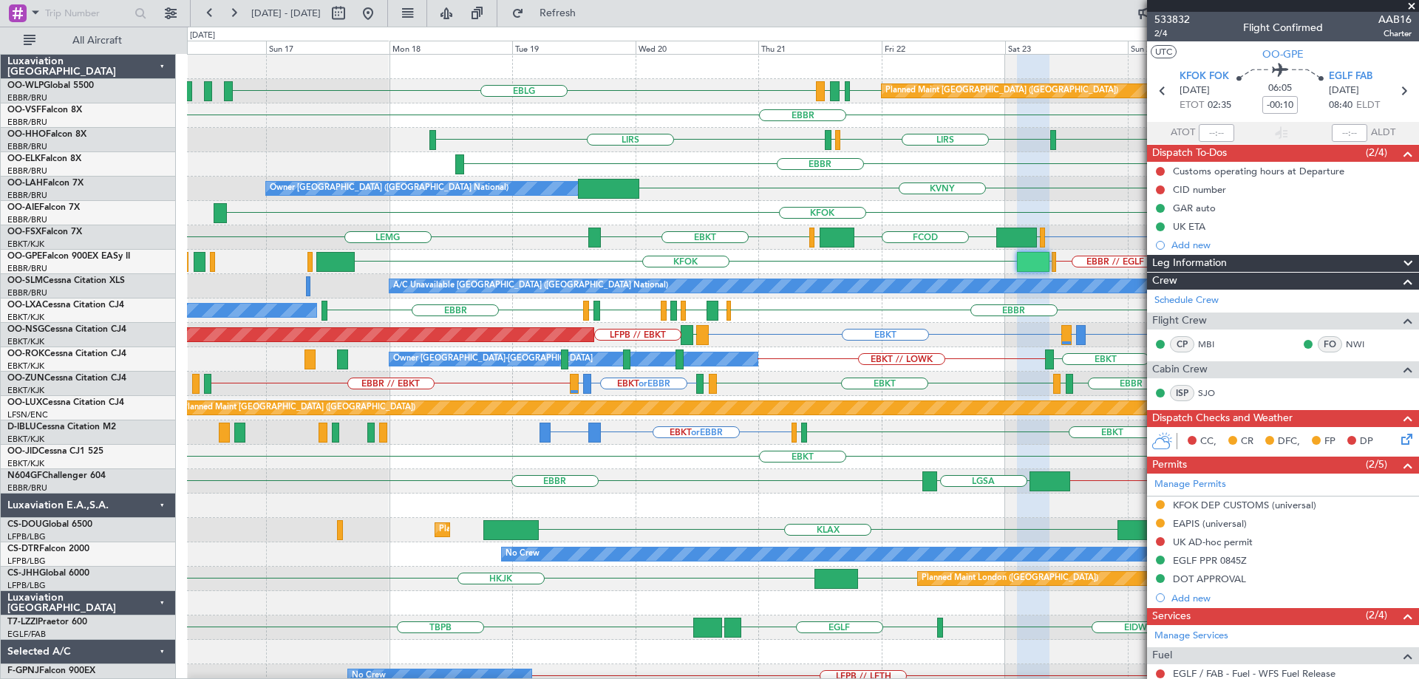
click at [752, 255] on div "EBLG EDDB EBLG LDDU Planned Maint Berlin (Brandenburg) EDDB // EBBR EBBR LIRS L…" at bounding box center [802, 469] width 1231 height 829
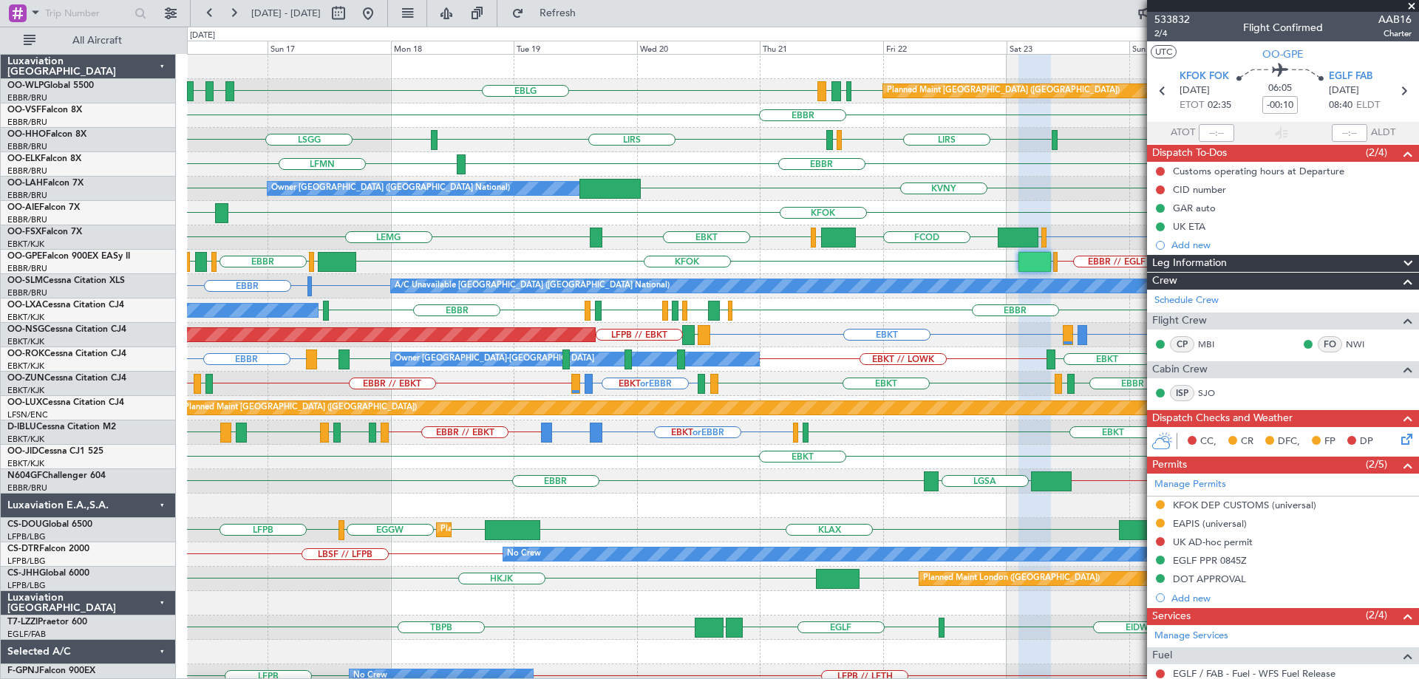
drag, startPoint x: 1415, startPoint y: 2, endPoint x: 1377, endPoint y: 33, distance: 48.9
click at [1415, 2] on span at bounding box center [1411, 6] width 15 height 13
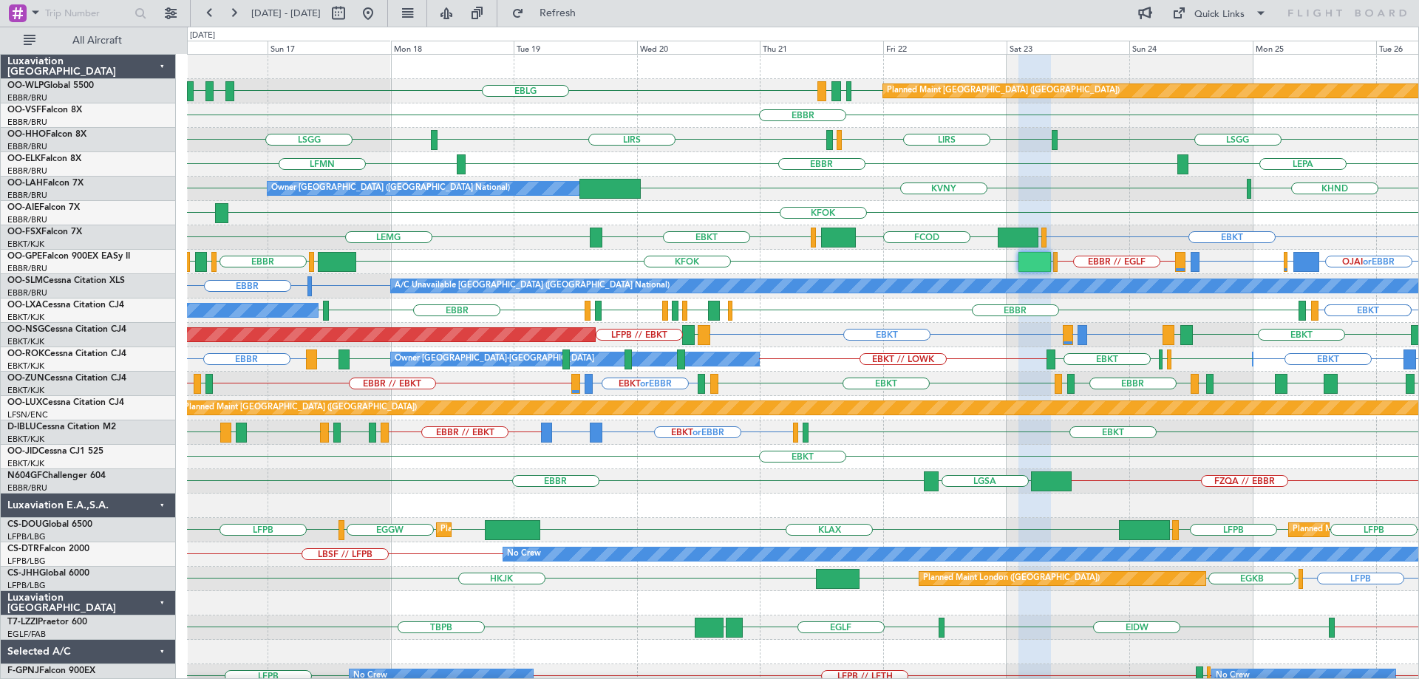
type input "0"
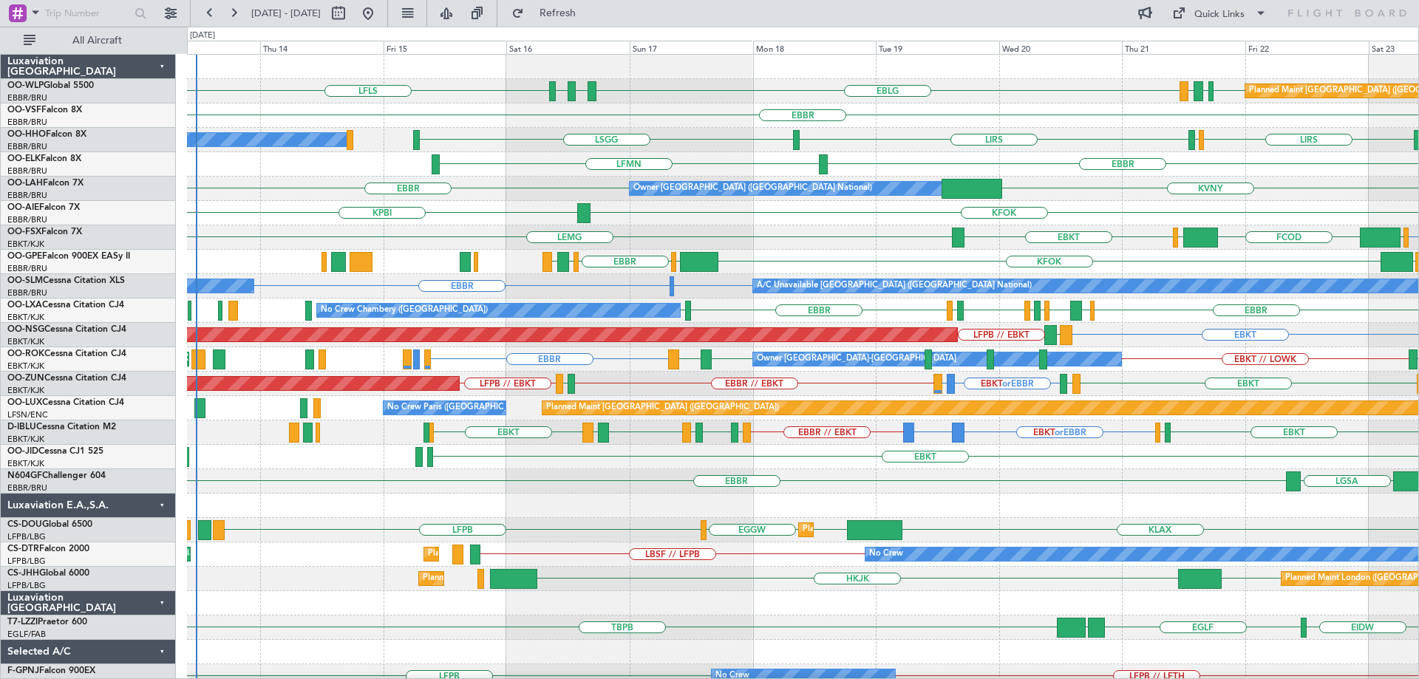
click at [695, 305] on div "LFLS EBLG LDSP EBLG LDDU EBLG EDDB Planned Maint Berlin (Brandenburg) EBBR LSGG…" at bounding box center [802, 445] width 1231 height 780
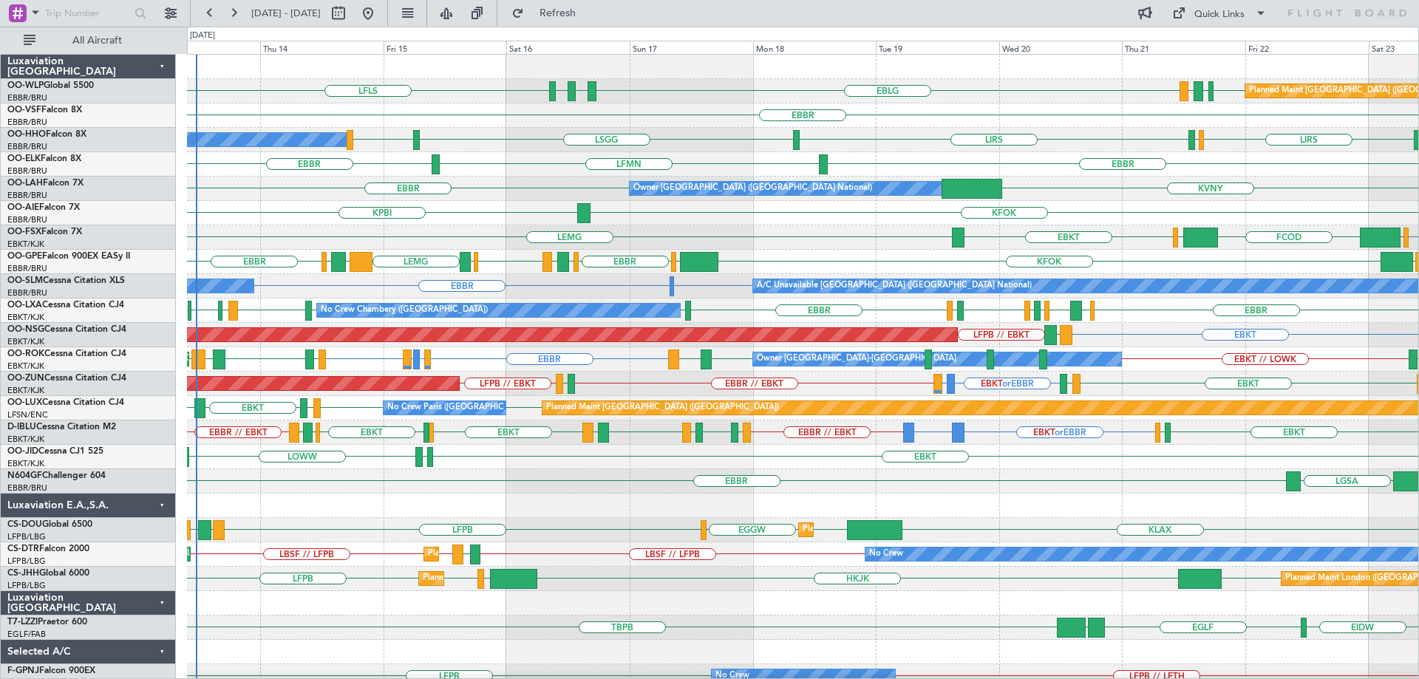
click at [845, 228] on div "EBKT LEMG EBKT EGGW FCOD LSGG" at bounding box center [802, 237] width 1231 height 24
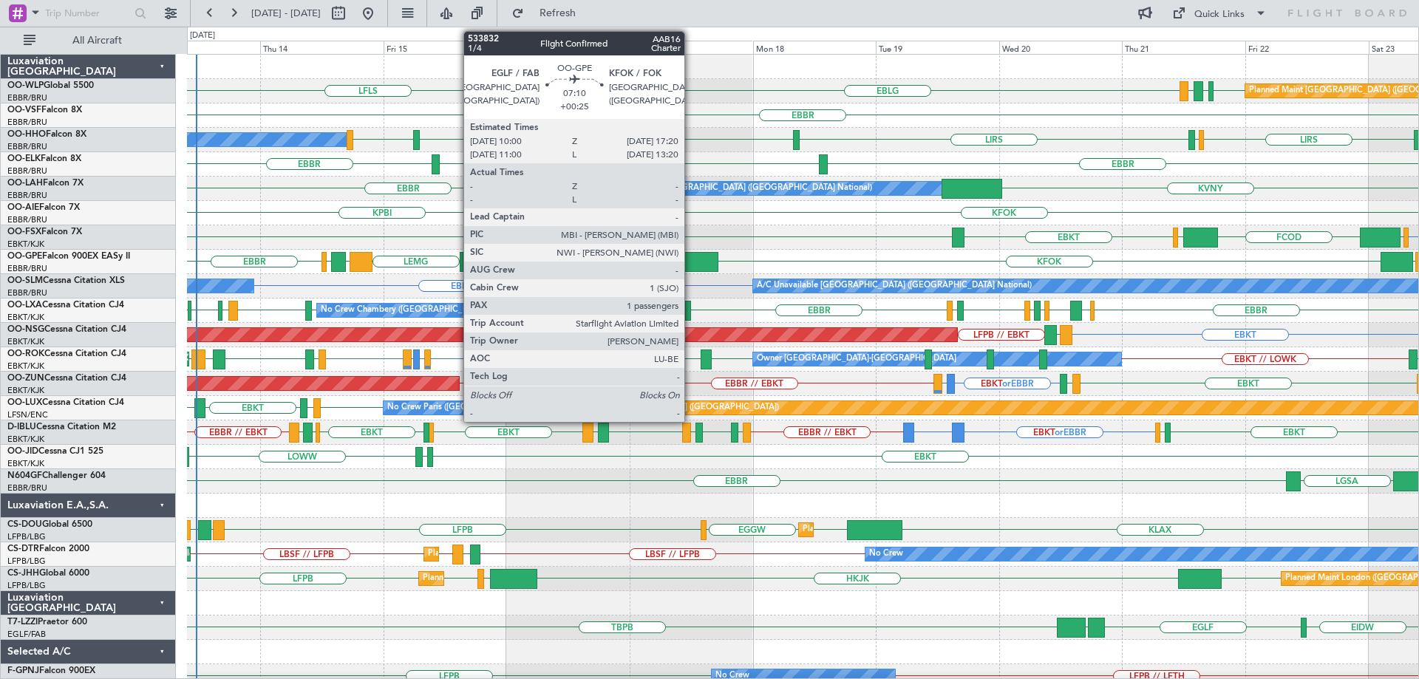
click at [691, 262] on div at bounding box center [699, 262] width 38 height 20
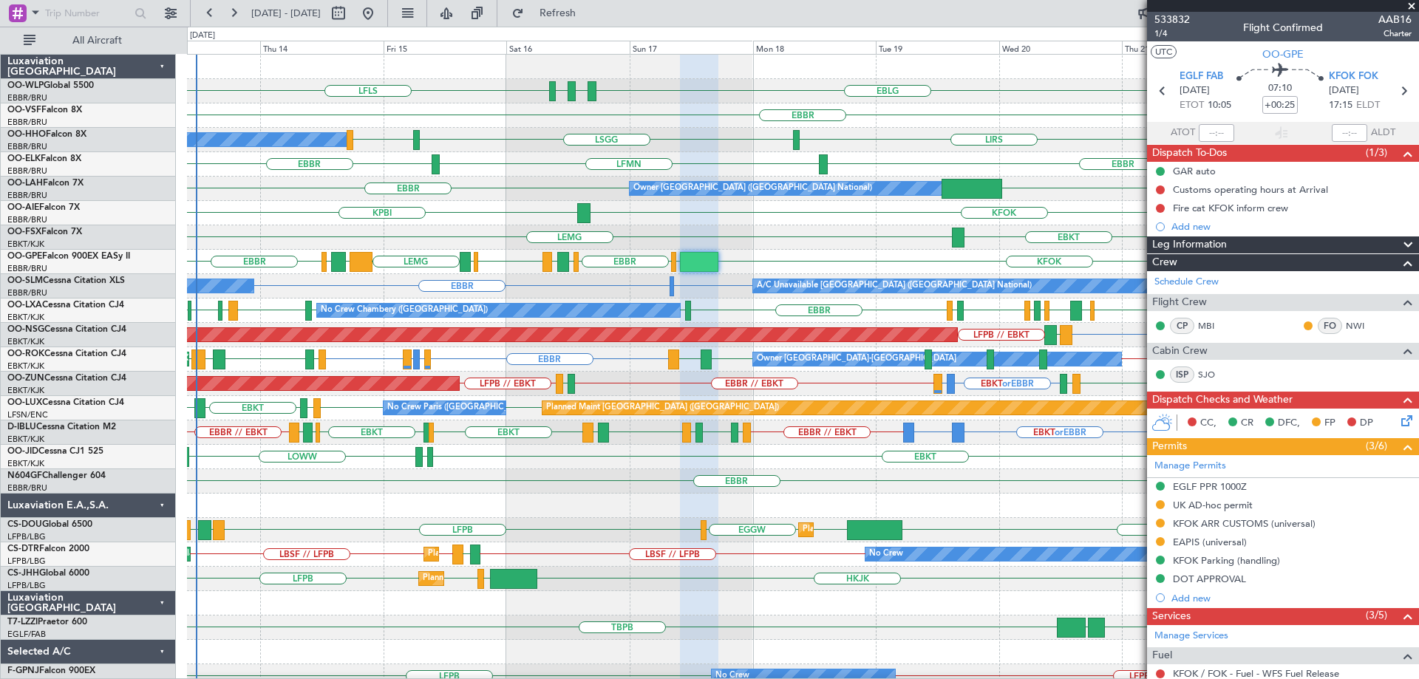
scroll to position [222, 0]
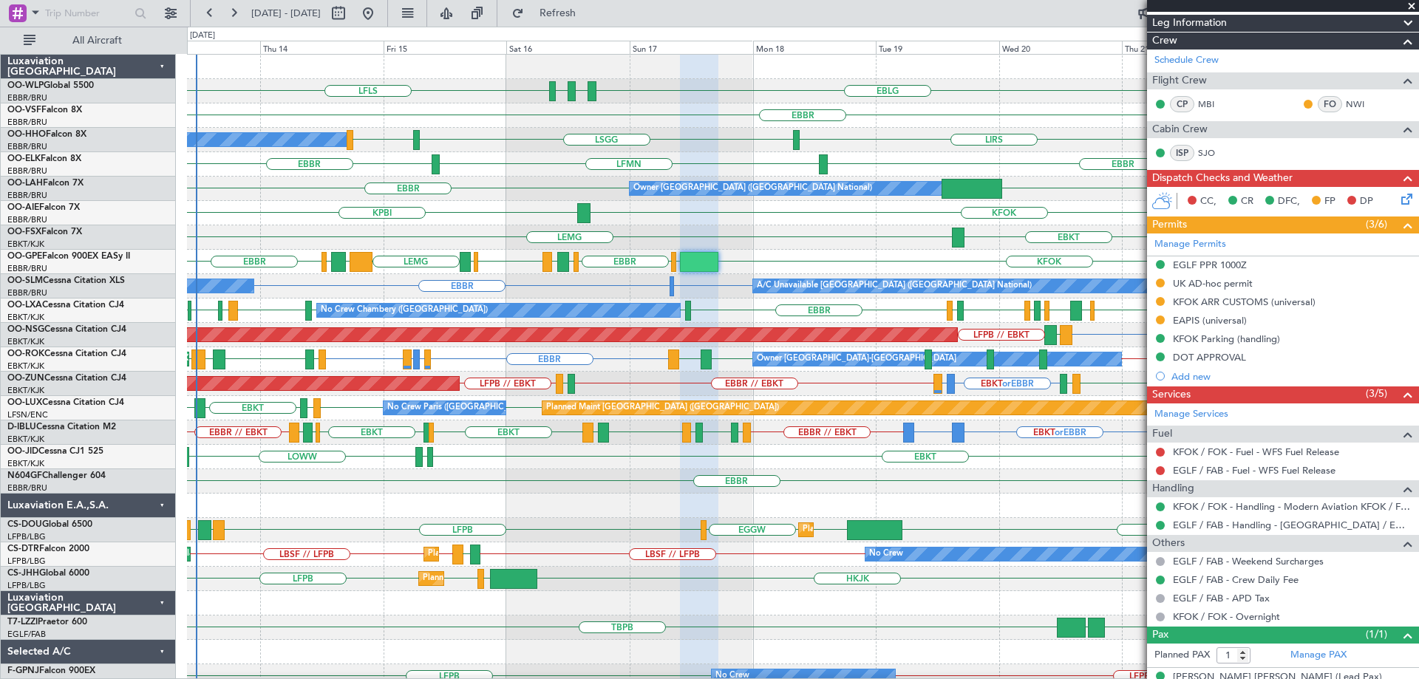
click at [645, 155] on div "EBBR EBBR LFMN" at bounding box center [802, 164] width 1231 height 24
click at [589, 10] on span "Refresh" at bounding box center [558, 13] width 62 height 10
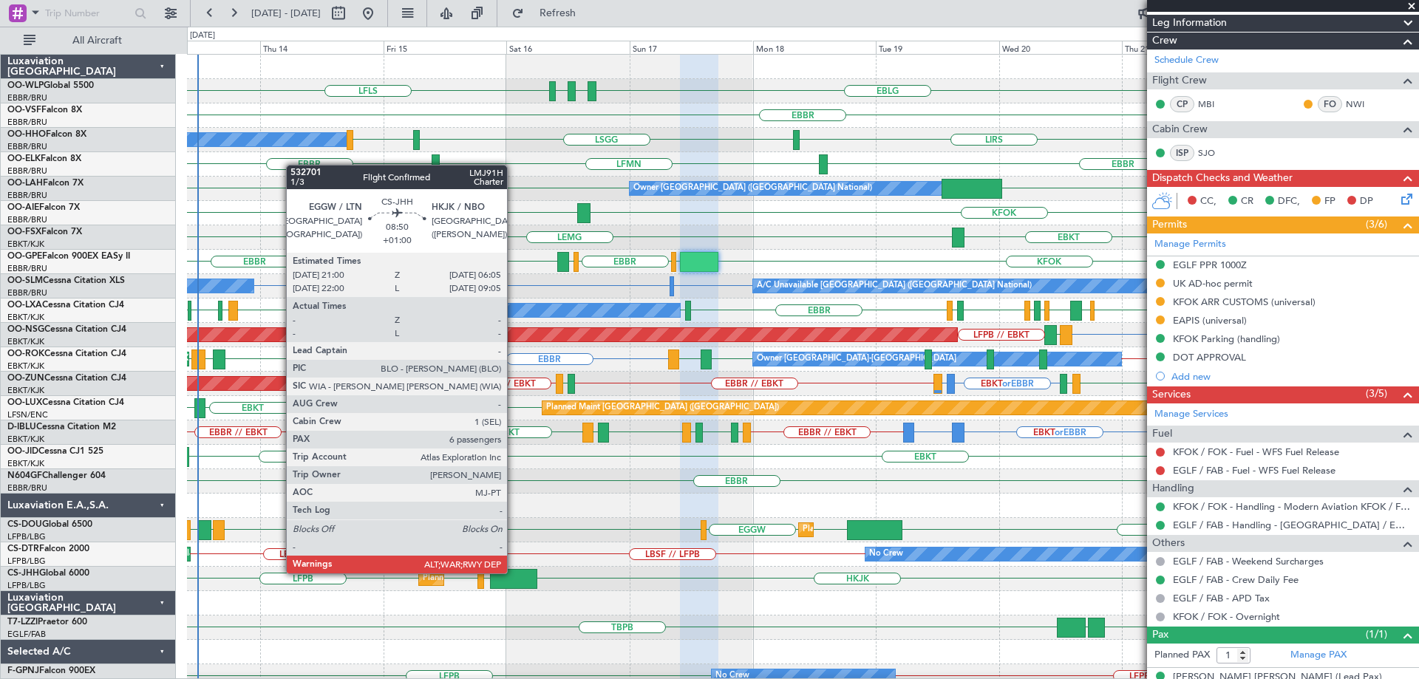
click at [557, 521] on div "KLAX EGGW EGGW LFPB LPFR EGGD Planned Maint London (Luton) Planned Maint Paris …" at bounding box center [802, 530] width 1231 height 24
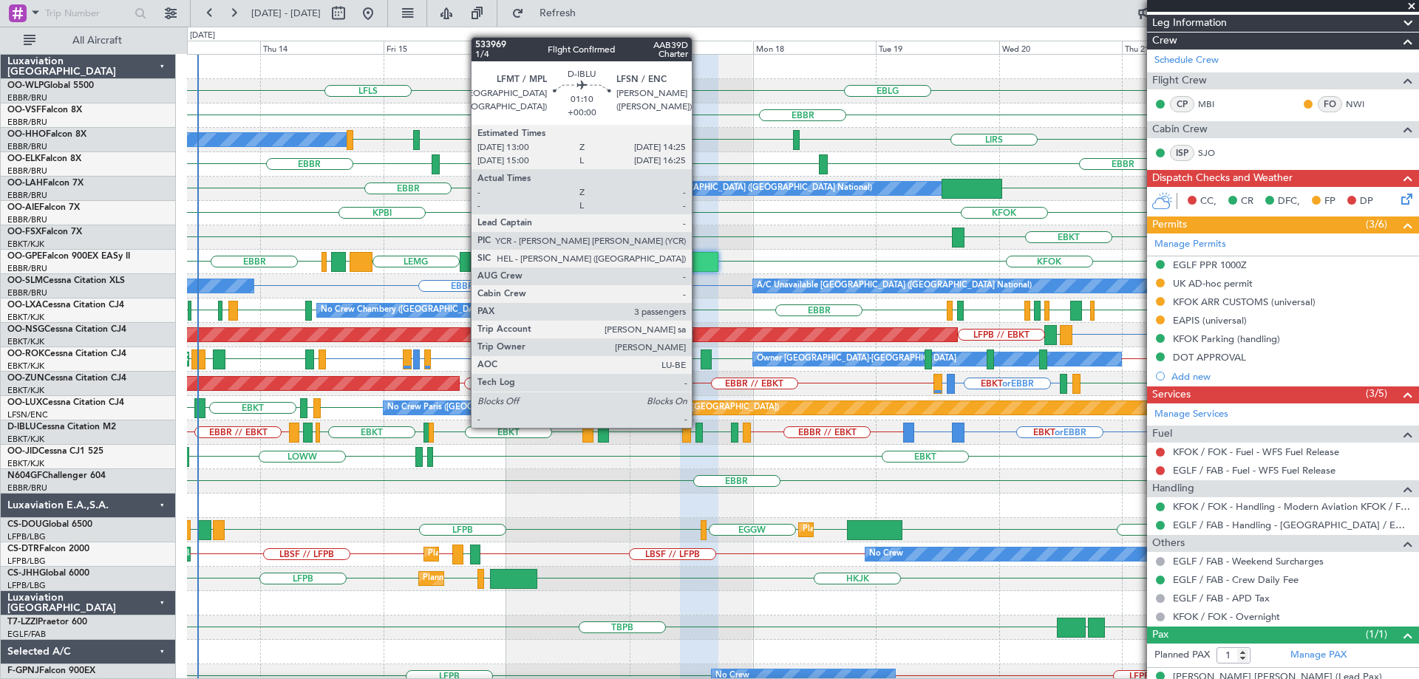
click at [698, 426] on div at bounding box center [698, 433] width 7 height 20
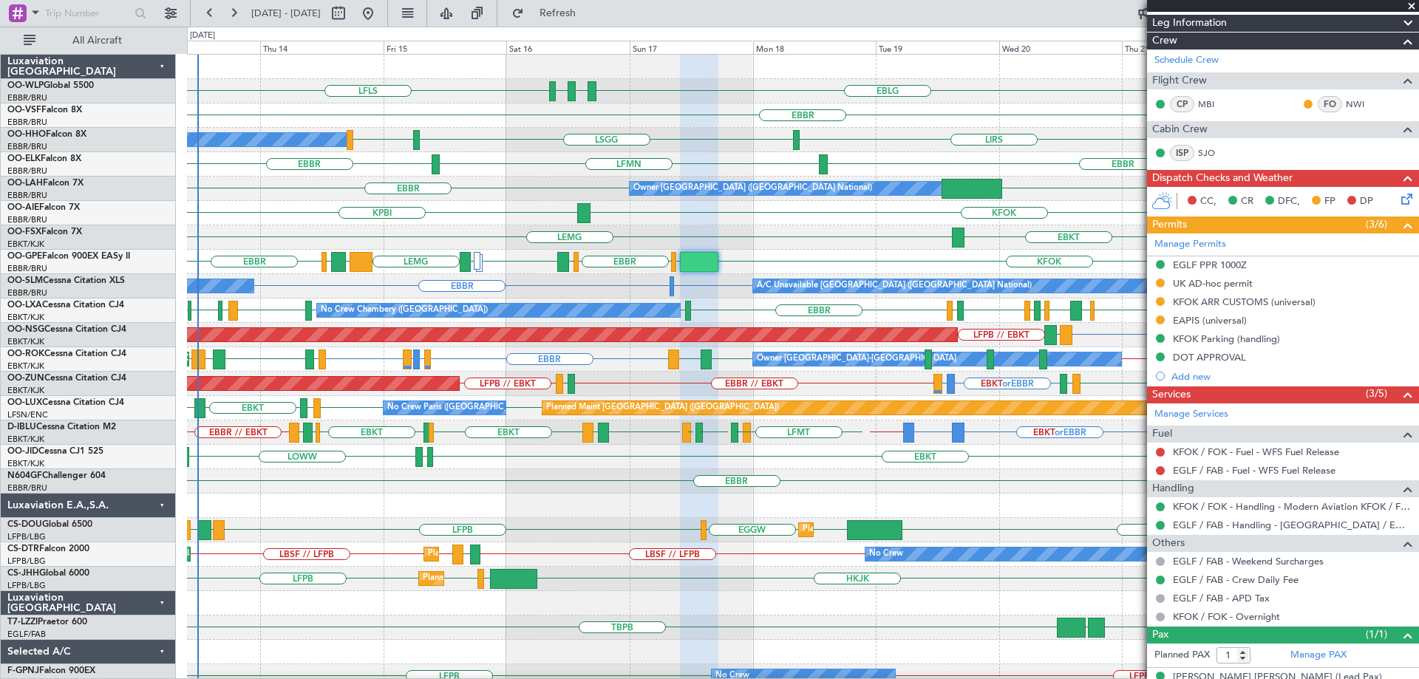
click at [711, 109] on div "EBBR" at bounding box center [802, 115] width 1231 height 24
click at [589, 15] on span "Refresh" at bounding box center [558, 13] width 62 height 10
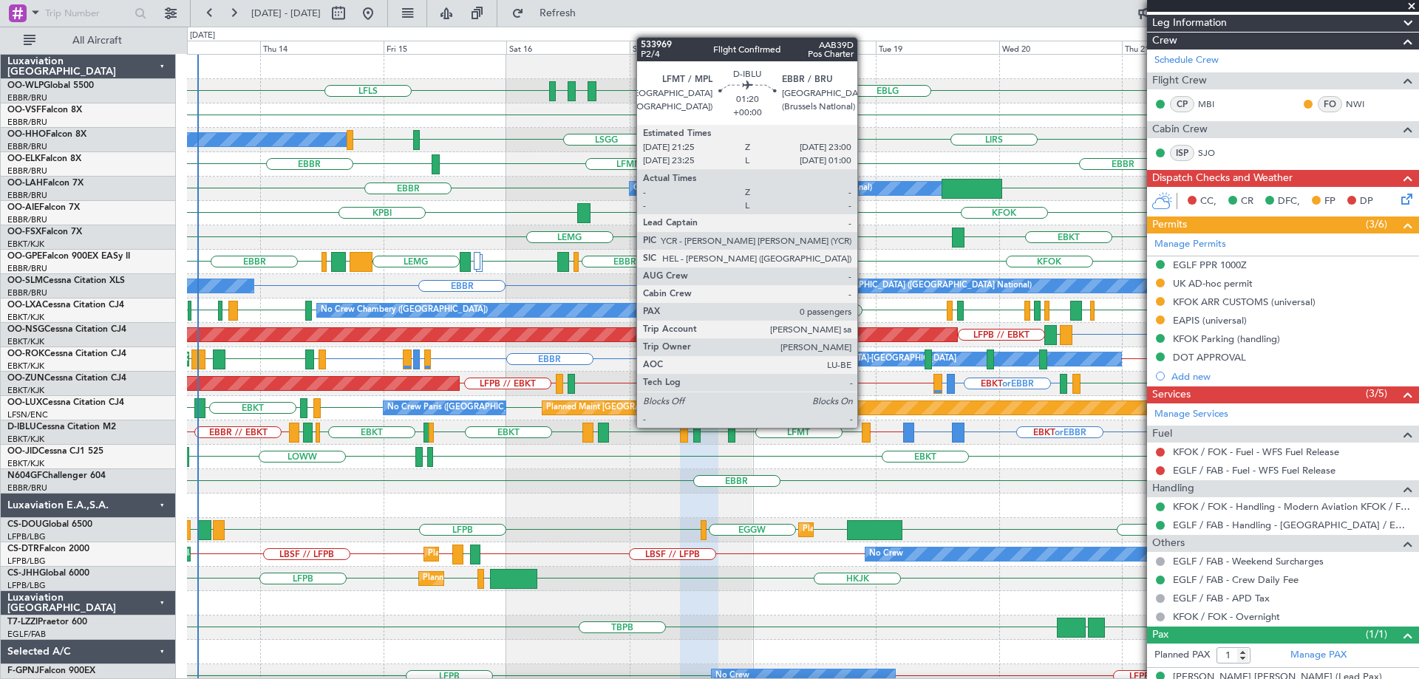
click at [864, 428] on div at bounding box center [866, 433] width 8 height 20
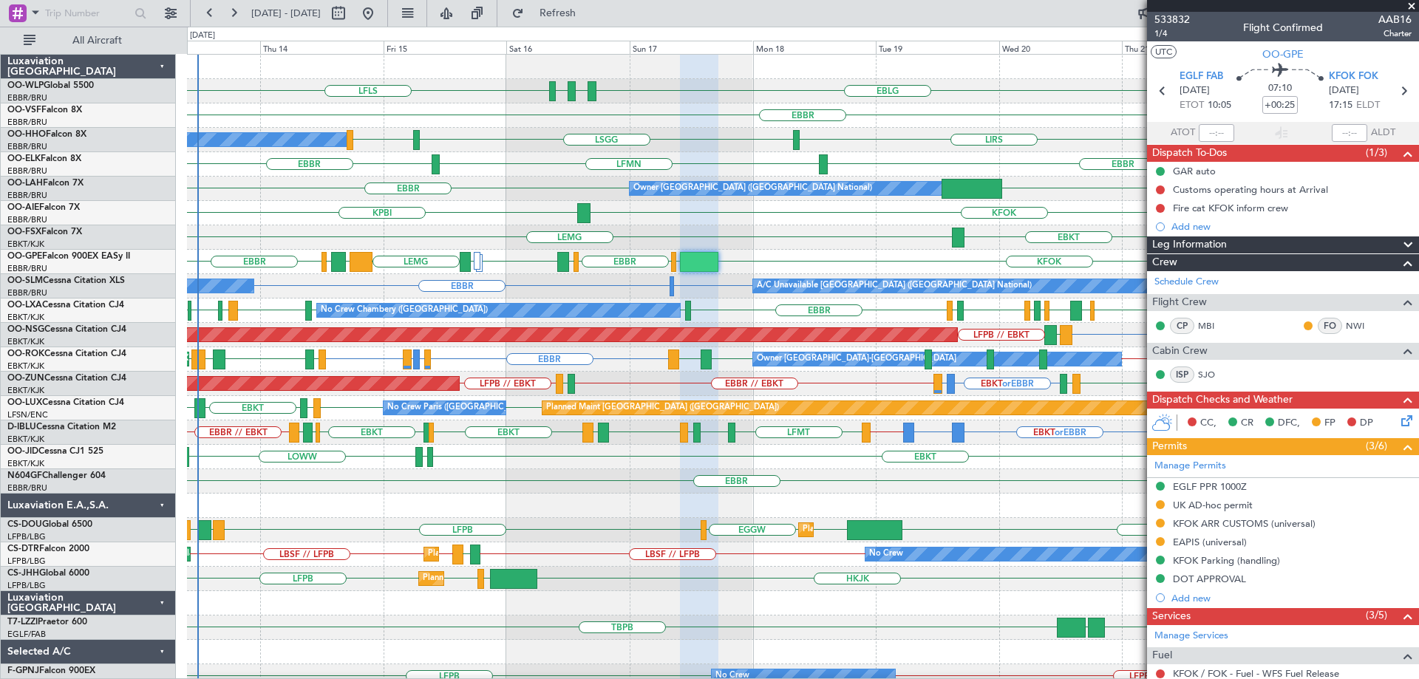
scroll to position [222, 0]
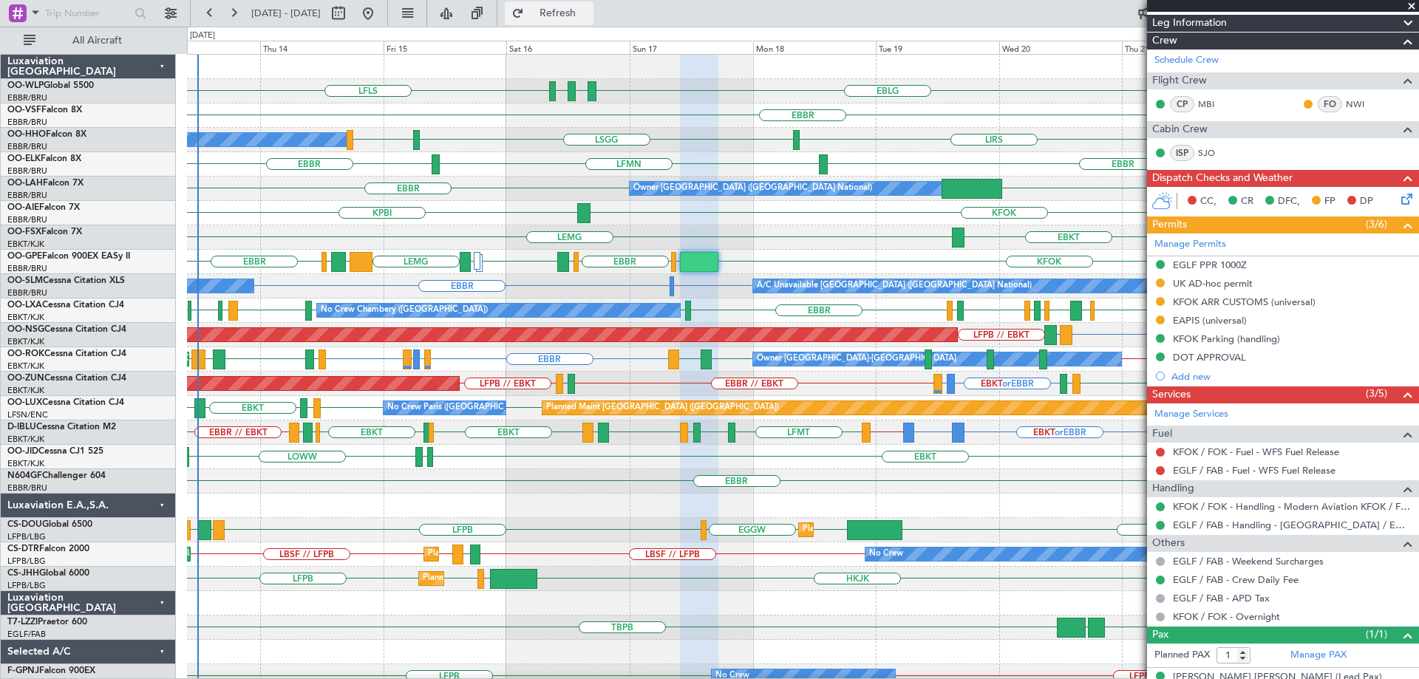
click at [589, 17] on span "Refresh" at bounding box center [558, 13] width 62 height 10
click at [586, 467] on div "EDDS LOWW EBKT" at bounding box center [802, 457] width 1231 height 24
click at [820, 448] on div "EDDS LOWW EBKT" at bounding box center [802, 457] width 1231 height 24
click at [842, 460] on div "EDDS LOWW EBKT" at bounding box center [802, 457] width 1231 height 24
click at [848, 256] on div "LEMG BIRK EGLF EBBR KFOK EGLF EBBR EDDH LEPA LFRG EGLF No Crew Brussels (Brusse…" at bounding box center [802, 262] width 1231 height 24
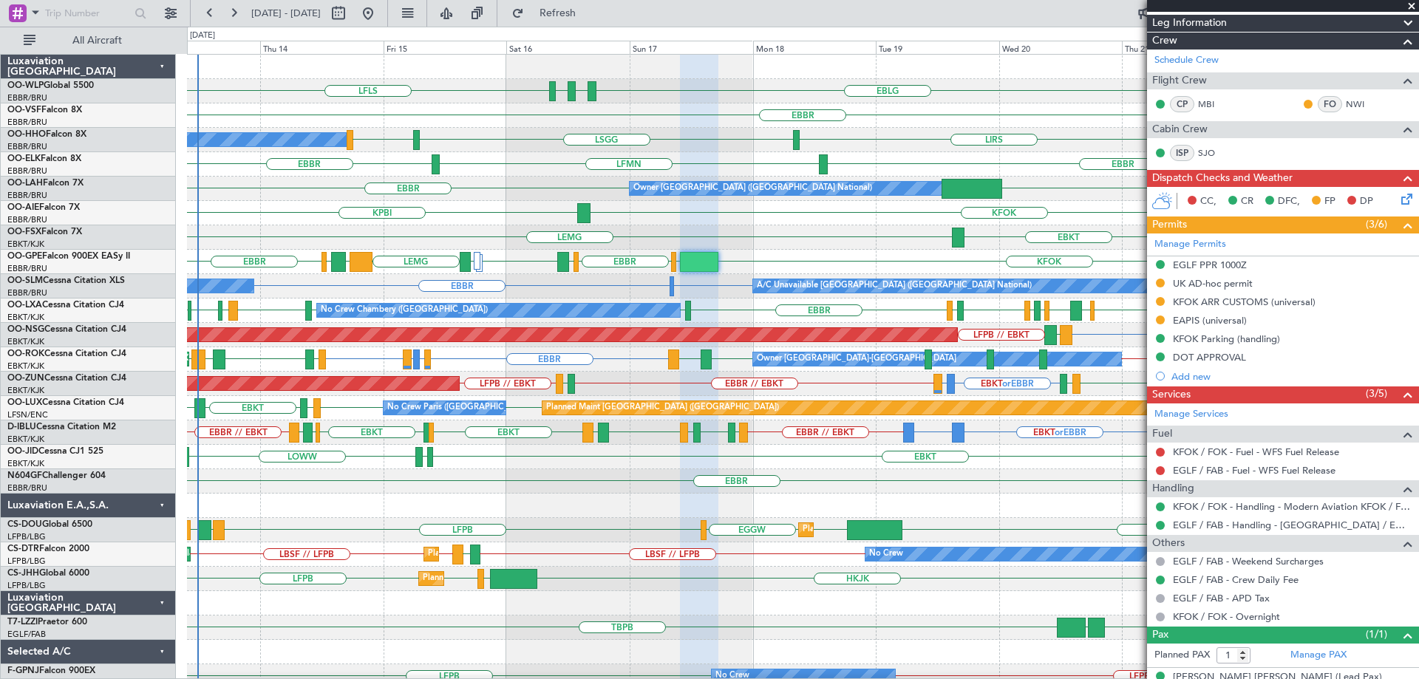
click at [808, 238] on div "EBKT LEMG EBKT EGGW FCOD LSGG" at bounding box center [802, 237] width 1231 height 24
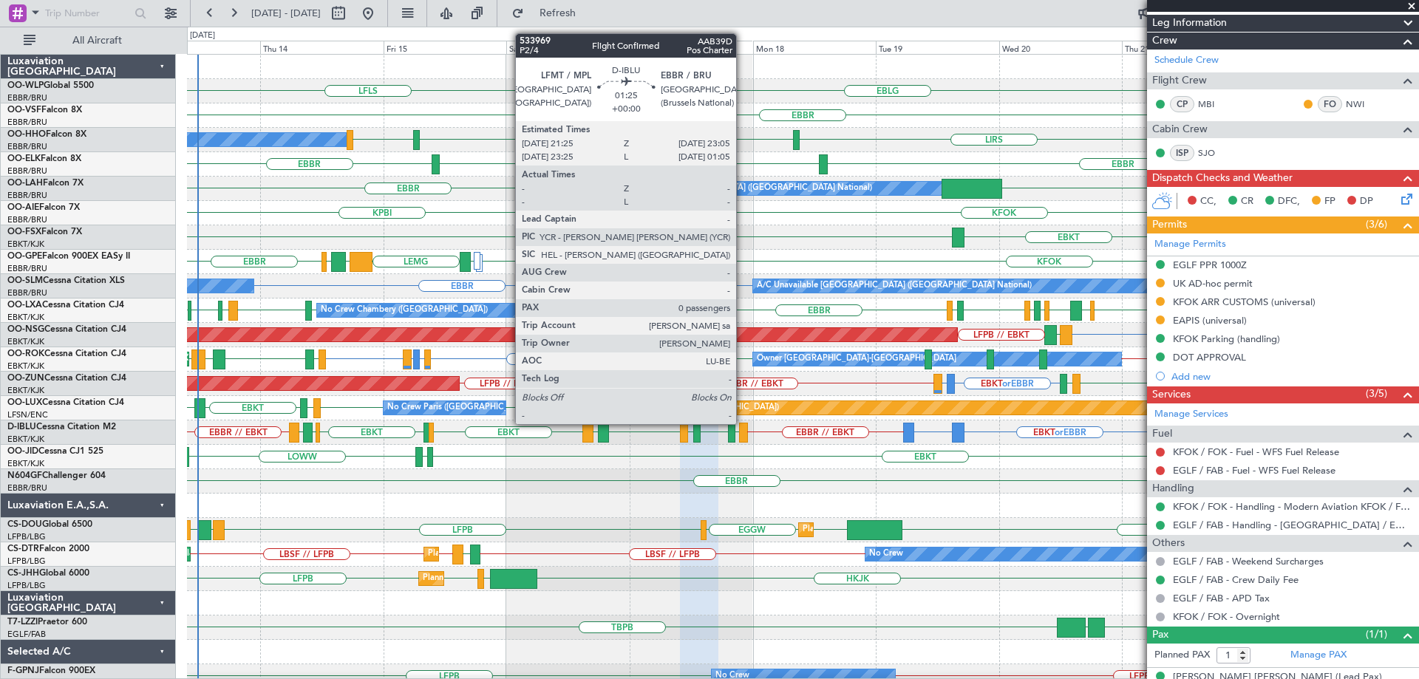
click at [743, 424] on div at bounding box center [743, 433] width 9 height 20
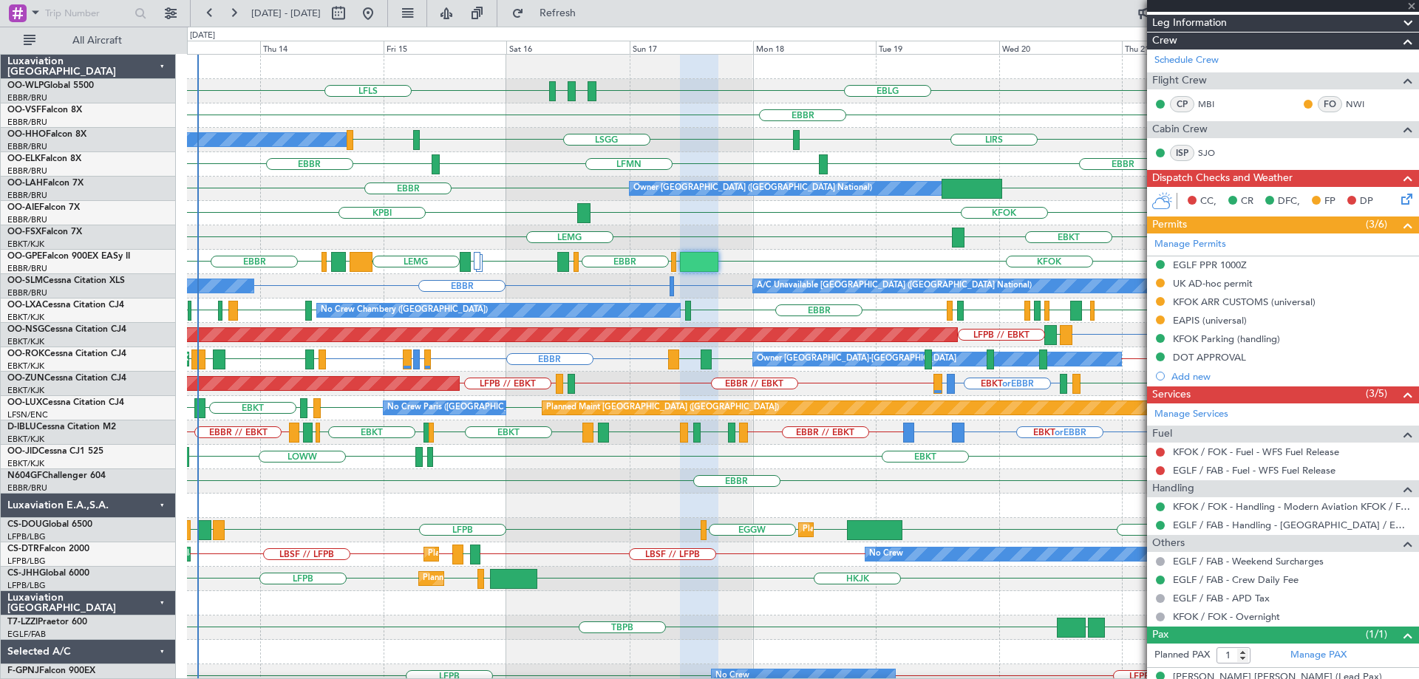
type input "0"
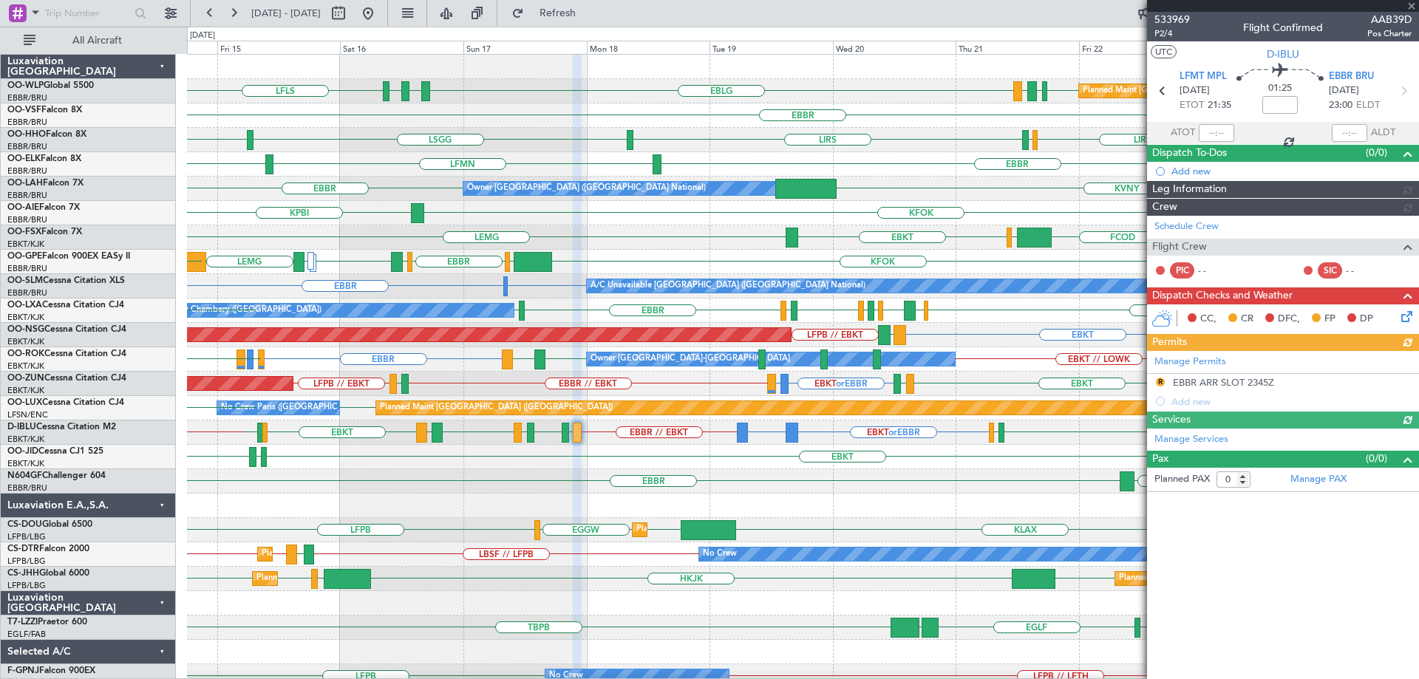
scroll to position [0, 0]
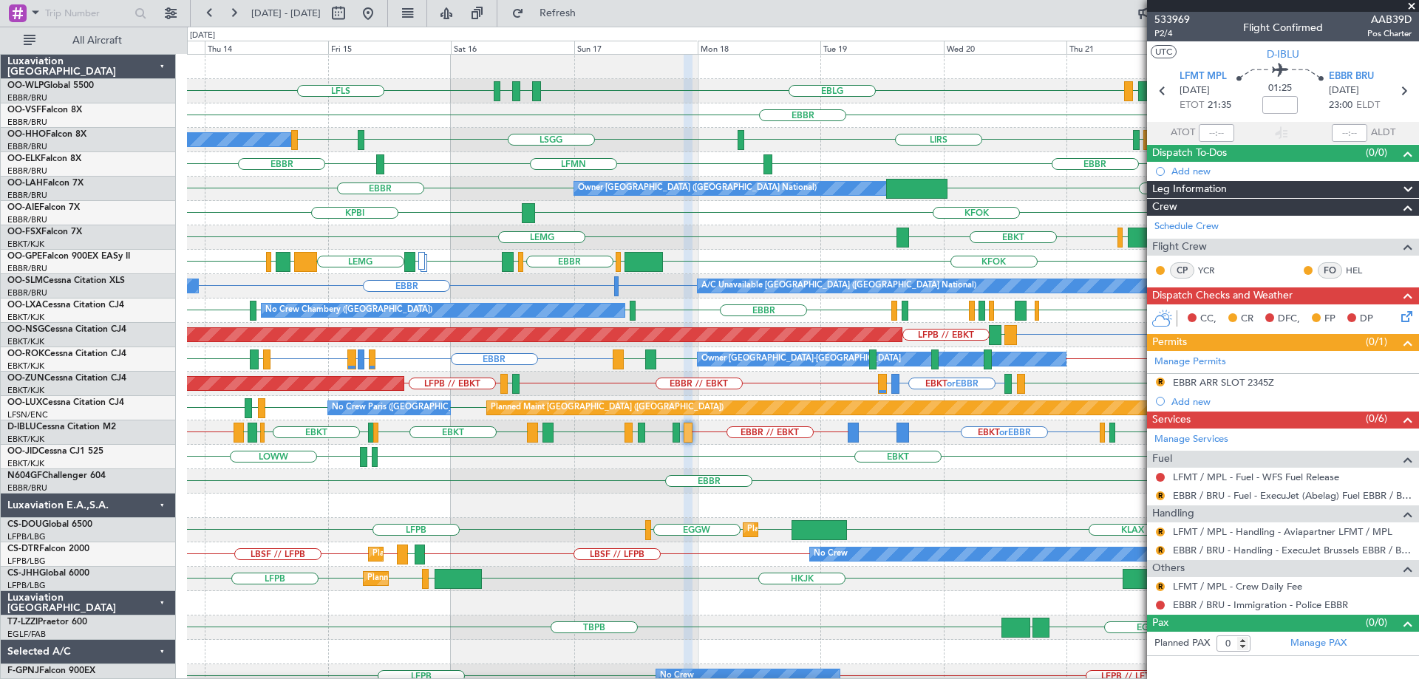
click at [1016, 519] on div "Planned Maint London (Luton) LFPB KLAX EGGW EGGW Planned Maint Paris (Le Bourge…" at bounding box center [802, 530] width 1231 height 24
click at [1039, 521] on div "Planned Maint London (Luton) LFPB KLAX EGGW EGGW Planned Maint Paris (Le Bourge…" at bounding box center [802, 530] width 1231 height 24
click at [1053, 494] on div at bounding box center [802, 506] width 1231 height 24
click at [302, 474] on div "EBBR FZQA // EBBR LGSA" at bounding box center [802, 481] width 1231 height 24
click at [316, 473] on div "EBBR FZQA // EBBR LGSA" at bounding box center [802, 481] width 1231 height 24
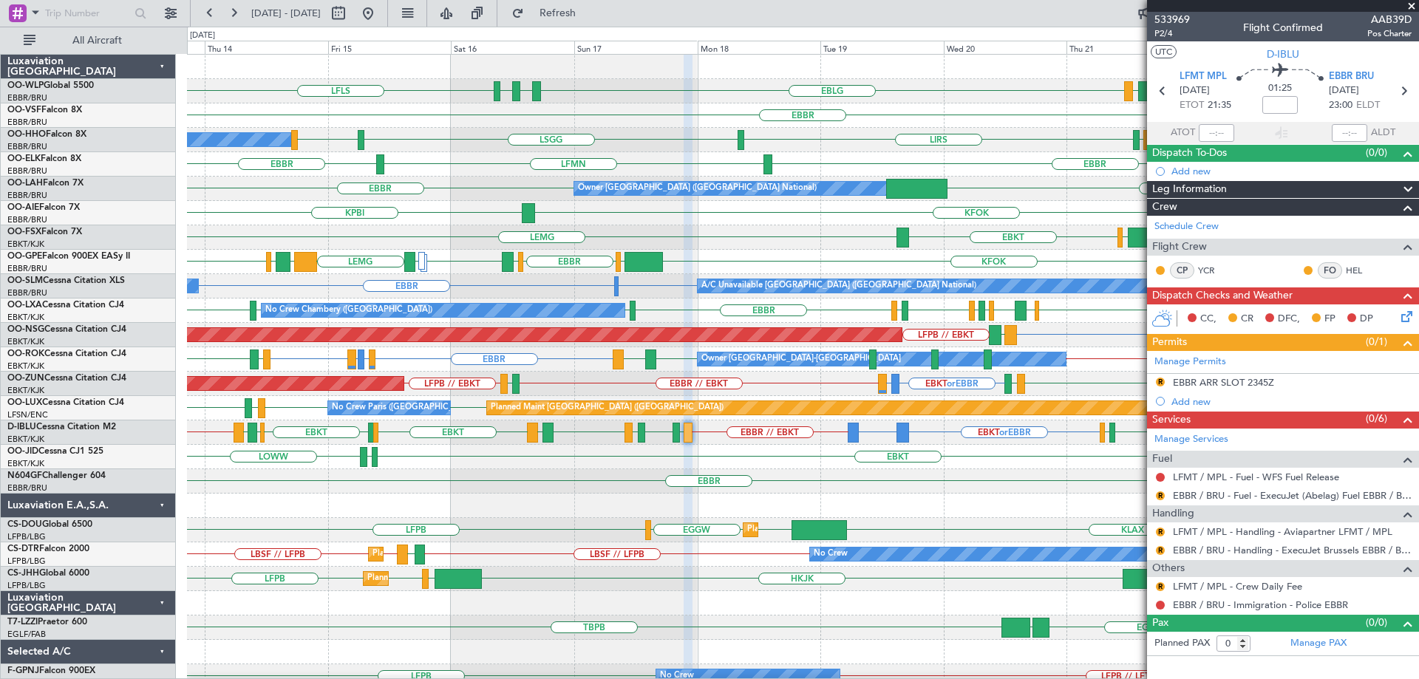
click at [323, 472] on div "EBBR FZQA // EBBR LGSA" at bounding box center [802, 481] width 1231 height 24
click at [350, 476] on div "EBBR FZQA // EBBR LGSA" at bounding box center [802, 481] width 1231 height 24
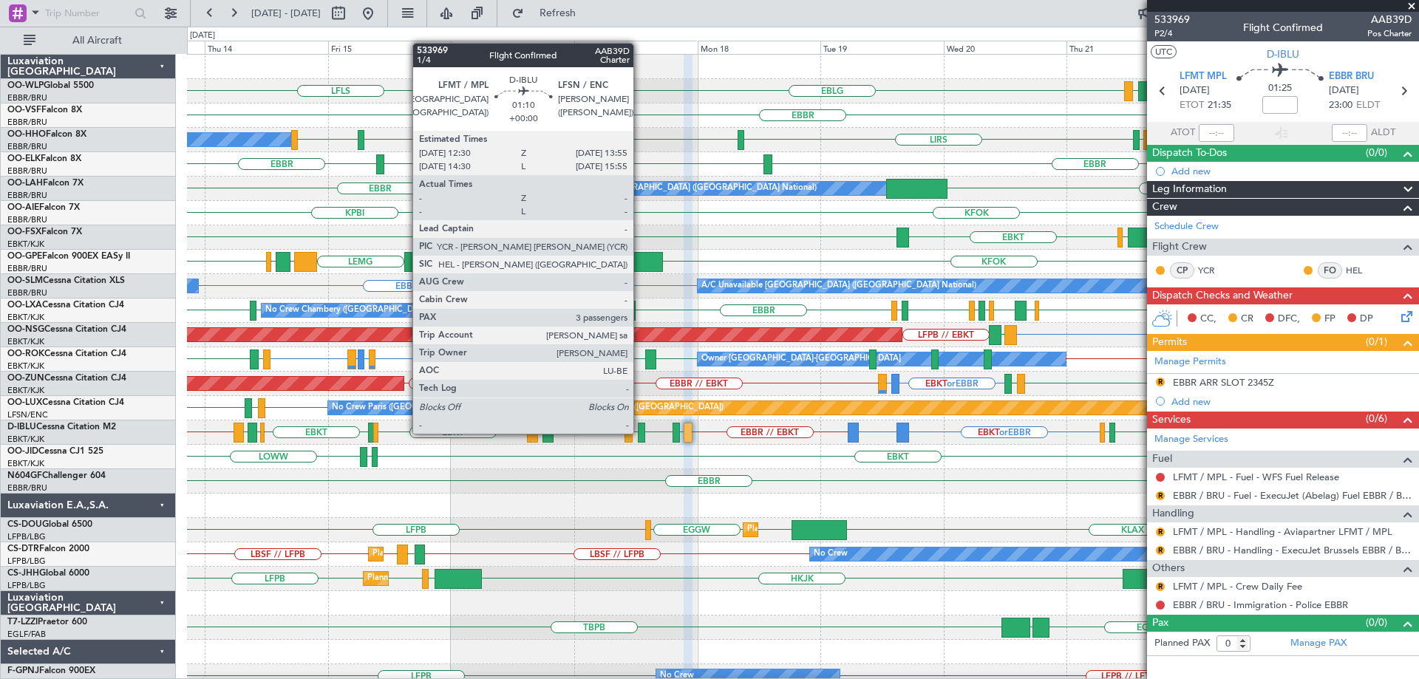
click at [641, 432] on div at bounding box center [641, 433] width 7 height 20
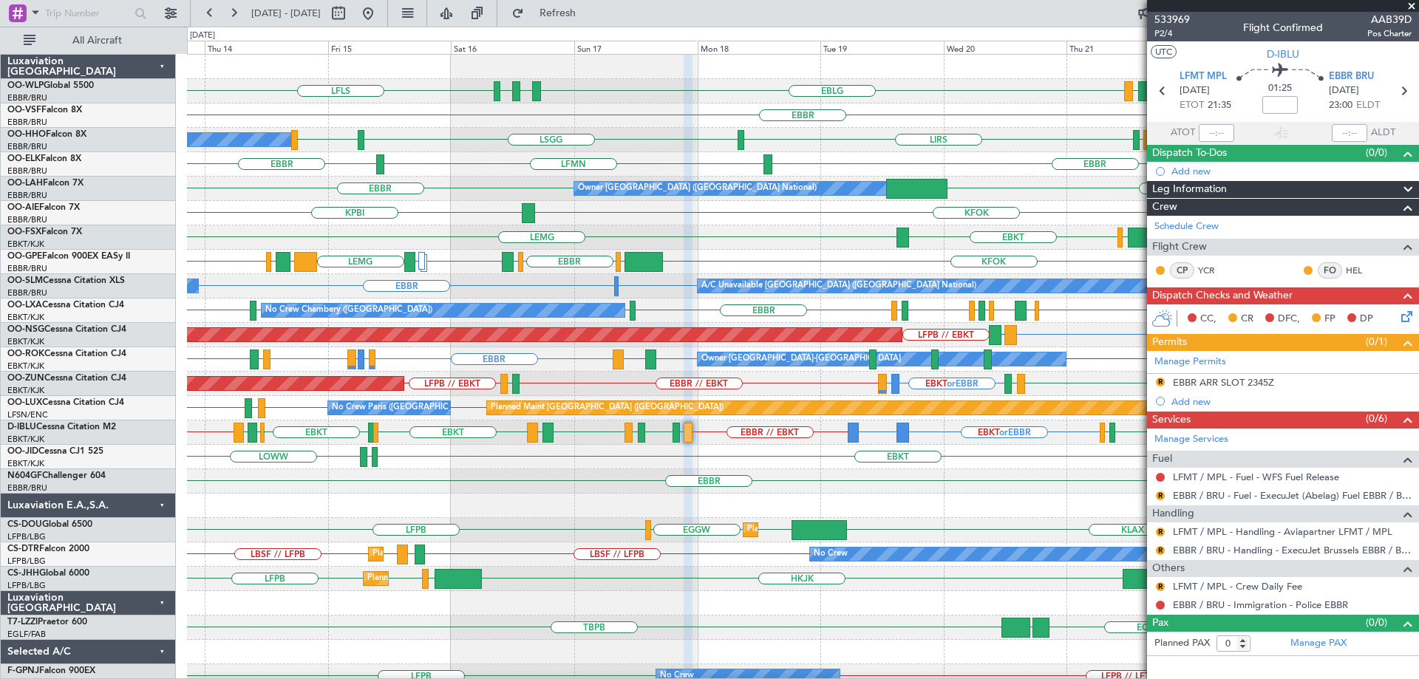
click at [637, 133] on div "LSGG LIRS LSZH LIRS LSGG LIRS A/C Unavailable Geneva (Cointrin)" at bounding box center [802, 140] width 1231 height 24
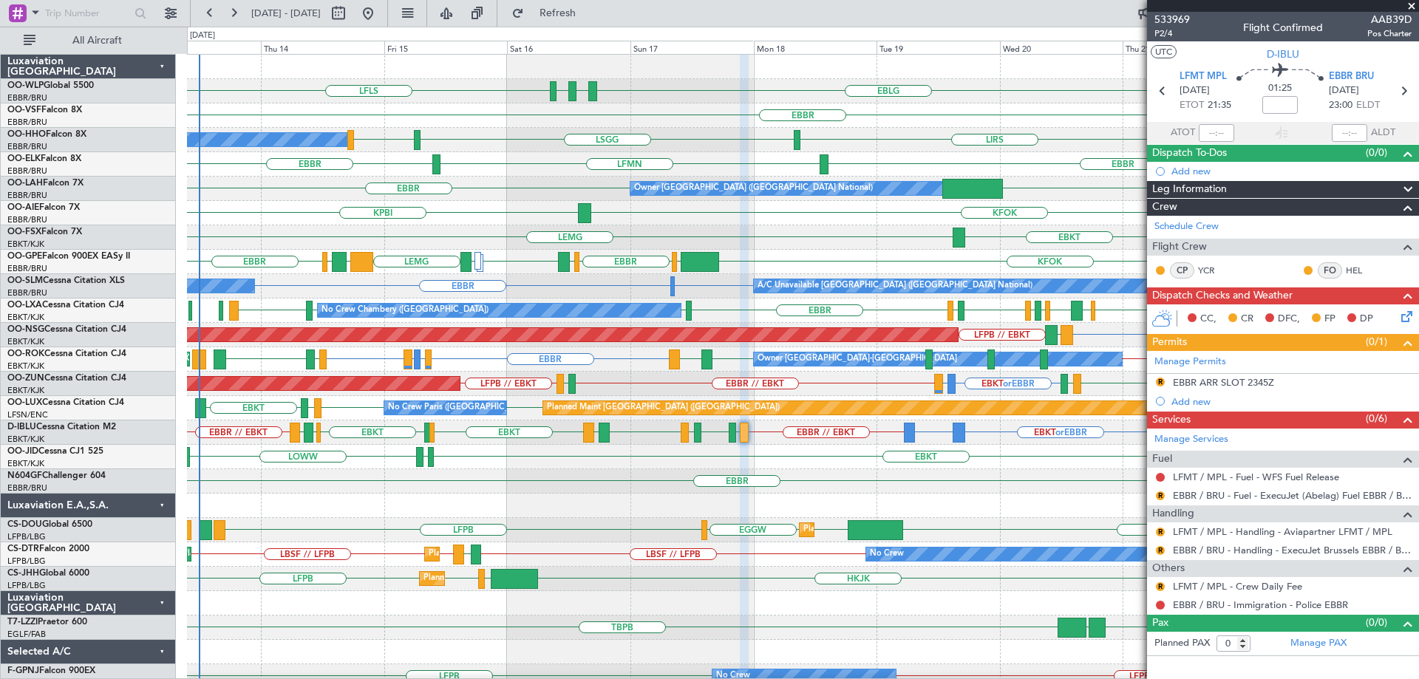
click at [505, 255] on div "EBLG LDSP EBLG LFLS LDDU EBLG EDDB Planned Maint Berlin (Brandenburg) EBBR LIRS…" at bounding box center [802, 482] width 1231 height 854
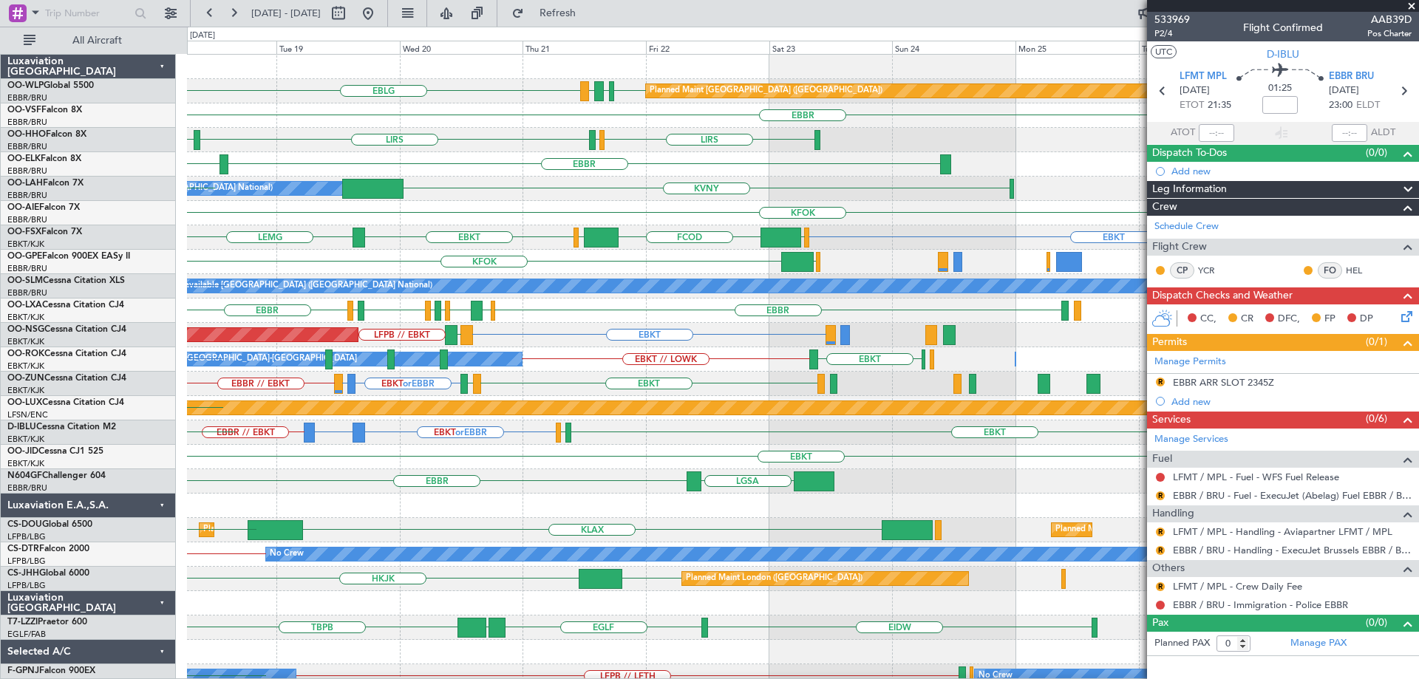
click at [549, 234] on div "Planned Maint Berlin (Brandenburg) EDDB EBLG LDDU EBLG EBLG LDSP LFLS EBBR LIRS…" at bounding box center [802, 494] width 1231 height 878
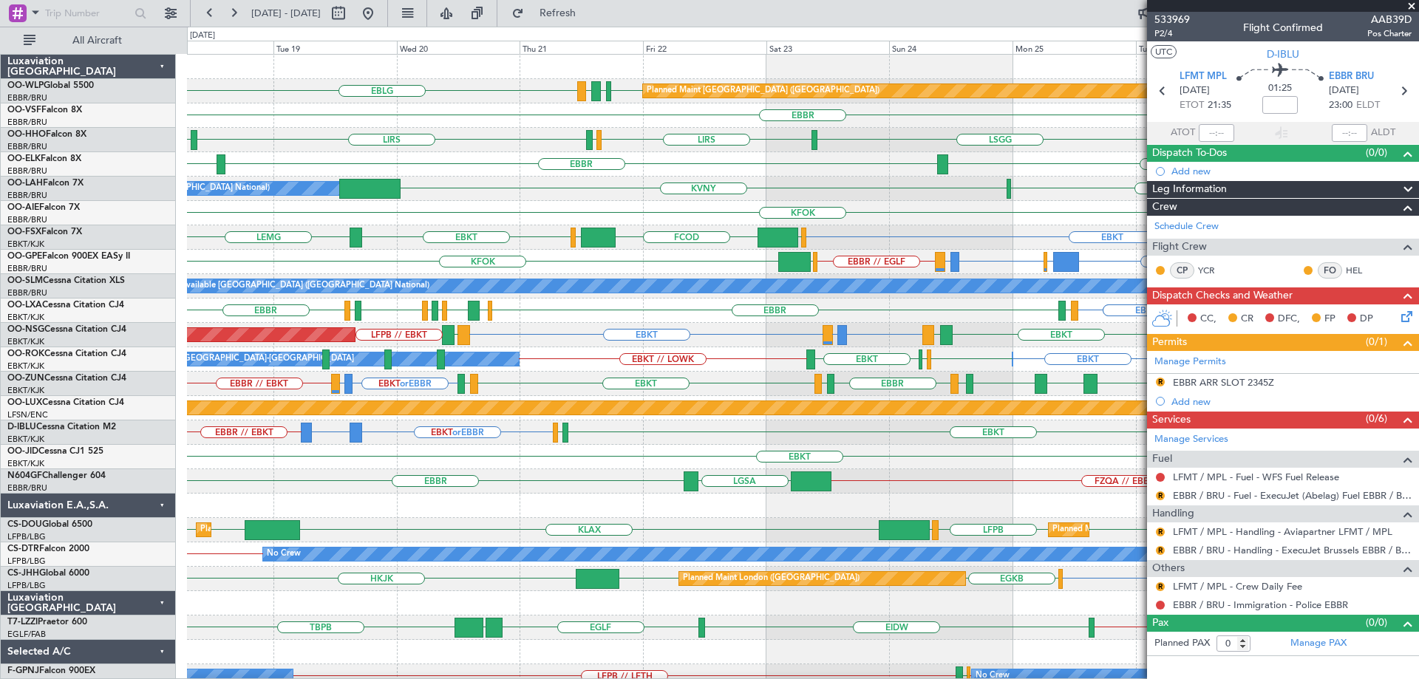
click at [1412, 5] on span at bounding box center [1411, 6] width 15 height 13
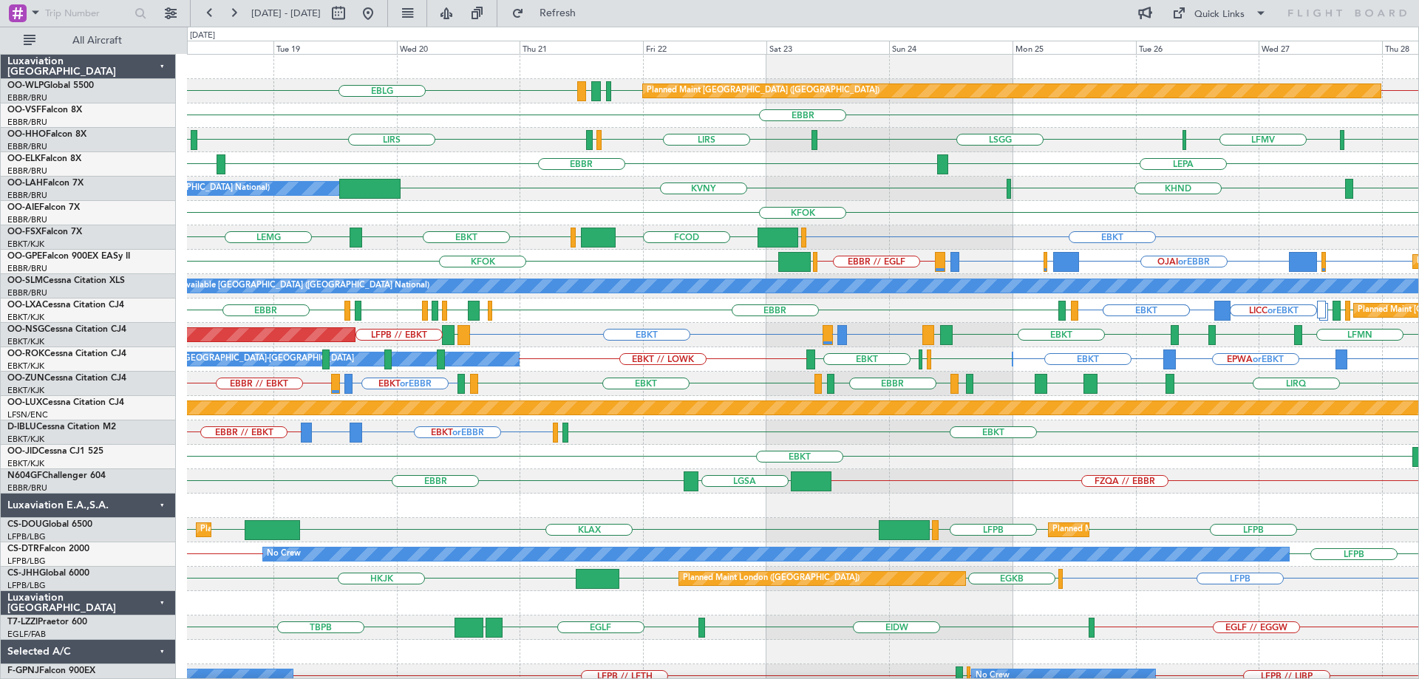
click at [707, 222] on div "KFOK" at bounding box center [802, 213] width 1231 height 24
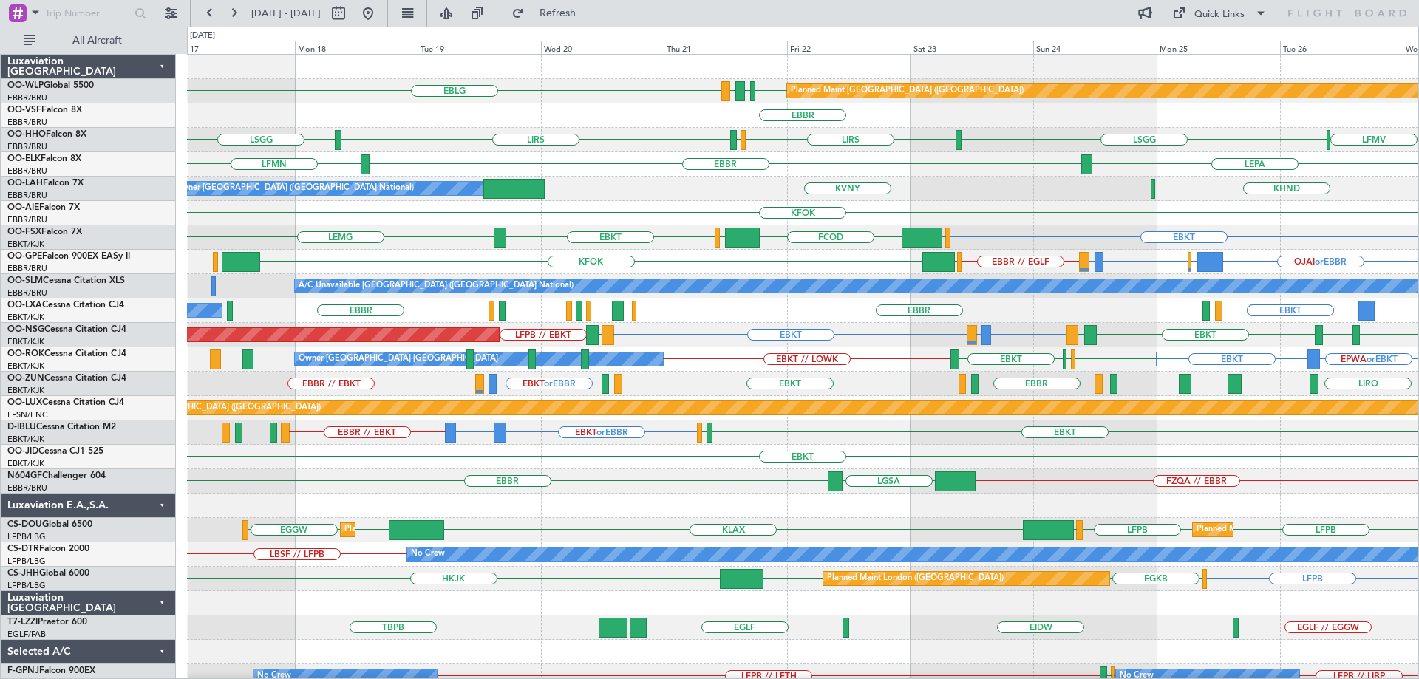
click at [850, 360] on div "EDDB EBLG LDDU EBLG Planned Maint Berlin (Brandenburg) EDDB // EBBR EBBR LSGG L…" at bounding box center [802, 445] width 1231 height 780
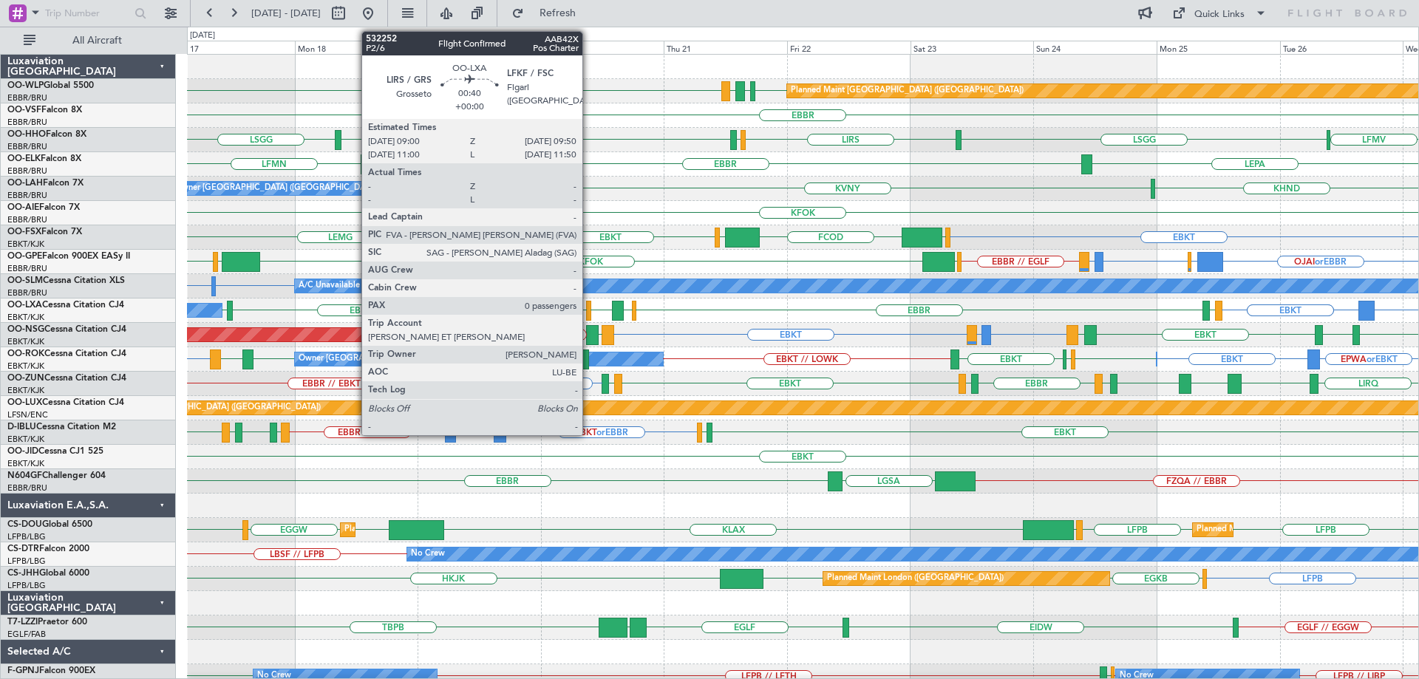
click at [589, 306] on div at bounding box center [588, 311] width 4 height 20
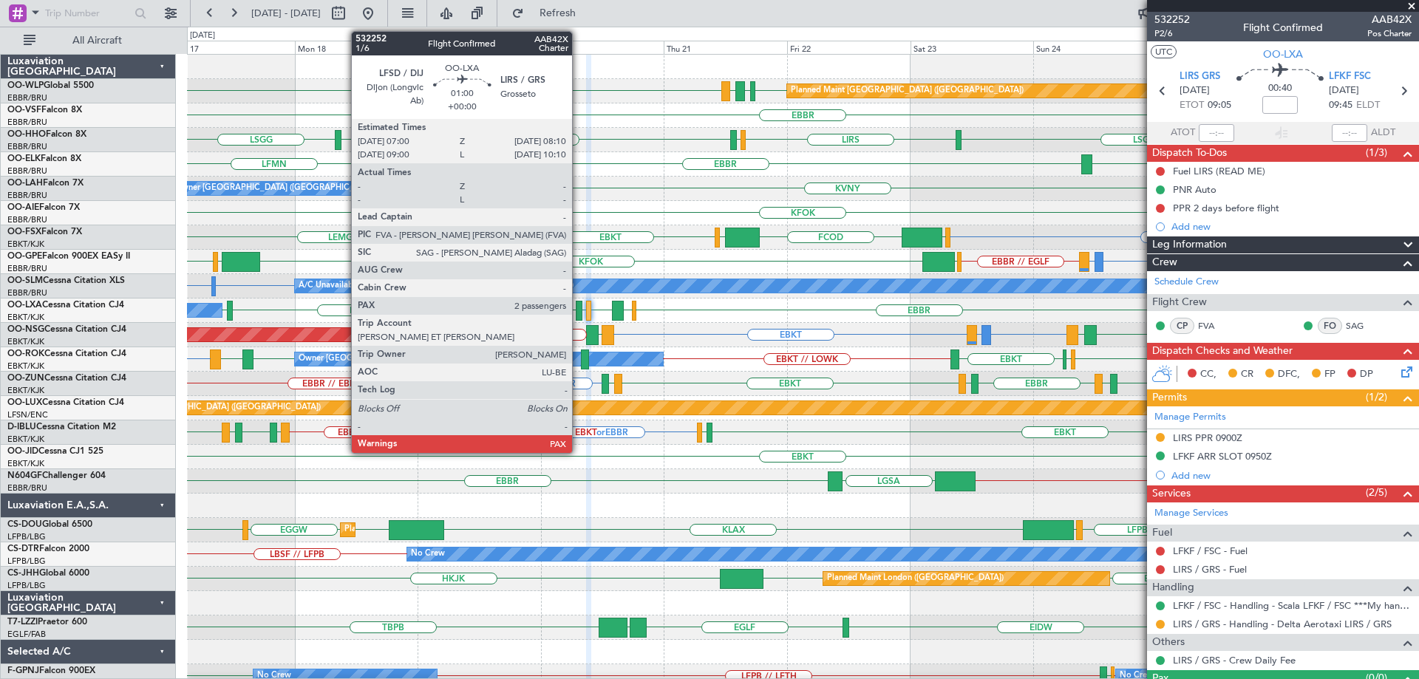
click at [579, 302] on div at bounding box center [579, 311] width 7 height 20
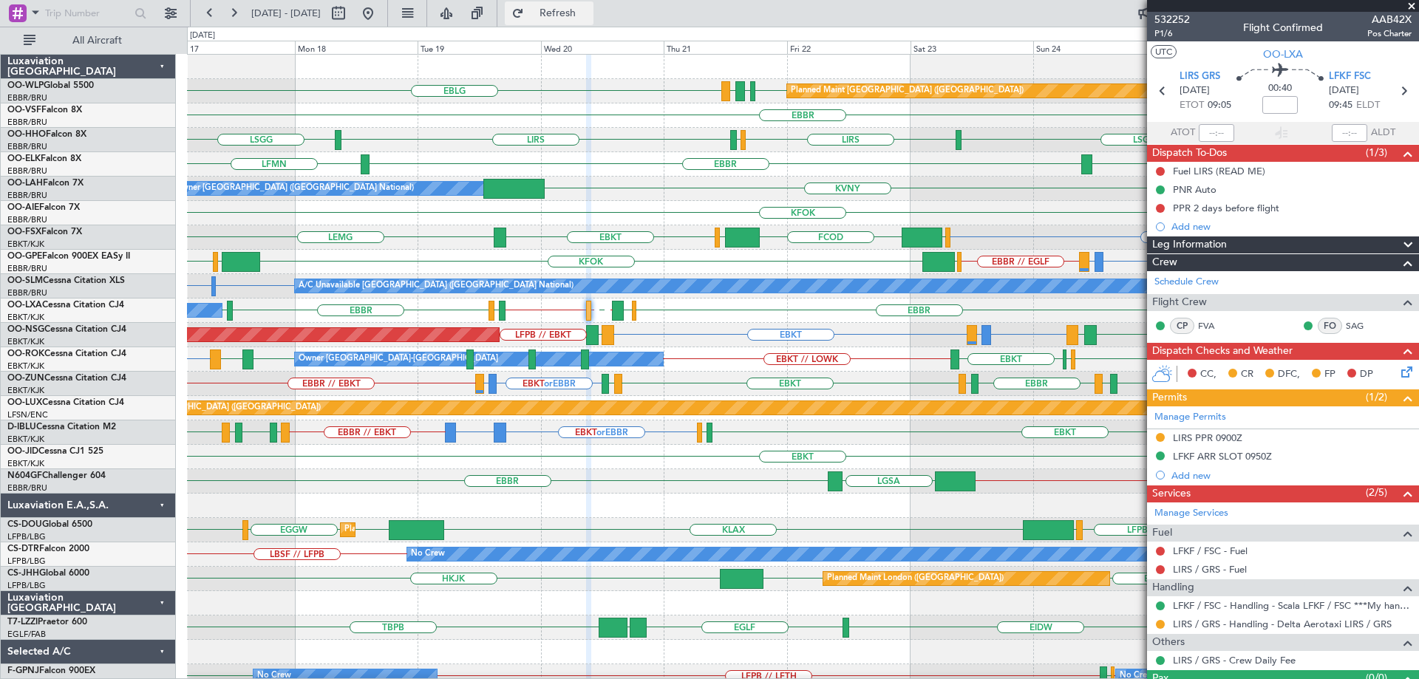
drag, startPoint x: 587, startPoint y: 7, endPoint x: 593, endPoint y: 13, distance: 8.4
click at [588, 8] on button "Refresh" at bounding box center [549, 13] width 89 height 24
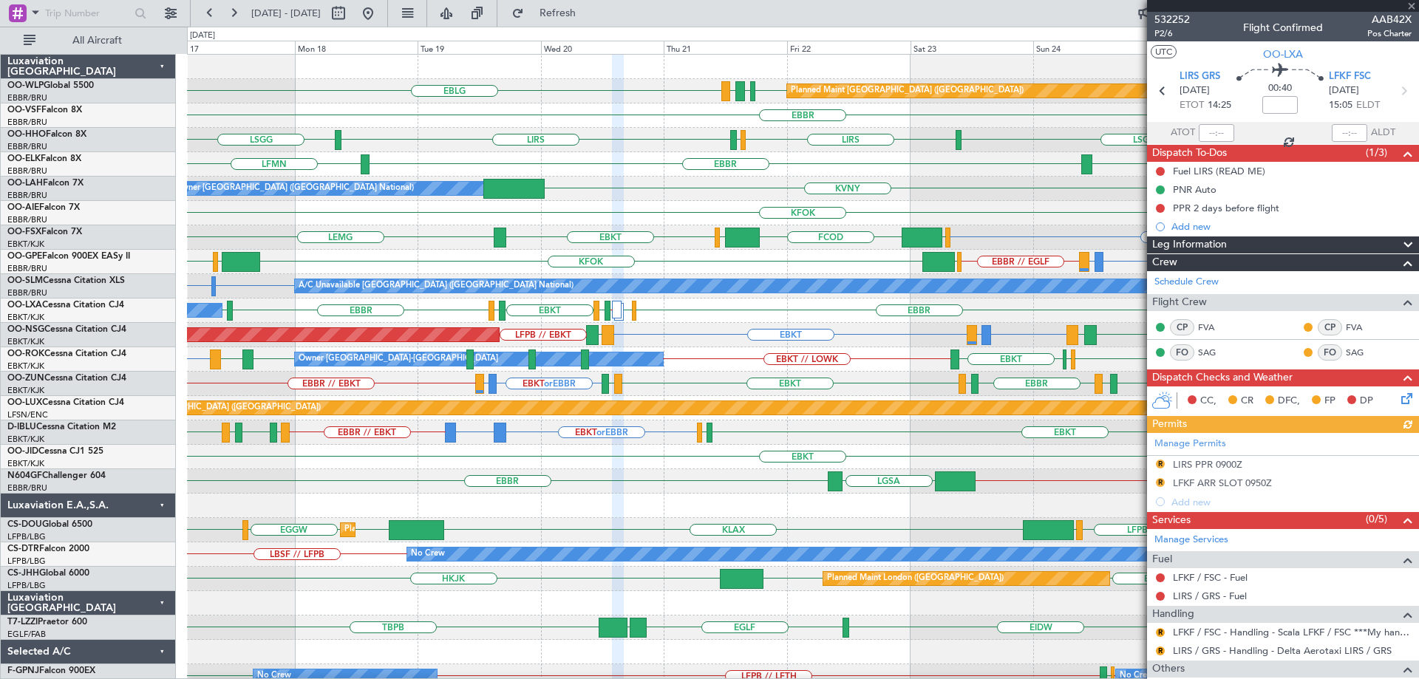
click at [766, 192] on div "KHND KVNY Owner Brussels (Brussels National)" at bounding box center [802, 189] width 1231 height 24
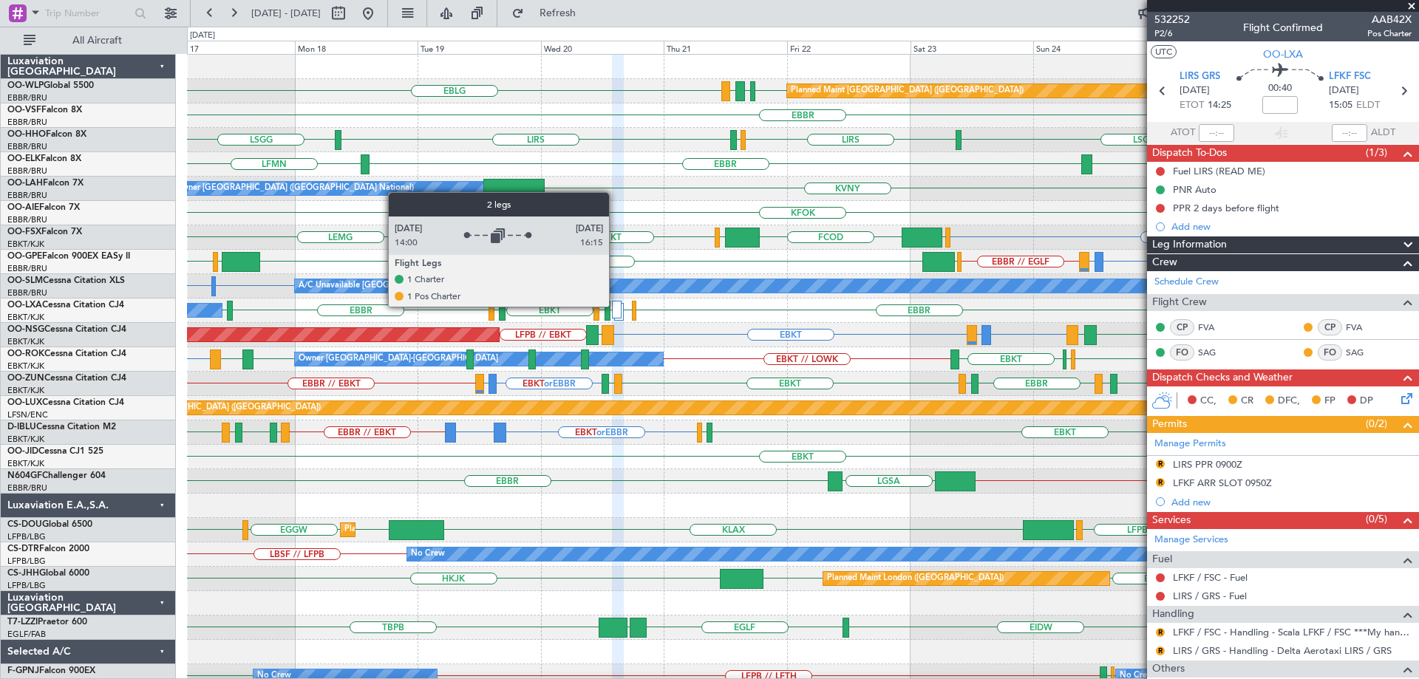
click at [616, 306] on div at bounding box center [617, 310] width 10 height 18
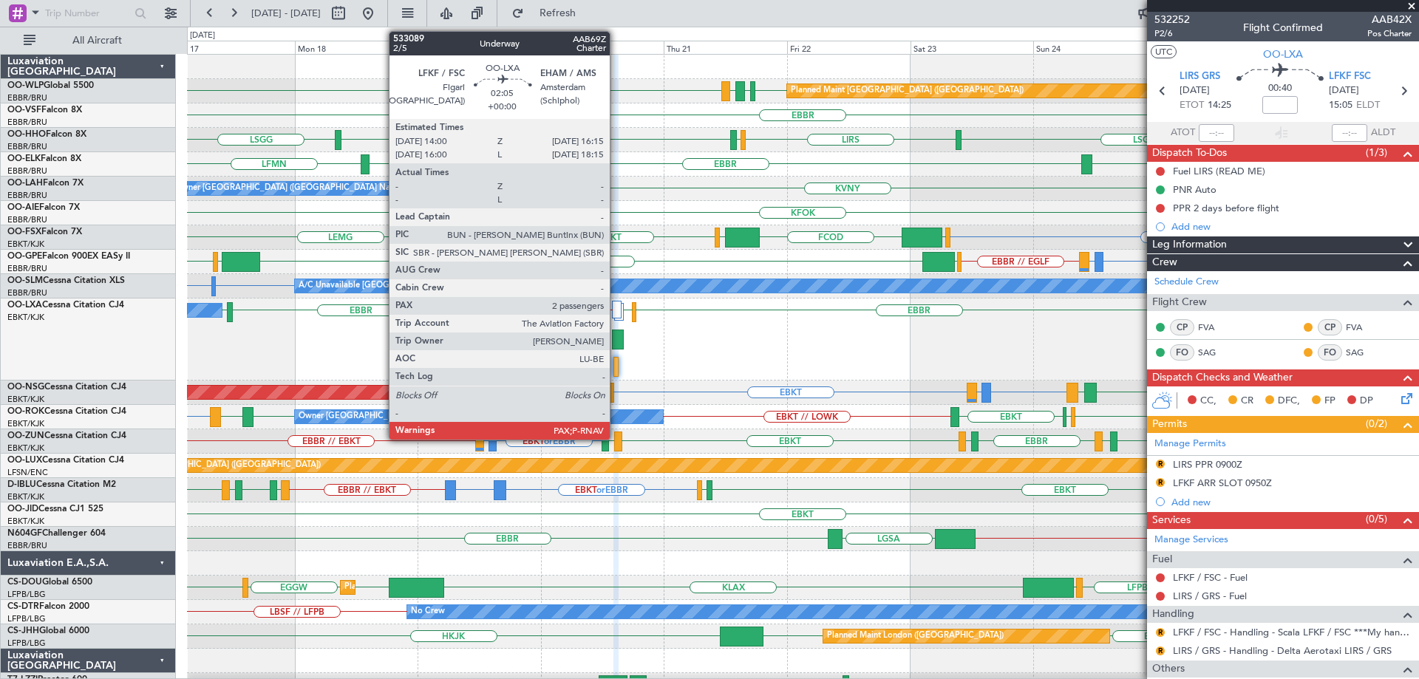
click at [616, 338] on div at bounding box center [618, 340] width 12 height 20
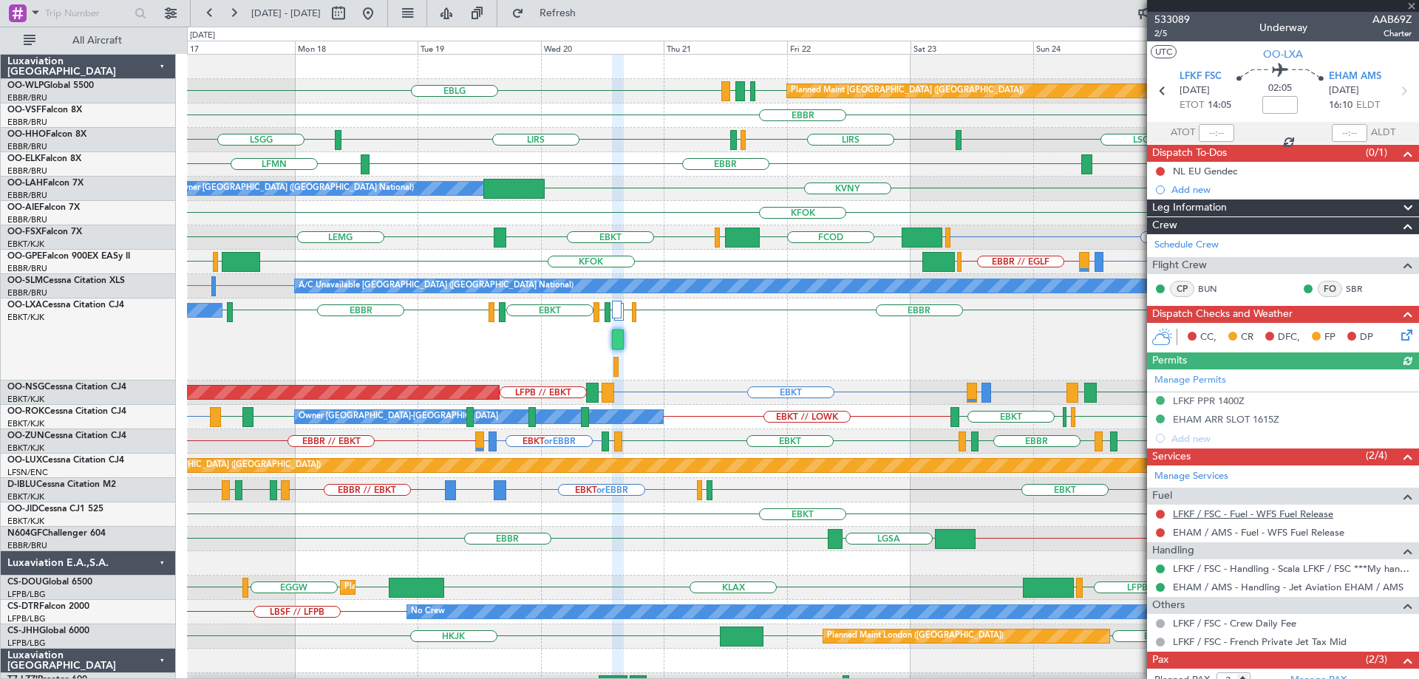
scroll to position [99, 0]
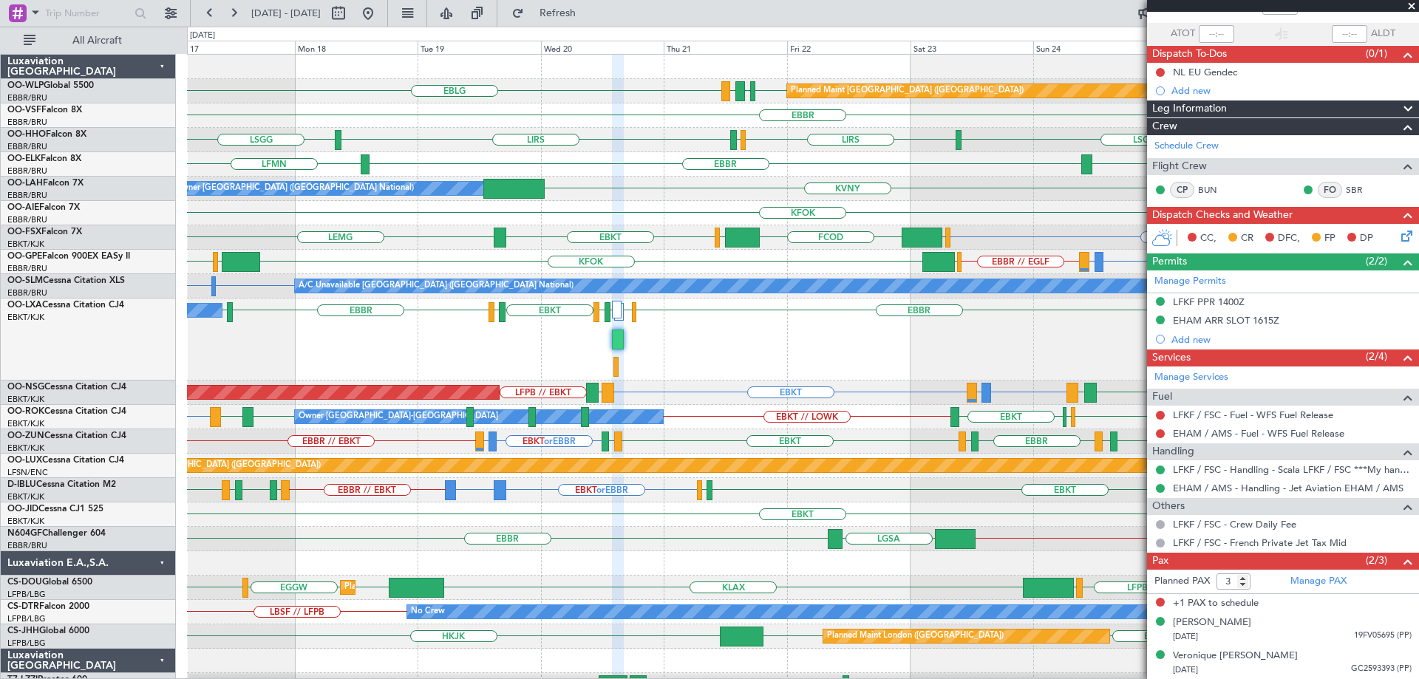
click at [993, 184] on div "KHND KVNY Owner Brussels (Brussels National)" at bounding box center [802, 189] width 1231 height 24
click at [665, 317] on div "LICC or EBKT LICC or EBKT EBKT EBKT EBBR EHAM LIRS // LFKF LFSD EBKT EIDW LOWI …" at bounding box center [802, 340] width 1231 height 82
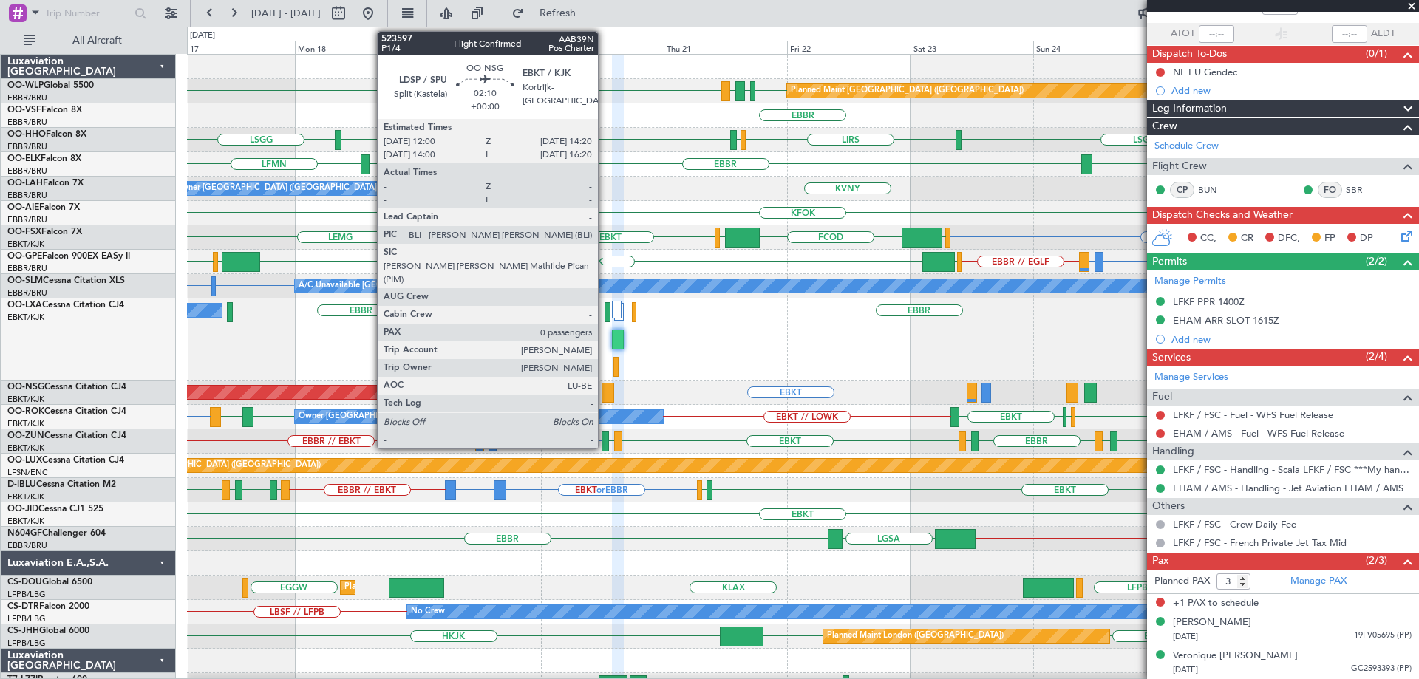
click at [605, 390] on div at bounding box center [608, 393] width 13 height 20
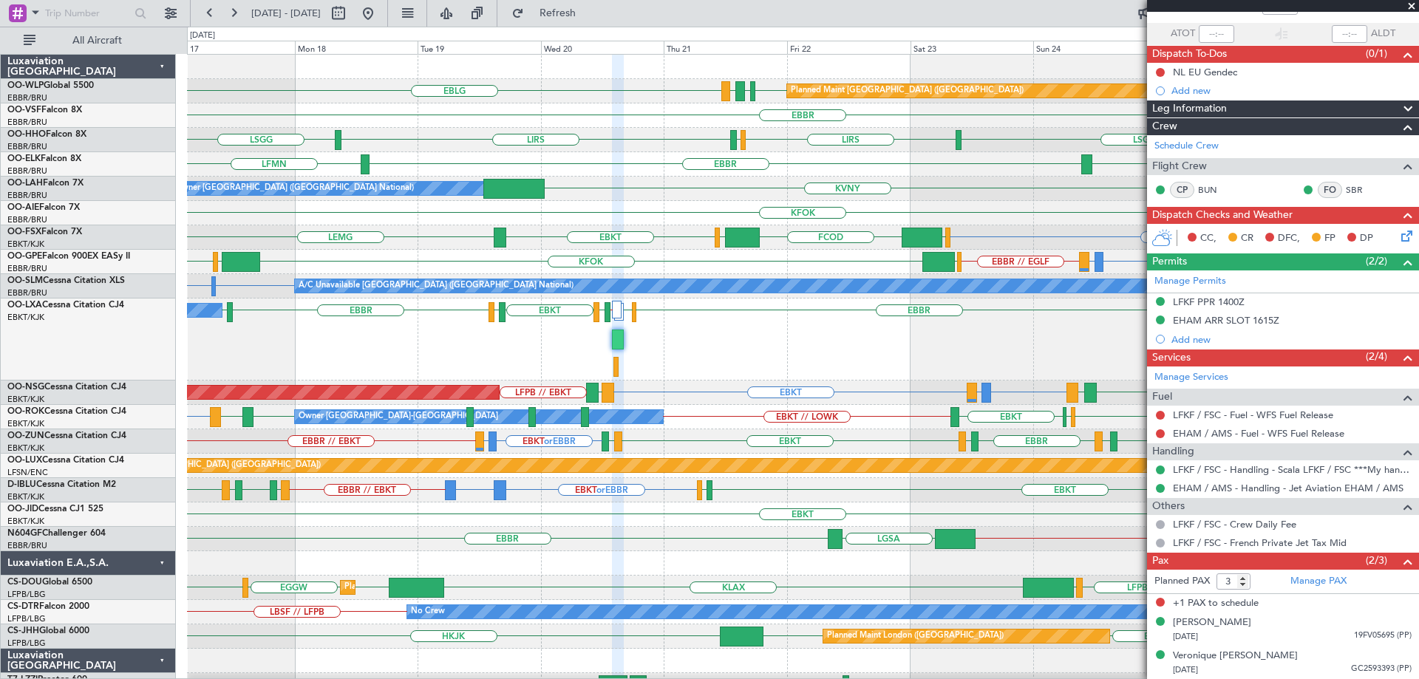
click at [697, 93] on div "EDDB EBLG LDDU EBLG Planned Maint Berlin (Brandenburg)" at bounding box center [802, 91] width 1231 height 24
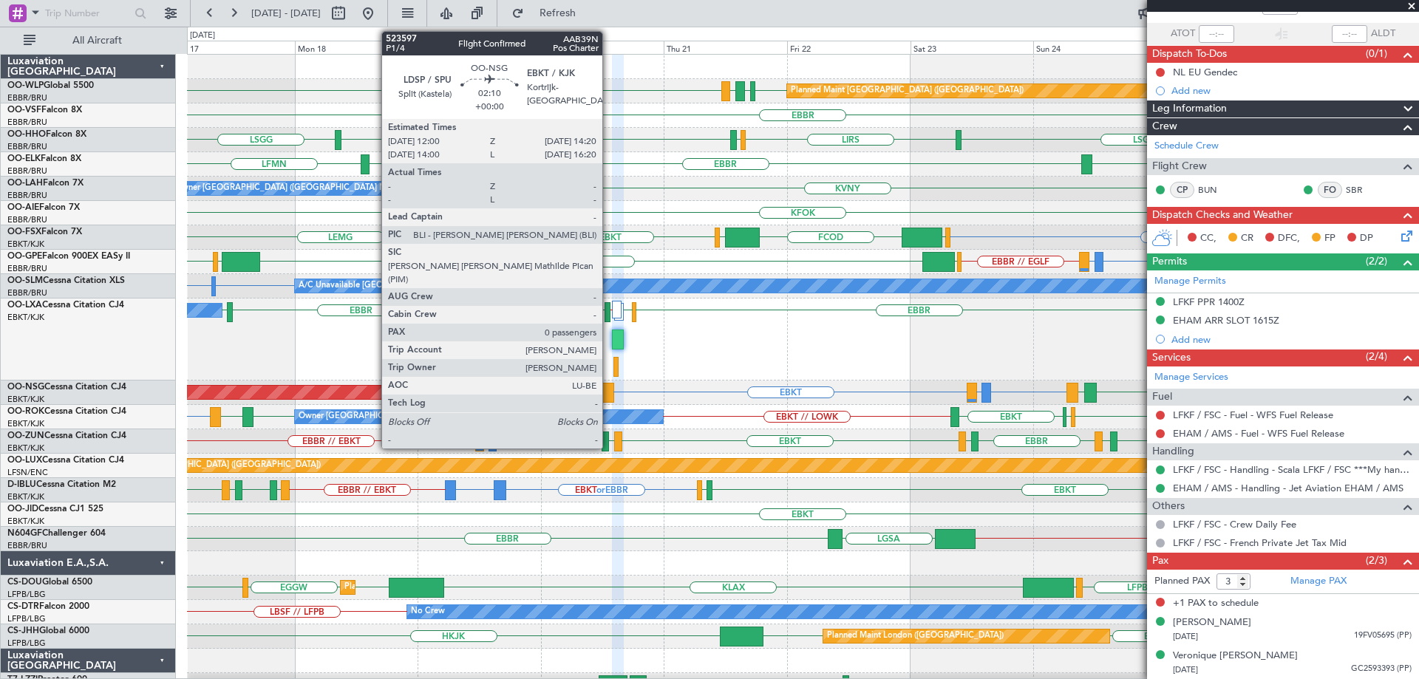
click at [609, 386] on div at bounding box center [608, 393] width 13 height 20
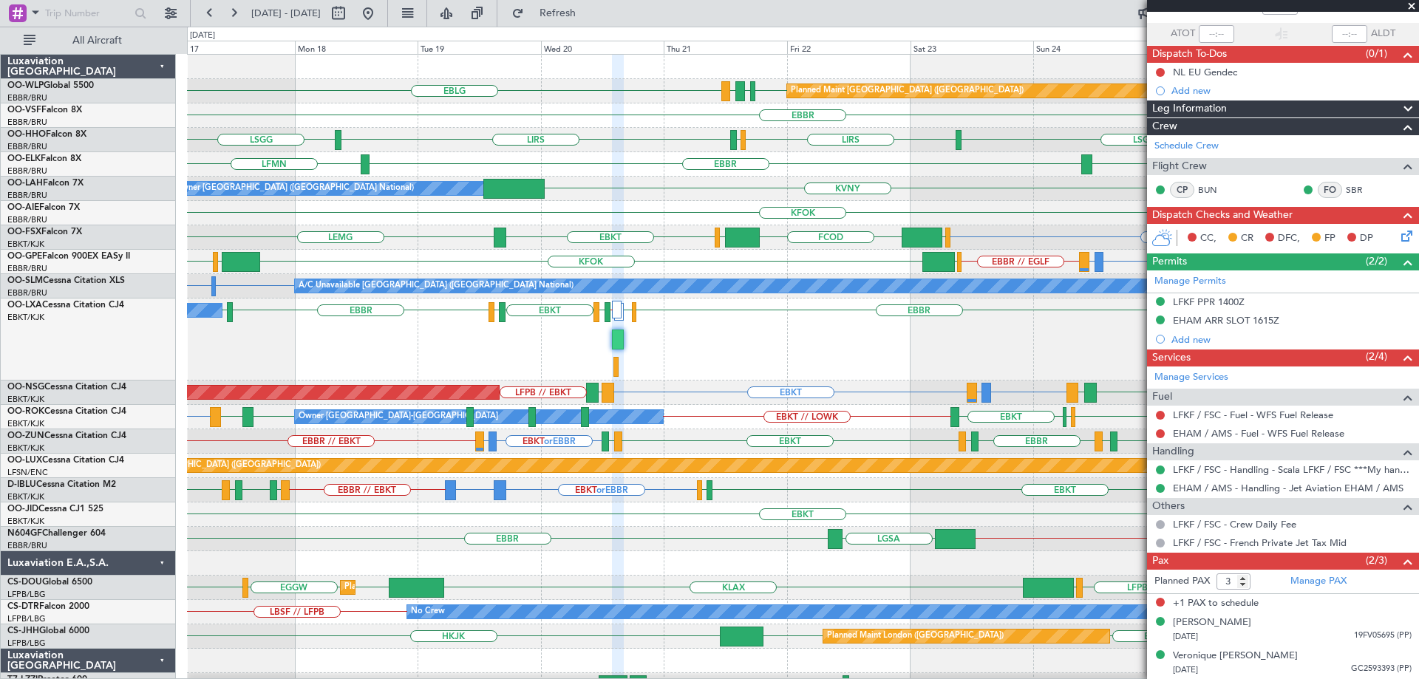
click at [582, 190] on div "KHND KVNY Owner Brussels (Brussels National)" at bounding box center [802, 189] width 1231 height 24
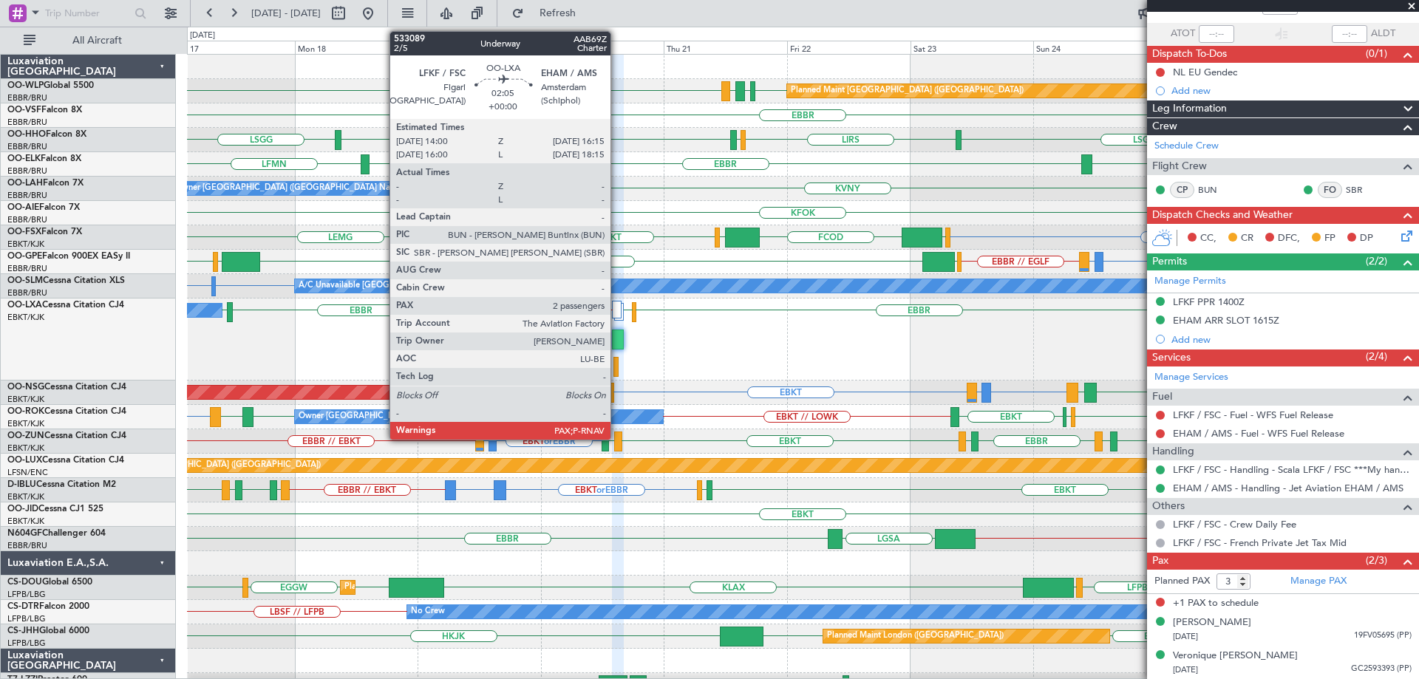
click at [617, 335] on div at bounding box center [618, 340] width 12 height 20
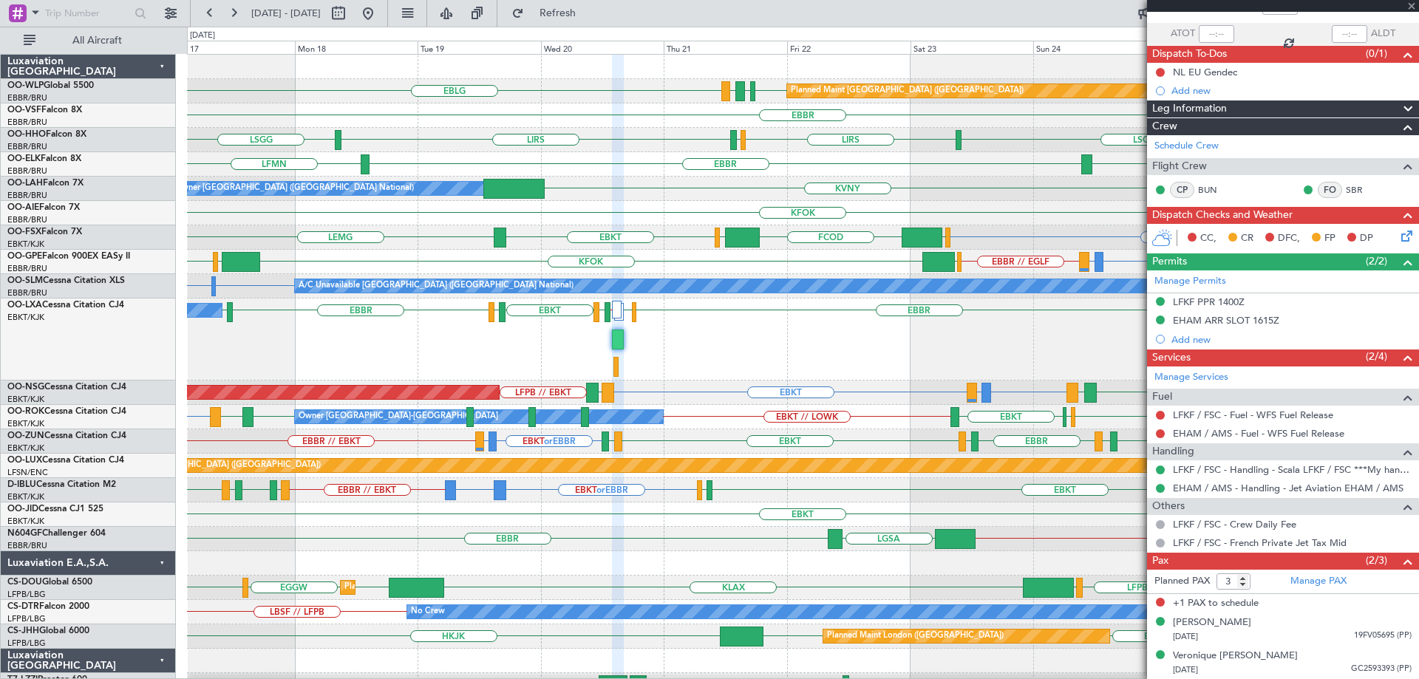
scroll to position [0, 0]
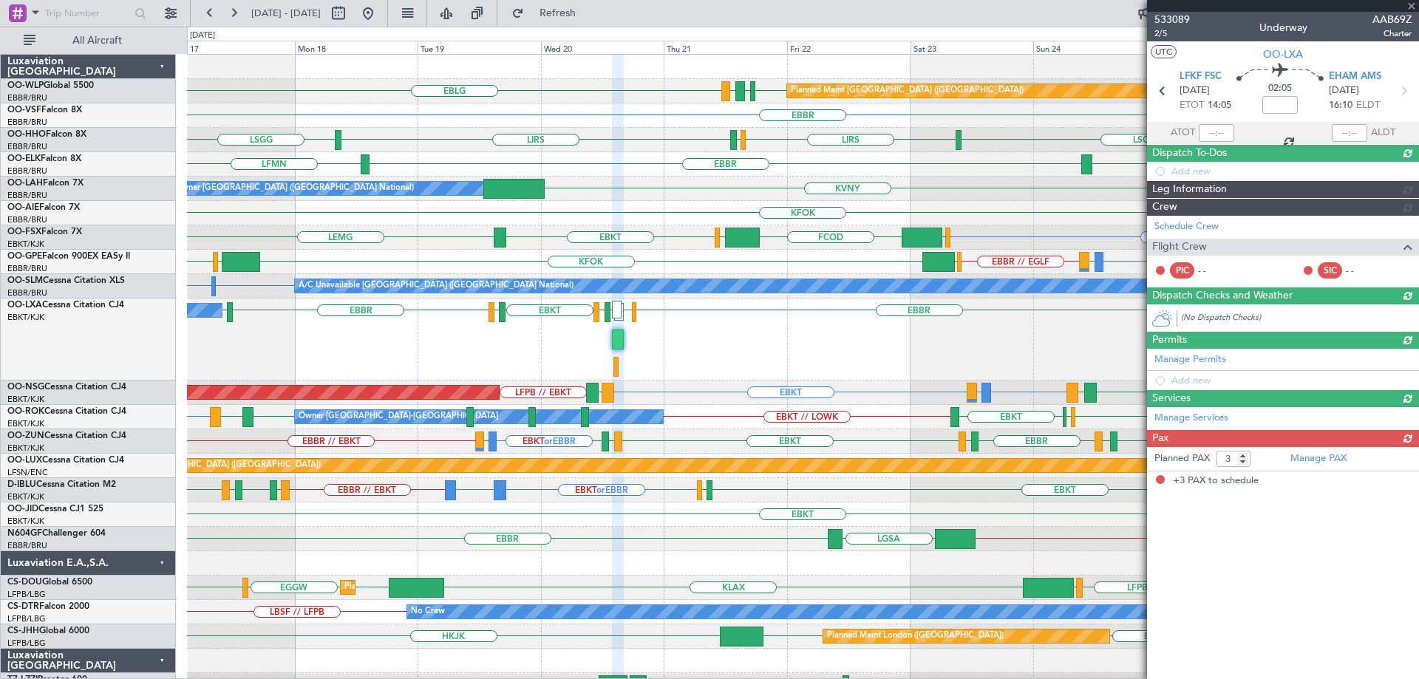
click at [617, 335] on div at bounding box center [618, 340] width 12 height 20
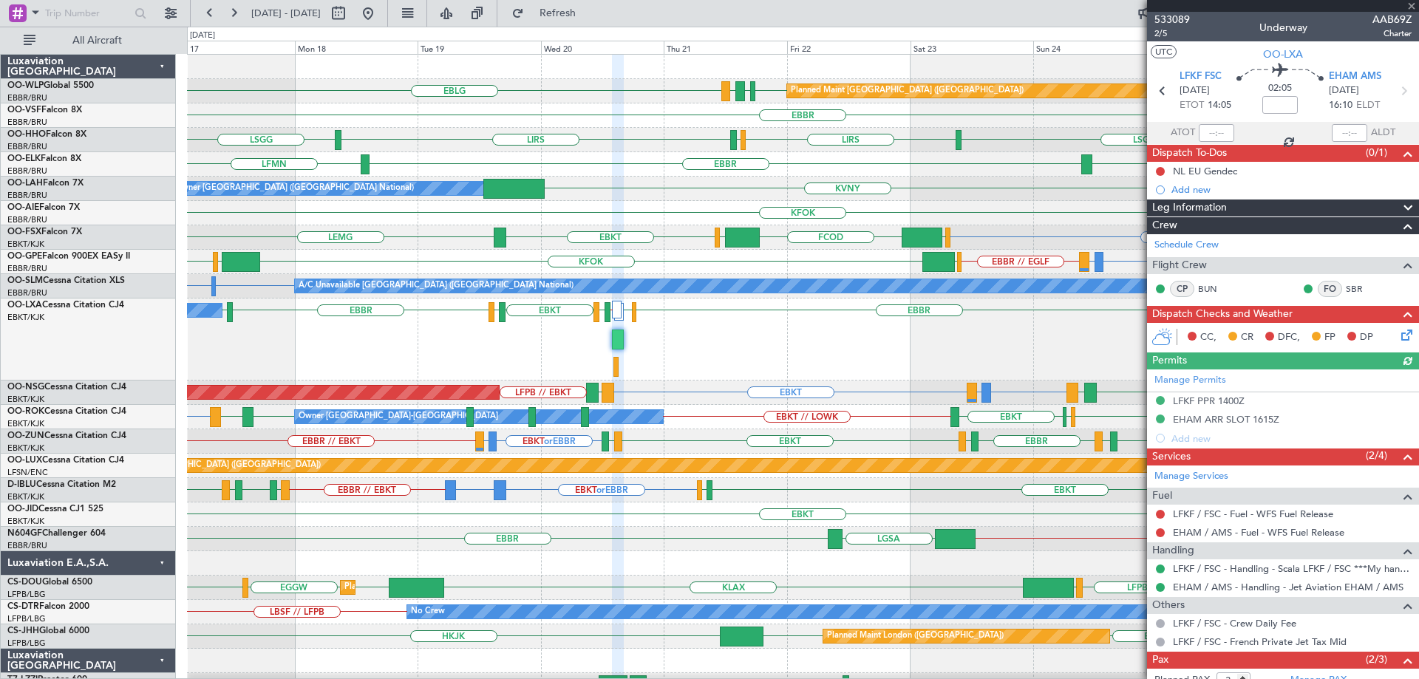
click at [617, 335] on div at bounding box center [618, 340] width 12 height 20
click at [685, 333] on div "LICC or EBKT LICC or EBKT EBKT EBKT EIDW EBBR EBKT LOWI EBBR LFLB EHAM LIRS // …" at bounding box center [802, 340] width 1231 height 82
click at [700, 339] on div "LICC or EBKT LICC or EBKT EBKT EBKT EIDW EBBR EBKT LOWI EBBR LFLB EHAM LIRS // …" at bounding box center [802, 340] width 1231 height 82
click at [704, 327] on div "LICC or EBKT LICC or EBKT EBKT EBKT EIDW EBBR EBKT LOWI EBBR LFLB EHAM LIRS // …" at bounding box center [802, 340] width 1231 height 82
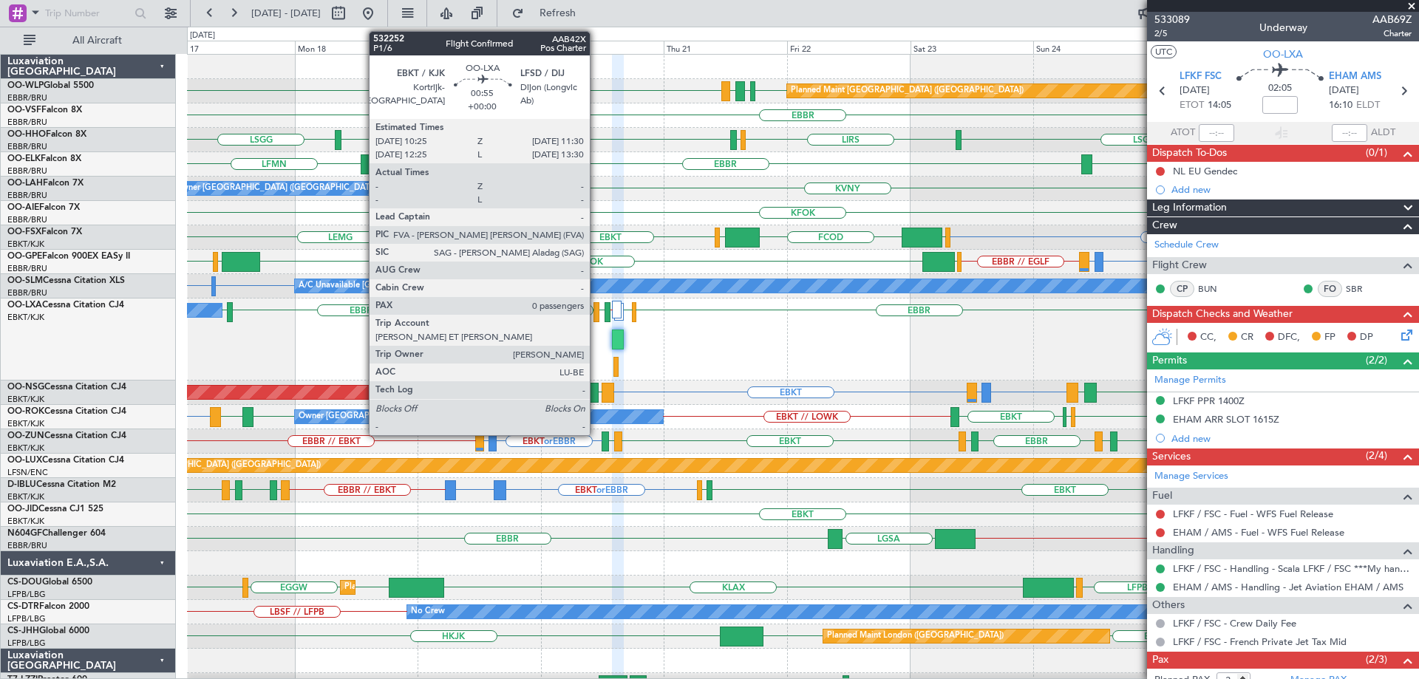
click at [596, 310] on div at bounding box center [596, 312] width 6 height 20
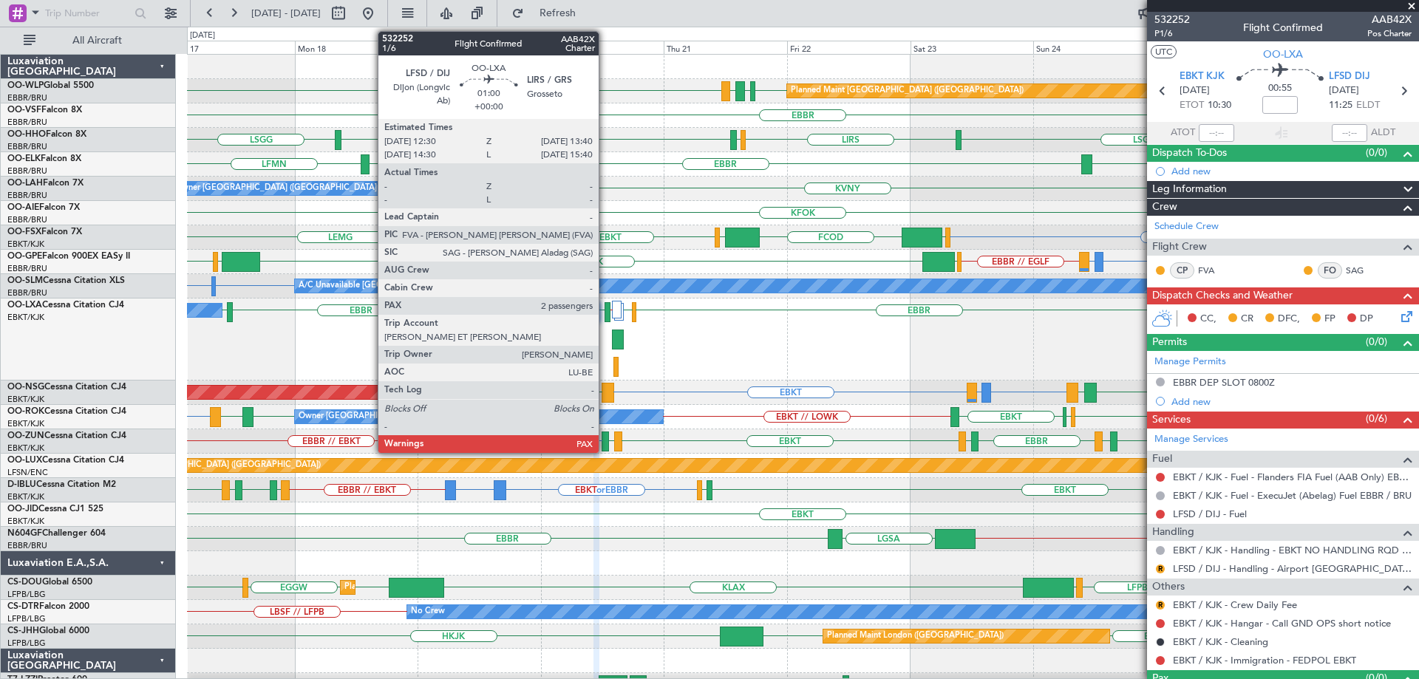
click at [605, 308] on div at bounding box center [608, 312] width 7 height 20
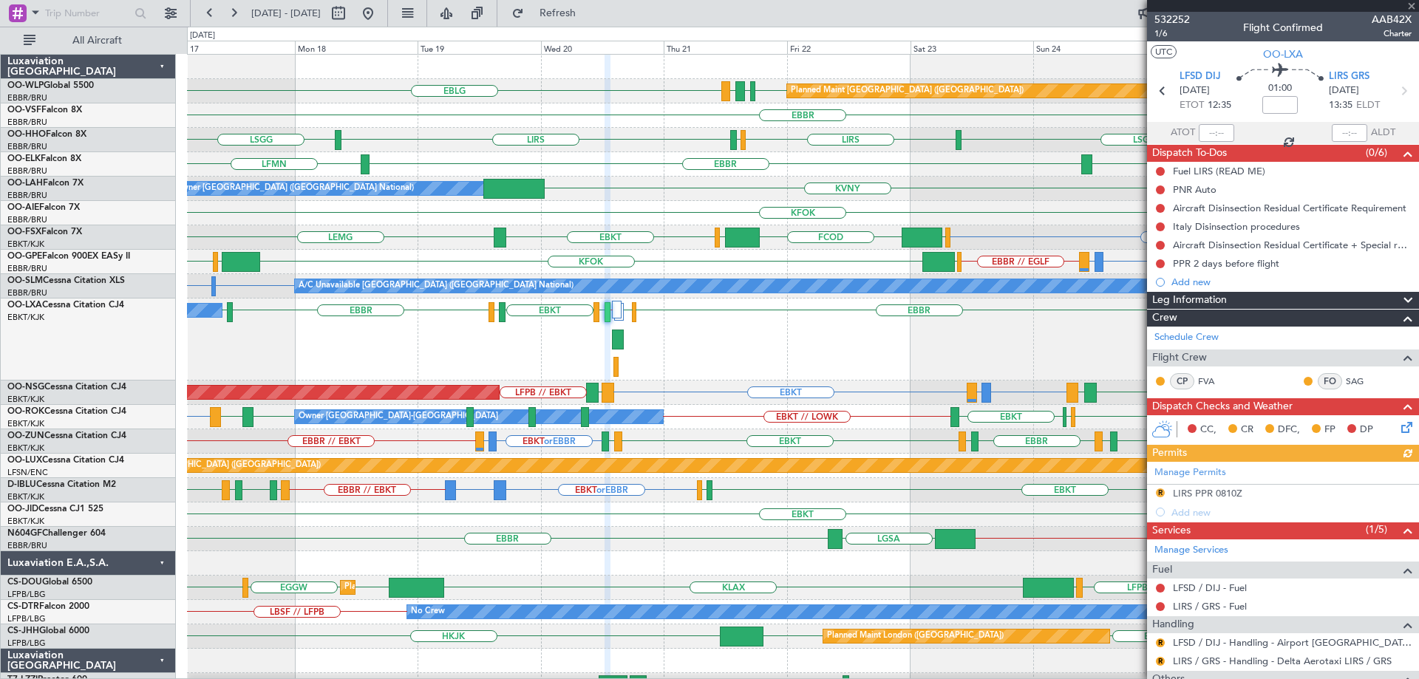
click at [844, 358] on div "LICC or EBKT LICC or EBKT EBKT EBKT EIDW EBBR EBKT LOWI EBBR LFLB EHAM LIRS // …" at bounding box center [802, 340] width 1231 height 82
click at [745, 326] on div "LICC or EBKT LICC or EBKT EBKT EBKT EIDW EBBR EBKT LOWI EBBR LFLB EHAM LIRS // …" at bounding box center [802, 340] width 1231 height 82
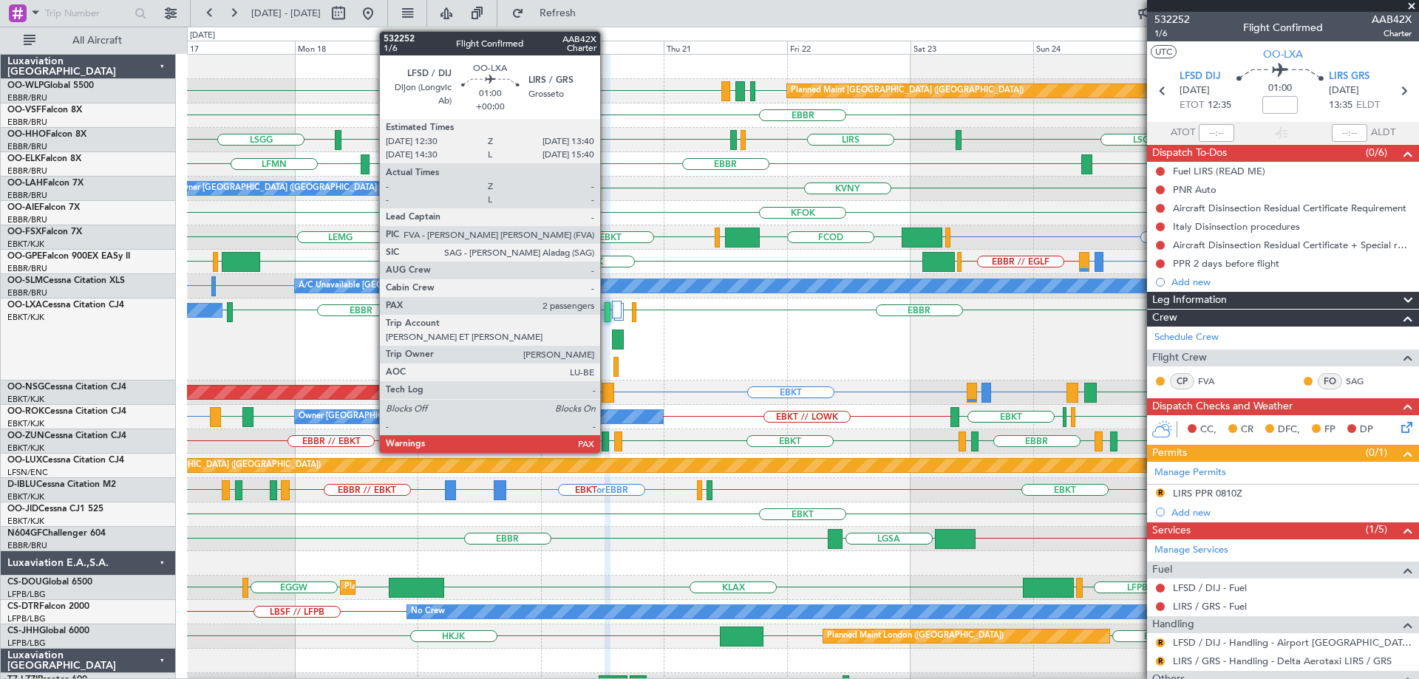
click at [607, 308] on div at bounding box center [608, 312] width 7 height 20
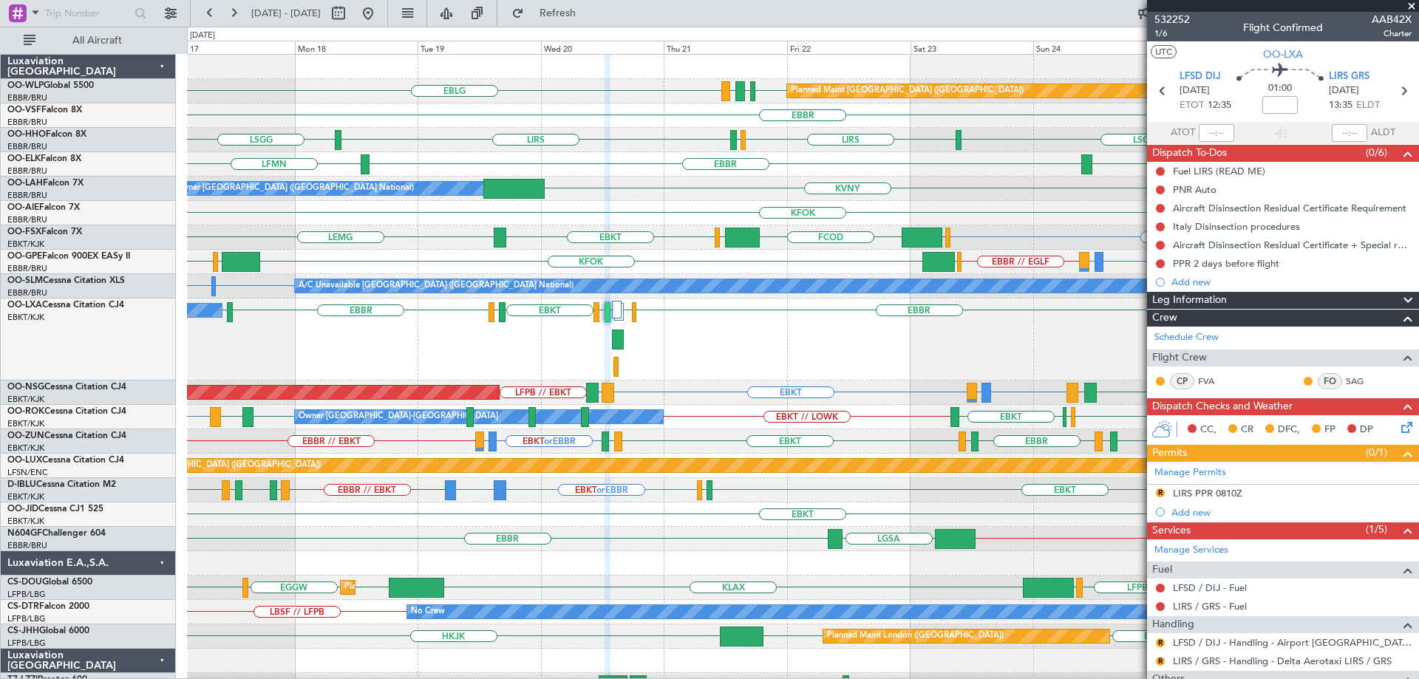
click at [665, 112] on div "EBBR" at bounding box center [802, 115] width 1231 height 24
click at [589, 11] on span "Refresh" at bounding box center [558, 13] width 62 height 10
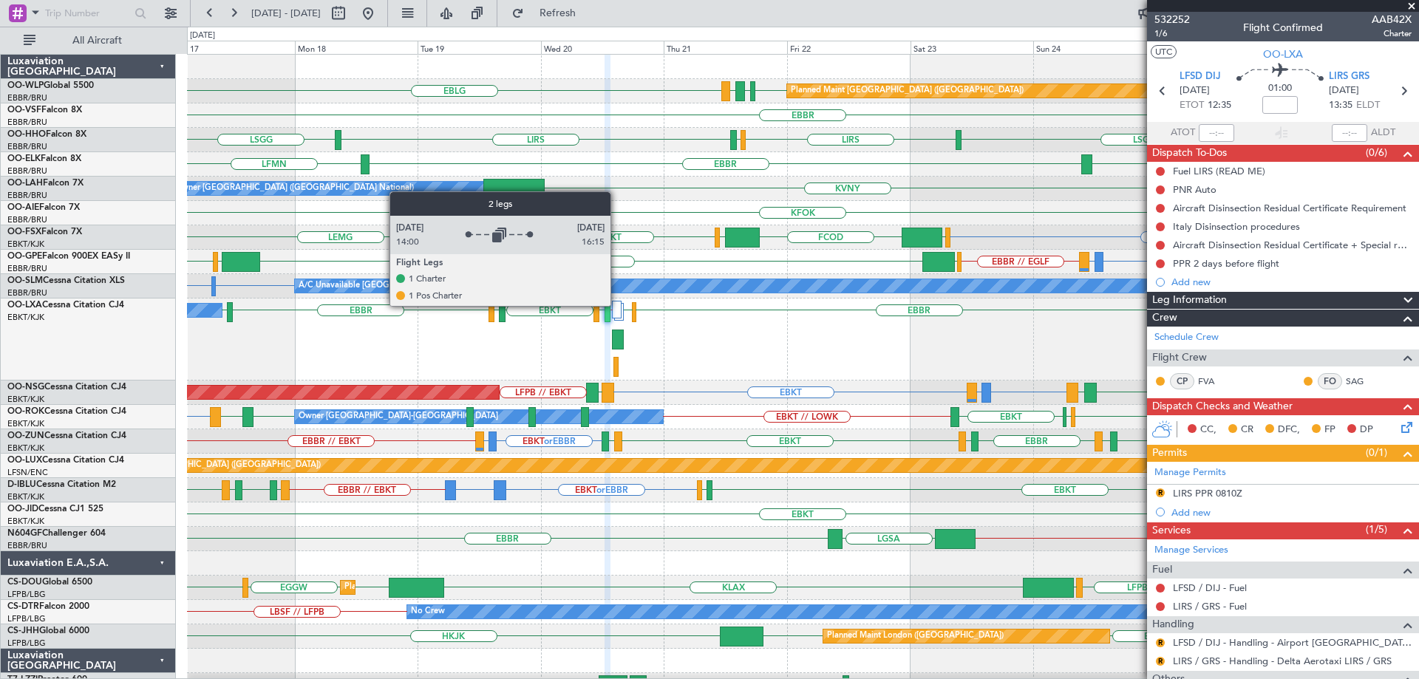
click at [617, 305] on div at bounding box center [617, 310] width 10 height 18
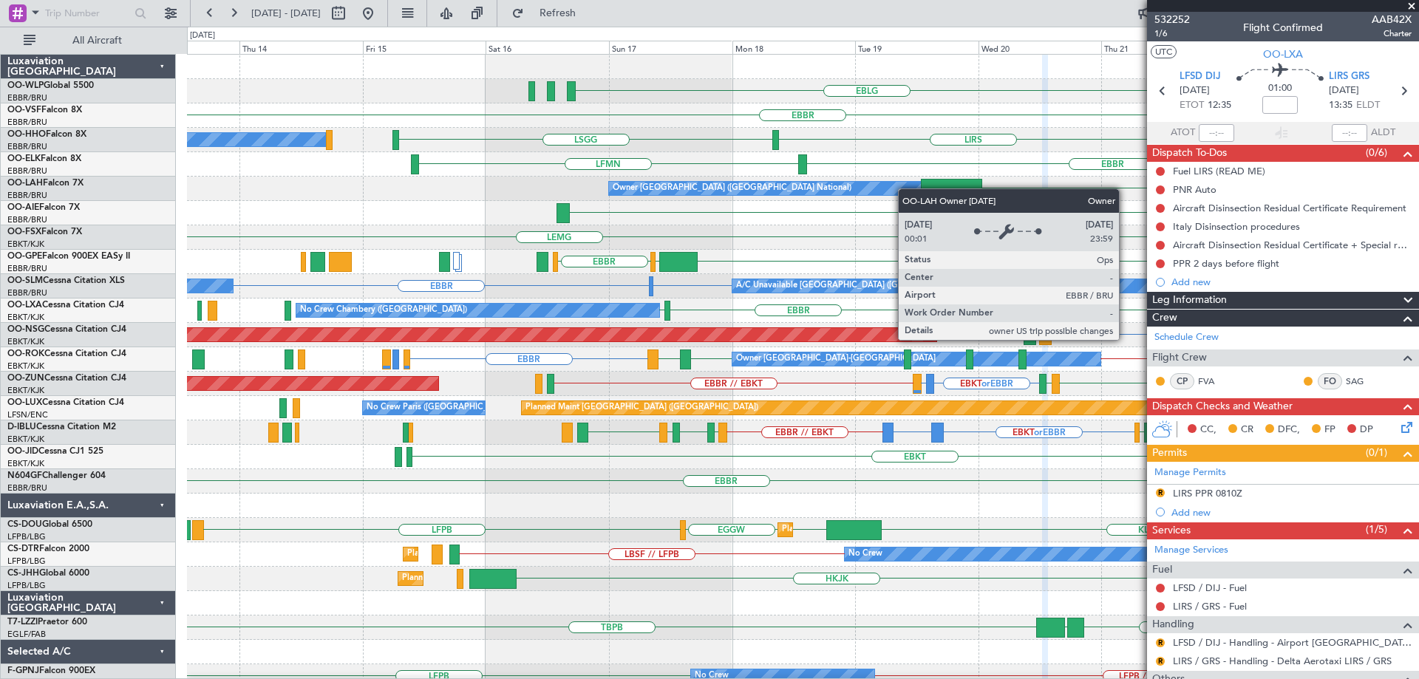
click at [905, 188] on div "EBLG EDDB EBLG LDDU Planned Maint Berlin (Brandenburg) EBBR LSGG LIRS LSGG LIRS…" at bounding box center [802, 445] width 1231 height 780
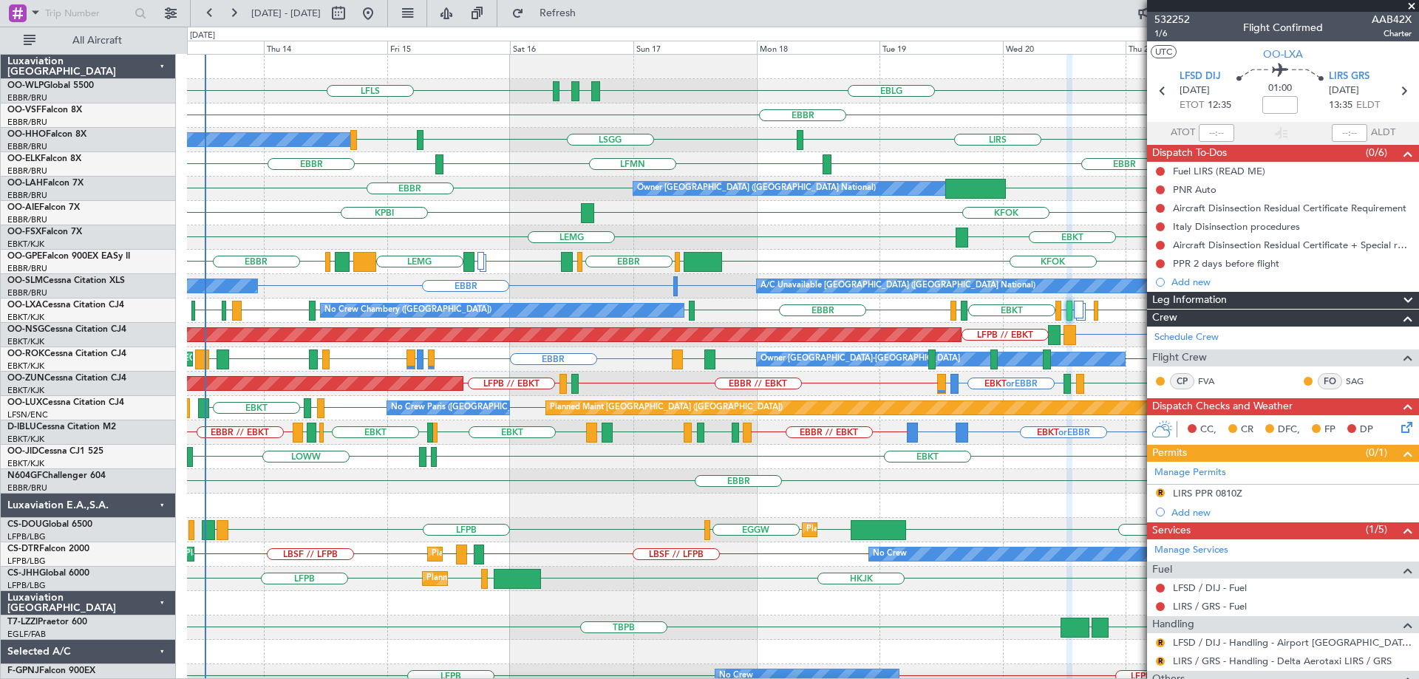
click at [536, 200] on div "EBLG LDSP EBLG LFLS EDDB EBLG LDDU Planned Maint Berlin (Brandenburg) EBBR A/C …" at bounding box center [802, 494] width 1231 height 878
click at [405, 508] on div at bounding box center [802, 506] width 1231 height 24
click at [588, 13] on span "Refresh" at bounding box center [558, 13] width 62 height 10
click at [868, 389] on div "EBKT or EBBR LFMD or EBBR EBBR // EBKT LFRQ LFPB // EBKT EBKT LOWS Unplanned Ma…" at bounding box center [802, 384] width 1231 height 24
click at [1415, 4] on span at bounding box center [1411, 6] width 15 height 13
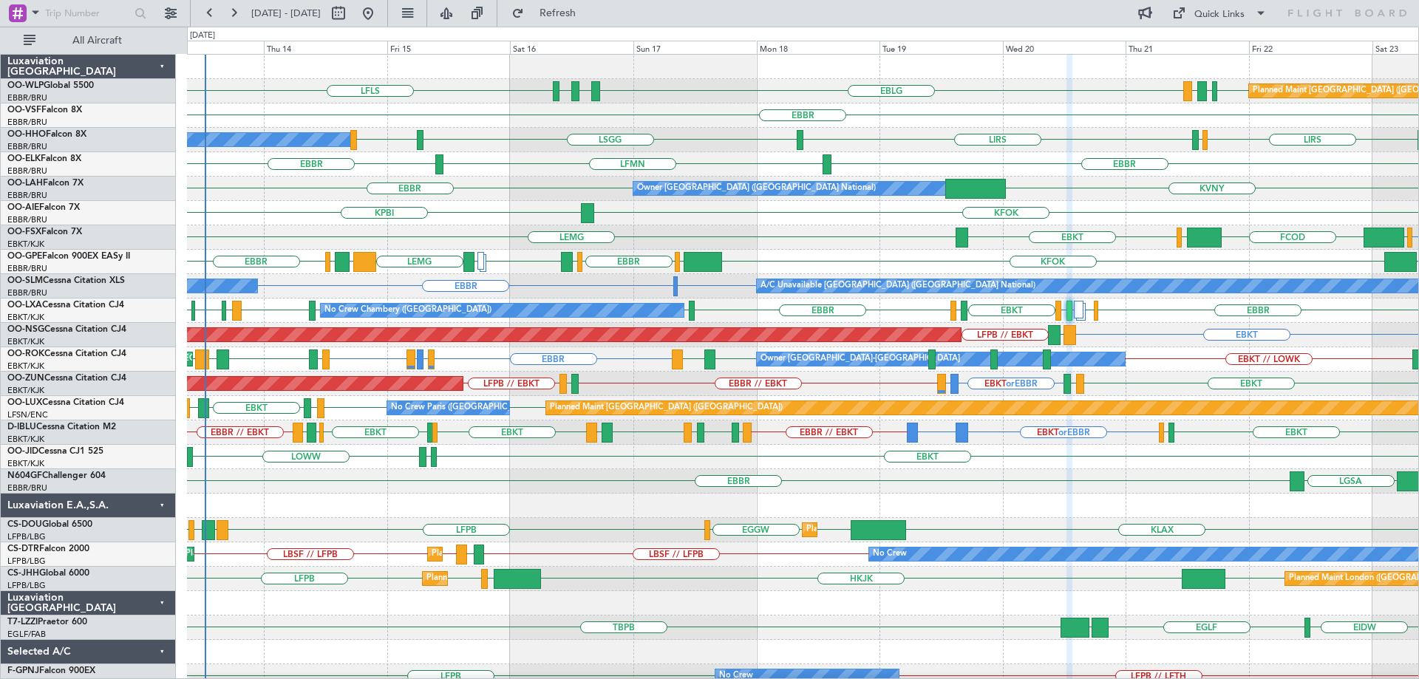
type input "0"
click at [521, 123] on div "EBBR" at bounding box center [802, 115] width 1231 height 24
click at [589, 16] on span "Refresh" at bounding box center [558, 13] width 62 height 10
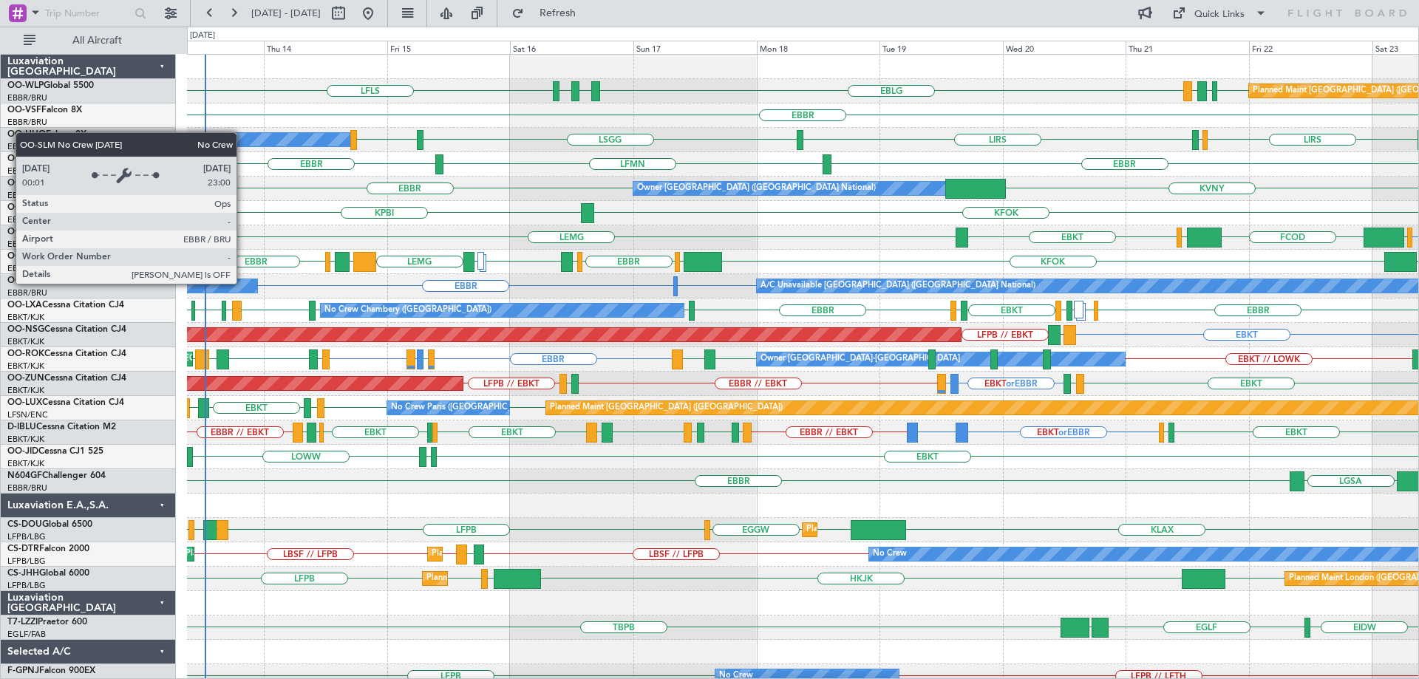
click at [243, 283] on div "No Crew [GEOGRAPHIC_DATA] ([GEOGRAPHIC_DATA] National)" at bounding box center [14, 285] width 486 height 13
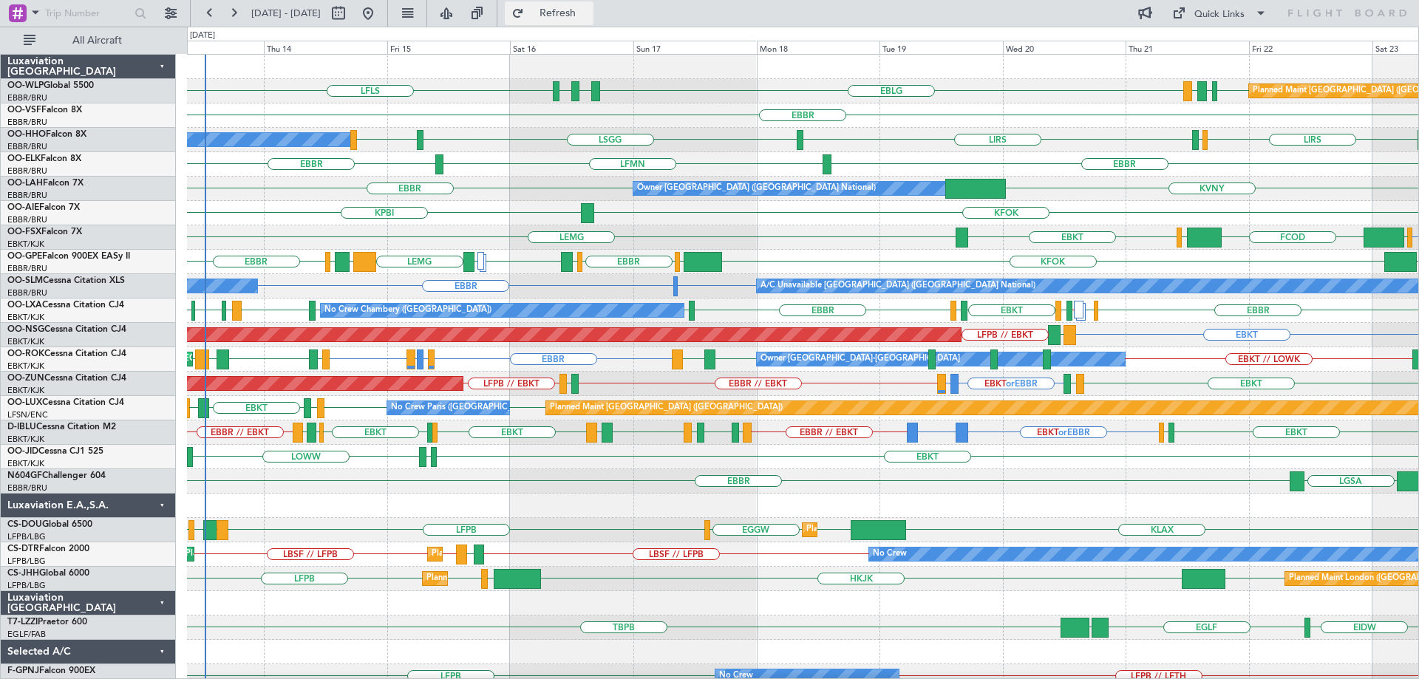
drag, startPoint x: 602, startPoint y: 13, endPoint x: 609, endPoint y: 30, distance: 17.9
click at [589, 13] on span "Refresh" at bounding box center [558, 13] width 62 height 10
click at [673, 125] on div "EBBR" at bounding box center [802, 115] width 1231 height 24
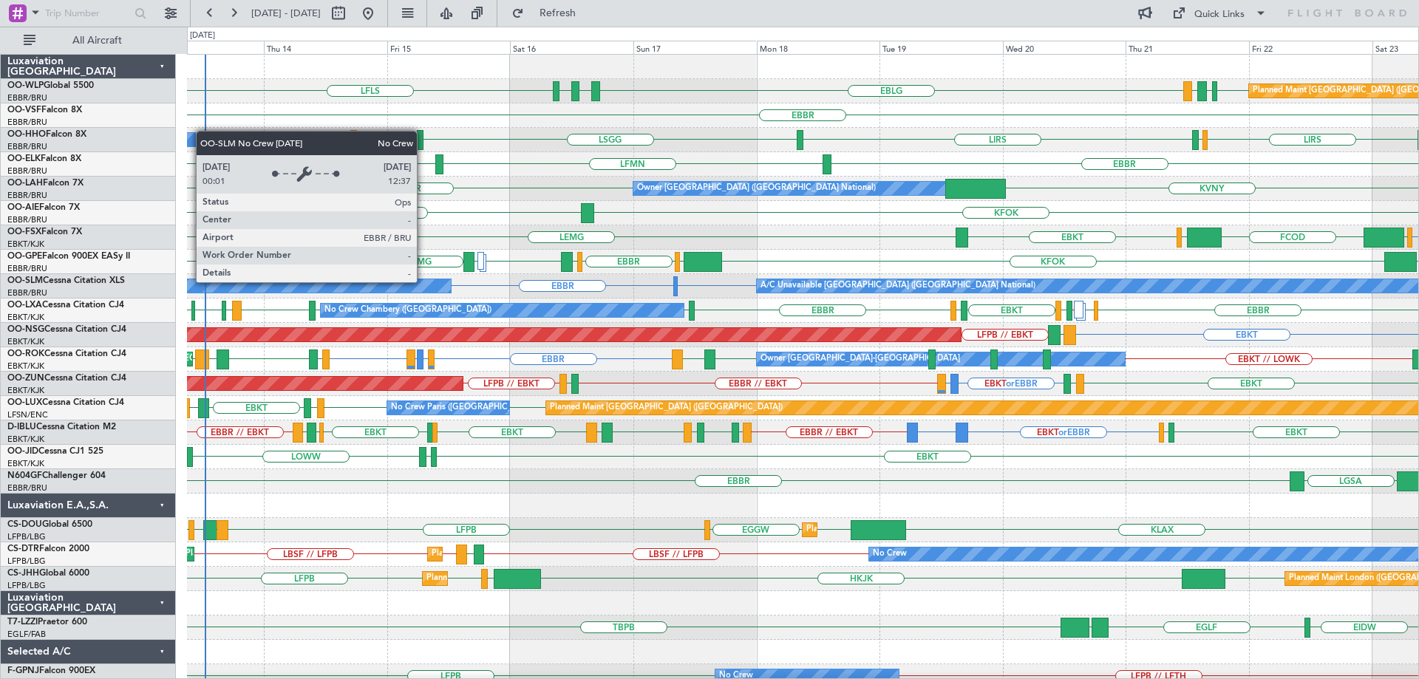
click at [423, 282] on div "No Crew [GEOGRAPHIC_DATA] ([GEOGRAPHIC_DATA] National)" at bounding box center [110, 285] width 679 height 13
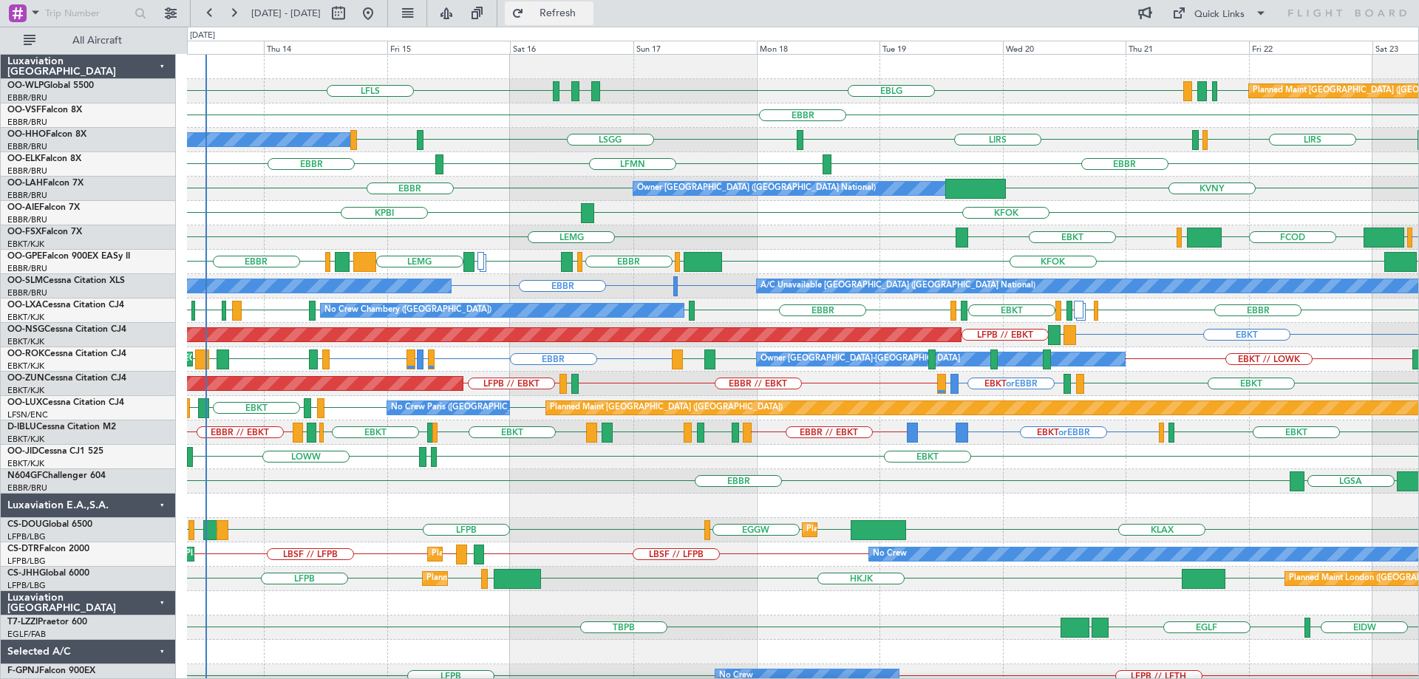
click at [589, 14] on span "Refresh" at bounding box center [558, 13] width 62 height 10
click at [668, 88] on div "EBLG LDSP EBLG LFLS EDDB EBLG LDDU Planned Maint Berlin (Brandenburg)" at bounding box center [802, 91] width 1231 height 24
click at [472, 117] on div "EBBR" at bounding box center [802, 115] width 1231 height 24
click at [489, 120] on div "EBBR" at bounding box center [802, 115] width 1231 height 24
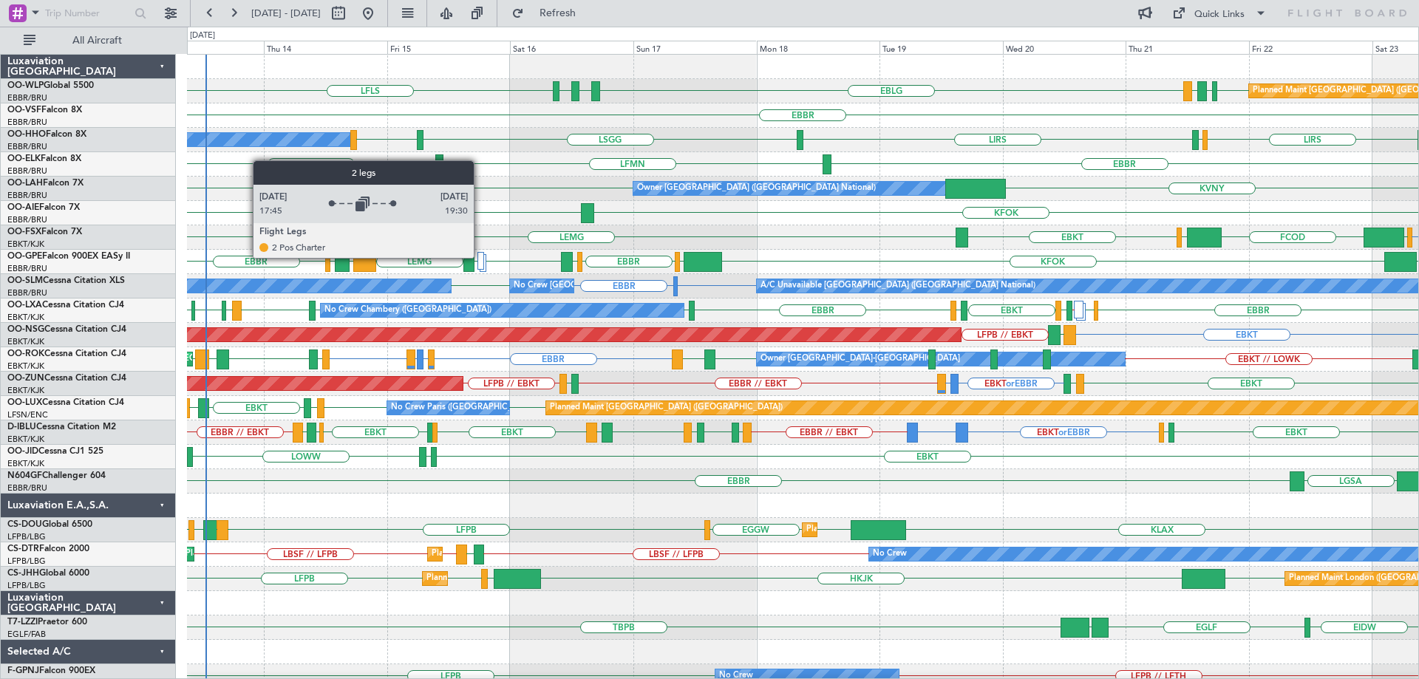
click at [480, 257] on div at bounding box center [480, 261] width 7 height 18
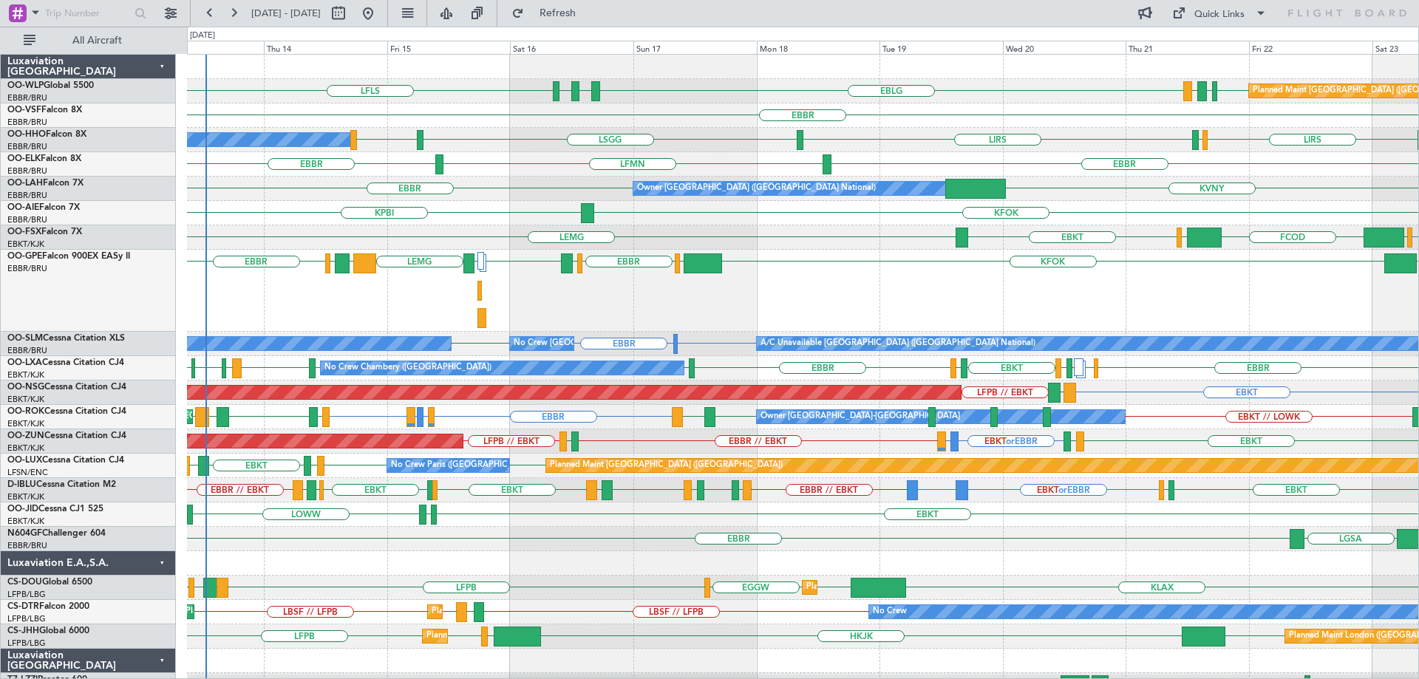
click at [475, 123] on div "EBBR" at bounding box center [802, 115] width 1231 height 24
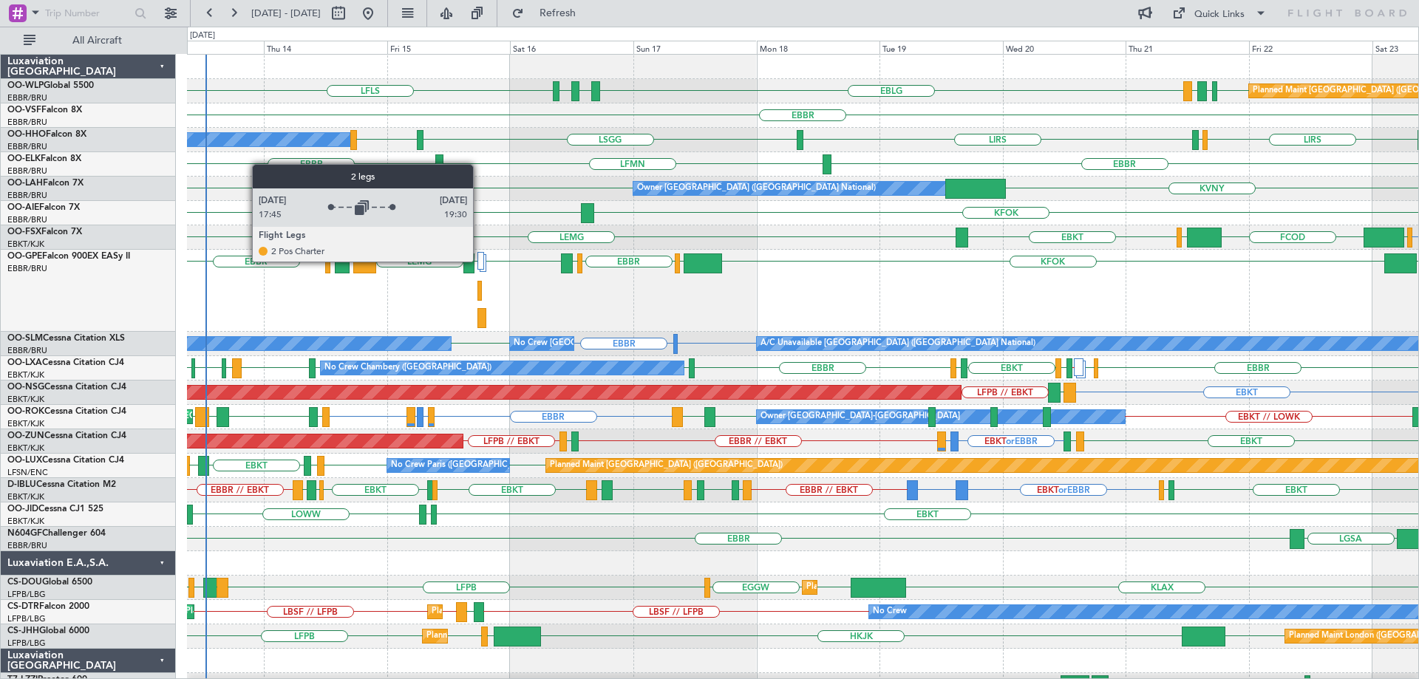
click at [480, 261] on div at bounding box center [480, 261] width 7 height 18
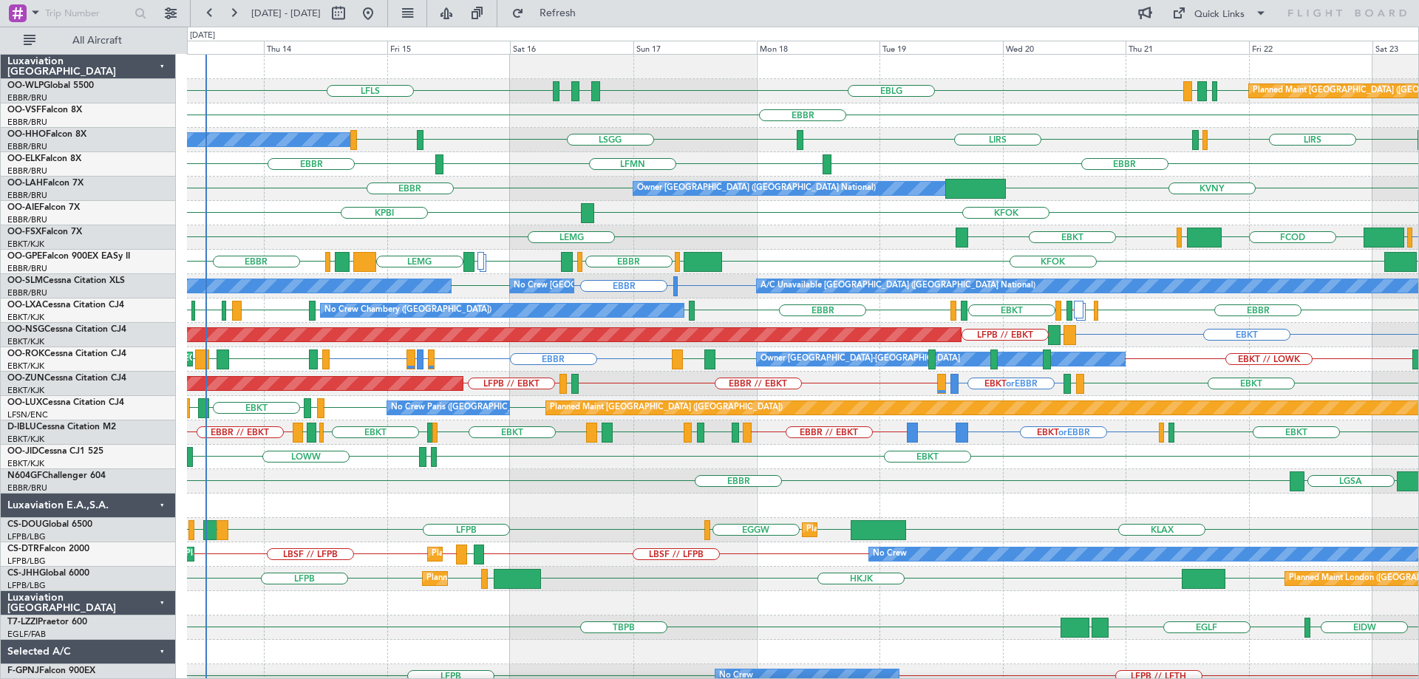
click at [486, 135] on div "LIRS LSGG LIRS LIRS LSZH A/C Unavailable Geneva (Cointrin)" at bounding box center [802, 140] width 1231 height 24
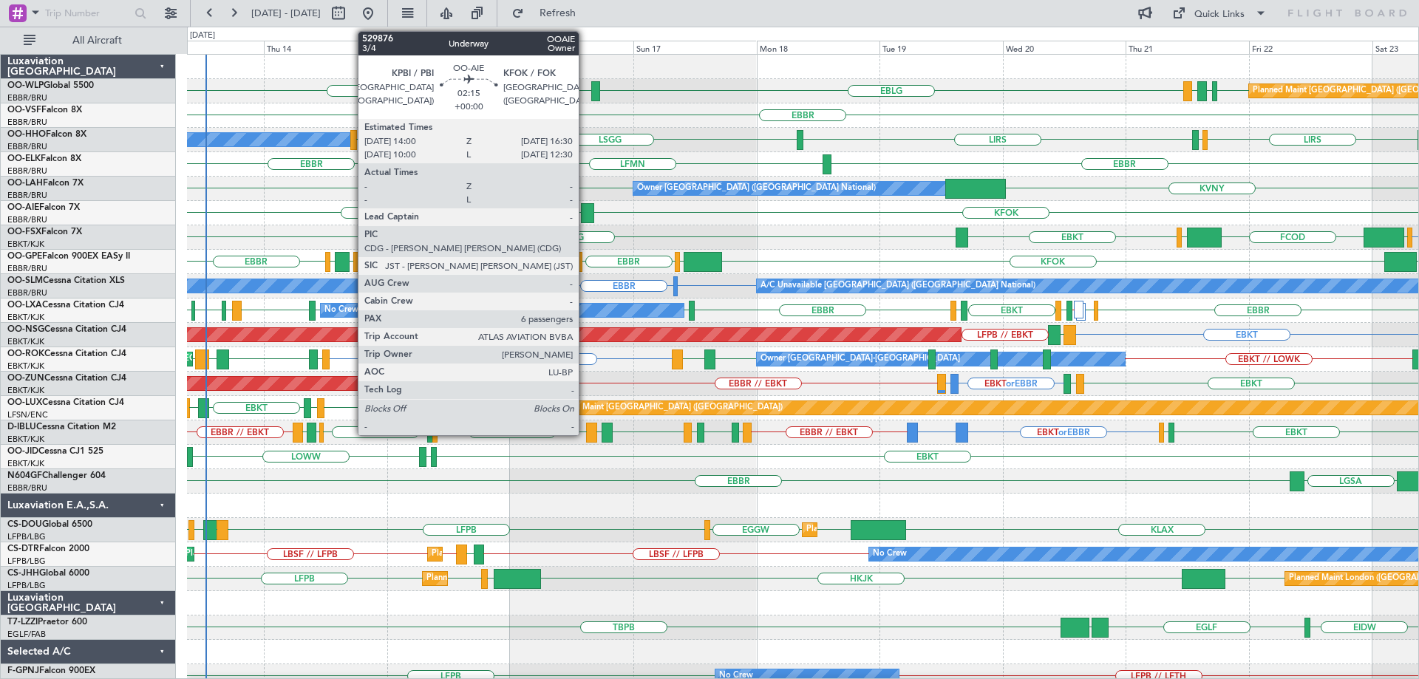
click at [585, 208] on div at bounding box center [587, 213] width 13 height 20
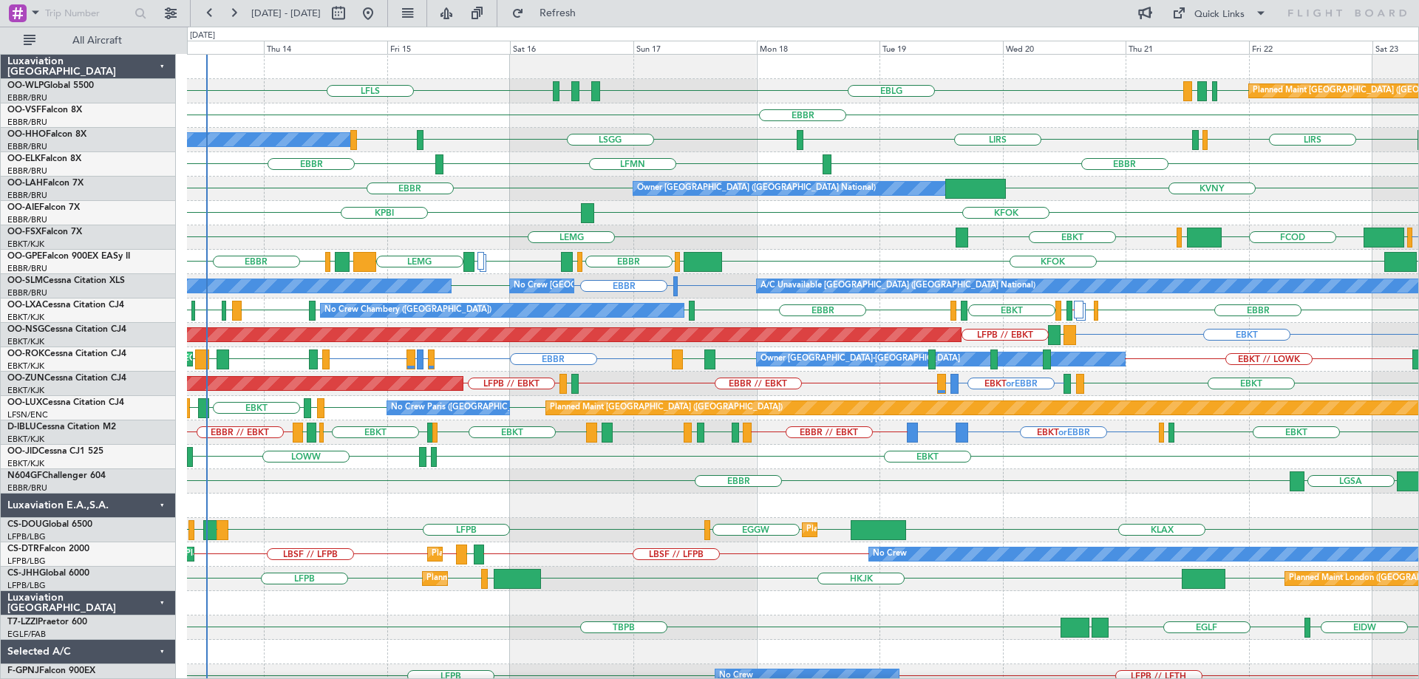
click at [518, 191] on div "KVNY EBBR Owner Brussels (Brussels National)" at bounding box center [802, 189] width 1231 height 24
click at [1190, 22] on button "Quick Links" at bounding box center [1219, 13] width 109 height 24
click at [1191, 41] on button "Trip Builder" at bounding box center [1220, 48] width 111 height 35
click at [696, 103] on div "EDDB EBLG LDDU EBLG LDSP EBLG LFLS Planned Maint Berlin (Brandenburg)" at bounding box center [802, 91] width 1231 height 24
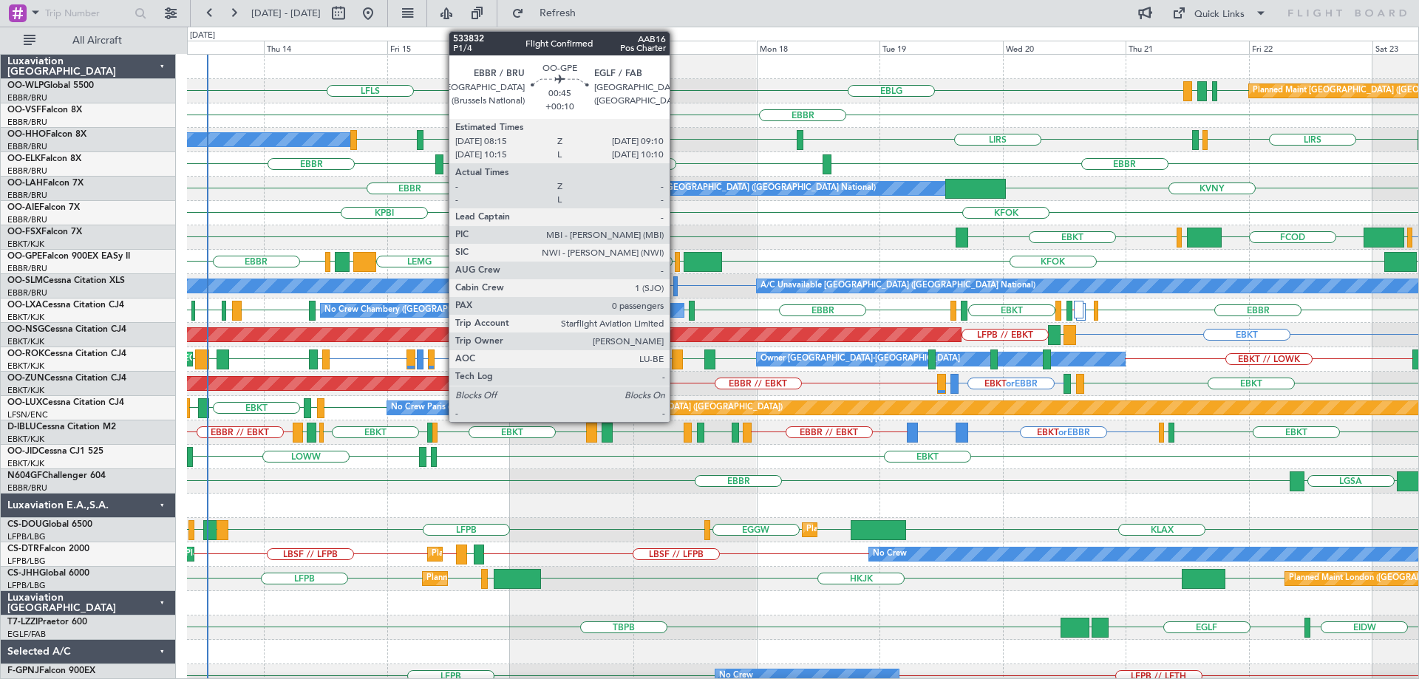
click at [676, 255] on div at bounding box center [677, 262] width 5 height 20
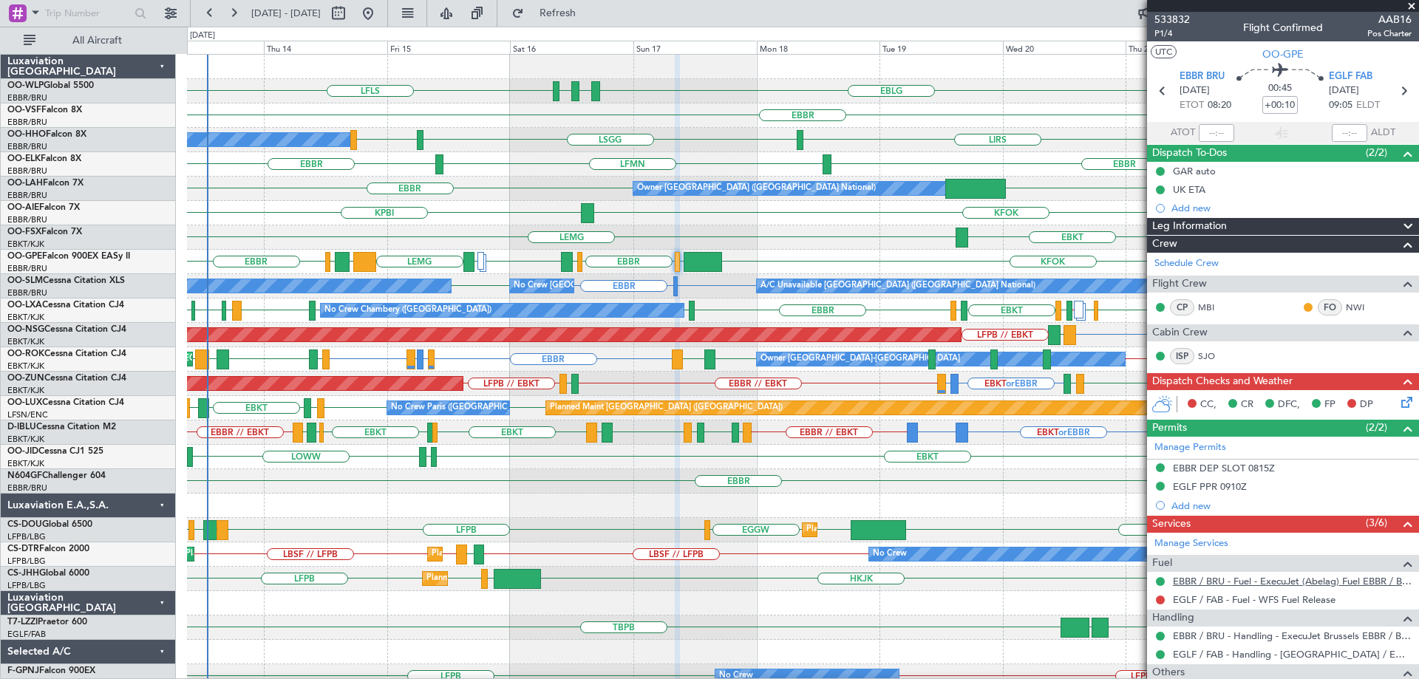
scroll to position [99, 0]
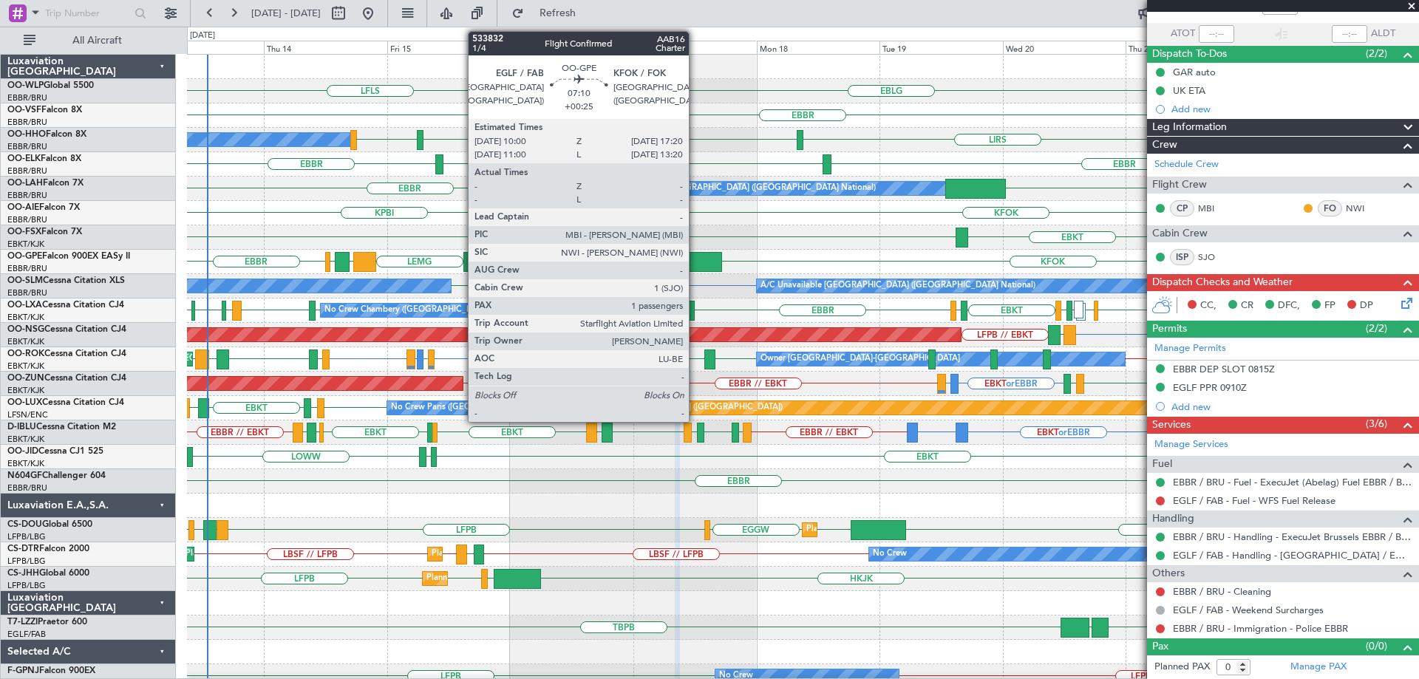
click at [695, 256] on div at bounding box center [703, 262] width 38 height 20
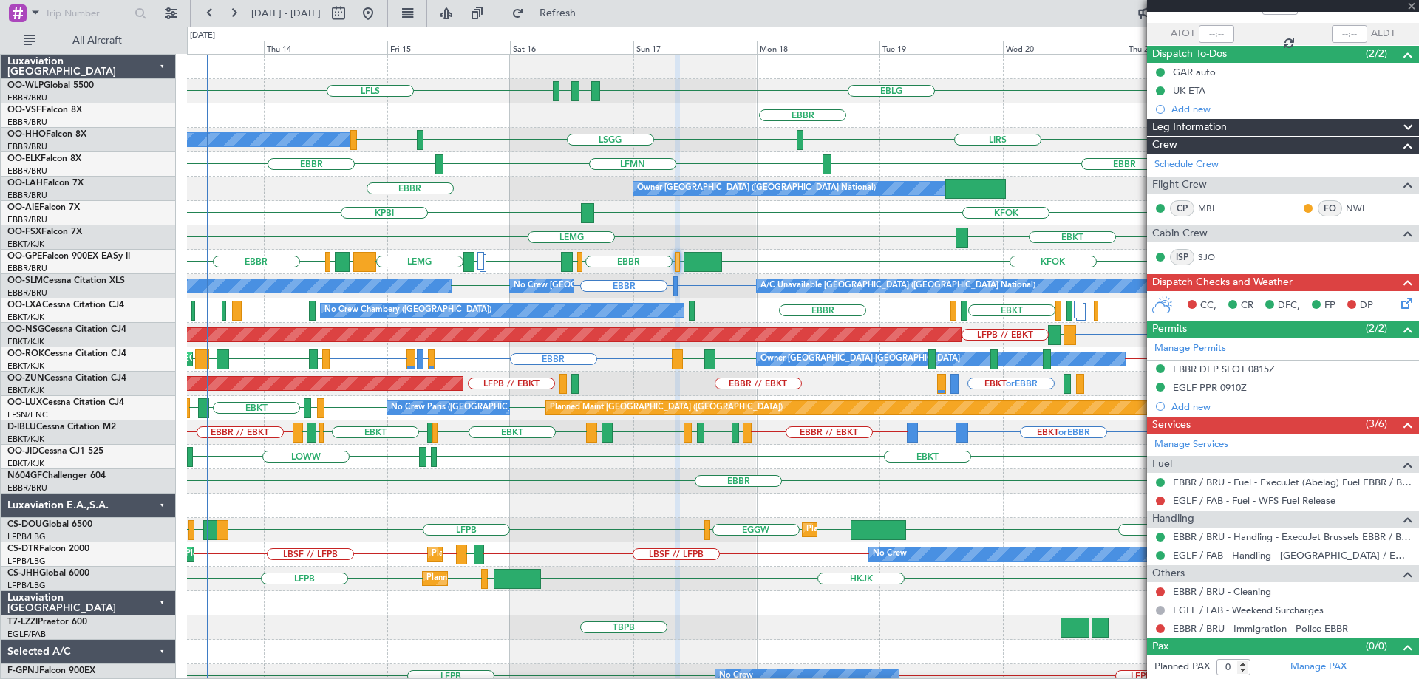
type input "+00:25"
type input "1"
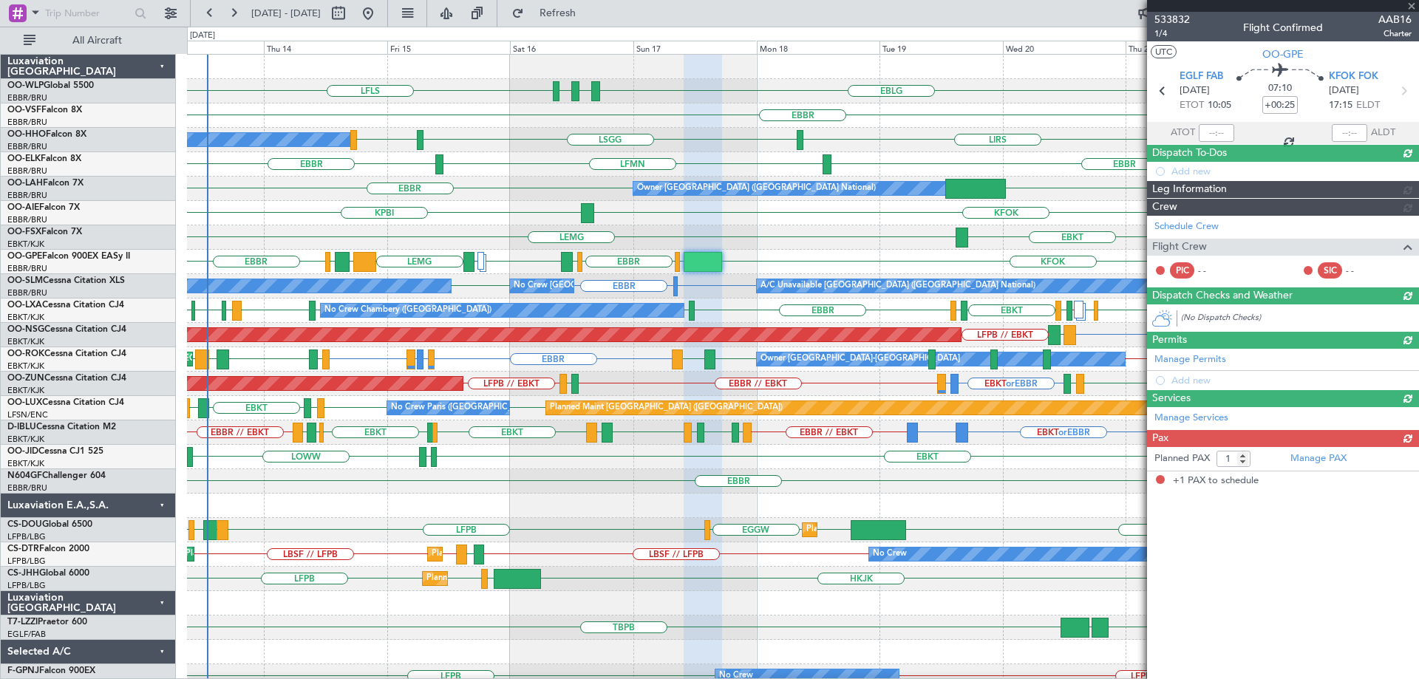
scroll to position [0, 0]
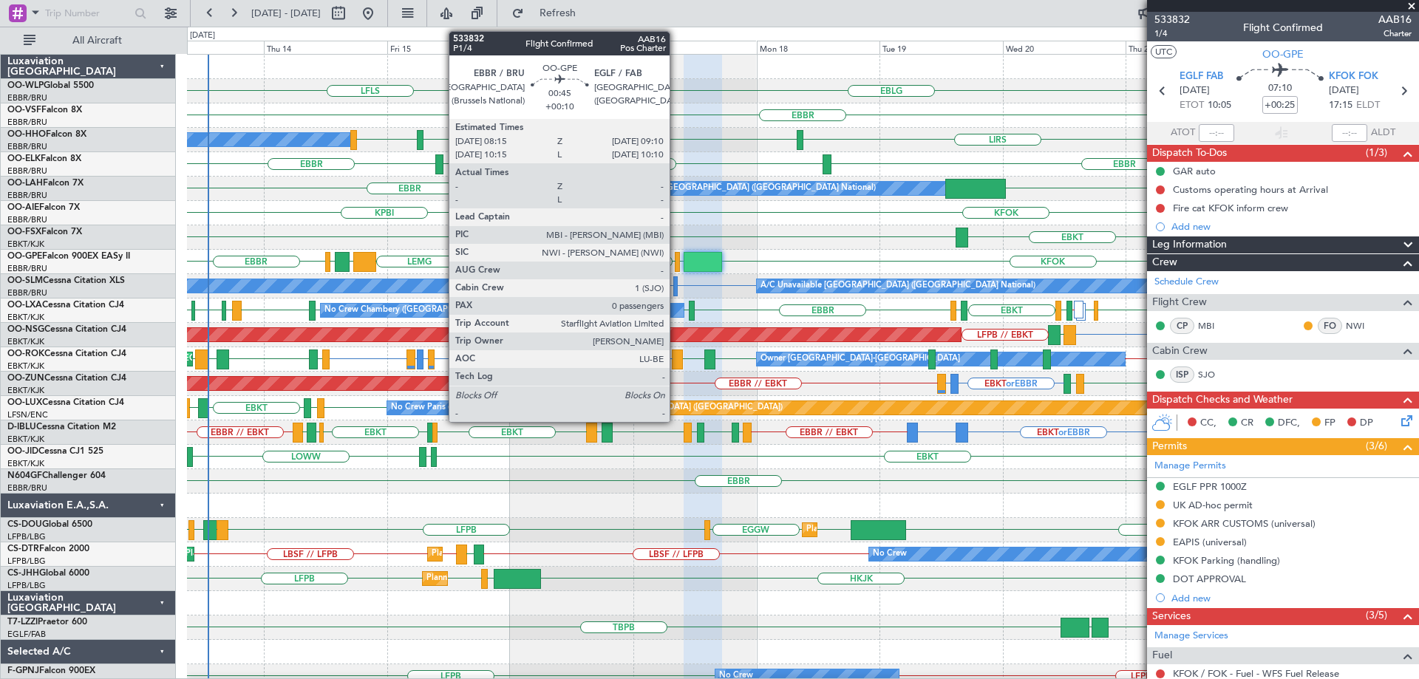
click at [676, 258] on div at bounding box center [677, 262] width 5 height 20
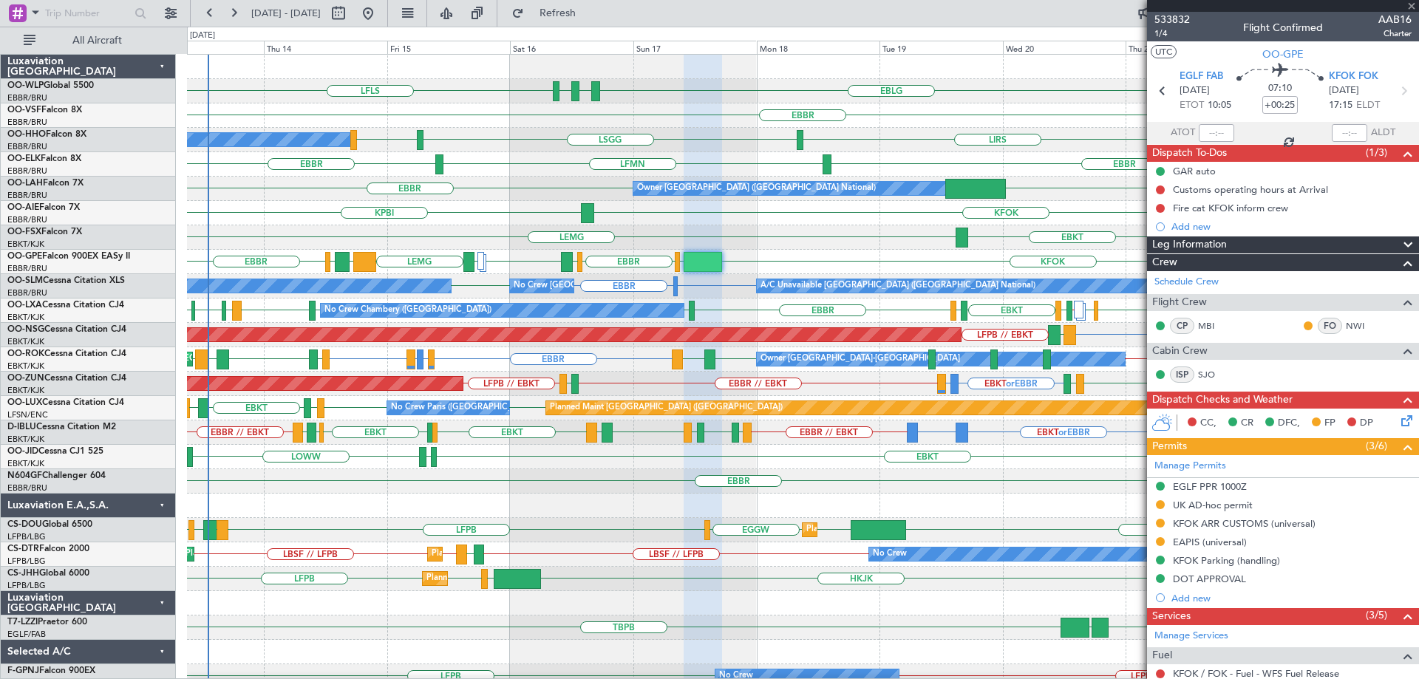
type input "+00:10"
type input "0"
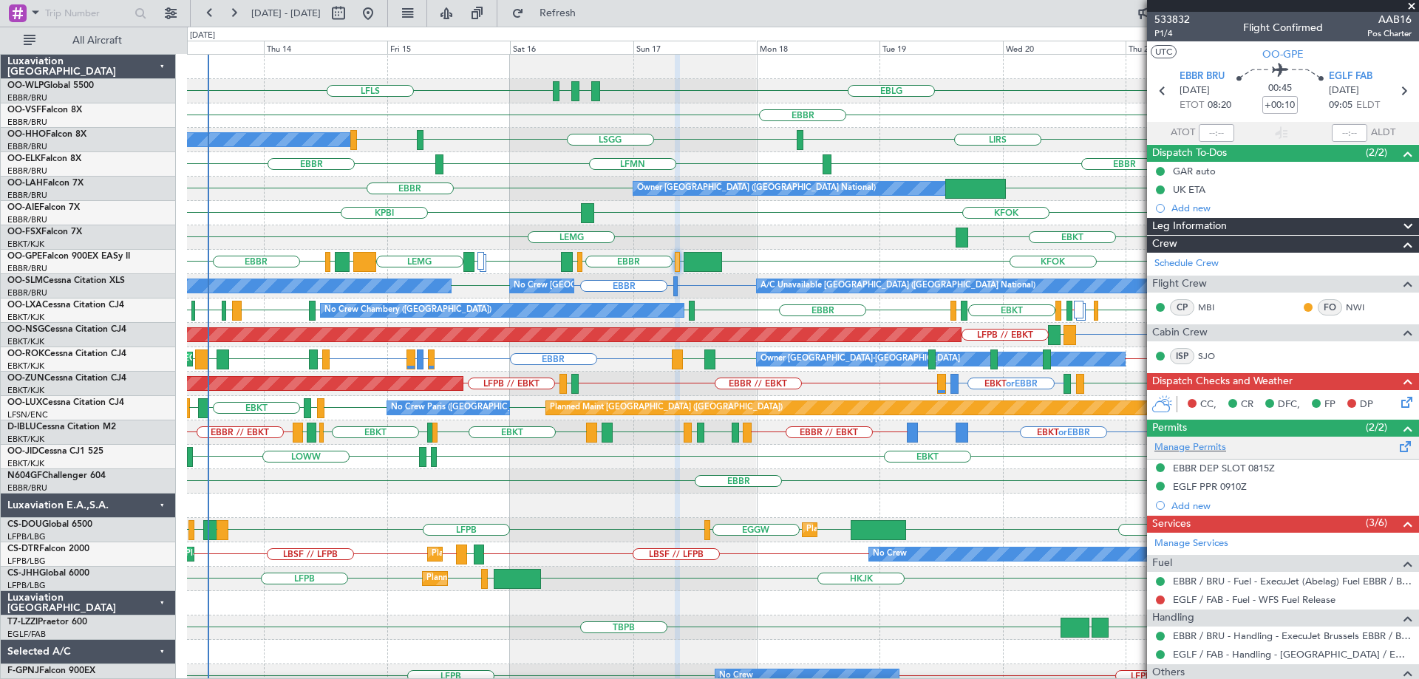
scroll to position [99, 0]
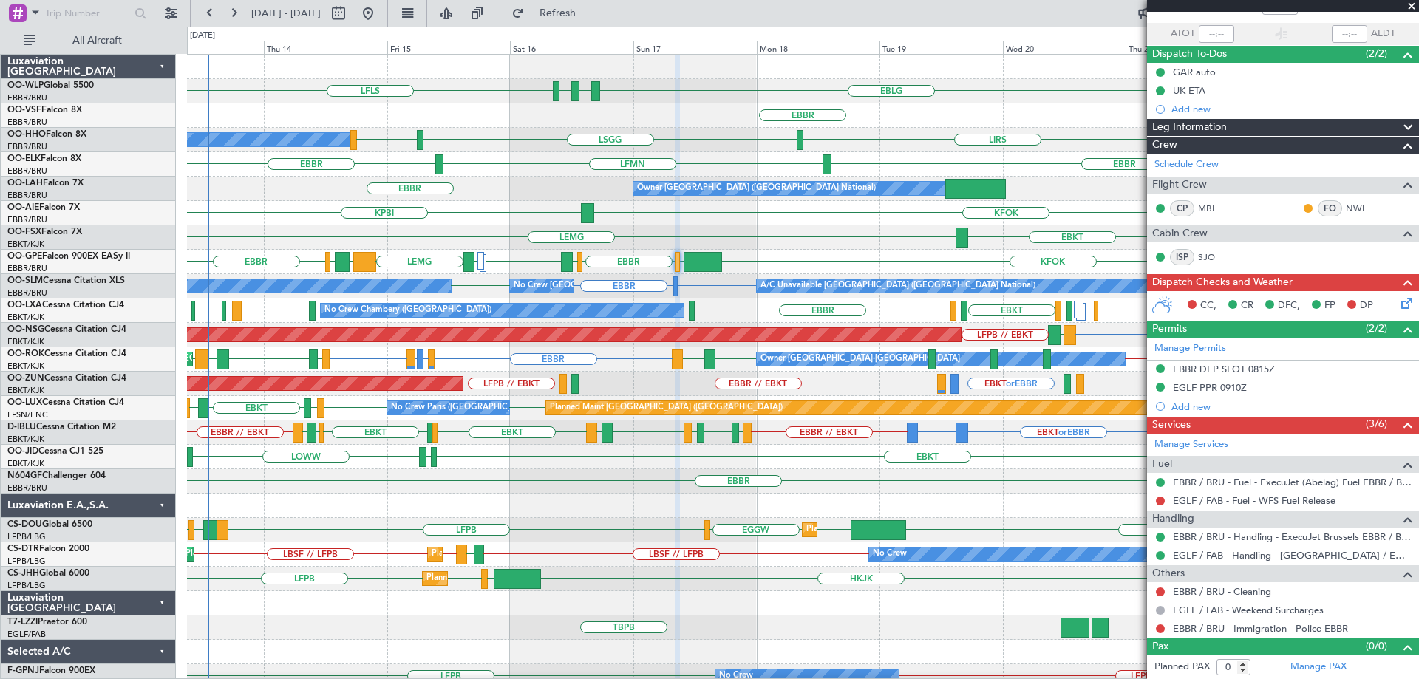
click at [799, 221] on div "KFOK KPBI" at bounding box center [802, 213] width 1231 height 24
click at [900, 233] on div "EBKT EBKT [GEOGRAPHIC_DATA] EGGW FCOD [GEOGRAPHIC_DATA]" at bounding box center [802, 237] width 1231 height 24
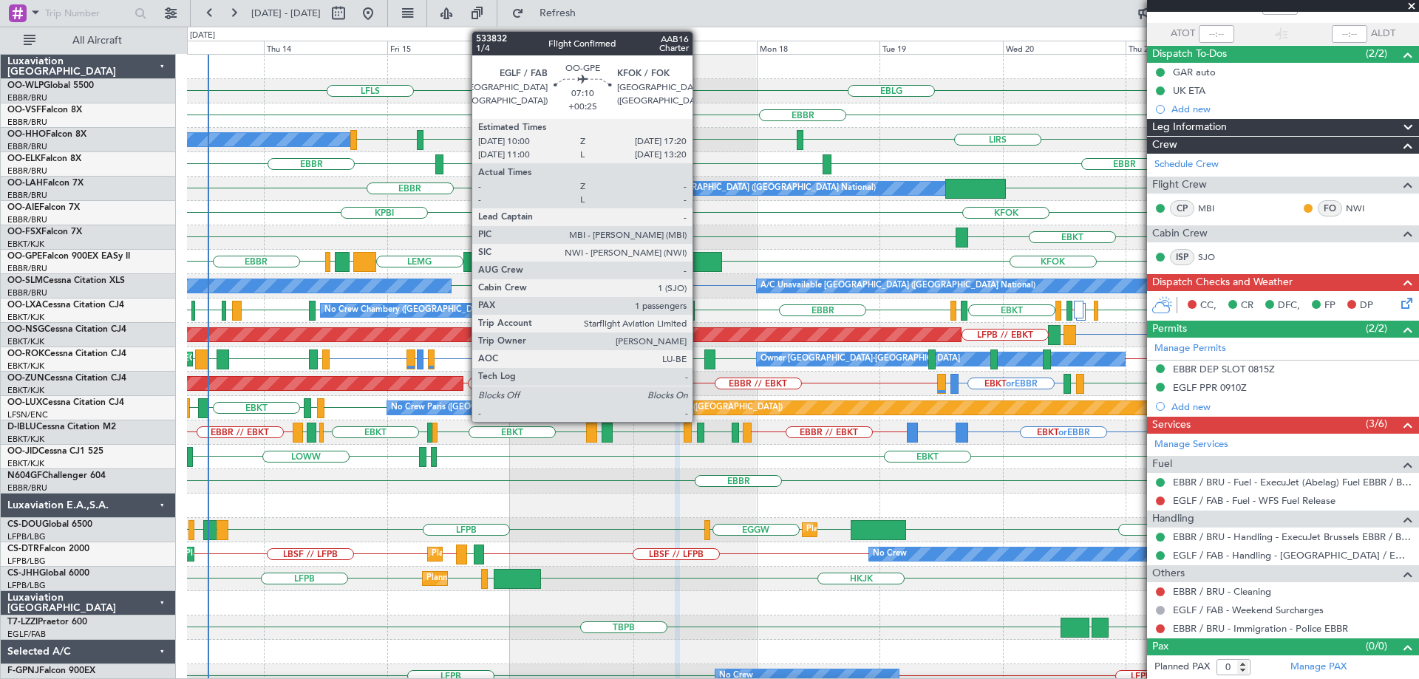
click at [699, 259] on div at bounding box center [703, 262] width 38 height 20
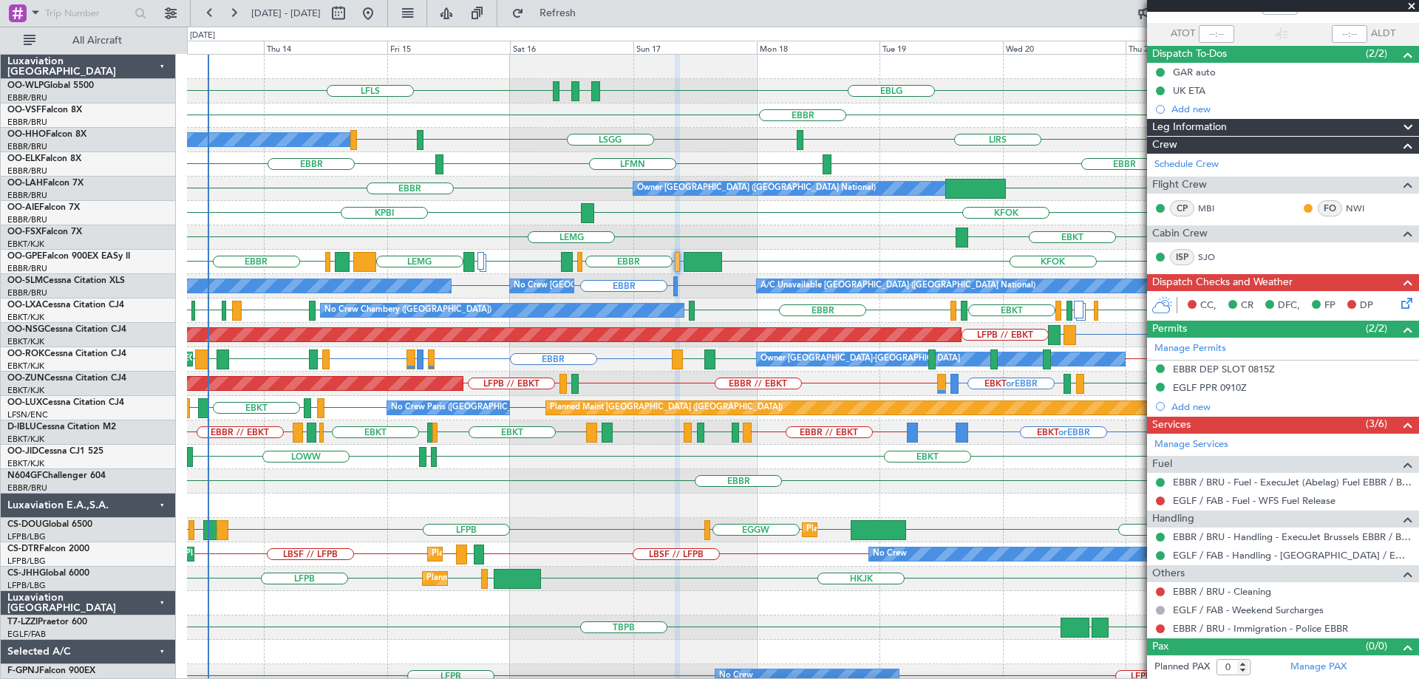
click at [851, 105] on div "EBBR" at bounding box center [802, 115] width 1231 height 24
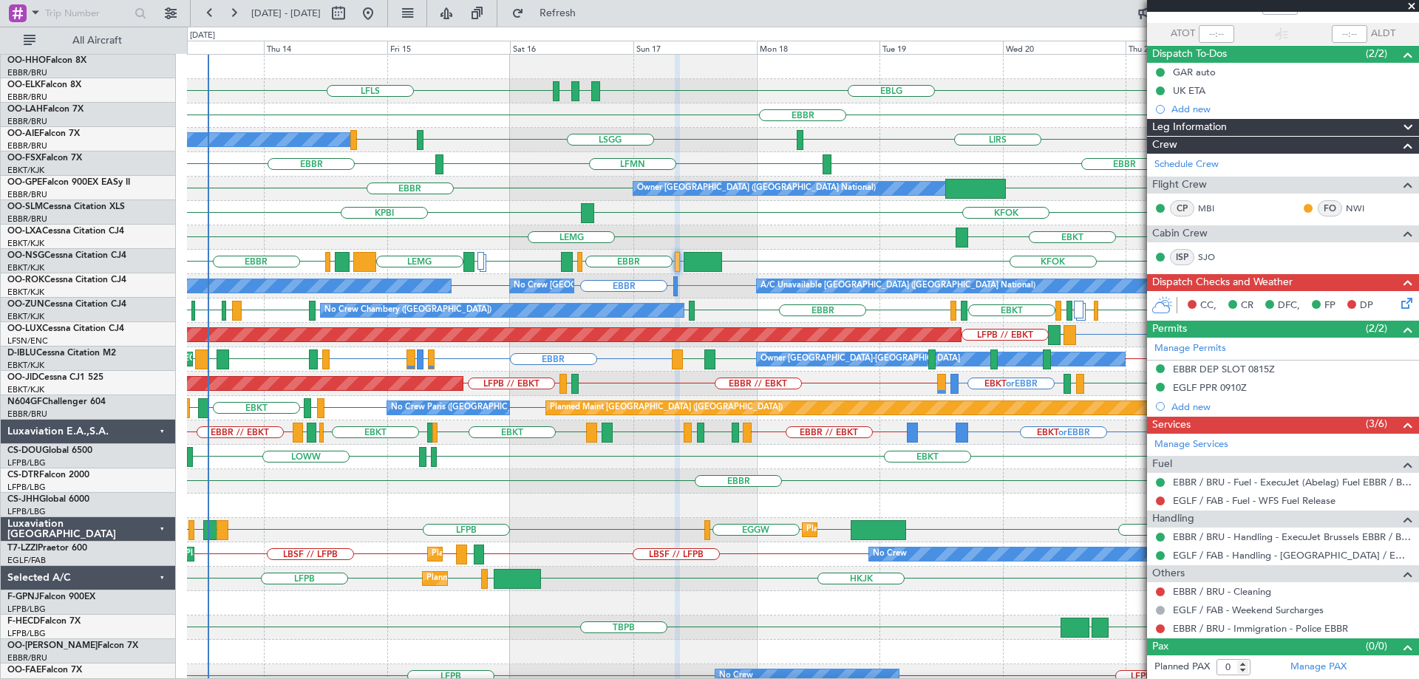
scroll to position [0, 0]
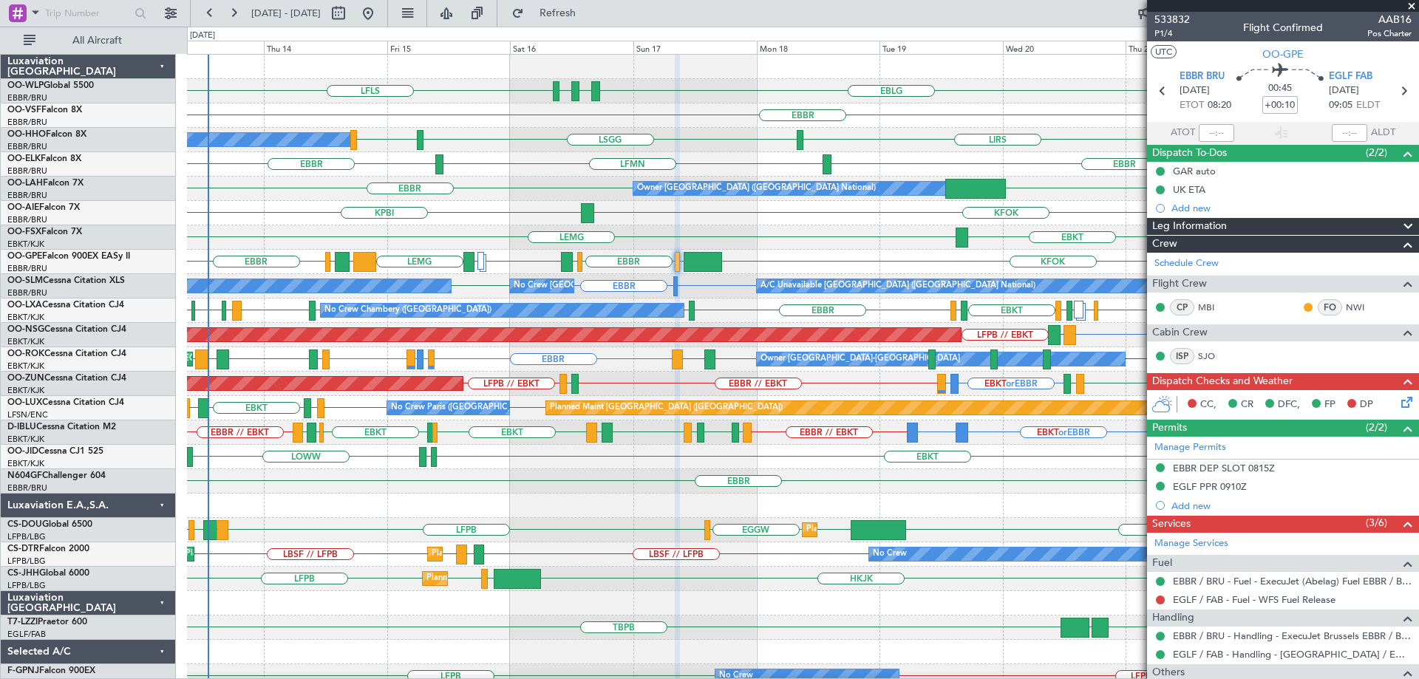
scroll to position [99, 0]
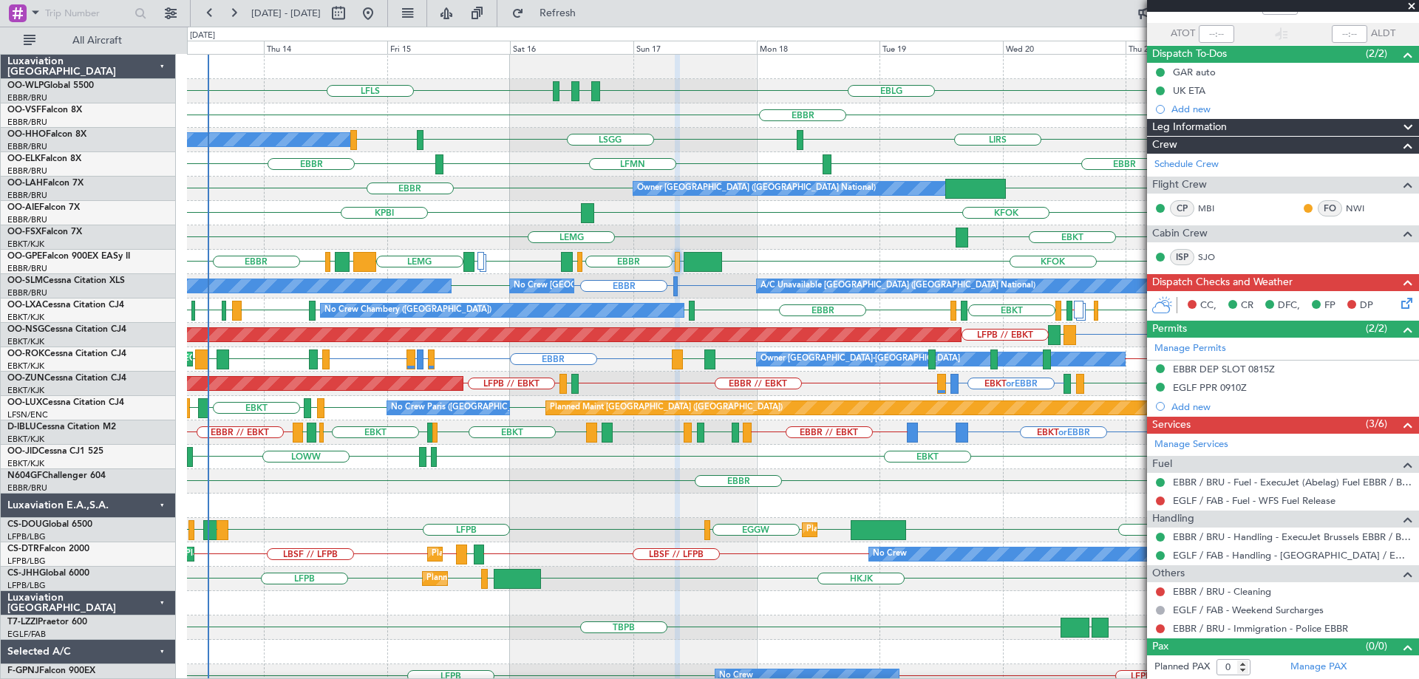
click at [848, 234] on div "EBKT EBKT [GEOGRAPHIC_DATA] EGGW FCOD [GEOGRAPHIC_DATA]" at bounding box center [802, 237] width 1231 height 24
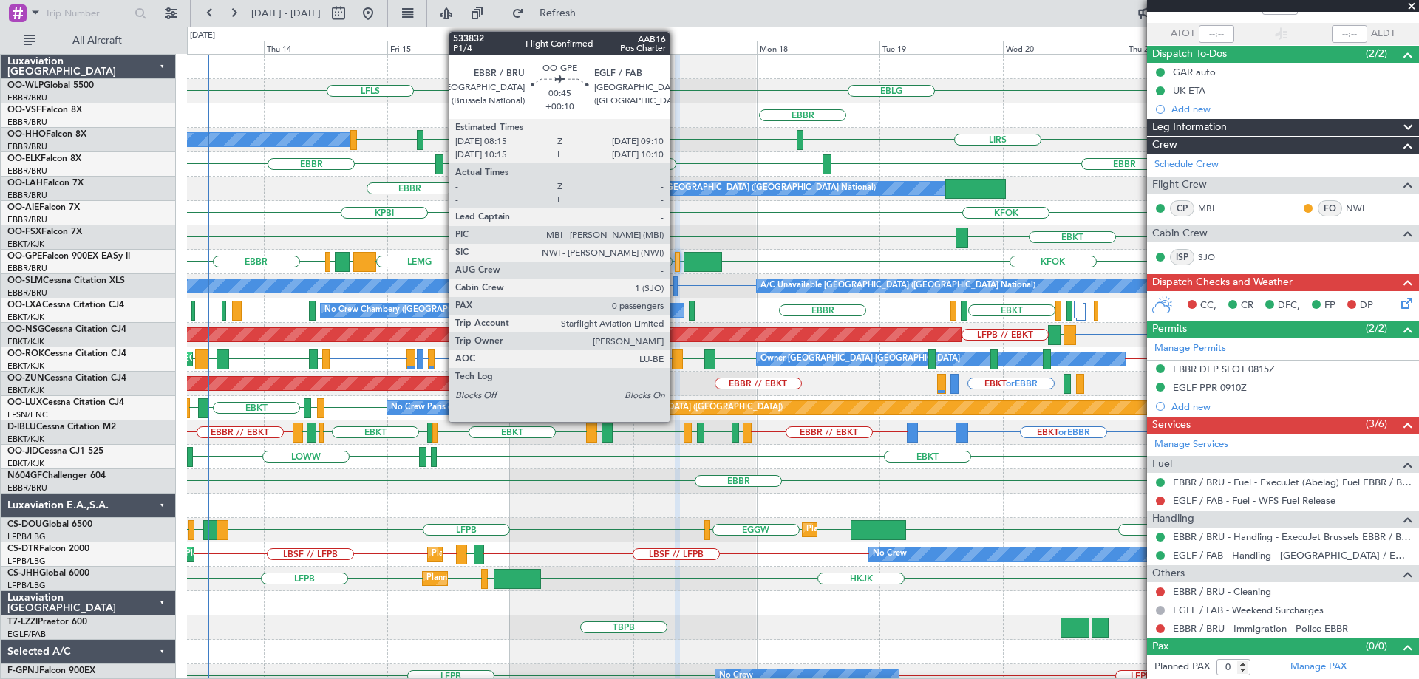
click at [676, 259] on div at bounding box center [677, 262] width 5 height 20
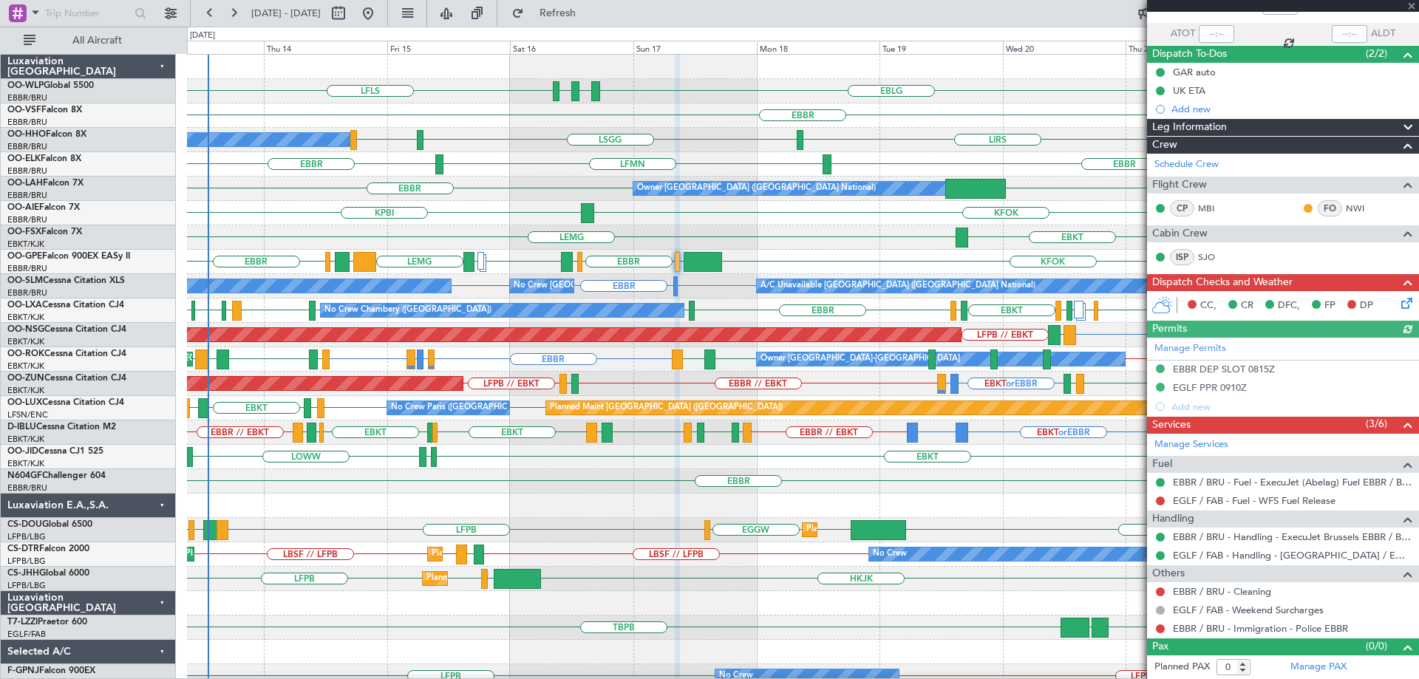
click at [766, 60] on div at bounding box center [802, 67] width 1231 height 24
click at [382, 508] on div at bounding box center [802, 506] width 1231 height 24
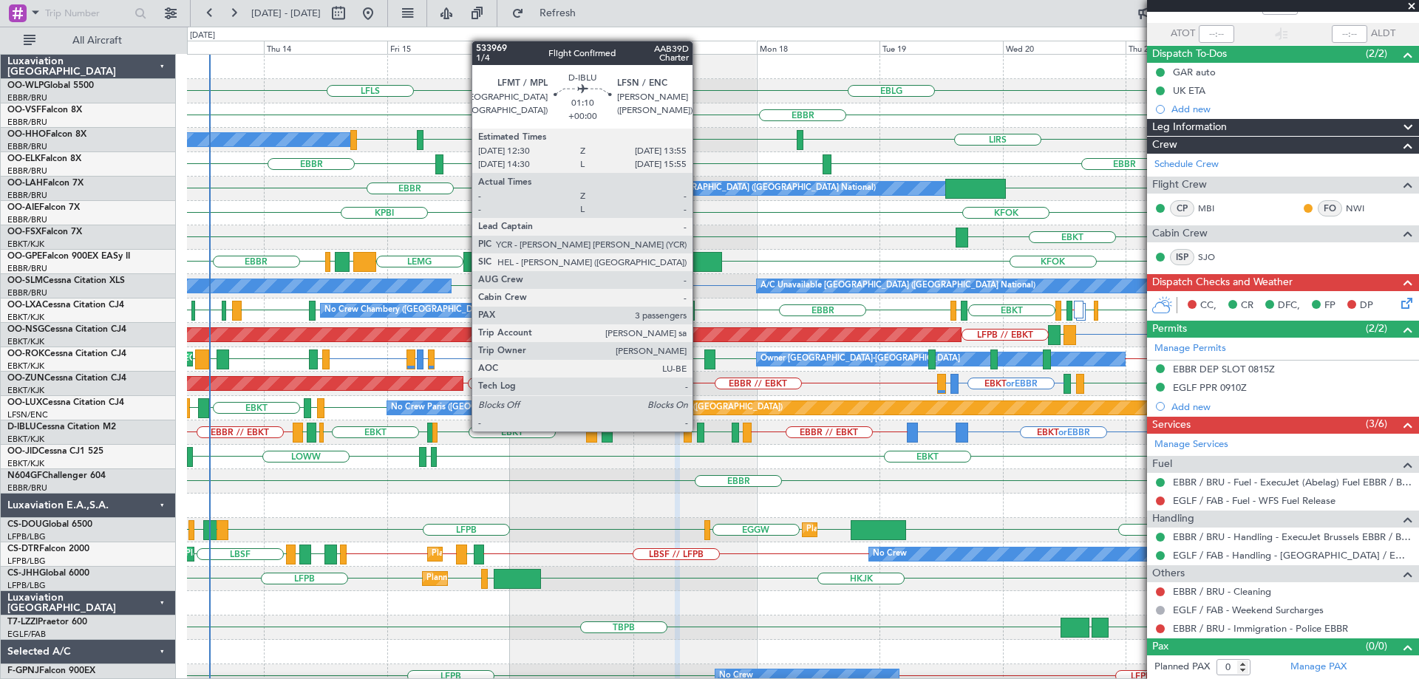
click at [699, 430] on div at bounding box center [700, 433] width 7 height 20
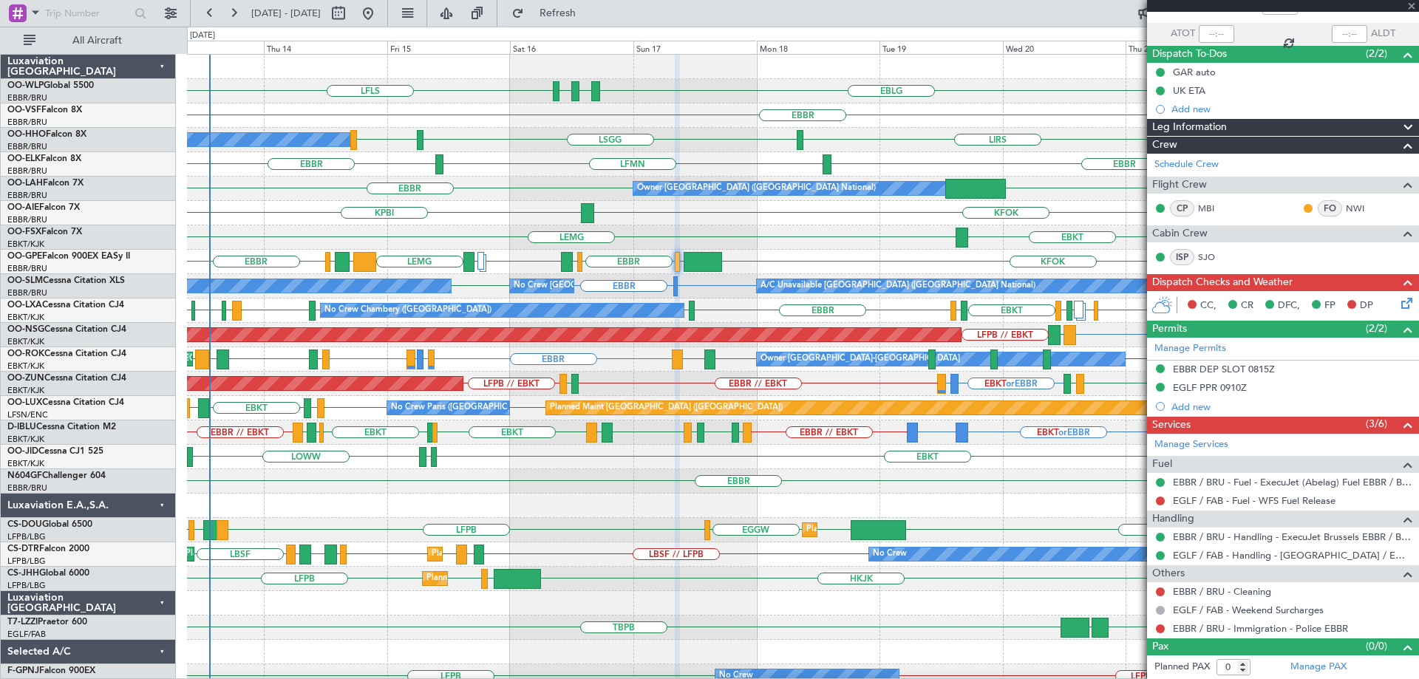
type input "3"
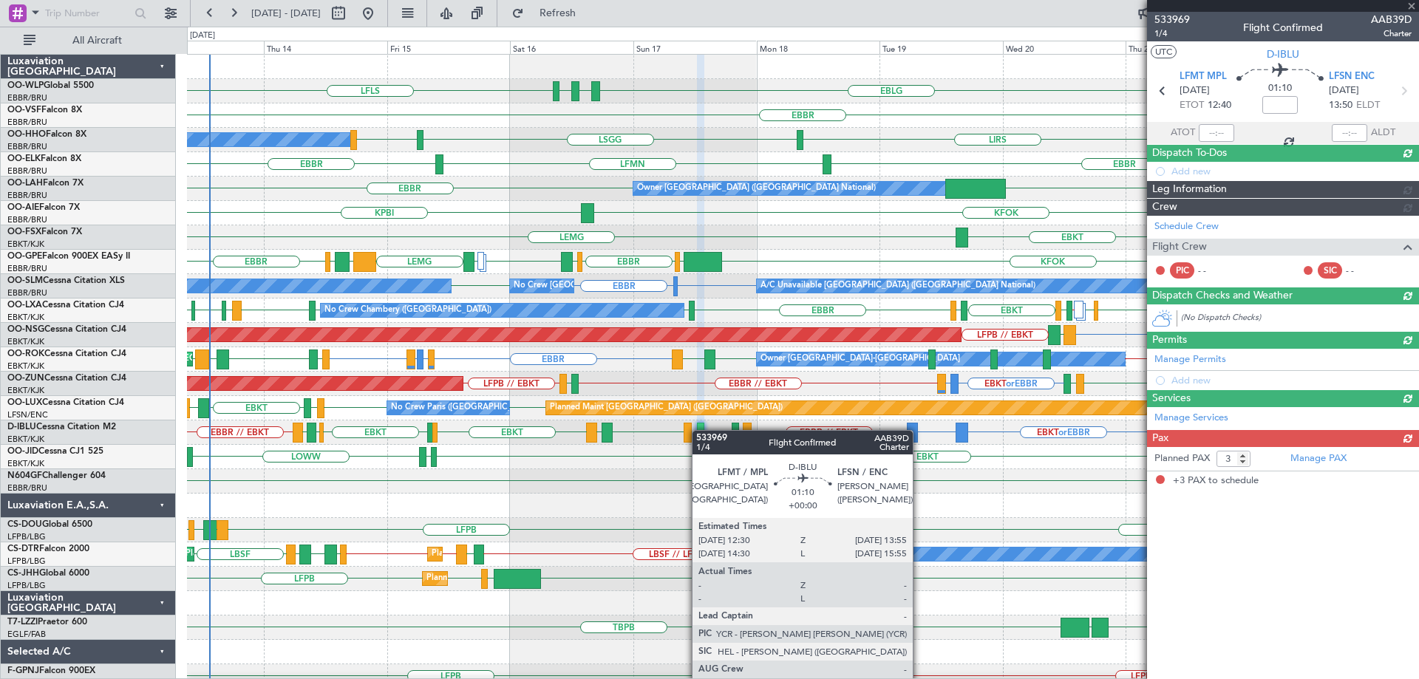
scroll to position [0, 0]
